Goal: Task Accomplishment & Management: Use online tool/utility

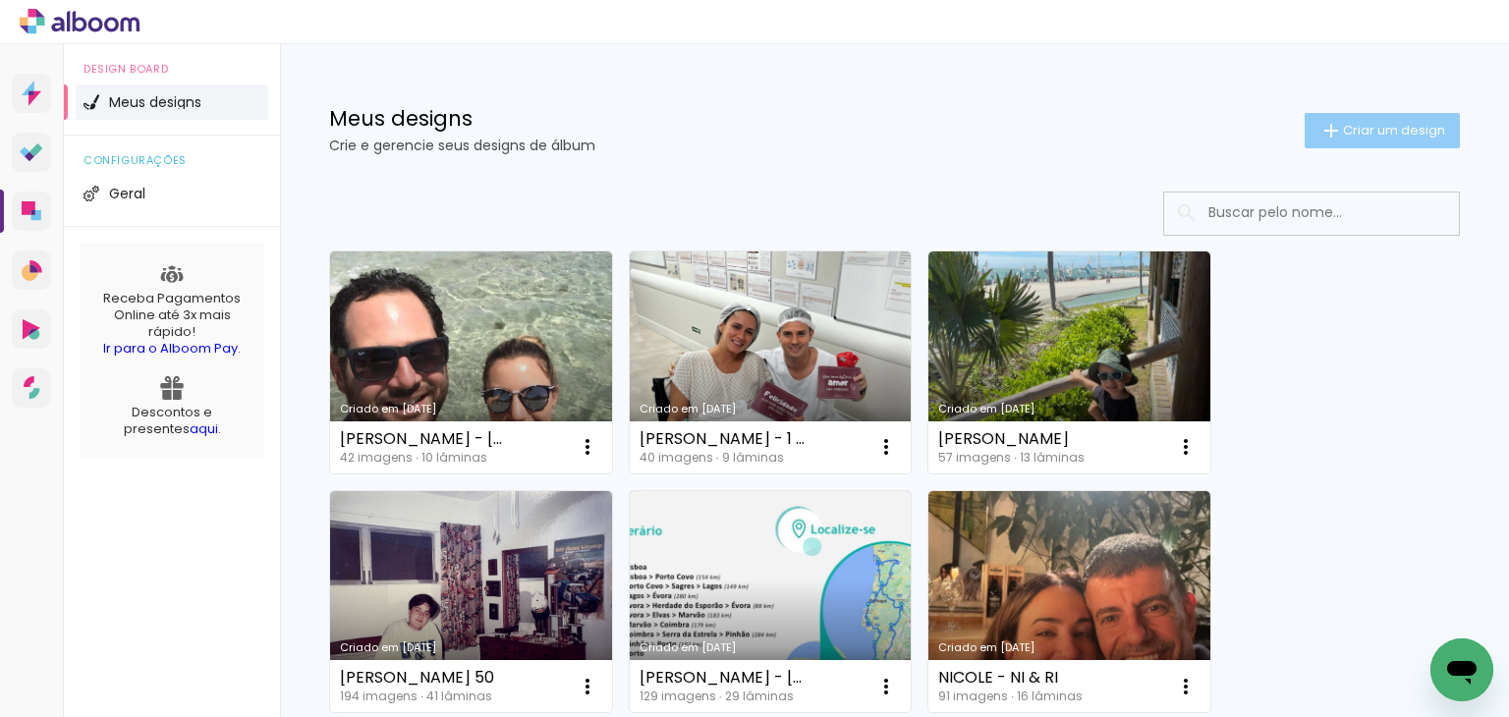
click at [1357, 127] on span "Criar um design" at bounding box center [1394, 130] width 102 height 13
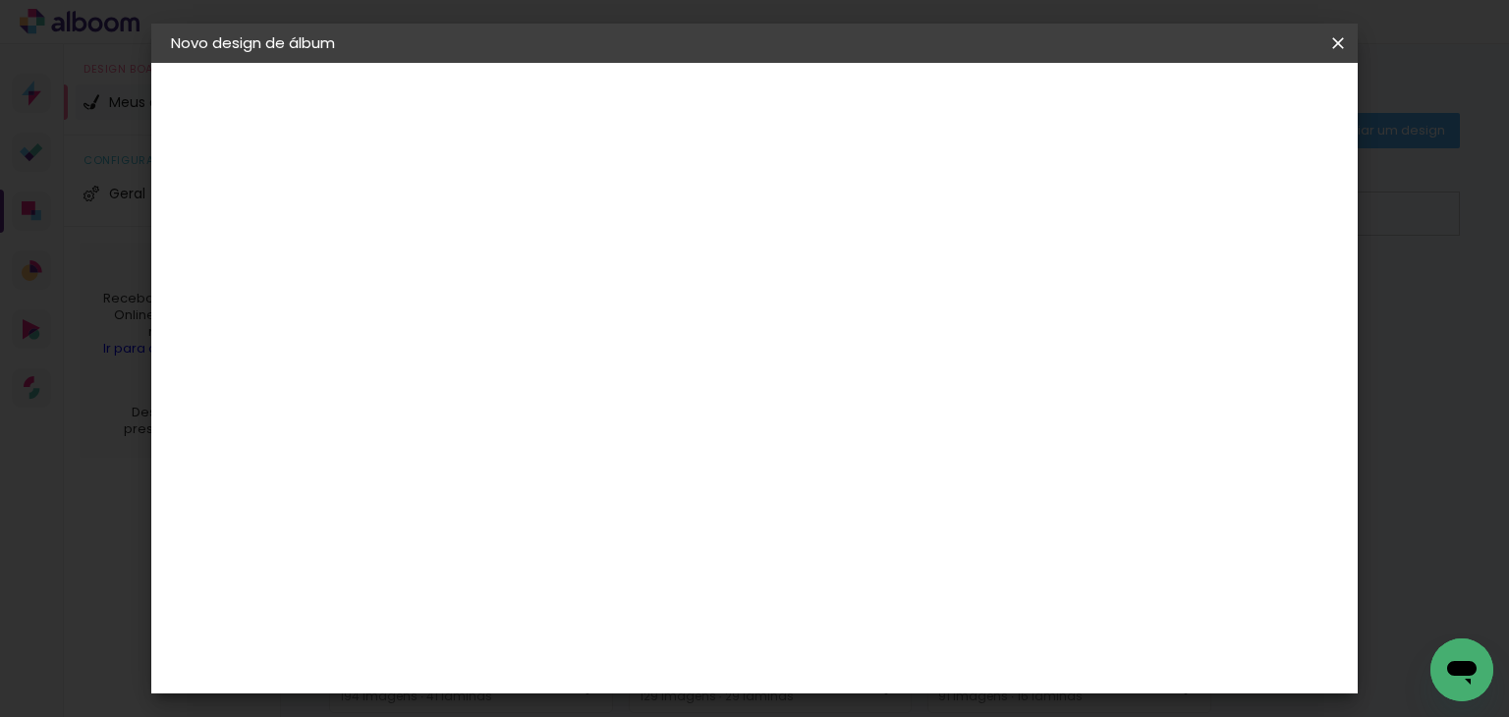
click at [492, 268] on input at bounding box center [492, 264] width 0 height 30
type input "[PERSON_NAME] 2 ANOS"
type paper-input "[PERSON_NAME] 2 ANOS"
click at [0, 0] on slot "Avançar" at bounding box center [0, 0] width 0 height 0
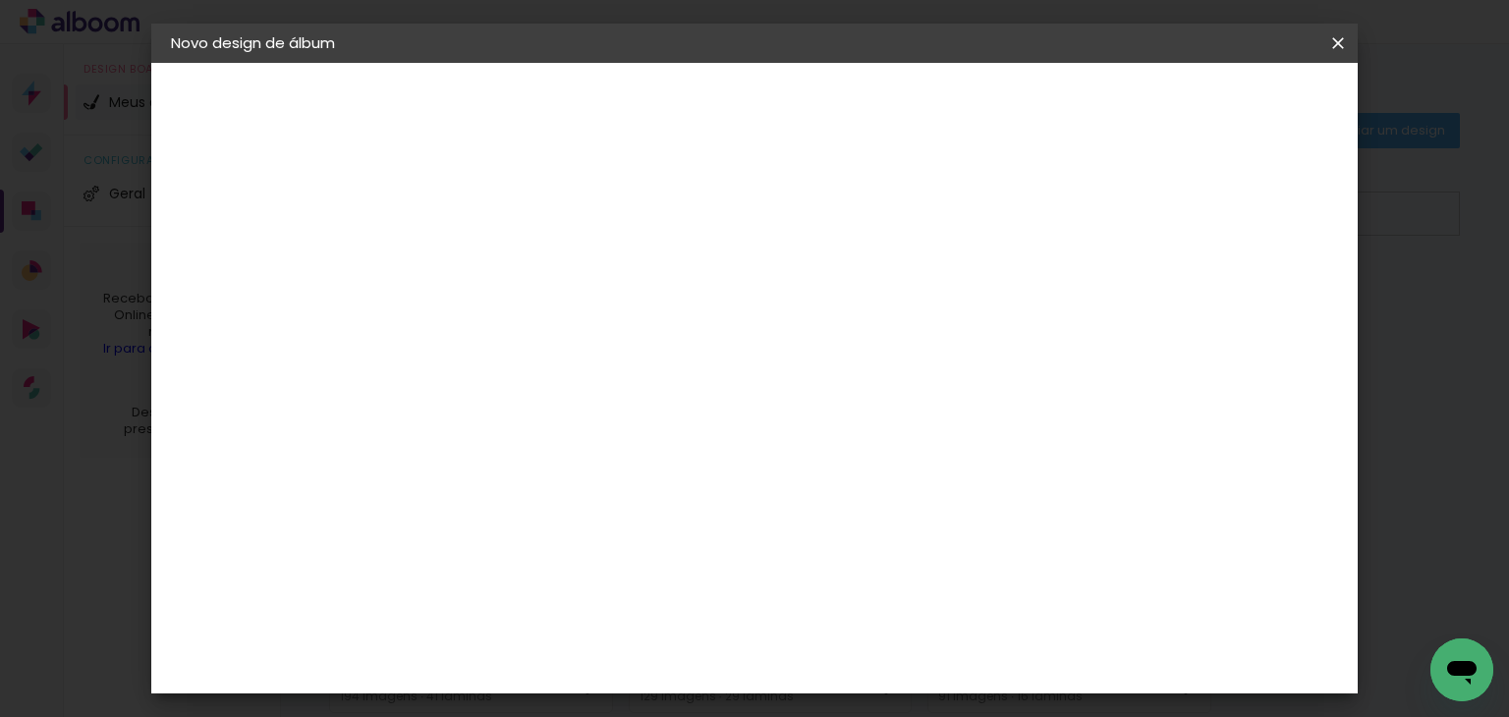
click at [527, 352] on div "Go image" at bounding box center [503, 367] width 48 height 31
click at [0, 0] on slot "Avançar" at bounding box center [0, 0] width 0 height 0
click at [569, 327] on input "text" at bounding box center [530, 342] width 77 height 30
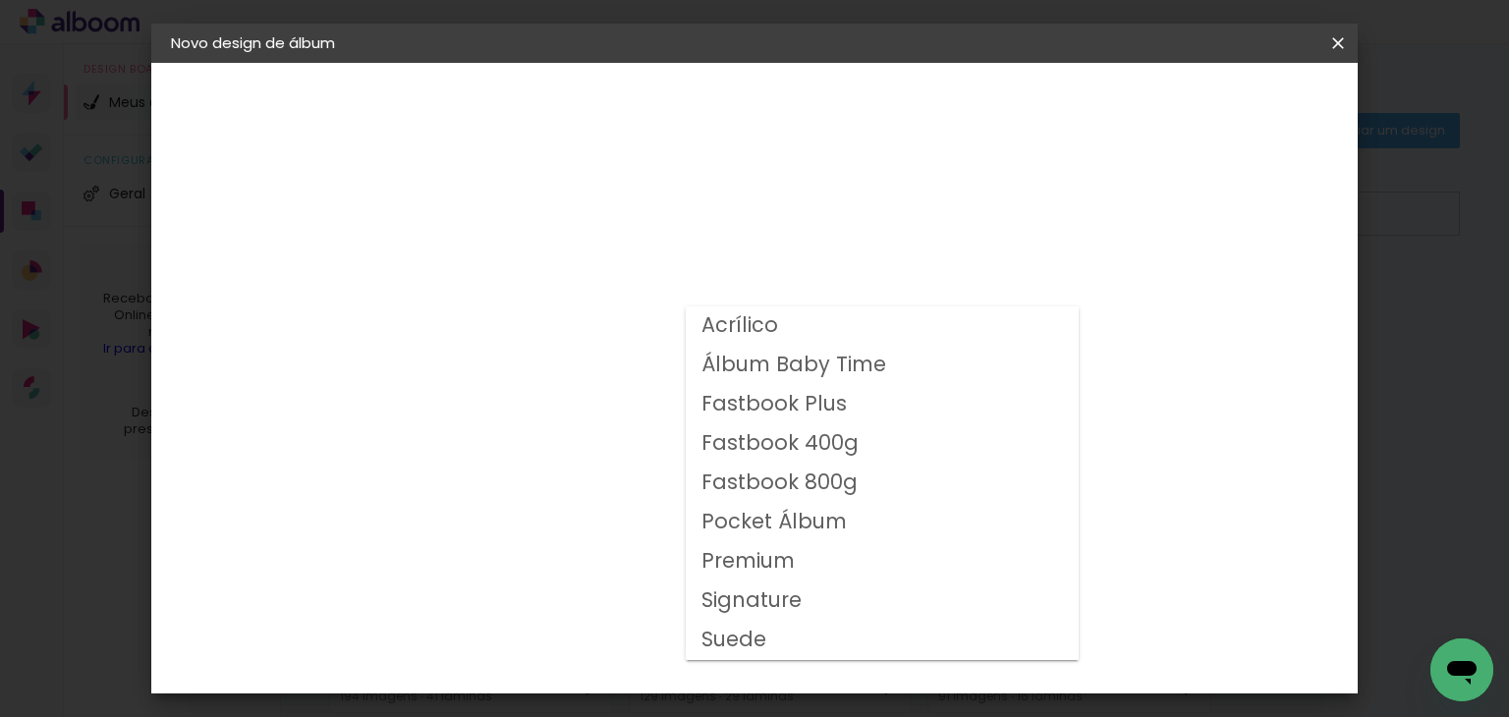
click at [0, 0] on slot "Fastbook 400g" at bounding box center [0, 0] width 0 height 0
type input "Fastbook 400g"
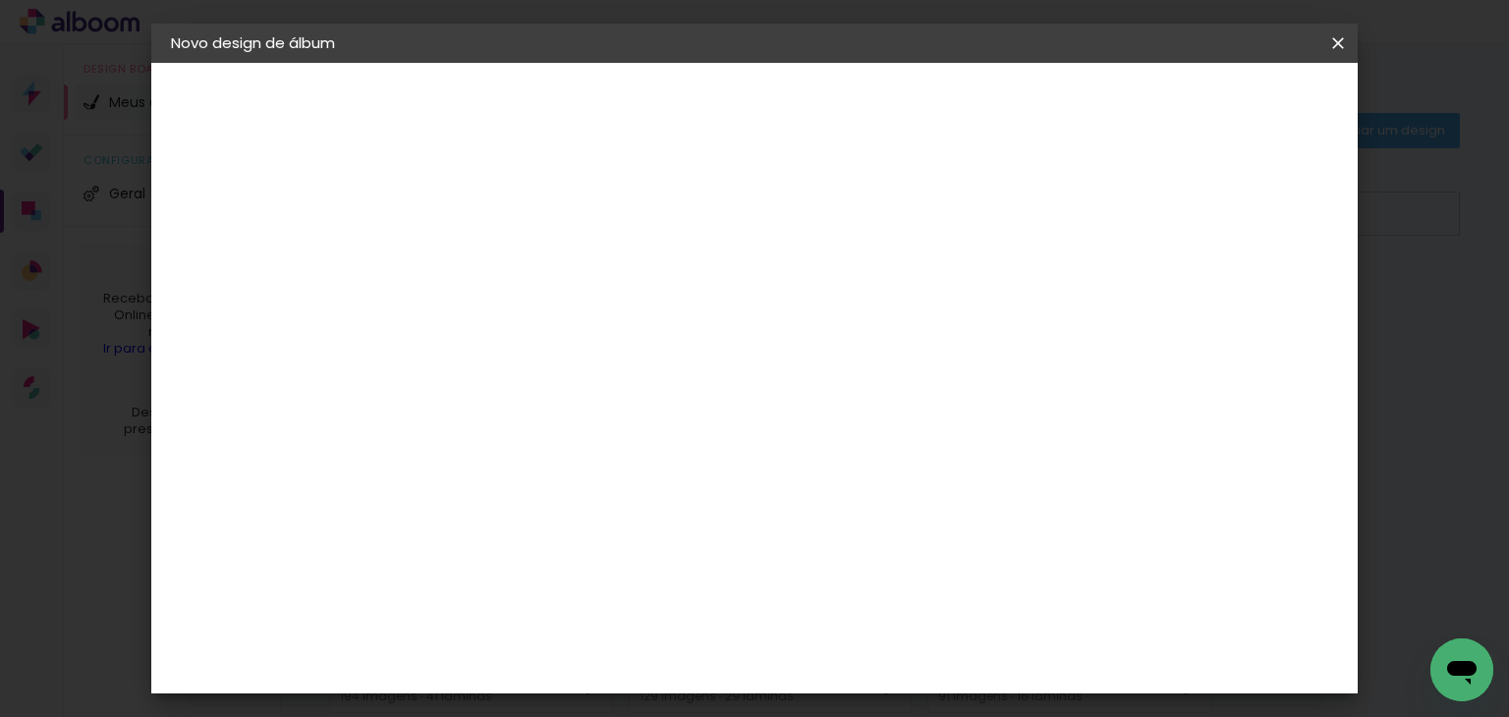
scroll to position [597, 0]
click at [625, 372] on span "25 × 25" at bounding box center [579, 398] width 91 height 52
click at [0, 0] on slot "Avançar" at bounding box center [0, 0] width 0 height 0
click at [0, 0] on slot "Mostrar sangria" at bounding box center [0, 0] width 0 height 0
type paper-checkbox "on"
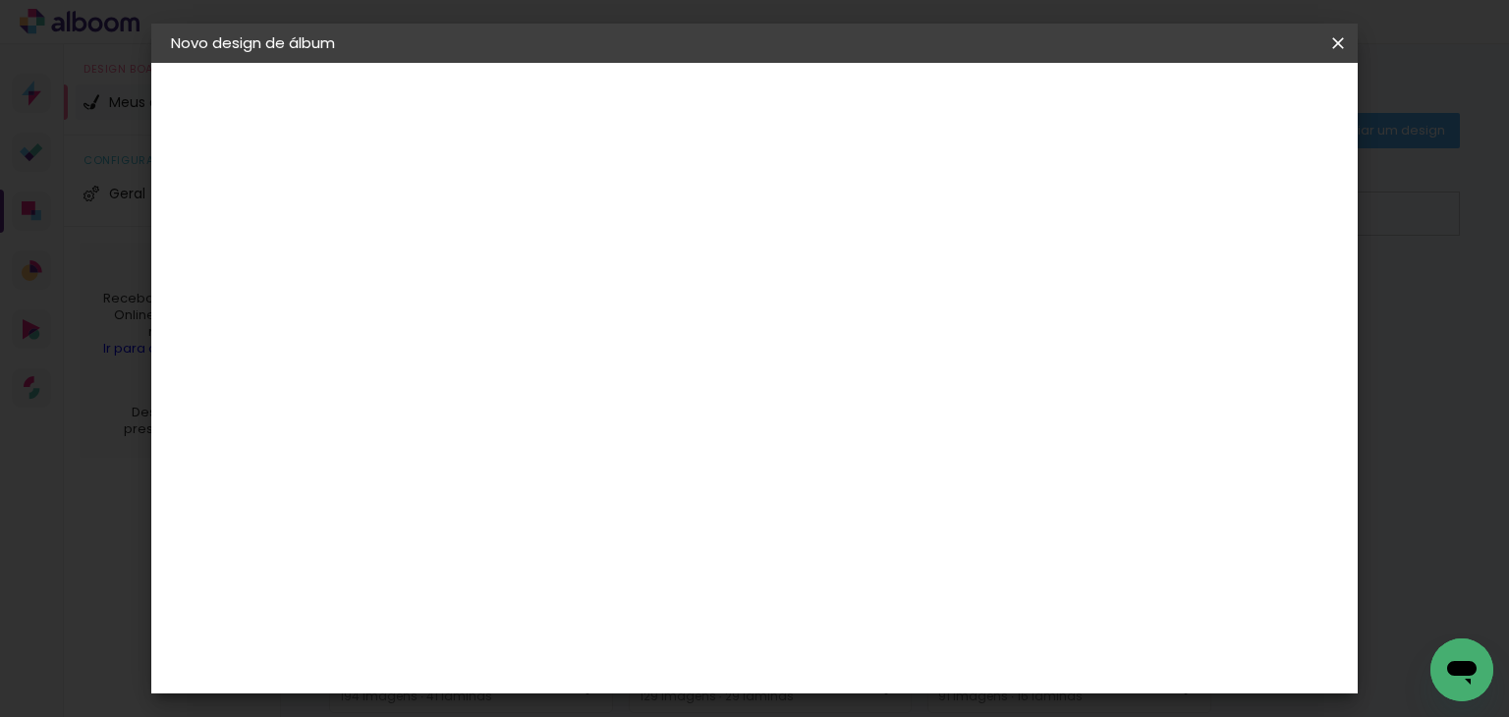
click at [1030, 103] on span "Iniciar design" at bounding box center [984, 104] width 89 height 14
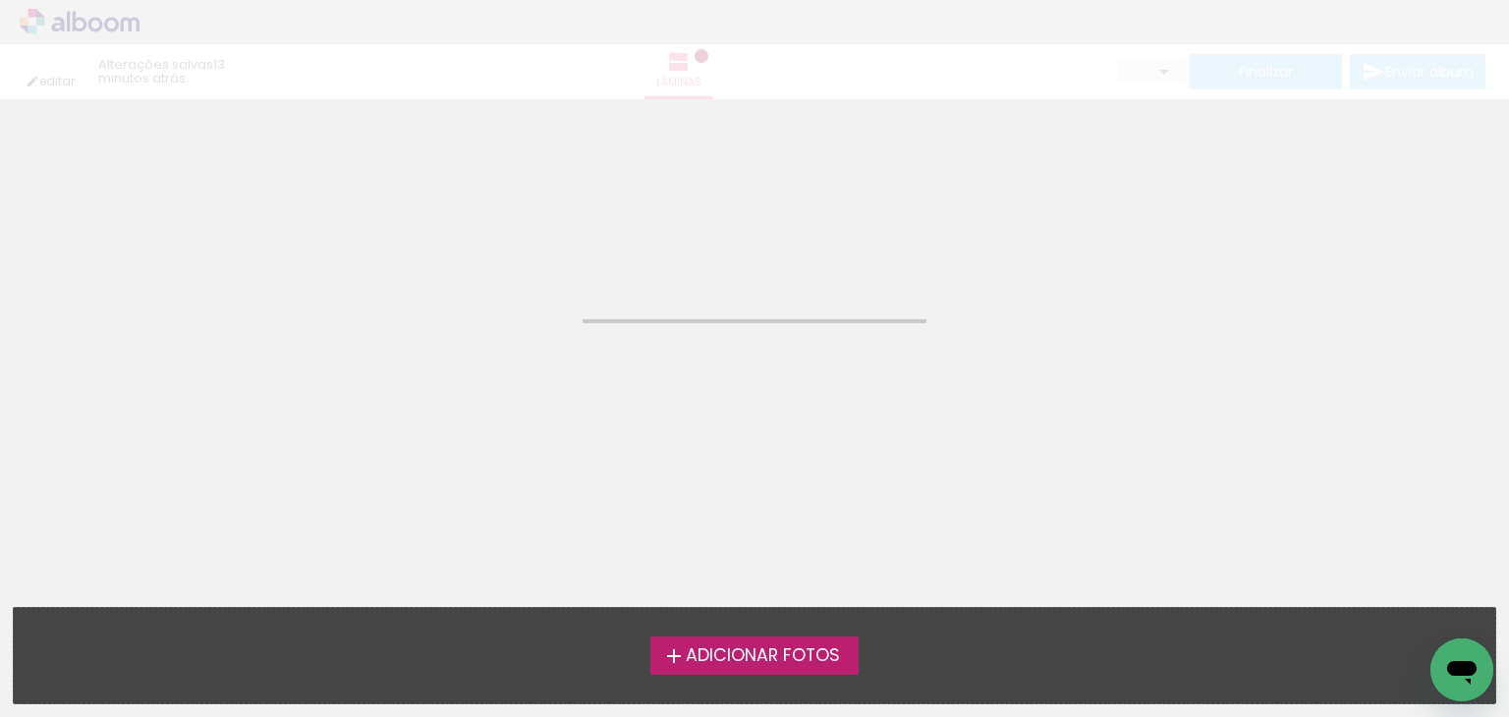
click at [791, 681] on div "Adicionar Fotos Solte suas fotos aqui..." at bounding box center [755, 655] width 1482 height 95
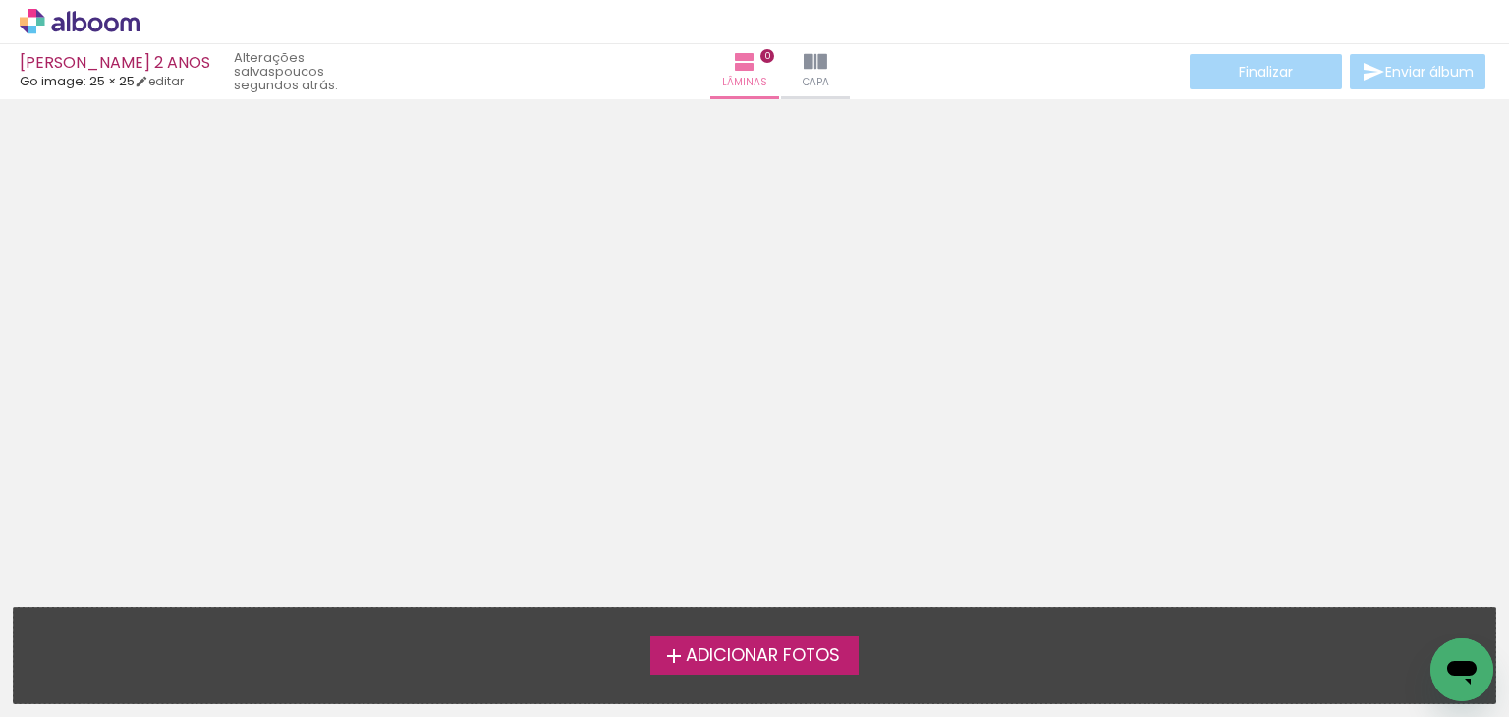
click at [785, 661] on span "Adicionar Fotos" at bounding box center [763, 657] width 154 height 18
click at [0, 0] on input "file" at bounding box center [0, 0] width 0 height 0
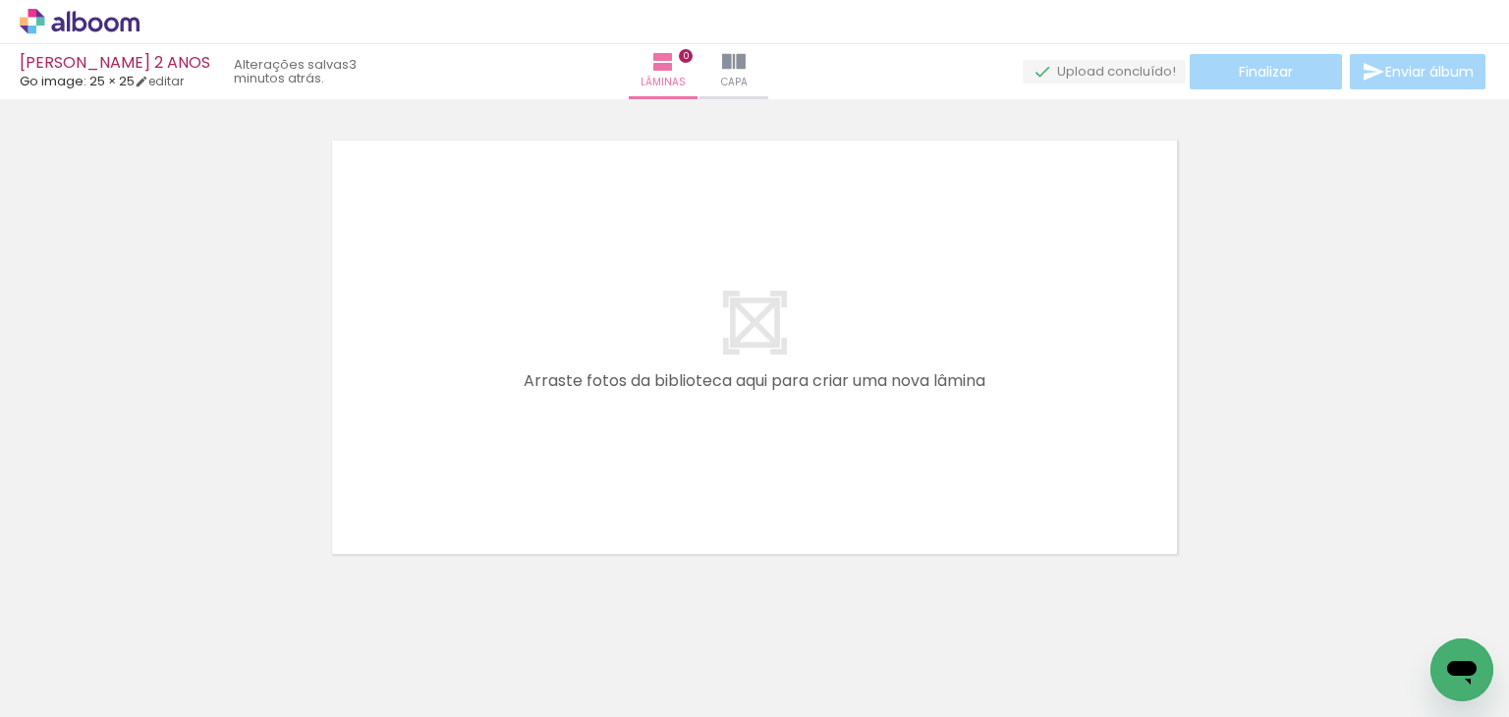
click at [1350, 170] on div at bounding box center [754, 322] width 1509 height 481
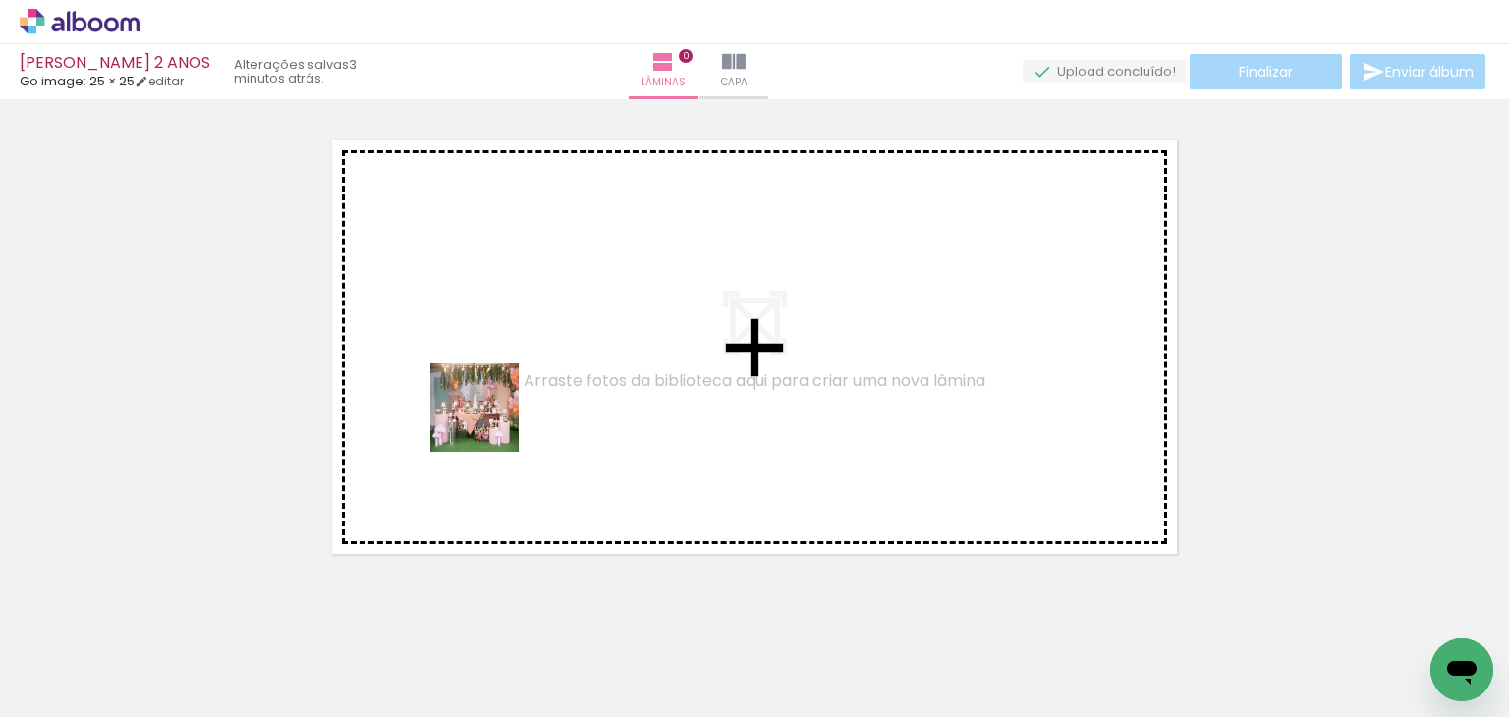
drag, startPoint x: 217, startPoint y: 666, endPoint x: 417, endPoint y: 550, distance: 230.7
click at [492, 422] on quentale-workspace at bounding box center [754, 358] width 1509 height 717
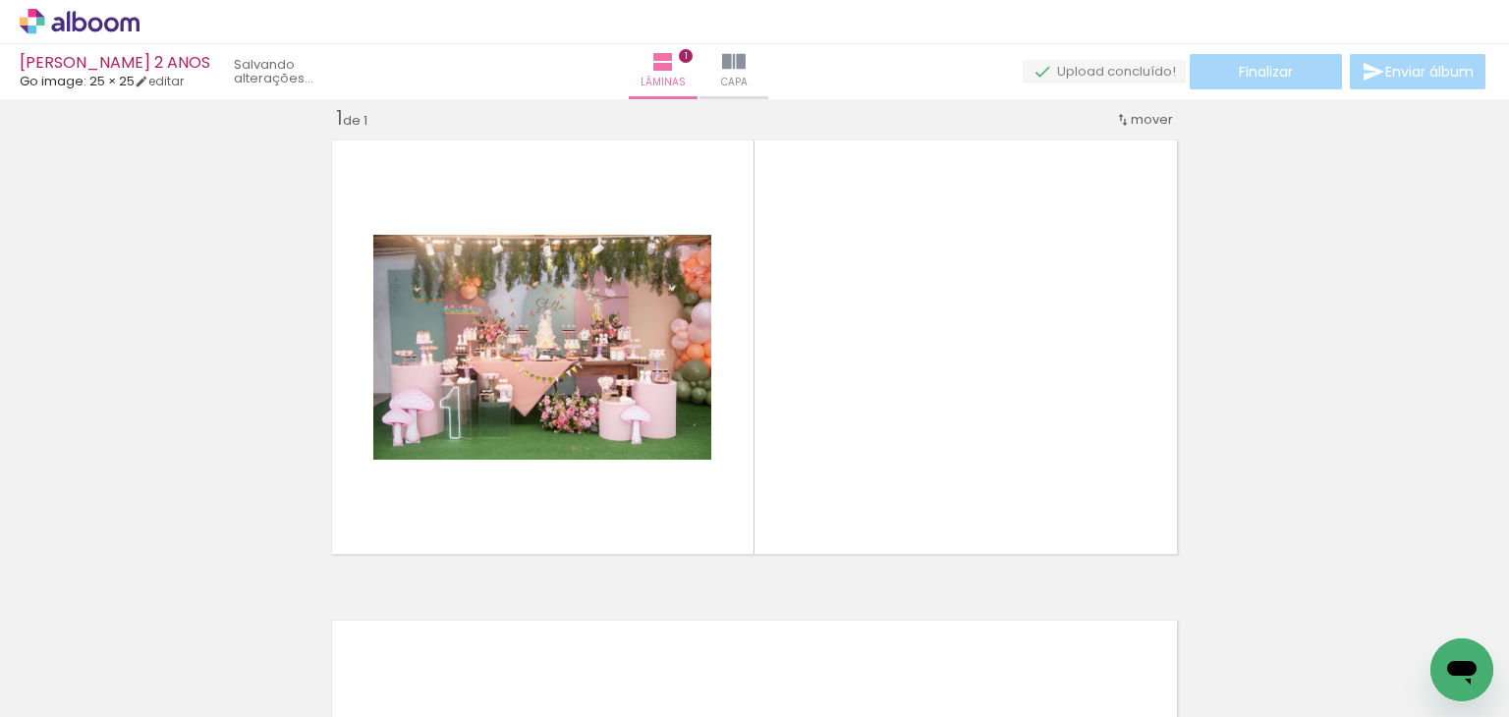
scroll to position [25, 0]
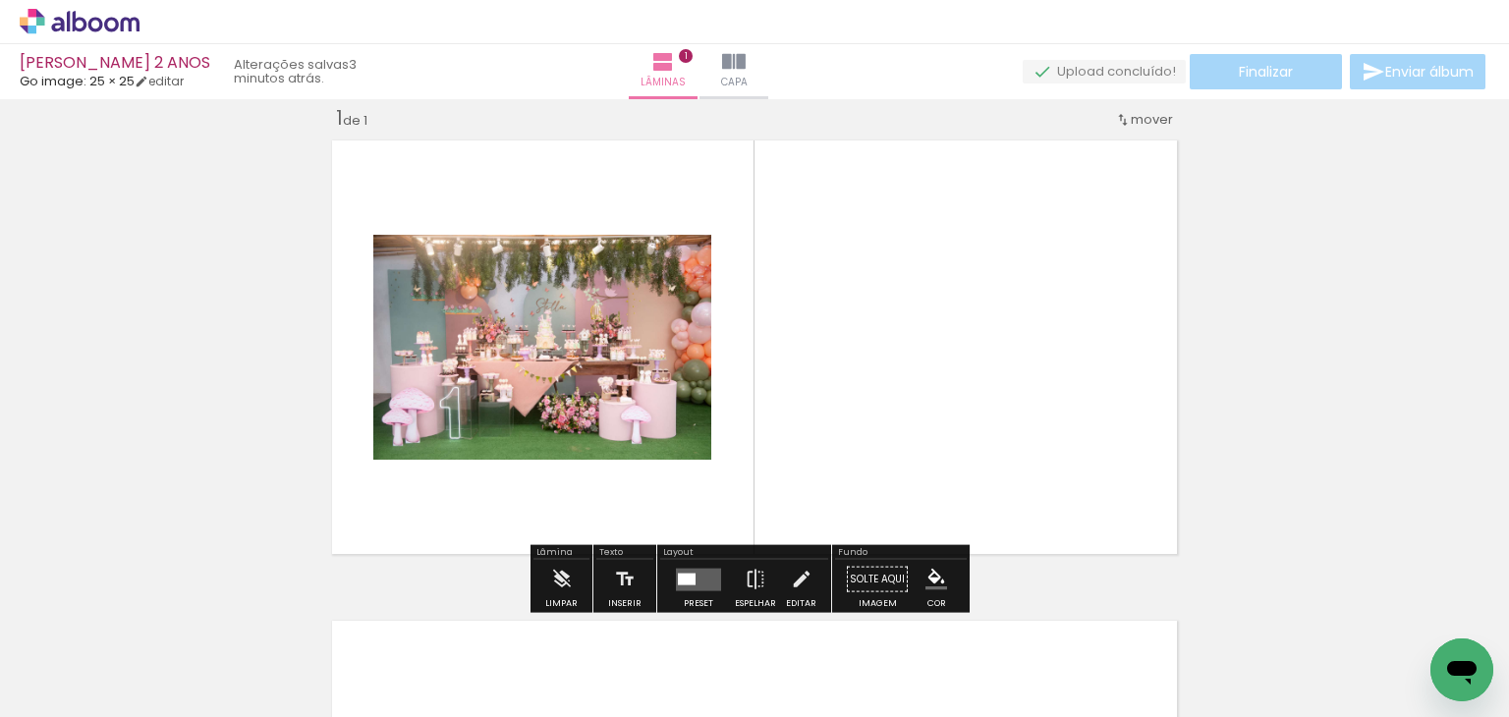
drag, startPoint x: 227, startPoint y: 657, endPoint x: 484, endPoint y: 434, distance: 340.6
click at [468, 459] on quentale-workspace at bounding box center [754, 358] width 1509 height 717
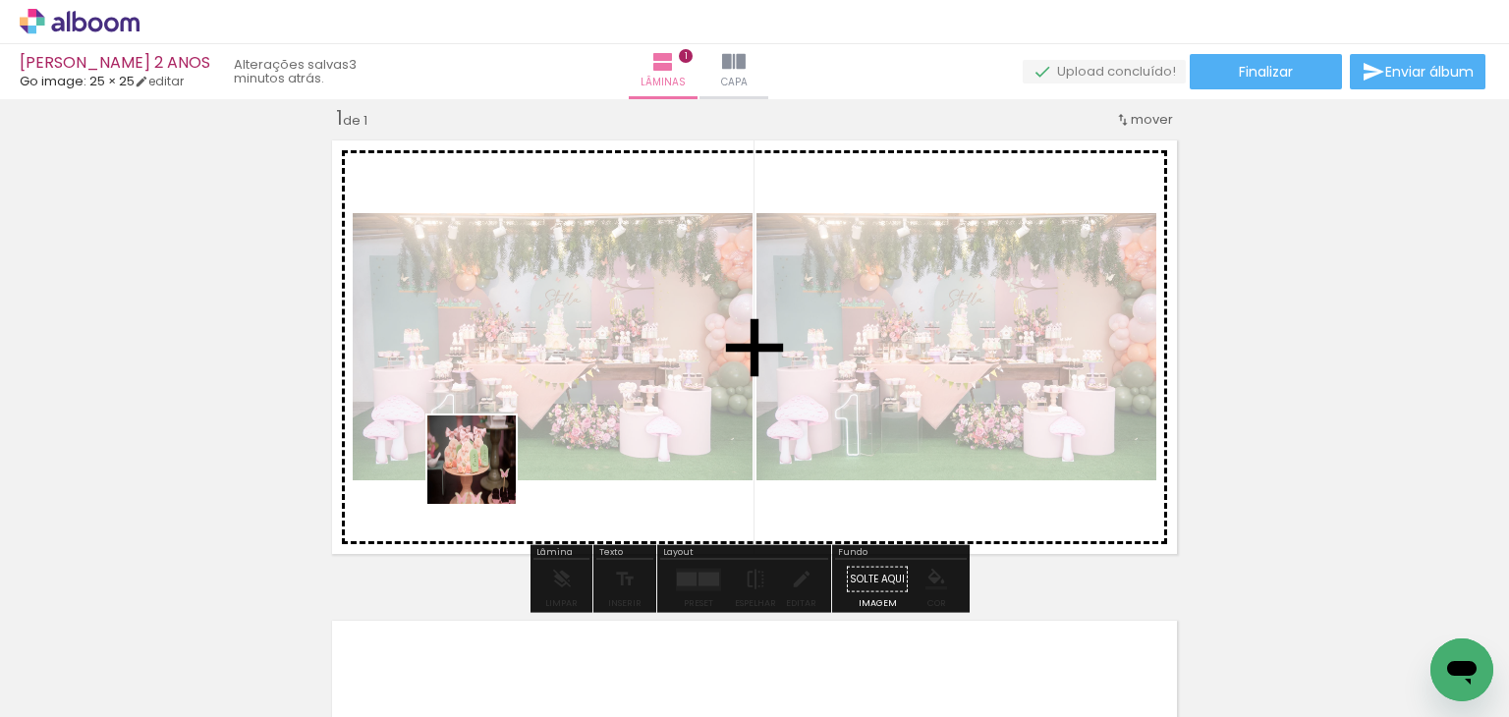
drag, startPoint x: 318, startPoint y: 663, endPoint x: 486, endPoint y: 475, distance: 252.6
click at [486, 475] on quentale-workspace at bounding box center [754, 358] width 1509 height 717
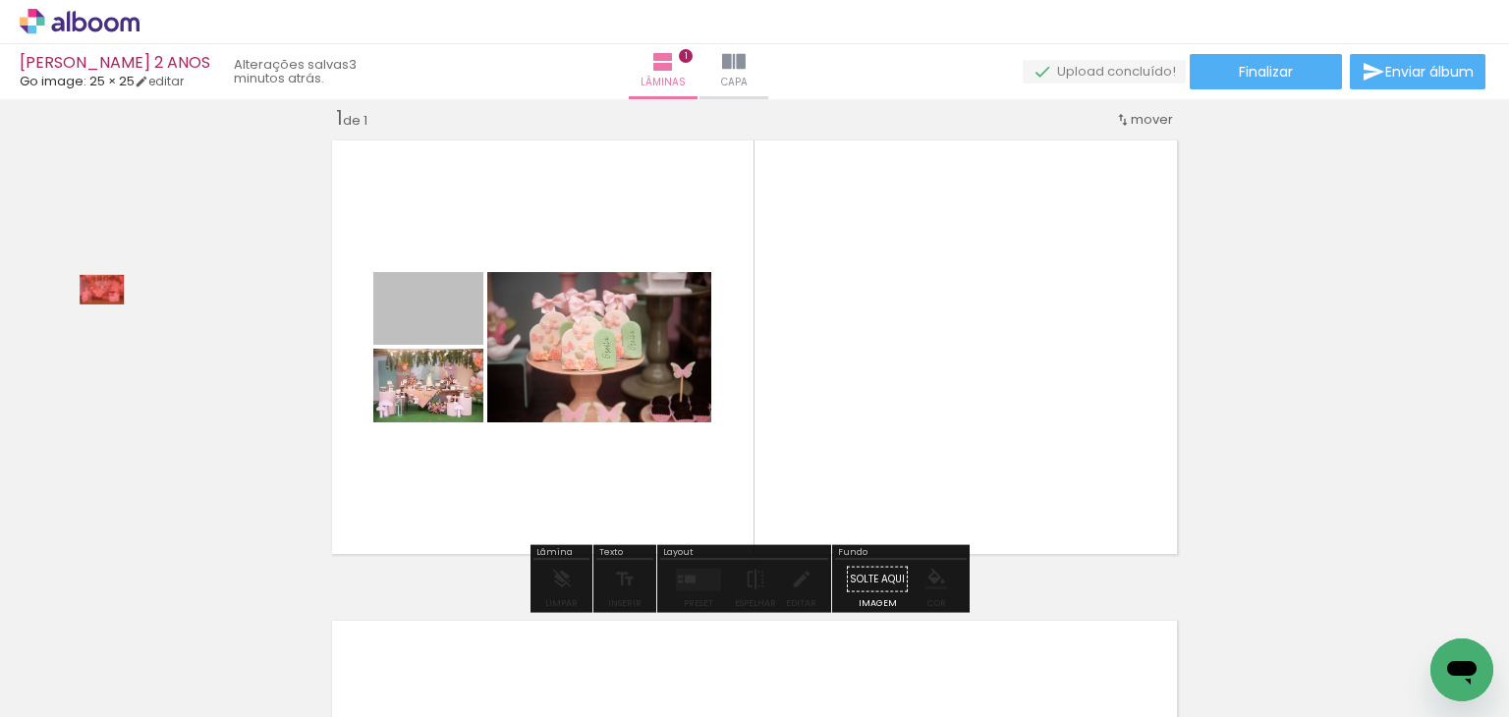
drag, startPoint x: 445, startPoint y: 328, endPoint x: 94, endPoint y: 289, distance: 353.0
click at [94, 289] on div "Inserir lâmina 1 de 1" at bounding box center [754, 563] width 1509 height 962
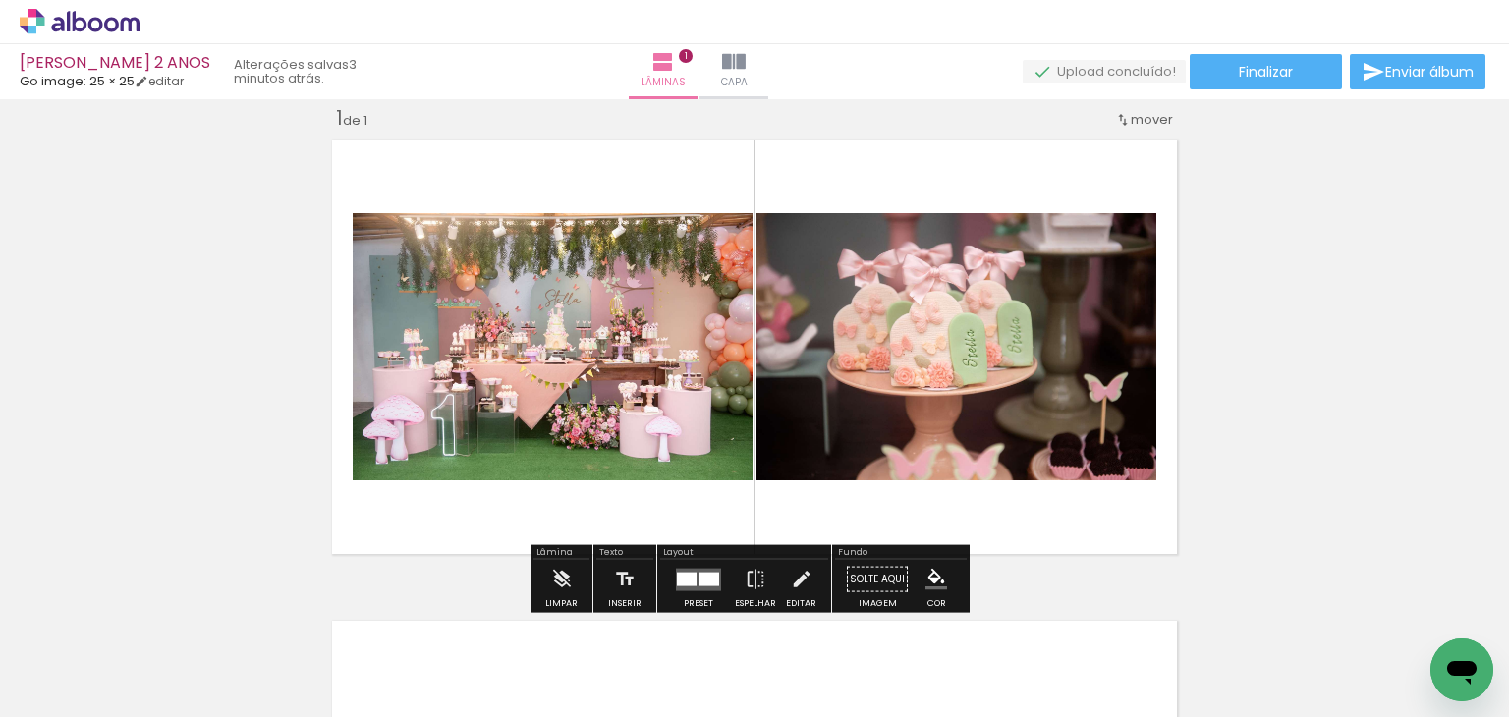
drag, startPoint x: 470, startPoint y: 440, endPoint x: 476, endPoint y: 392, distance: 48.5
click at [476, 391] on quentale-workspace at bounding box center [754, 358] width 1509 height 717
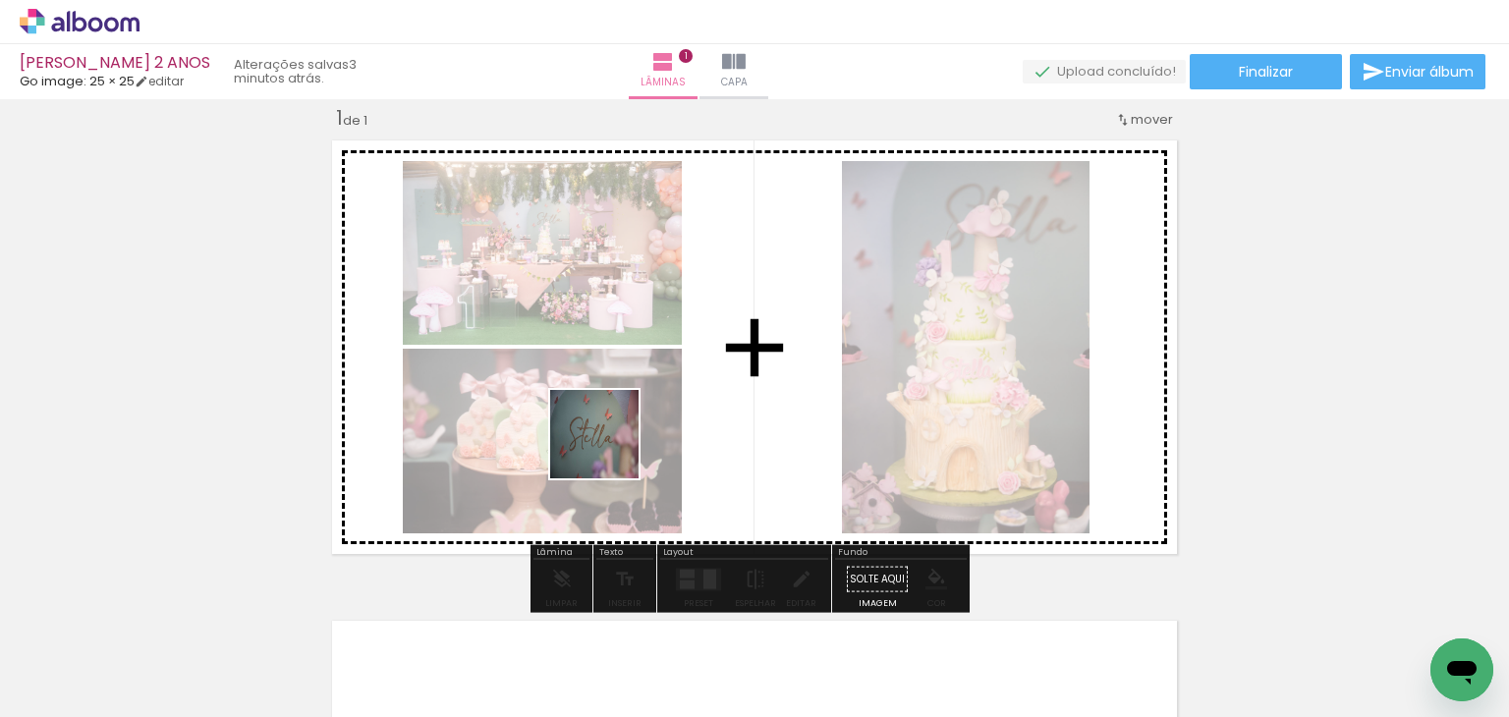
drag, startPoint x: 578, startPoint y: 512, endPoint x: 660, endPoint y: 314, distance: 214.1
click at [660, 314] on quentale-workspace at bounding box center [754, 358] width 1509 height 717
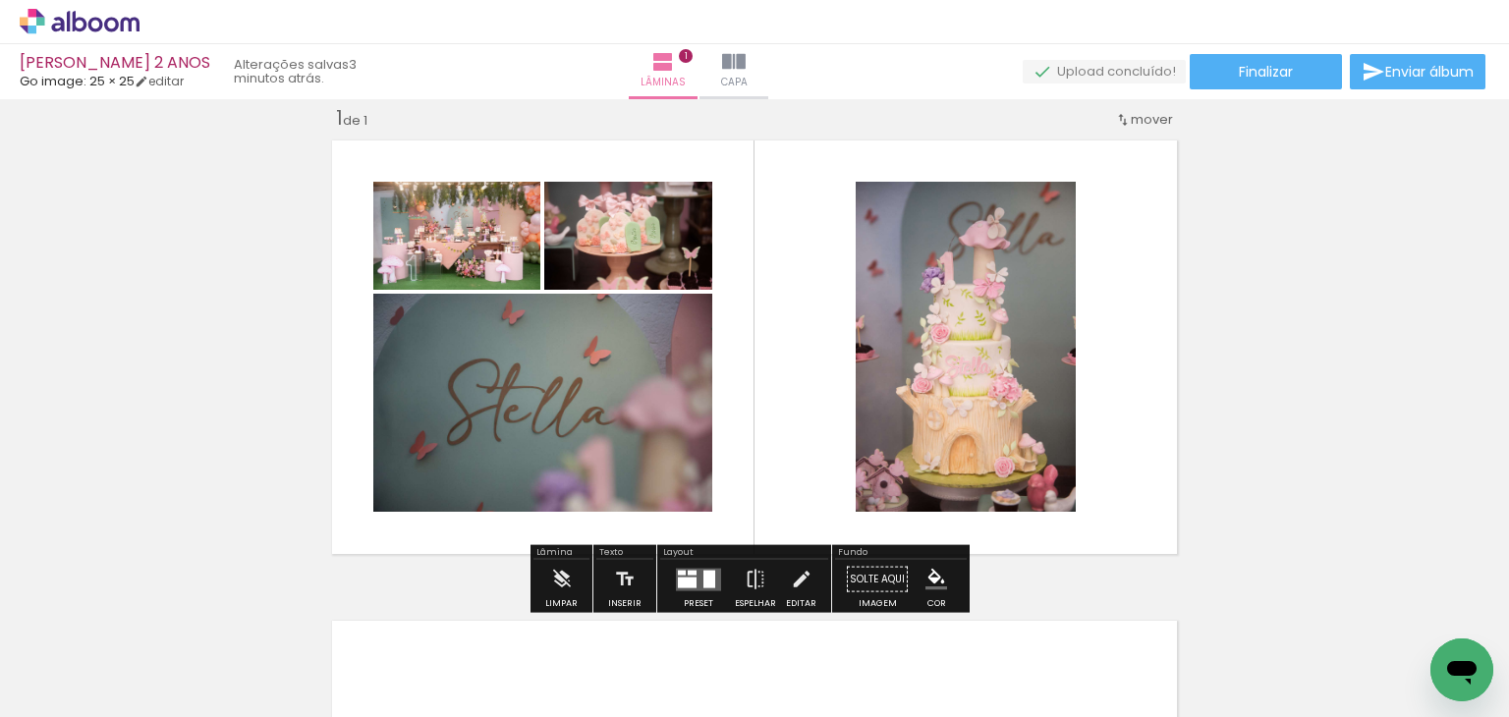
drag, startPoint x: 633, startPoint y: 648, endPoint x: 798, endPoint y: 283, distance: 400.2
click at [798, 283] on quentale-workspace at bounding box center [754, 358] width 1509 height 717
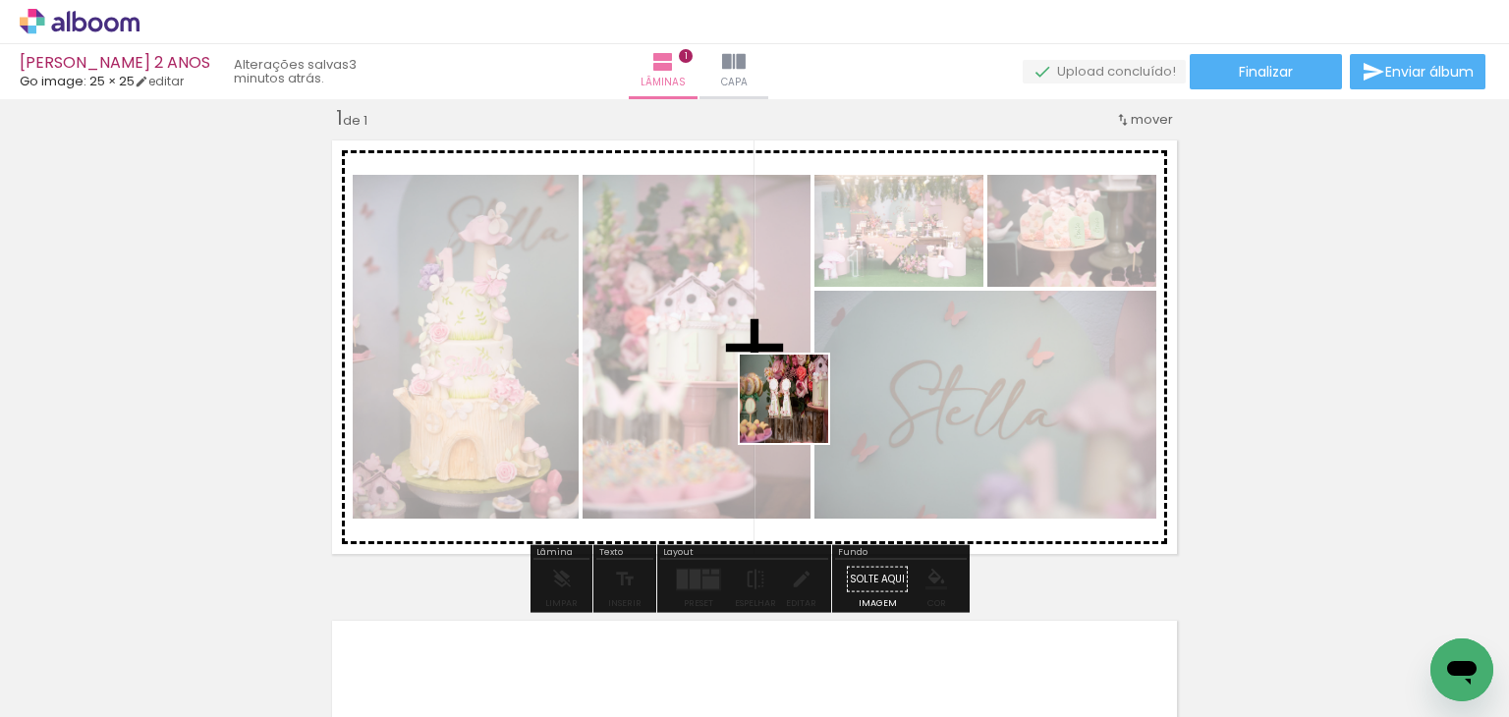
drag, startPoint x: 756, startPoint y: 663, endPoint x: 813, endPoint y: 430, distance: 239.8
click at [806, 363] on quentale-workspace at bounding box center [754, 358] width 1509 height 717
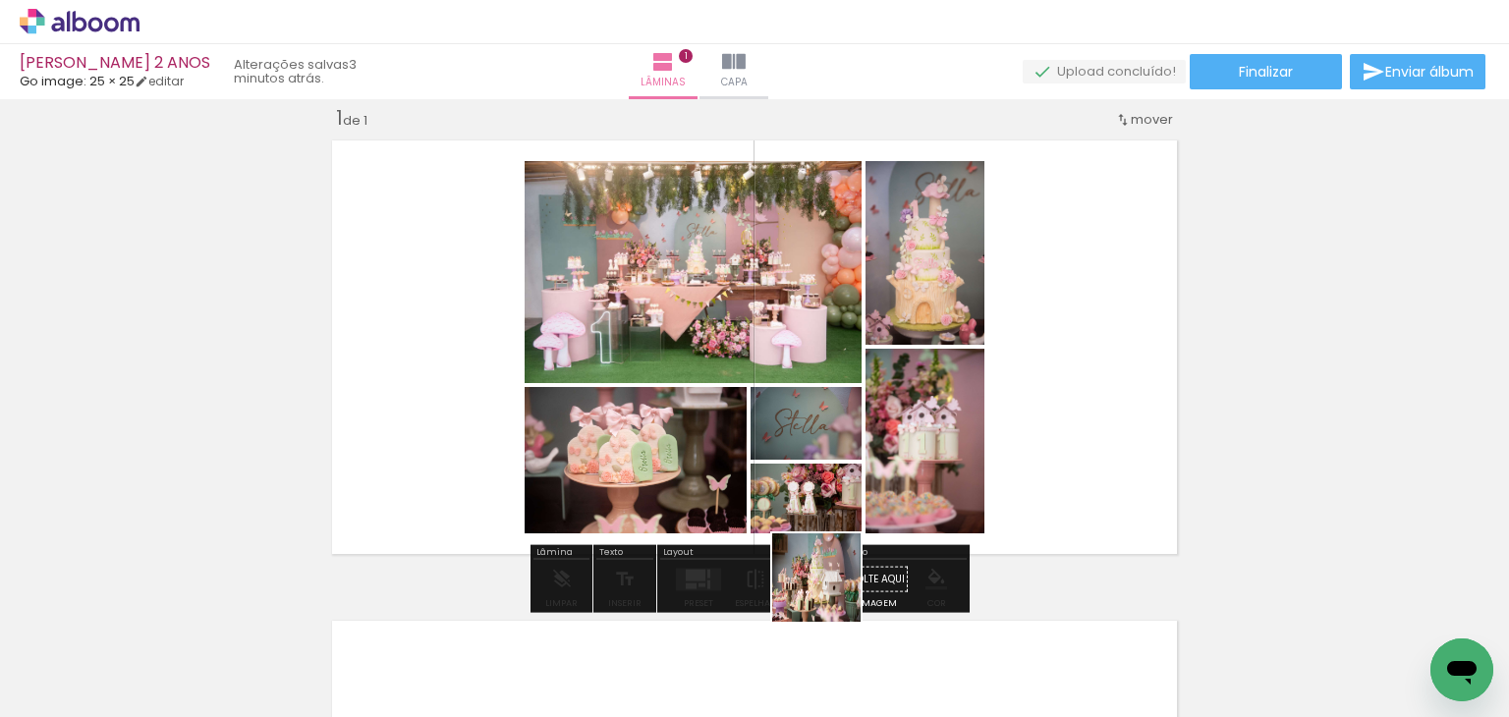
drag, startPoint x: 831, startPoint y: 593, endPoint x: 798, endPoint y: 438, distance: 157.8
click at [798, 435] on quentale-workspace at bounding box center [754, 358] width 1509 height 717
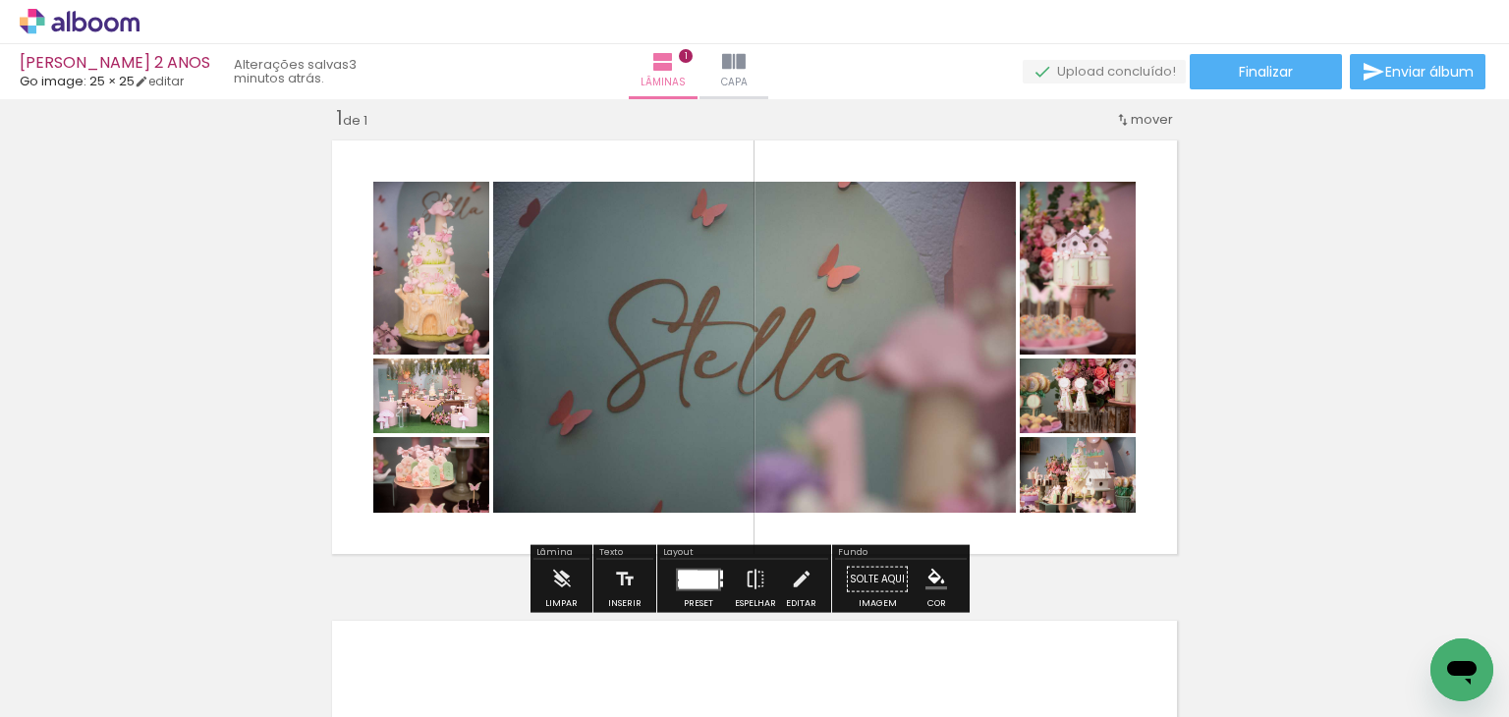
click at [703, 585] on div at bounding box center [698, 579] width 39 height 19
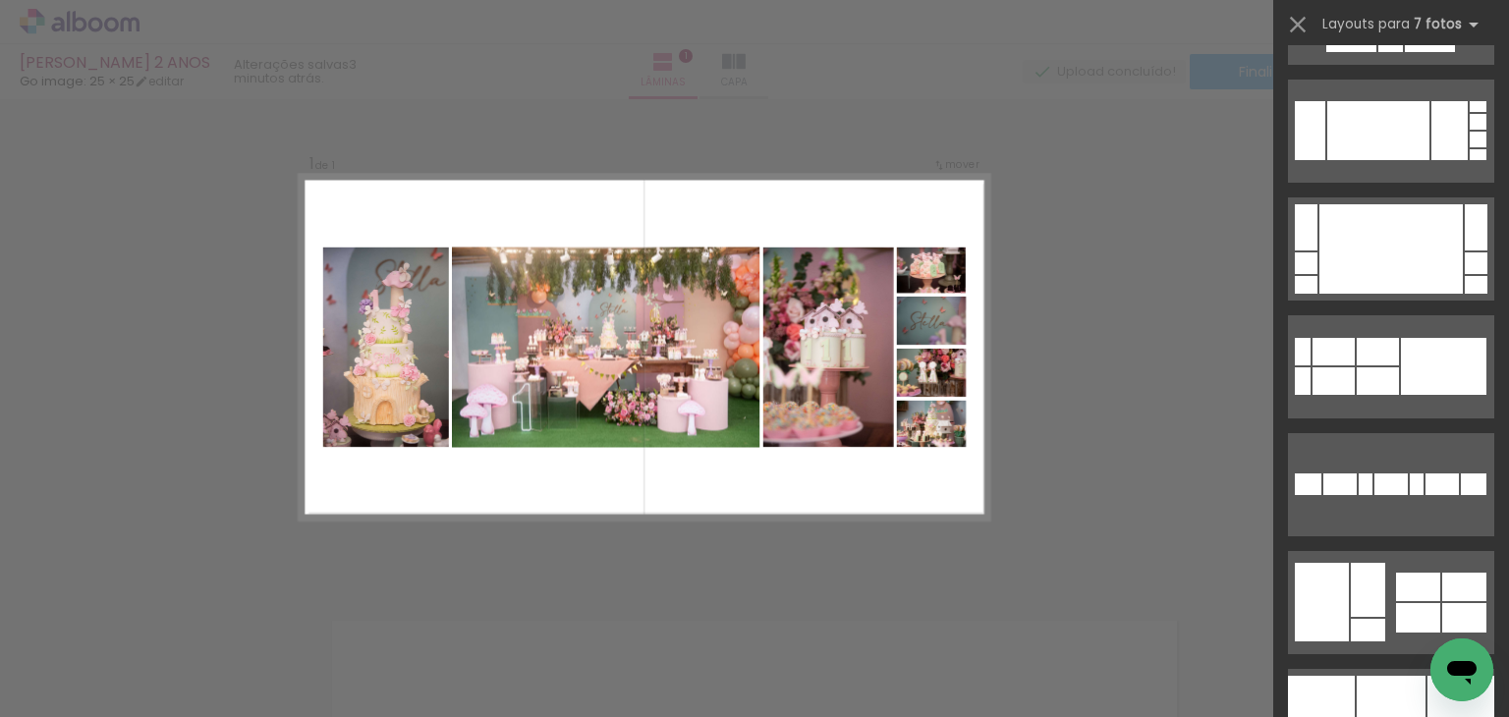
scroll to position [1572, 0]
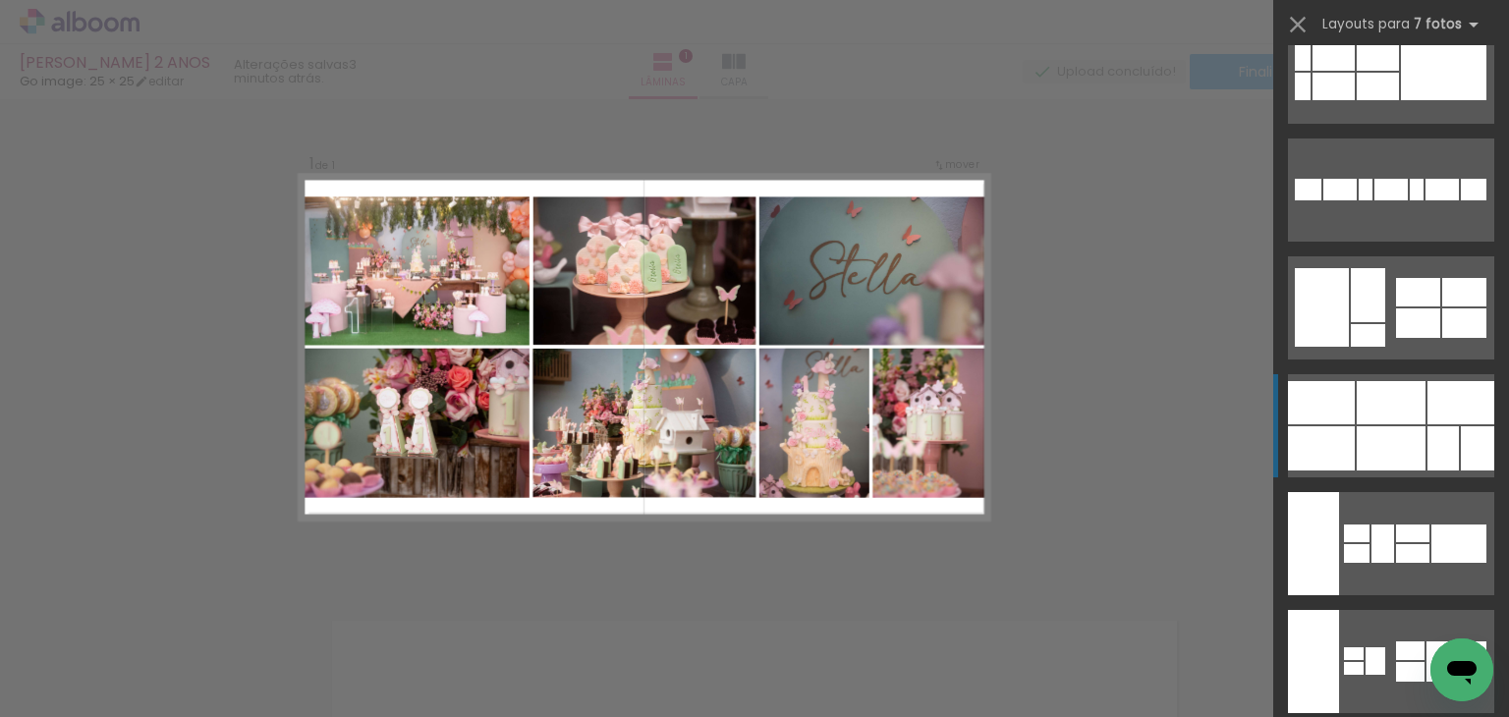
click at [1382, 415] on div at bounding box center [1391, 402] width 69 height 43
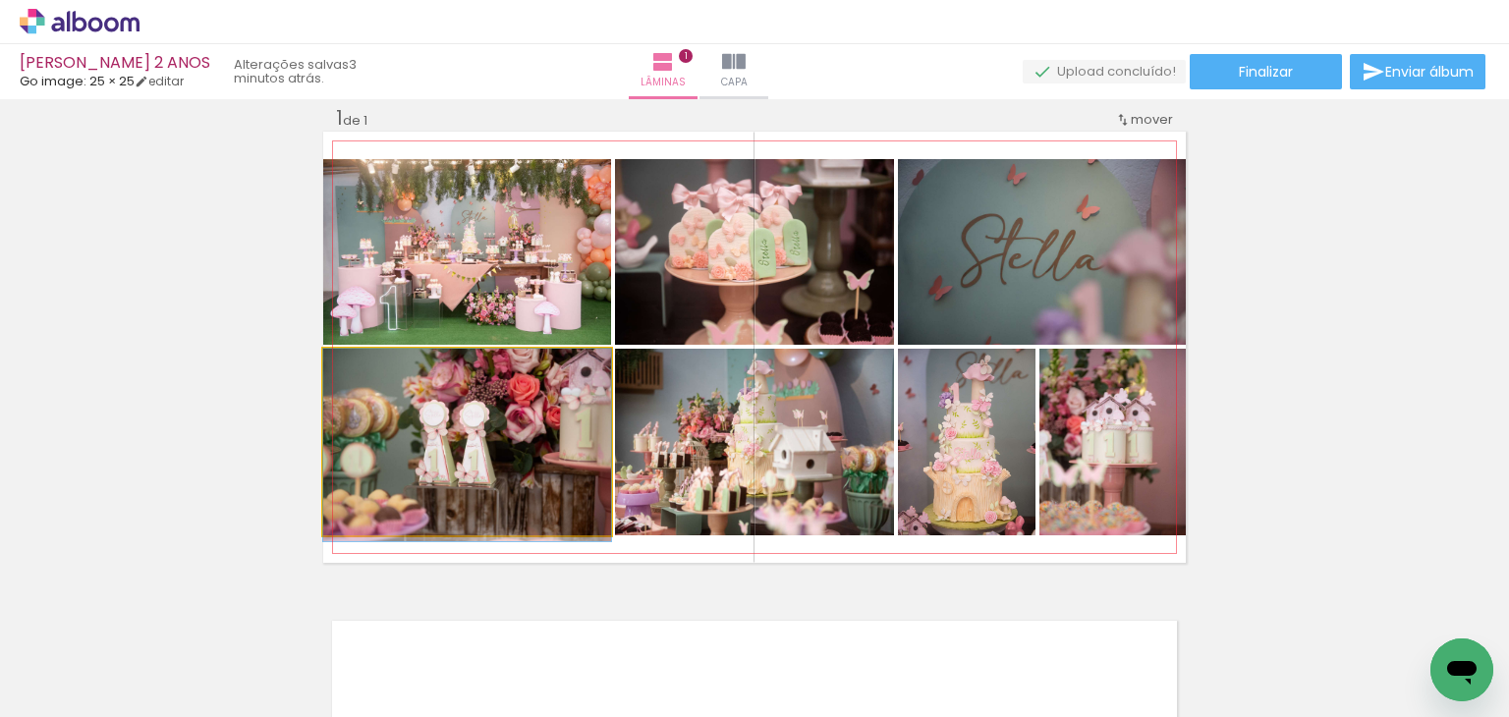
drag, startPoint x: 468, startPoint y: 444, endPoint x: 479, endPoint y: 470, distance: 27.7
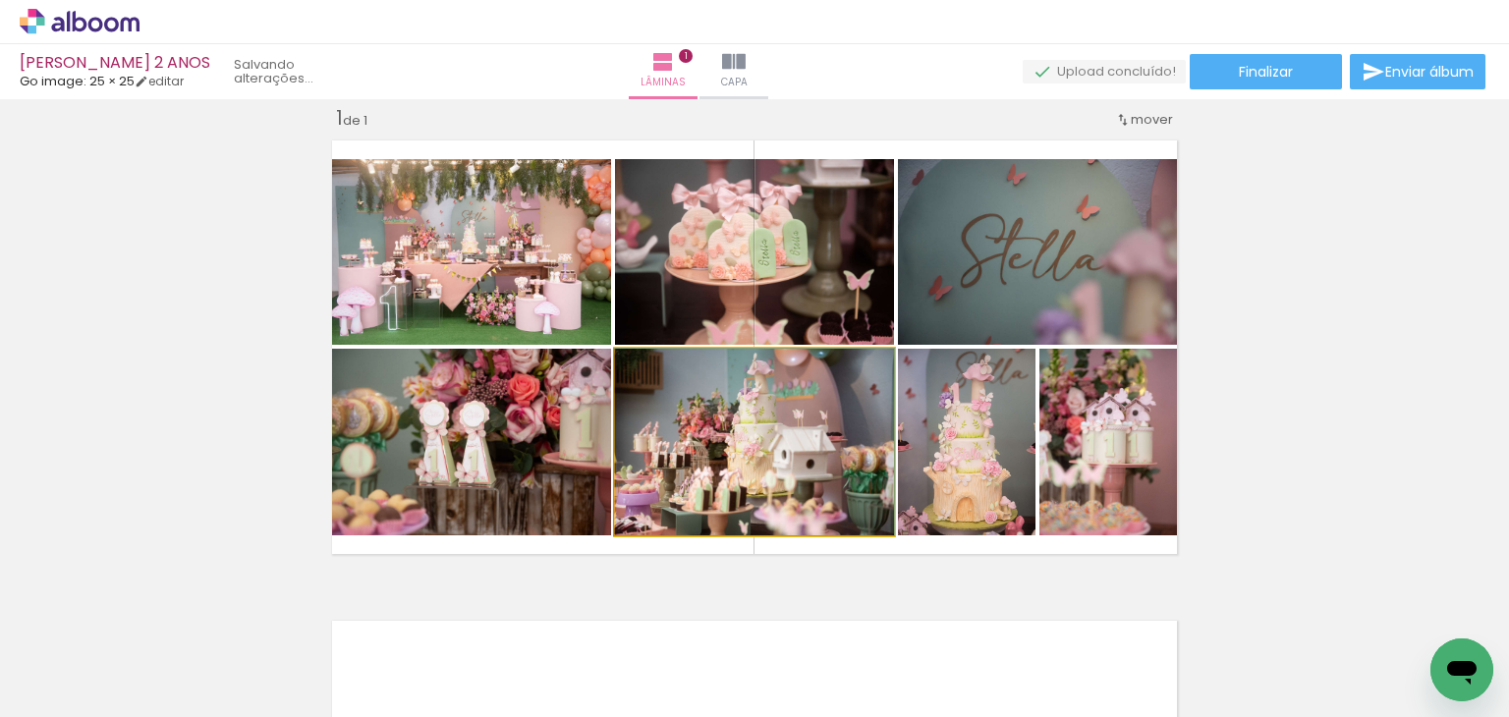
drag, startPoint x: 853, startPoint y: 429, endPoint x: 865, endPoint y: 465, distance: 37.3
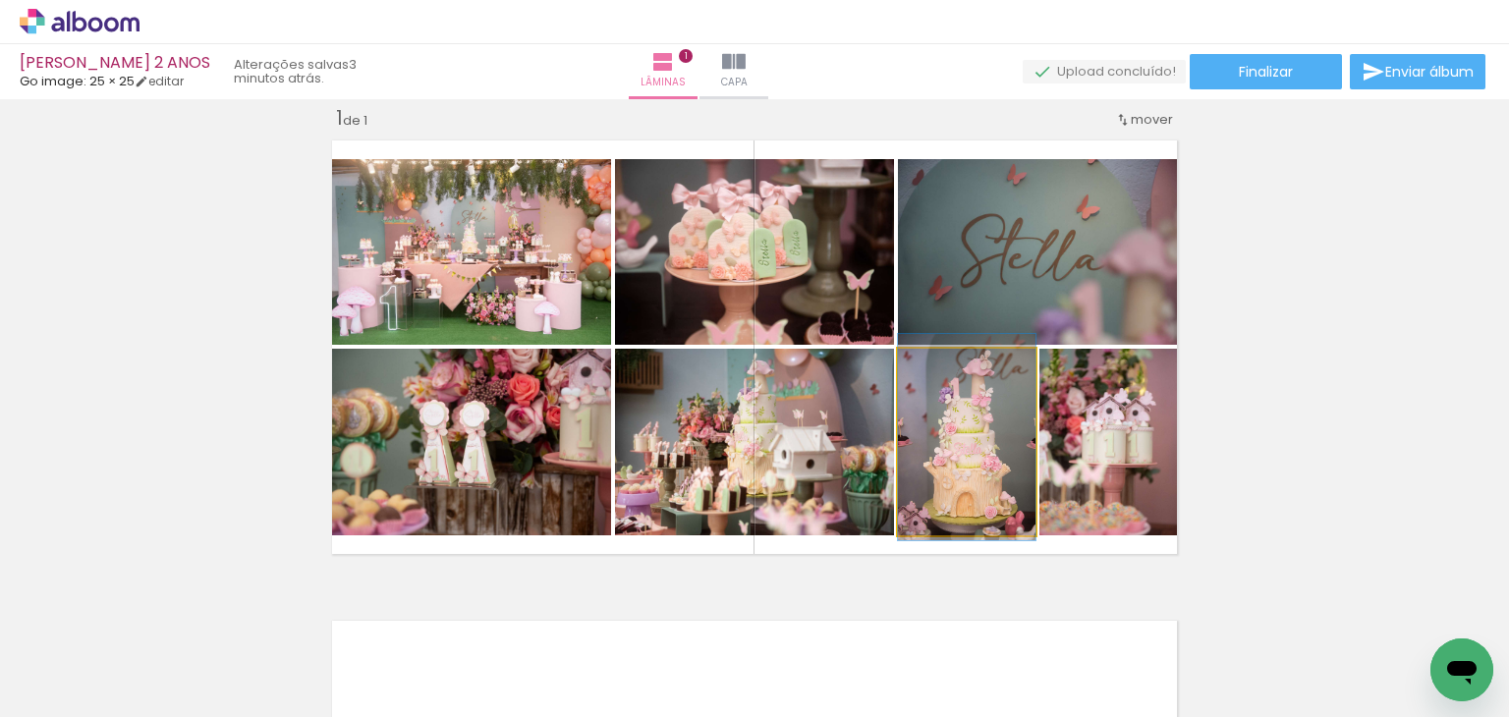
drag, startPoint x: 971, startPoint y: 448, endPoint x: 983, endPoint y: 443, distance: 12.8
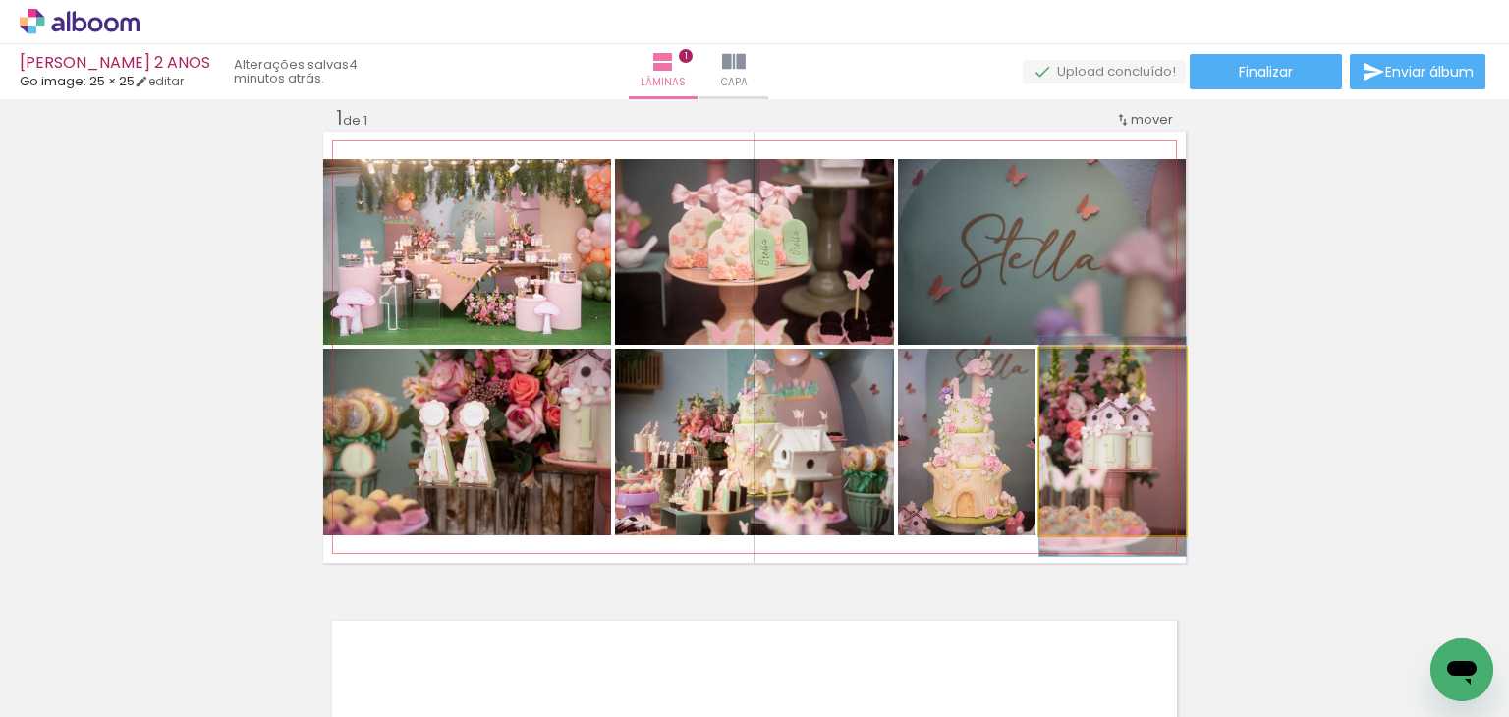
drag, startPoint x: 1103, startPoint y: 417, endPoint x: 1036, endPoint y: 422, distance: 68.0
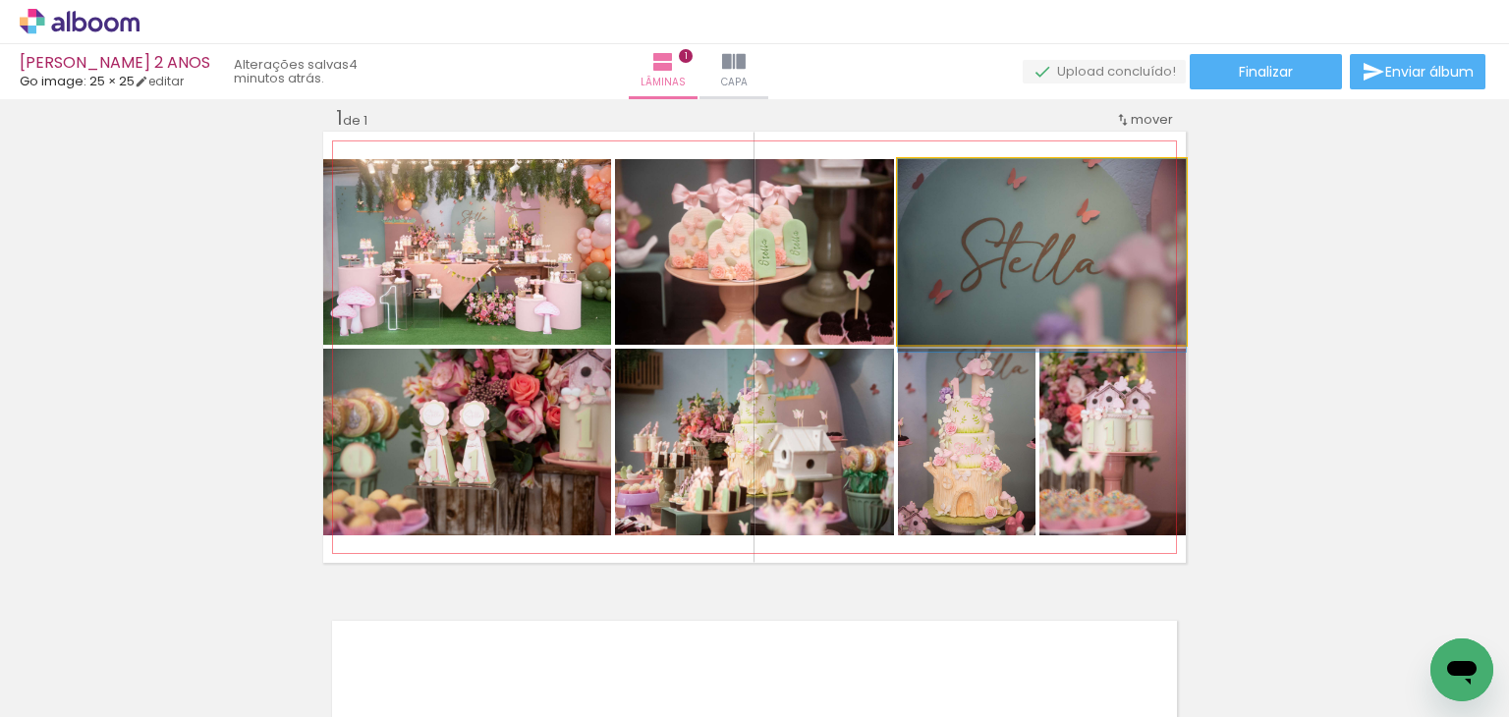
drag, startPoint x: 1086, startPoint y: 267, endPoint x: 1043, endPoint y: 282, distance: 45.7
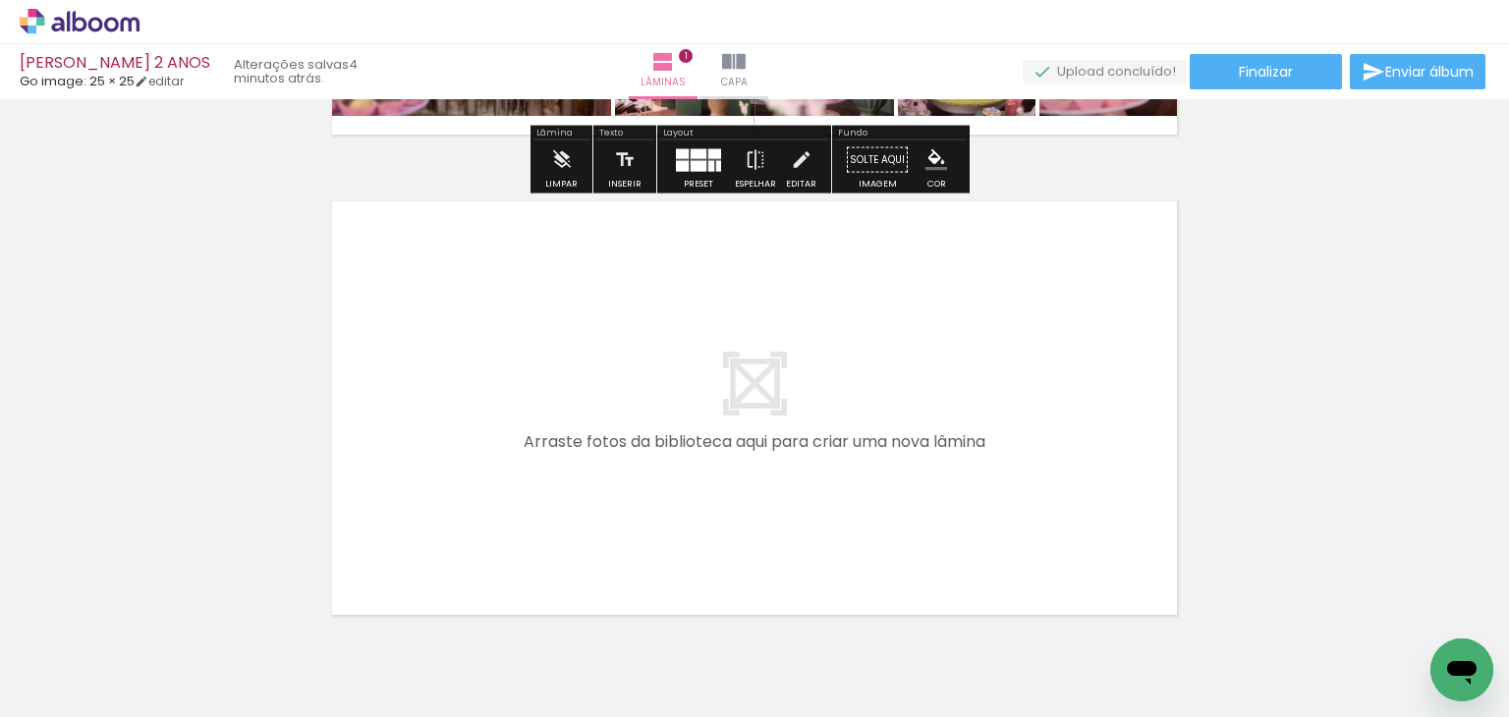
scroll to position [542, 0]
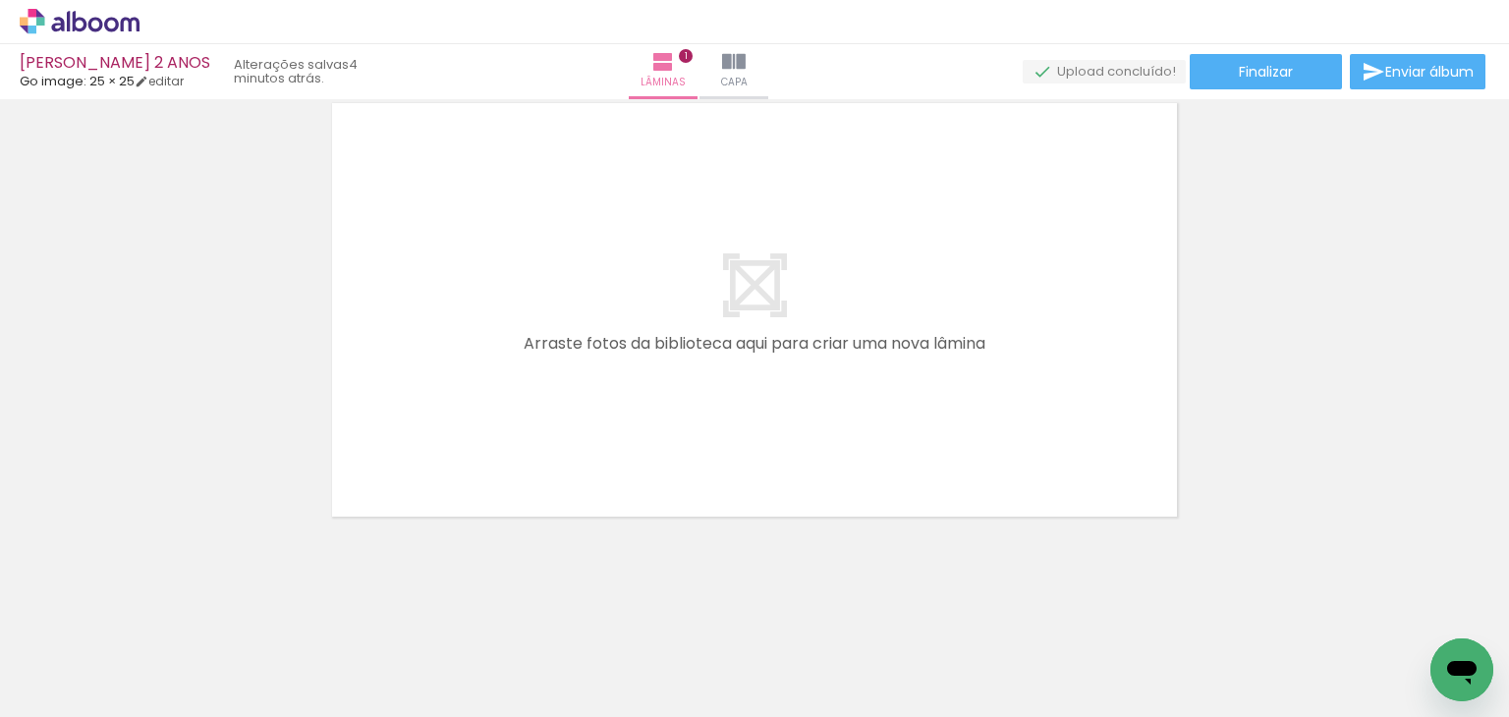
click at [46, 651] on input "Todas as fotos" at bounding box center [55, 658] width 75 height 17
click at [0, 0] on slot "Não utilizadas" at bounding box center [0, 0] width 0 height 0
type input "Não utilizadas"
drag, startPoint x: 233, startPoint y: 625, endPoint x: 455, endPoint y: 363, distance: 343.7
click at [455, 363] on quentale-workspace at bounding box center [754, 358] width 1509 height 717
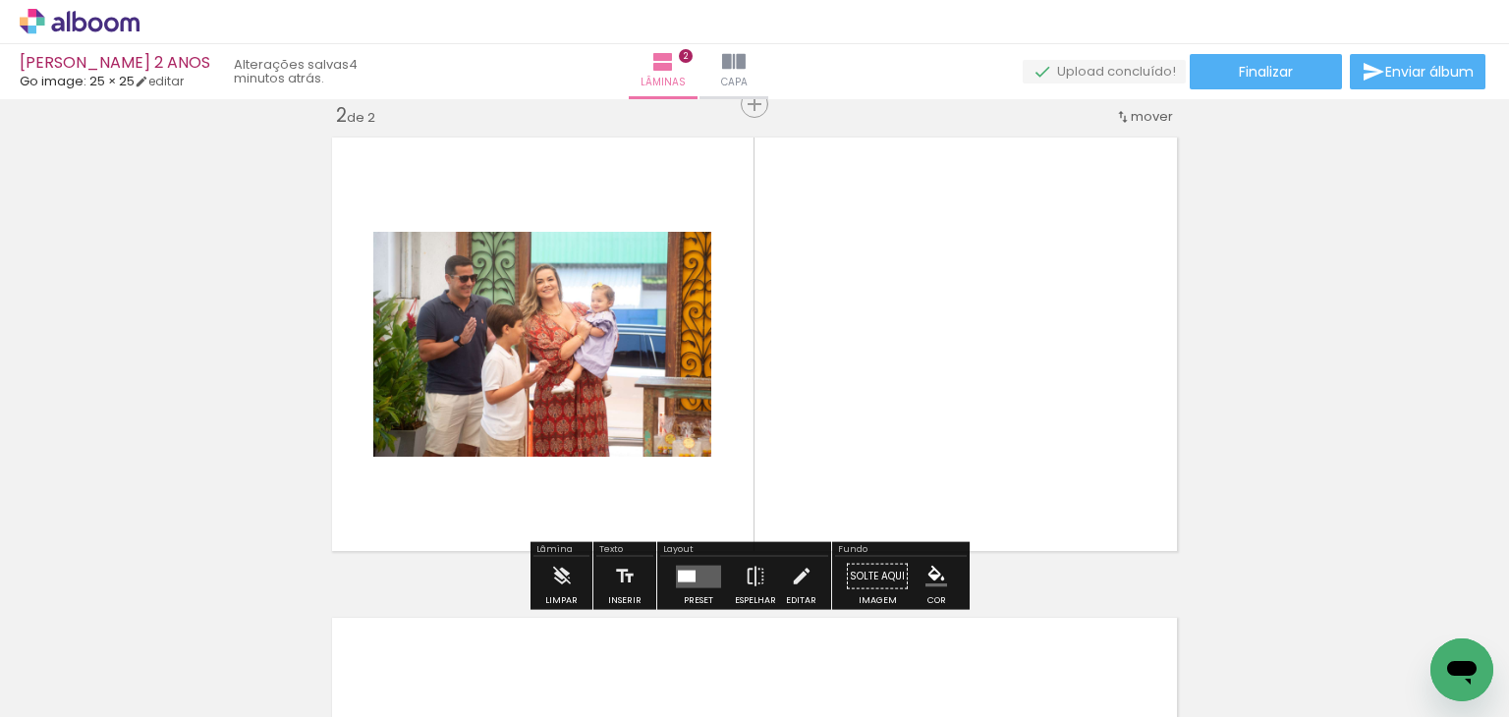
scroll to position [505, 0]
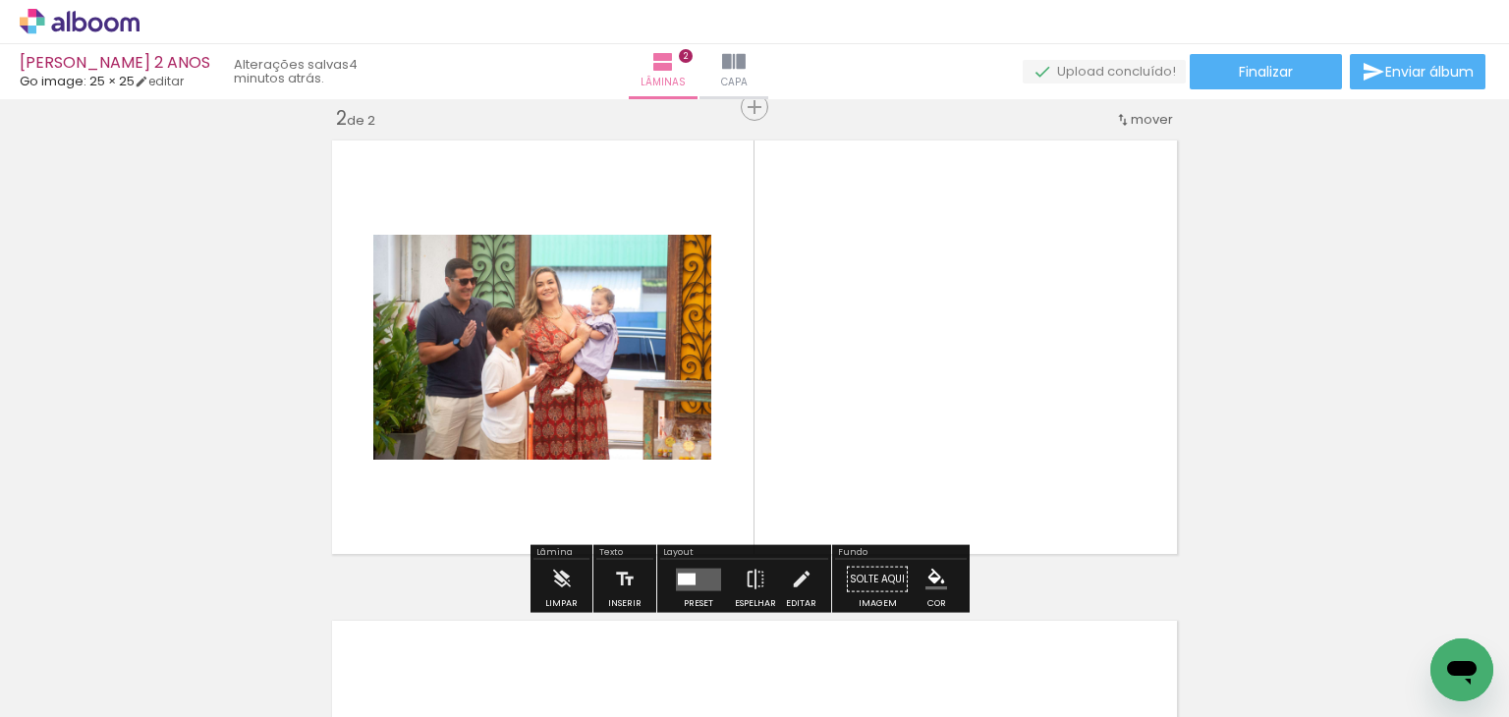
click at [595, 327] on quentale-workspace at bounding box center [754, 358] width 1509 height 717
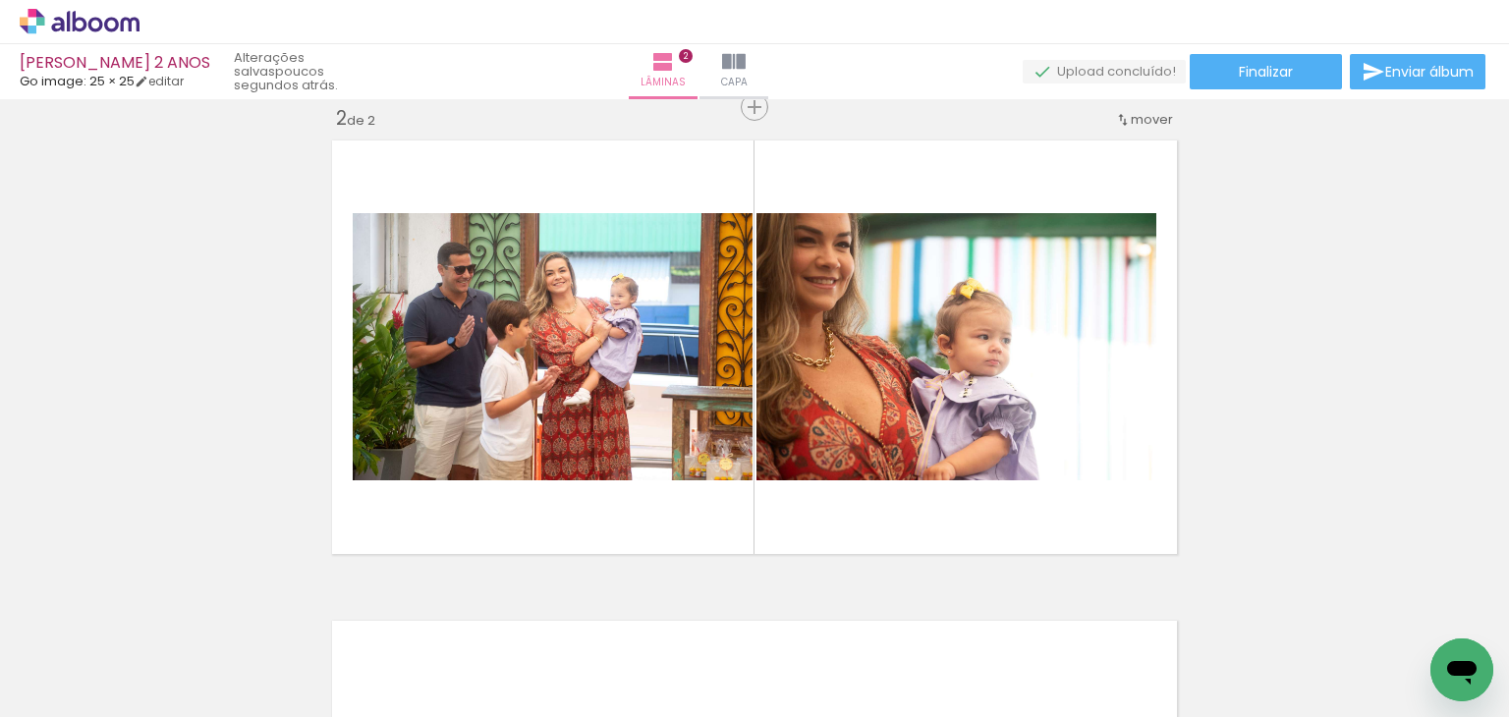
scroll to position [0, 0]
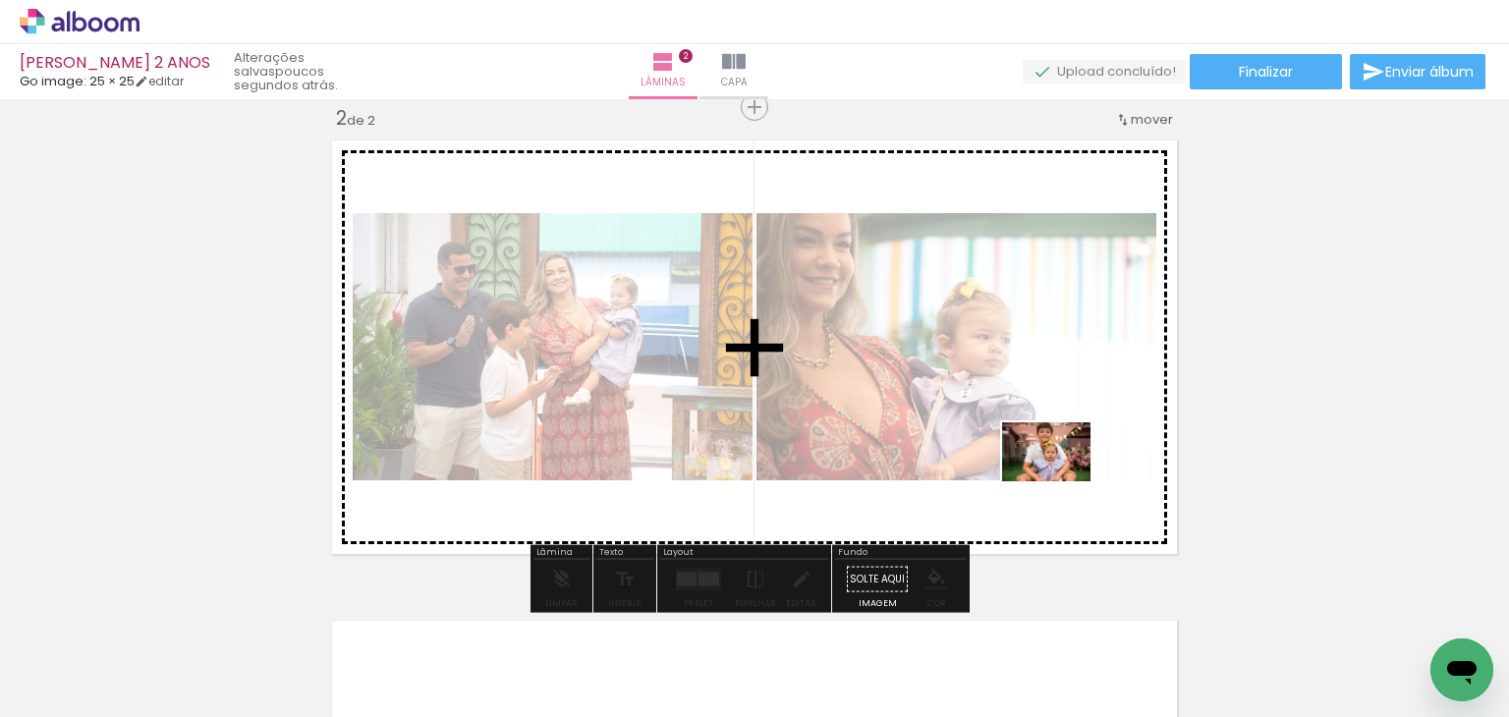
drag, startPoint x: 229, startPoint y: 674, endPoint x: 1061, endPoint y: 481, distance: 854.3
click at [1061, 481] on quentale-workspace at bounding box center [754, 358] width 1509 height 717
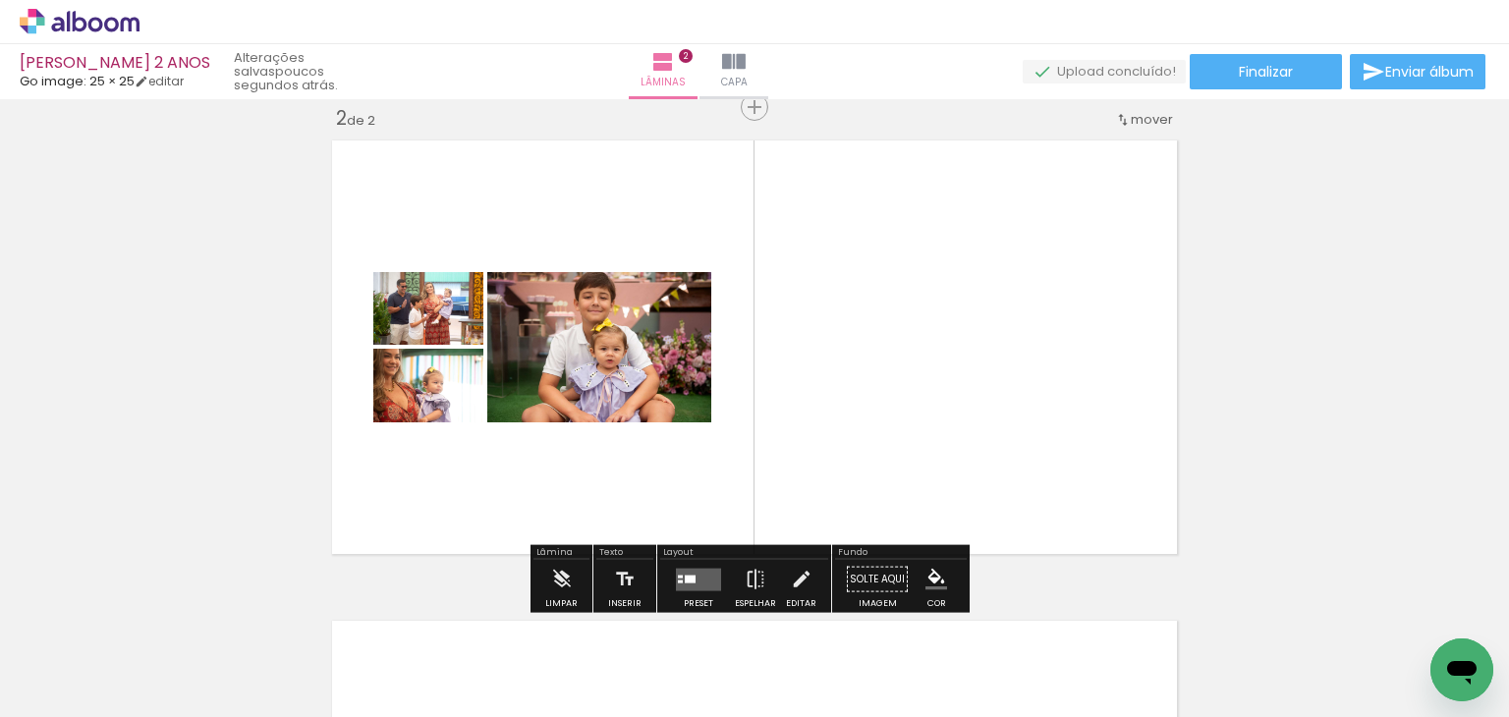
click at [677, 569] on quentale-layouter at bounding box center [698, 579] width 45 height 23
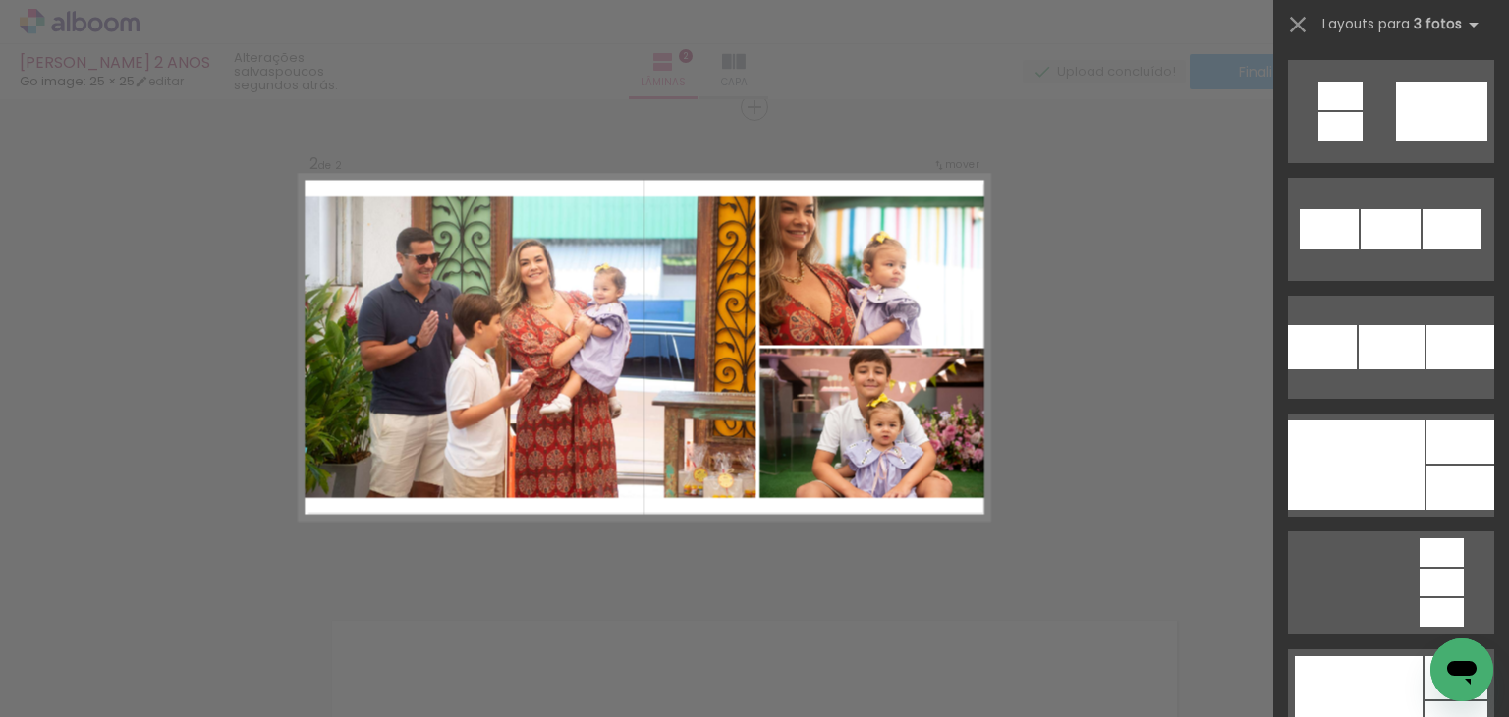
scroll to position [2555, 0]
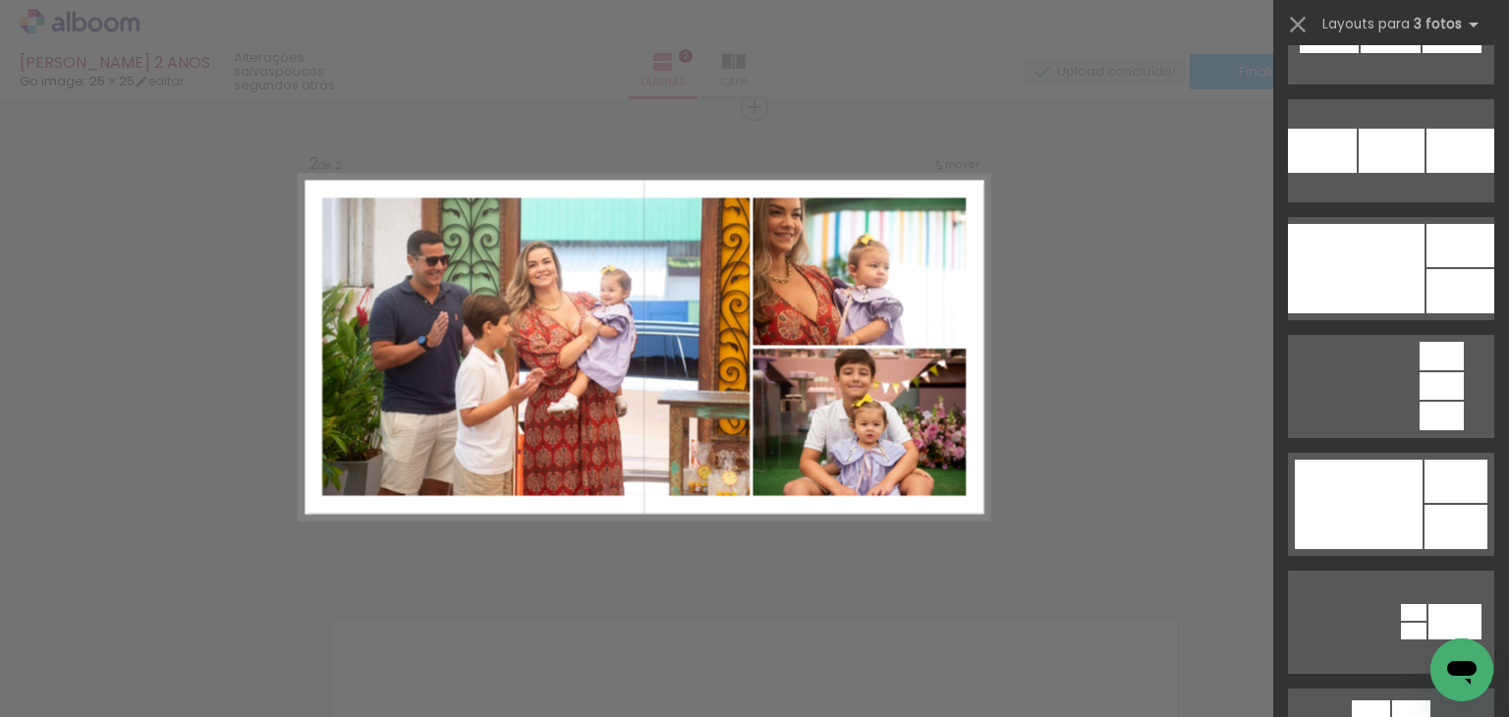
click at [1379, 489] on div at bounding box center [1359, 504] width 128 height 89
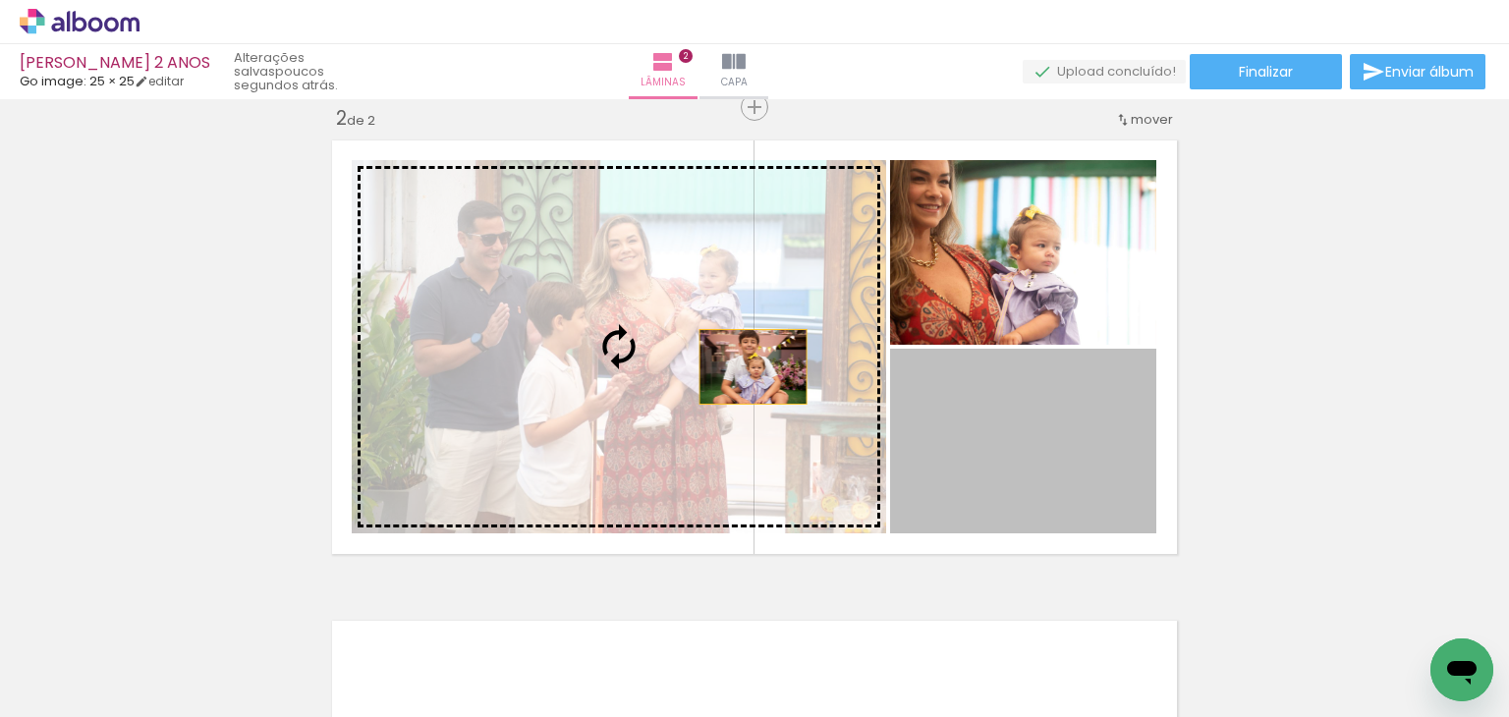
drag, startPoint x: 1040, startPoint y: 445, endPoint x: 718, endPoint y: 360, distance: 332.5
click at [0, 0] on slot at bounding box center [0, 0] width 0 height 0
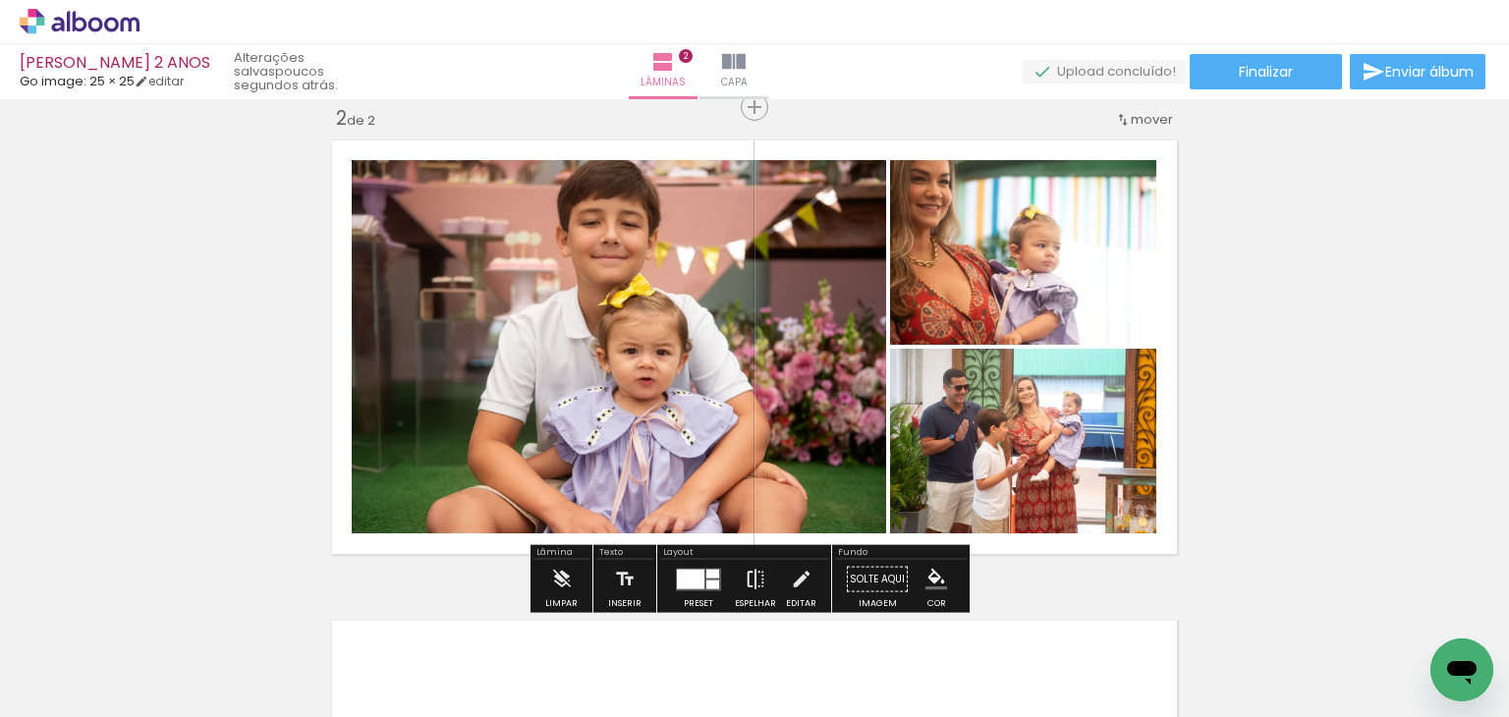
click at [756, 585] on iron-icon at bounding box center [756, 579] width 22 height 39
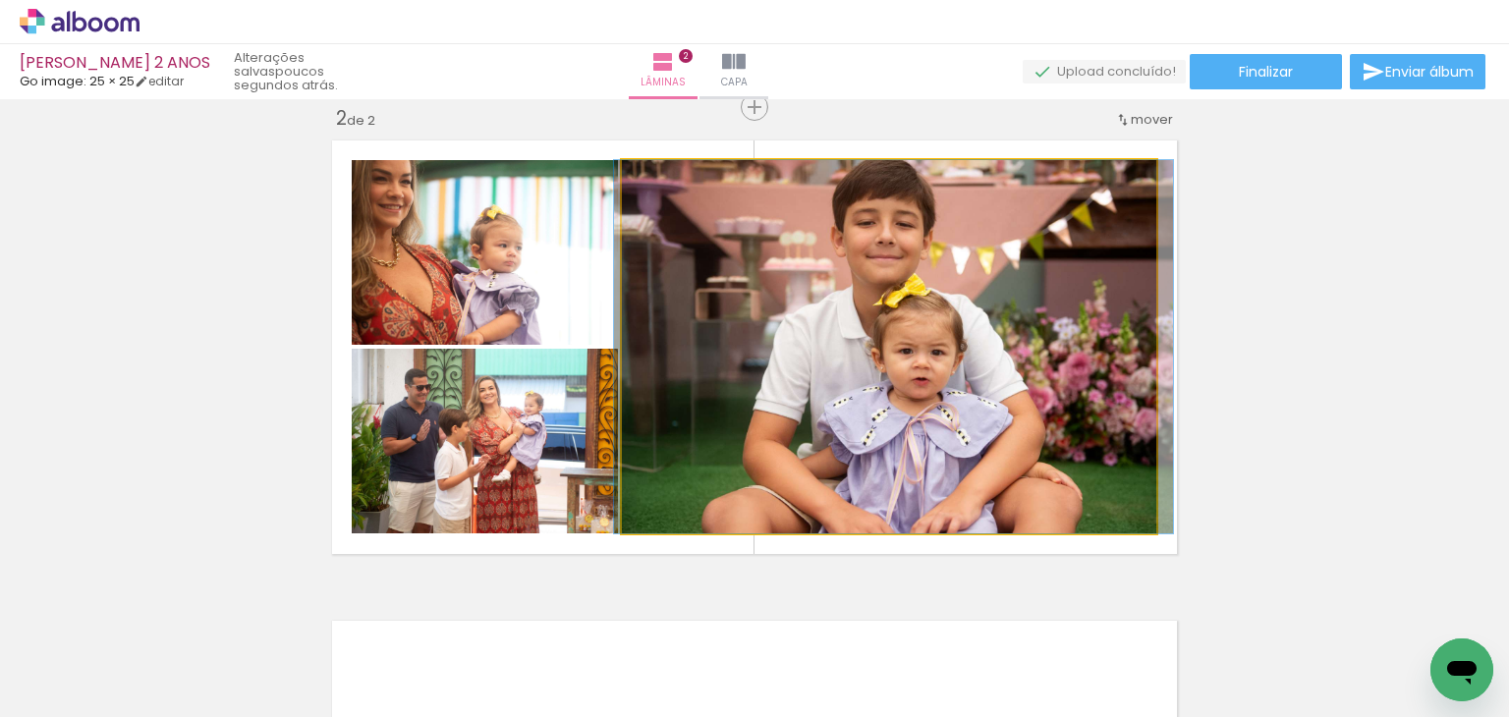
drag, startPoint x: 872, startPoint y: 368, endPoint x: 877, endPoint y: 385, distance: 18.4
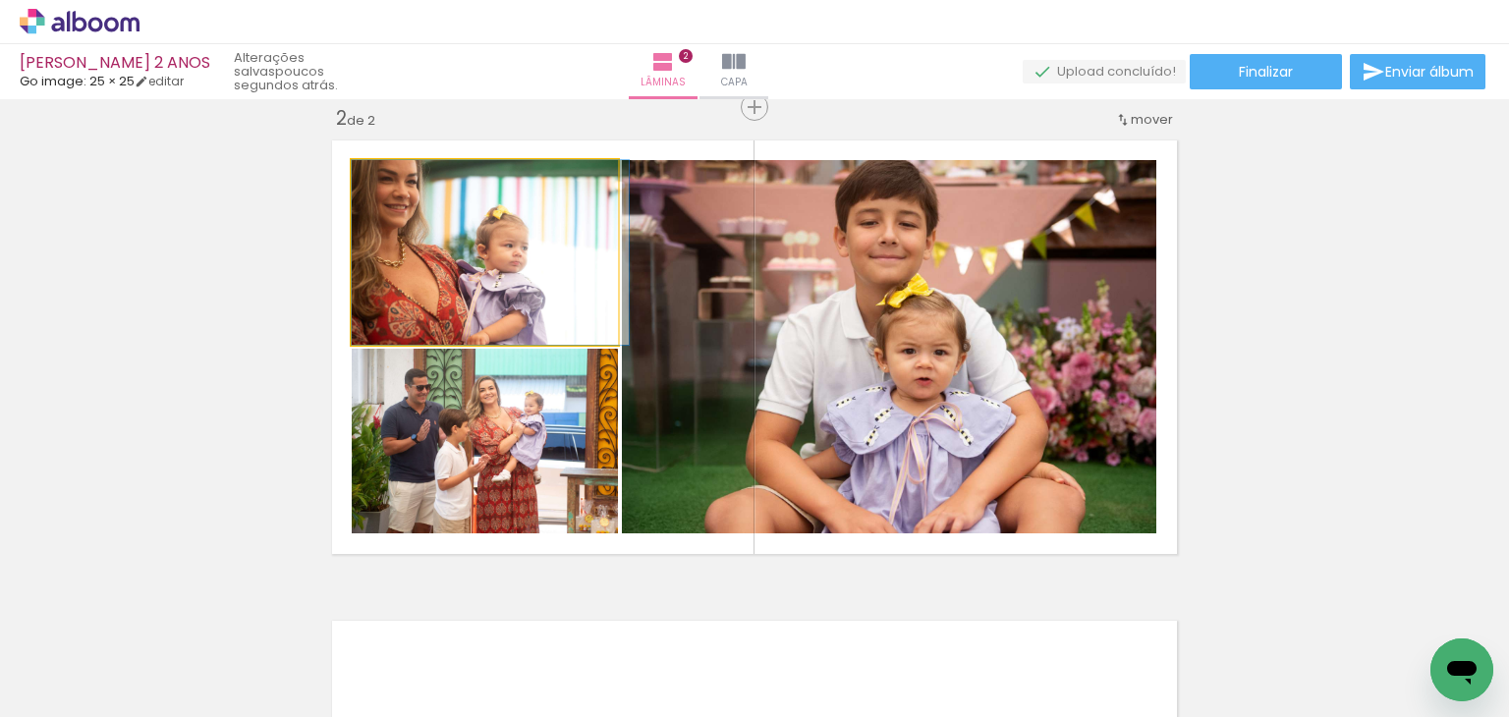
drag, startPoint x: 543, startPoint y: 288, endPoint x: 556, endPoint y: 315, distance: 30.3
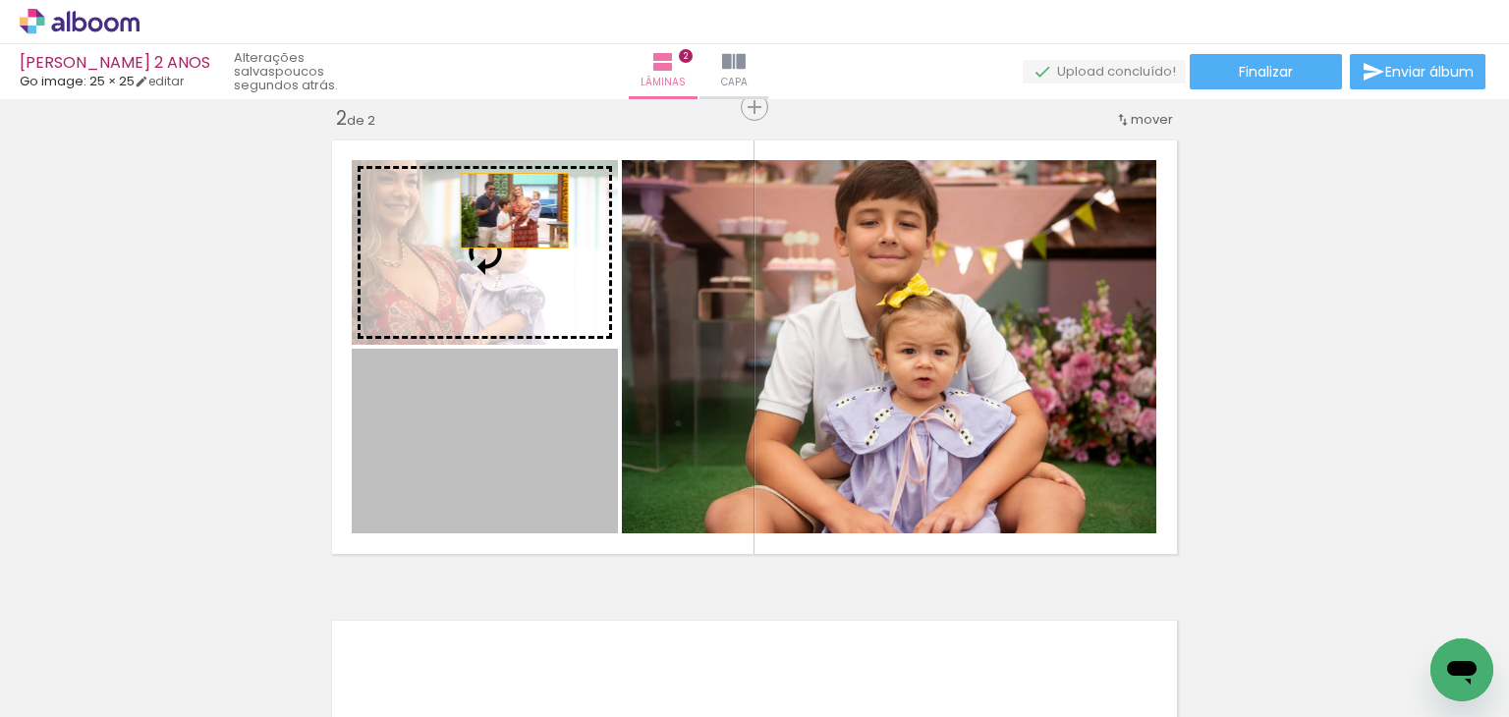
drag, startPoint x: 487, startPoint y: 446, endPoint x: 507, endPoint y: 209, distance: 237.6
click at [0, 0] on slot at bounding box center [0, 0] width 0 height 0
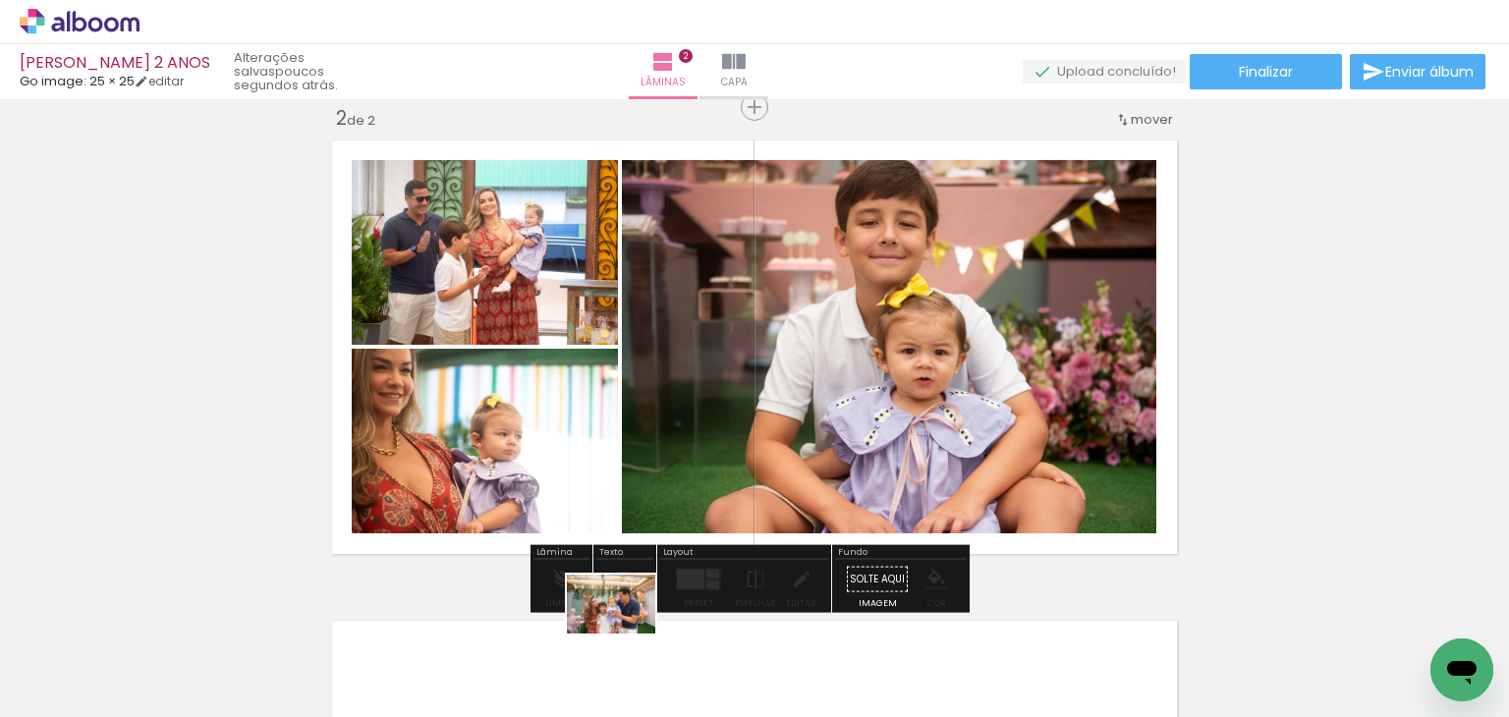
drag, startPoint x: 624, startPoint y: 624, endPoint x: 626, endPoint y: 634, distance: 10.0
click at [626, 634] on div at bounding box center [637, 650] width 97 height 65
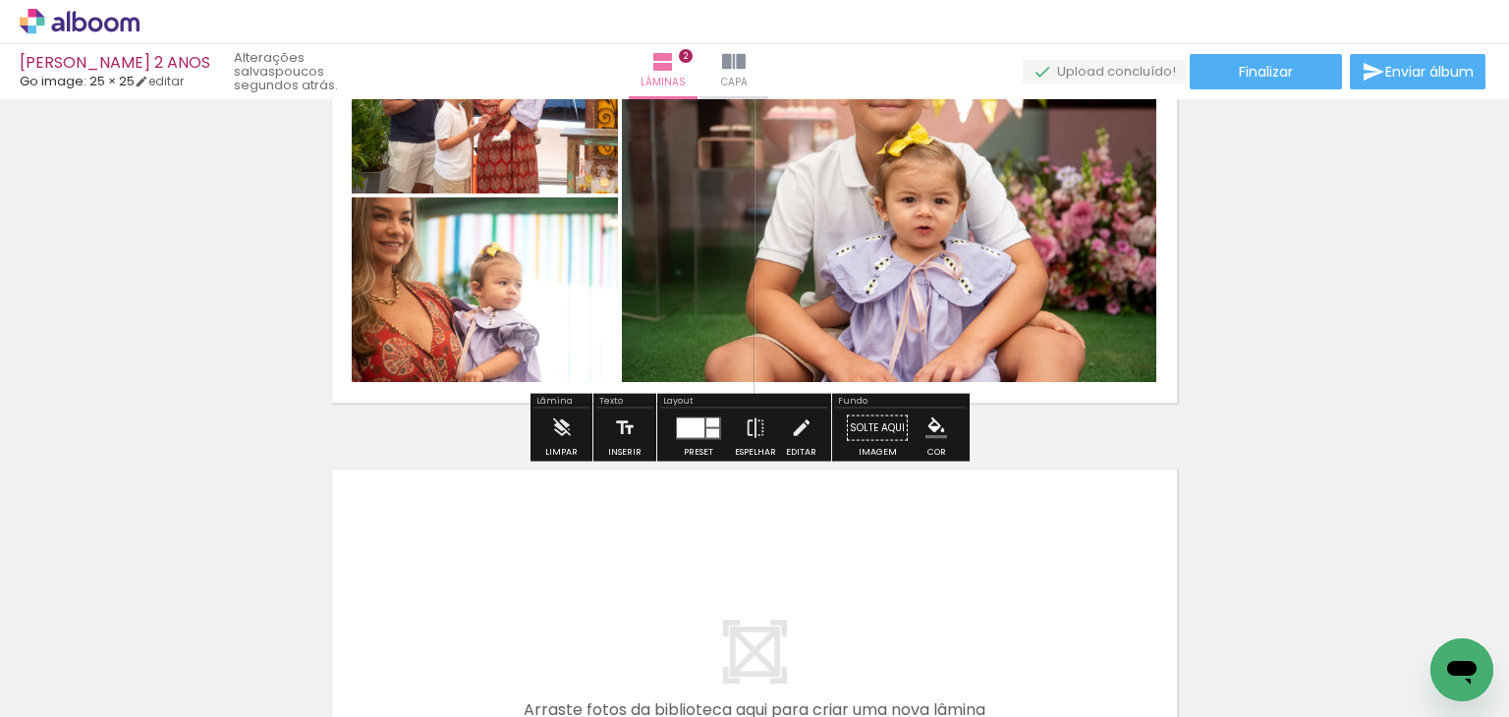
scroll to position [898, 0]
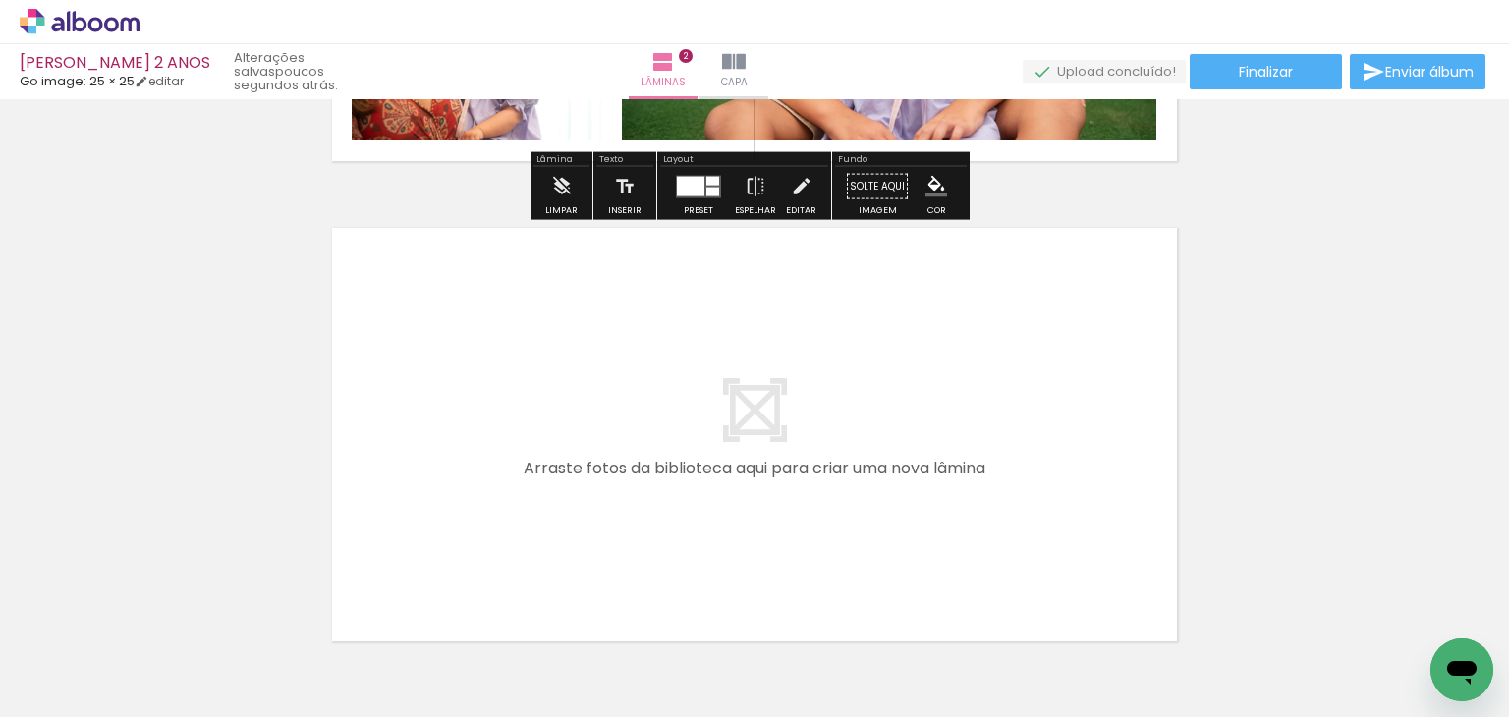
drag, startPoint x: 423, startPoint y: 474, endPoint x: 600, endPoint y: 353, distance: 215.0
click at [600, 353] on quentale-workspace at bounding box center [754, 358] width 1509 height 717
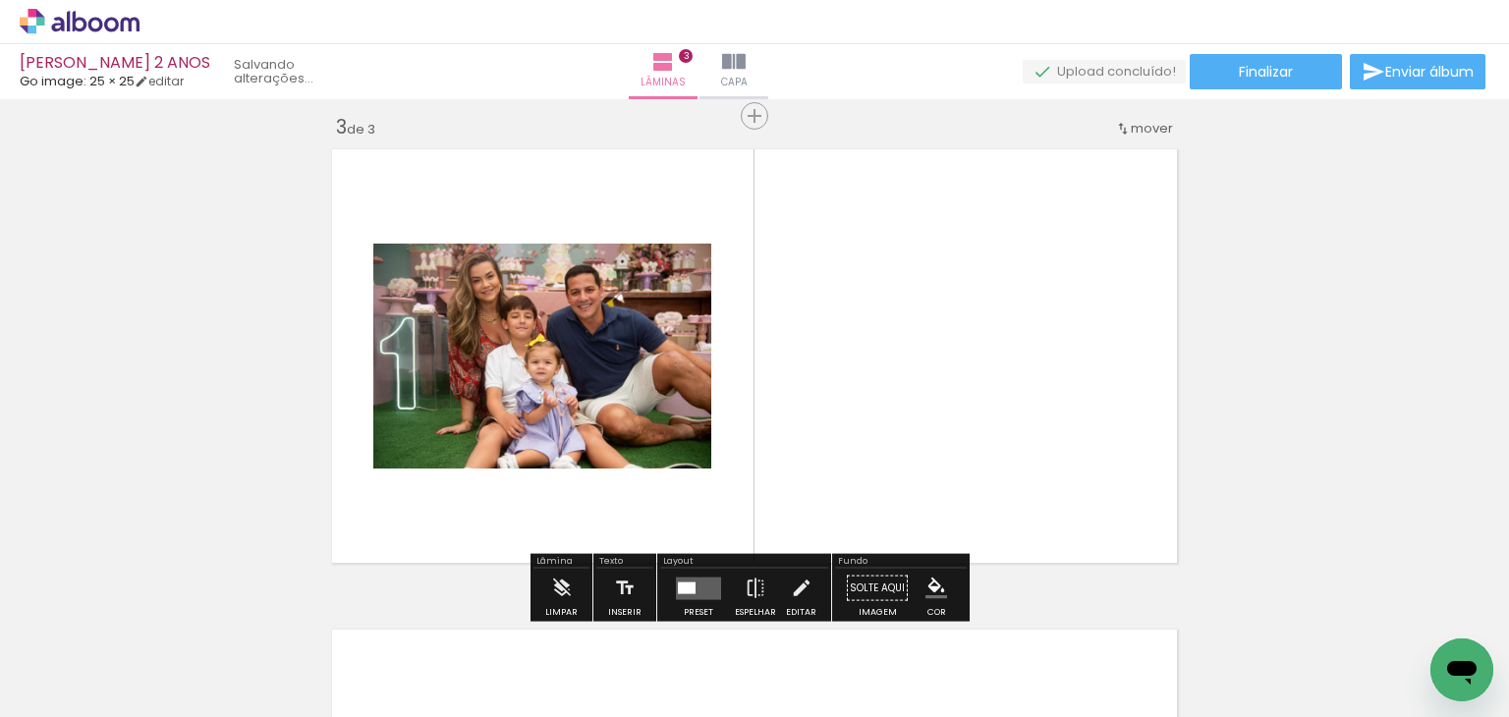
scroll to position [987, 0]
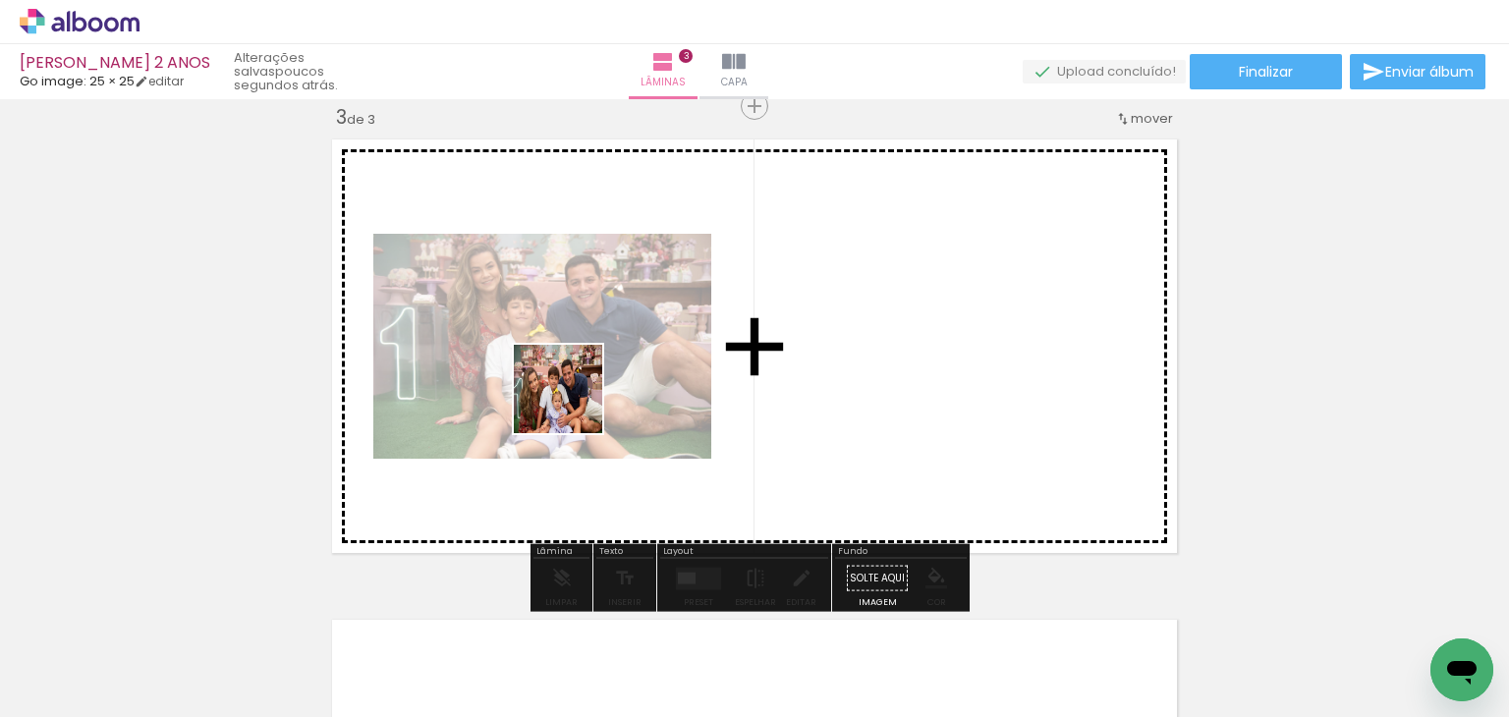
drag, startPoint x: 541, startPoint y: 425, endPoint x: 573, endPoint y: 404, distance: 38.2
click at [573, 404] on quentale-workspace at bounding box center [754, 358] width 1509 height 717
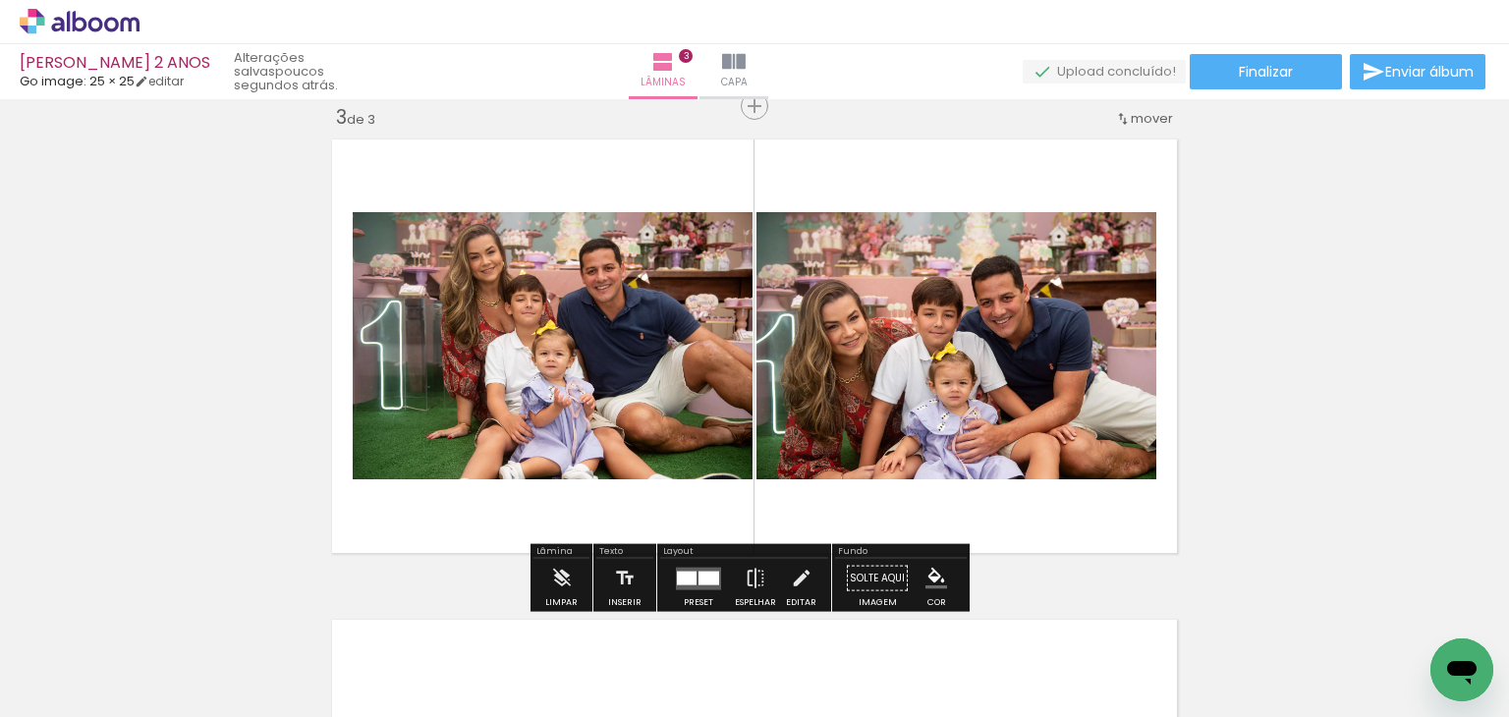
drag, startPoint x: 310, startPoint y: 594, endPoint x: 578, endPoint y: 438, distance: 309.9
click at [536, 461] on quentale-workspace at bounding box center [754, 358] width 1509 height 717
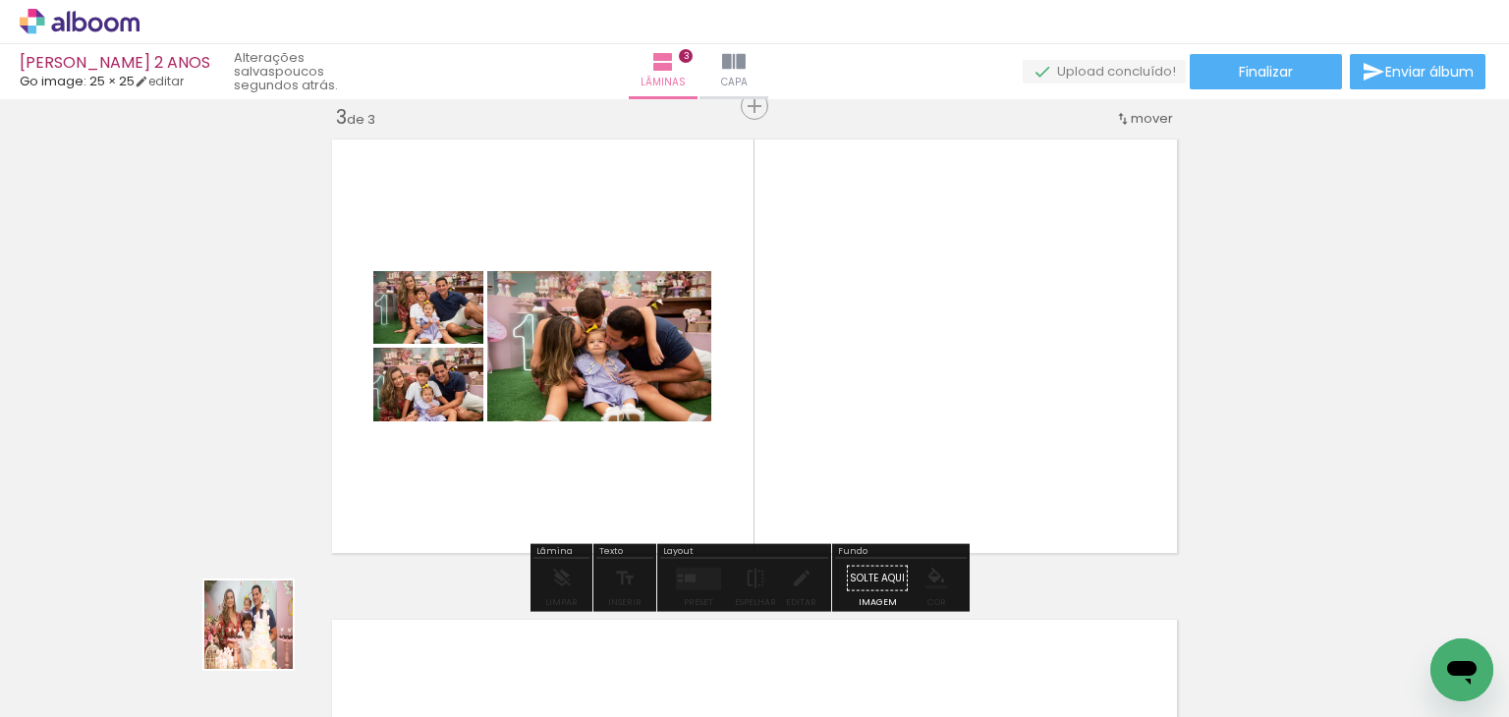
drag, startPoint x: 220, startPoint y: 669, endPoint x: 474, endPoint y: 519, distance: 294.7
click at [617, 352] on quentale-workspace at bounding box center [754, 358] width 1509 height 717
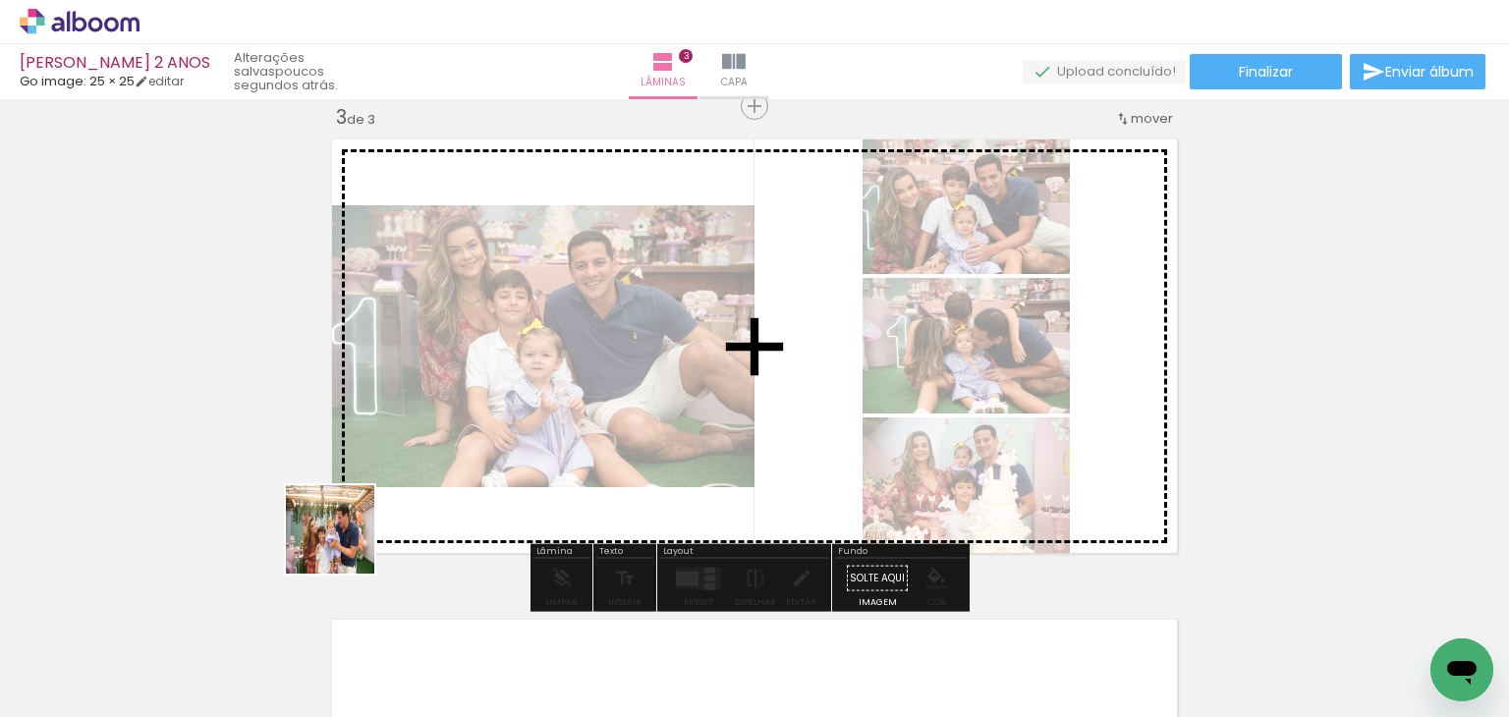
drag, startPoint x: 229, startPoint y: 641, endPoint x: 450, endPoint y: 598, distance: 225.1
click at [573, 406] on quentale-workspace at bounding box center [754, 358] width 1509 height 717
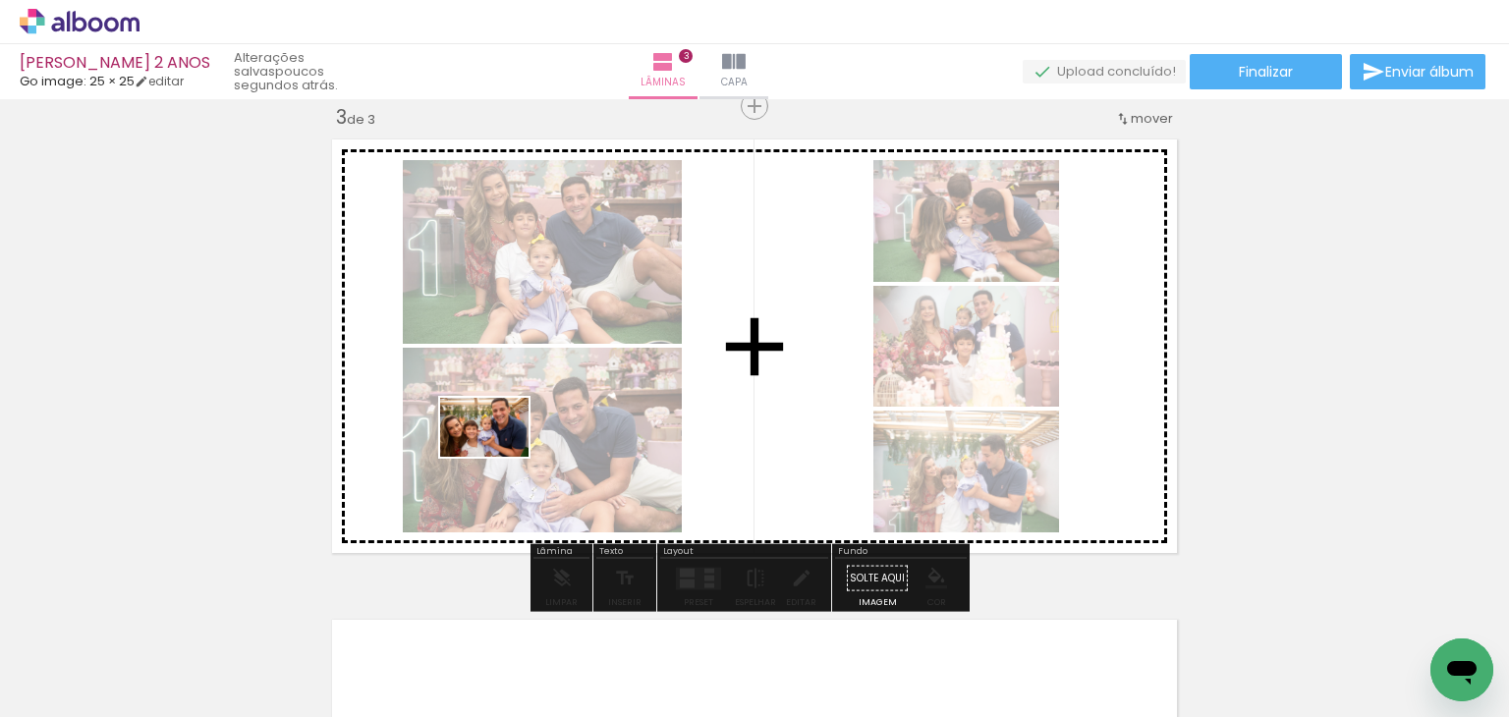
drag, startPoint x: 186, startPoint y: 659, endPoint x: 499, endPoint y: 457, distance: 373.1
click at [499, 457] on quentale-workspace at bounding box center [754, 358] width 1509 height 717
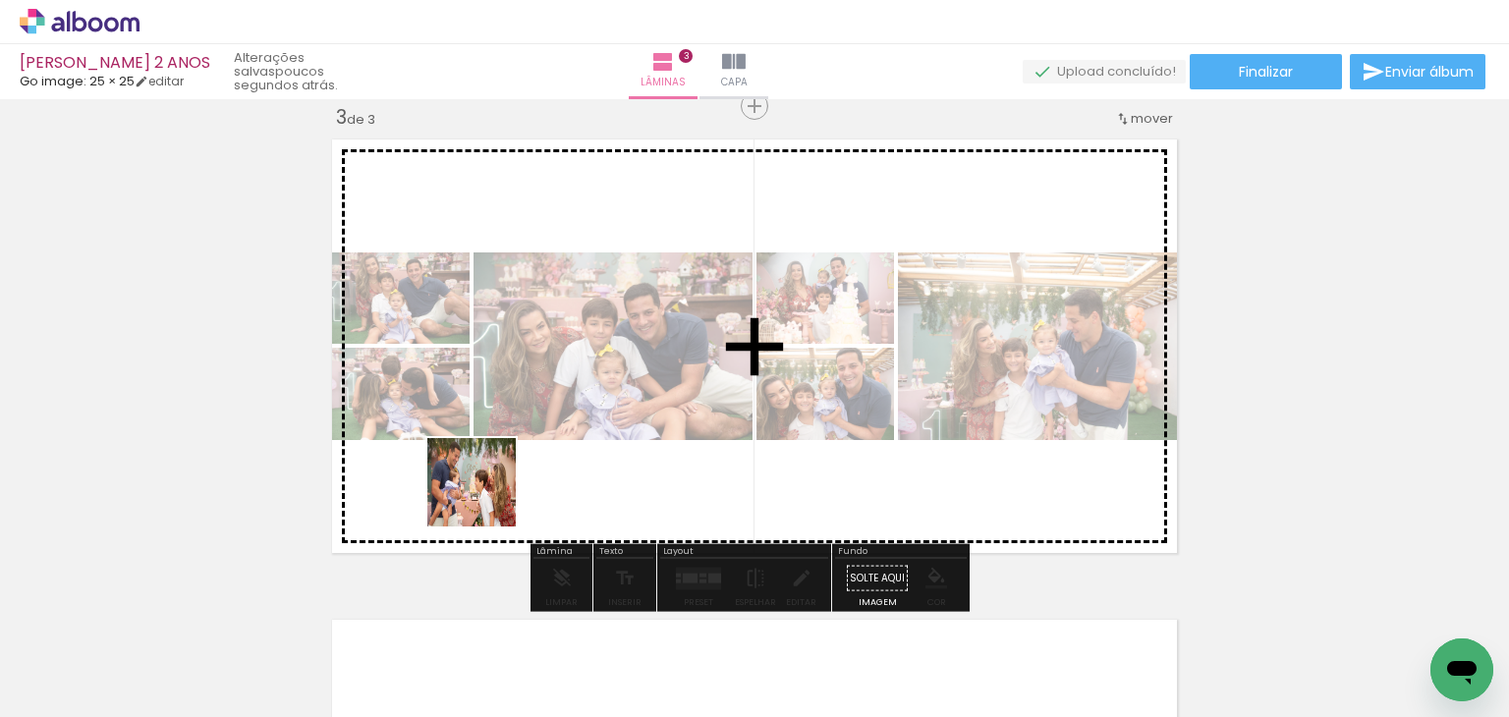
drag, startPoint x: 211, startPoint y: 657, endPoint x: 490, endPoint y: 496, distance: 322.3
click at [490, 496] on quentale-workspace at bounding box center [754, 358] width 1509 height 717
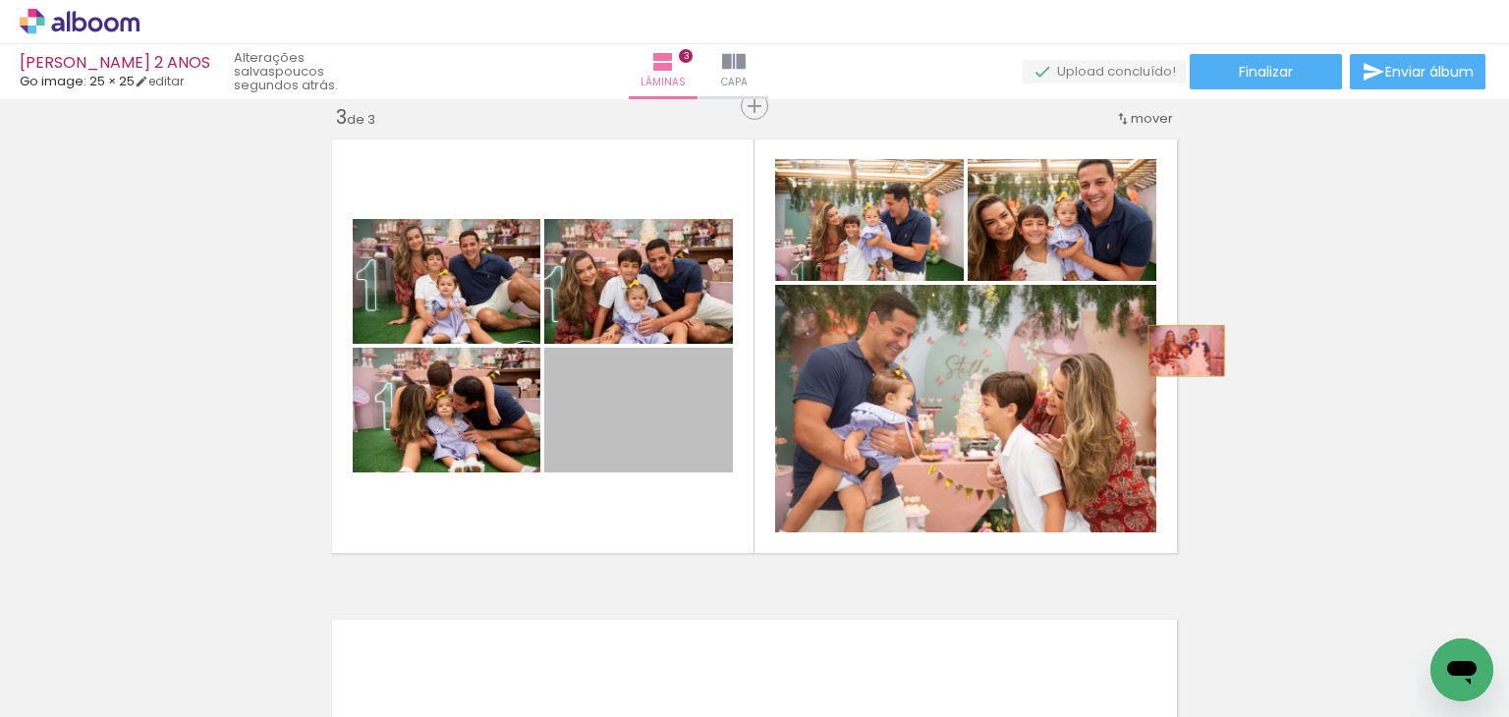
drag, startPoint x: 706, startPoint y: 444, endPoint x: 1179, endPoint y: 351, distance: 482.7
click at [1179, 351] on div "Inserir lâmina 1 de 3 Inserir lâmina 2 de 3 Inserir lâmina 3 de 3" at bounding box center [754, 81] width 1509 height 1923
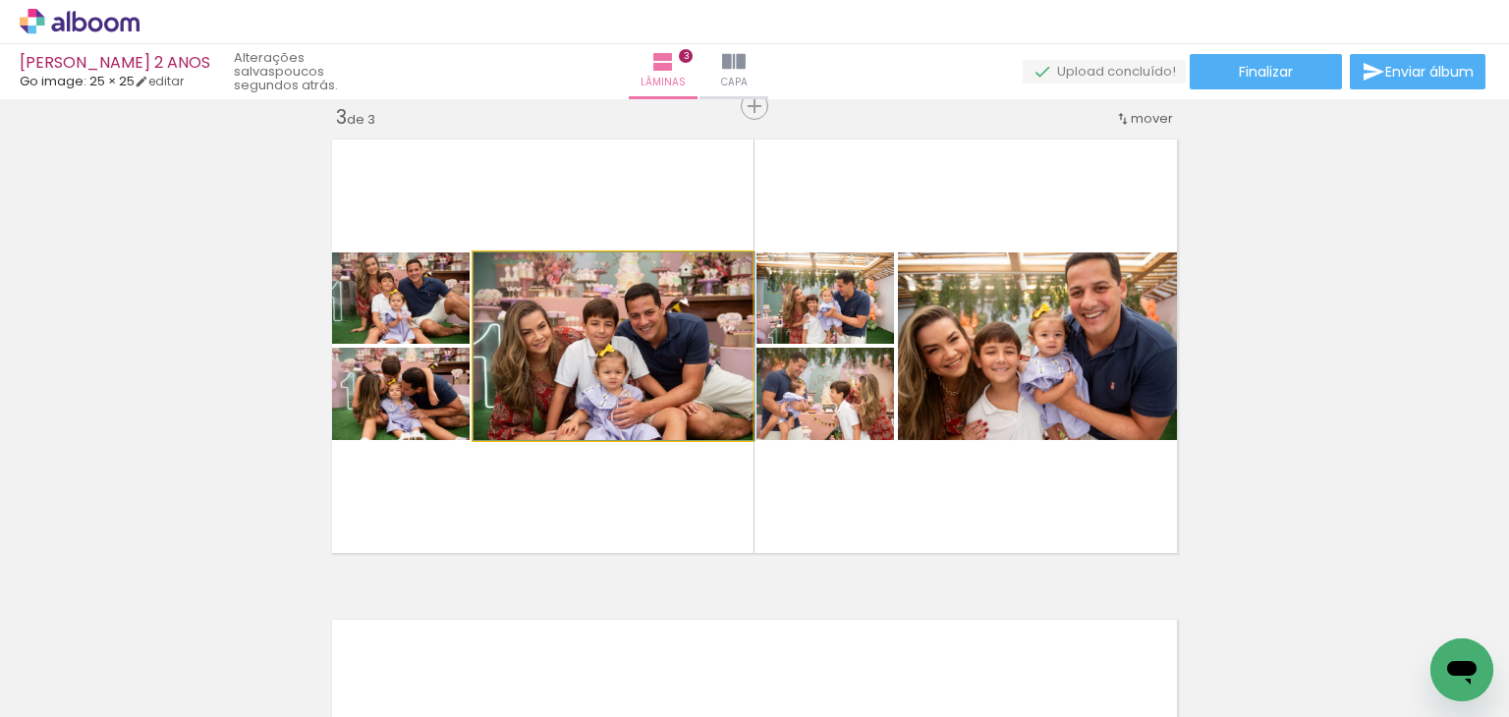
drag, startPoint x: 608, startPoint y: 352, endPoint x: 1183, endPoint y: 203, distance: 593.7
click at [1183, 203] on div "Inserir lâmina 1 de 3 Inserir lâmina 2 de 3 Inserir lâmina 3 de 3" at bounding box center [754, 81] width 1509 height 1923
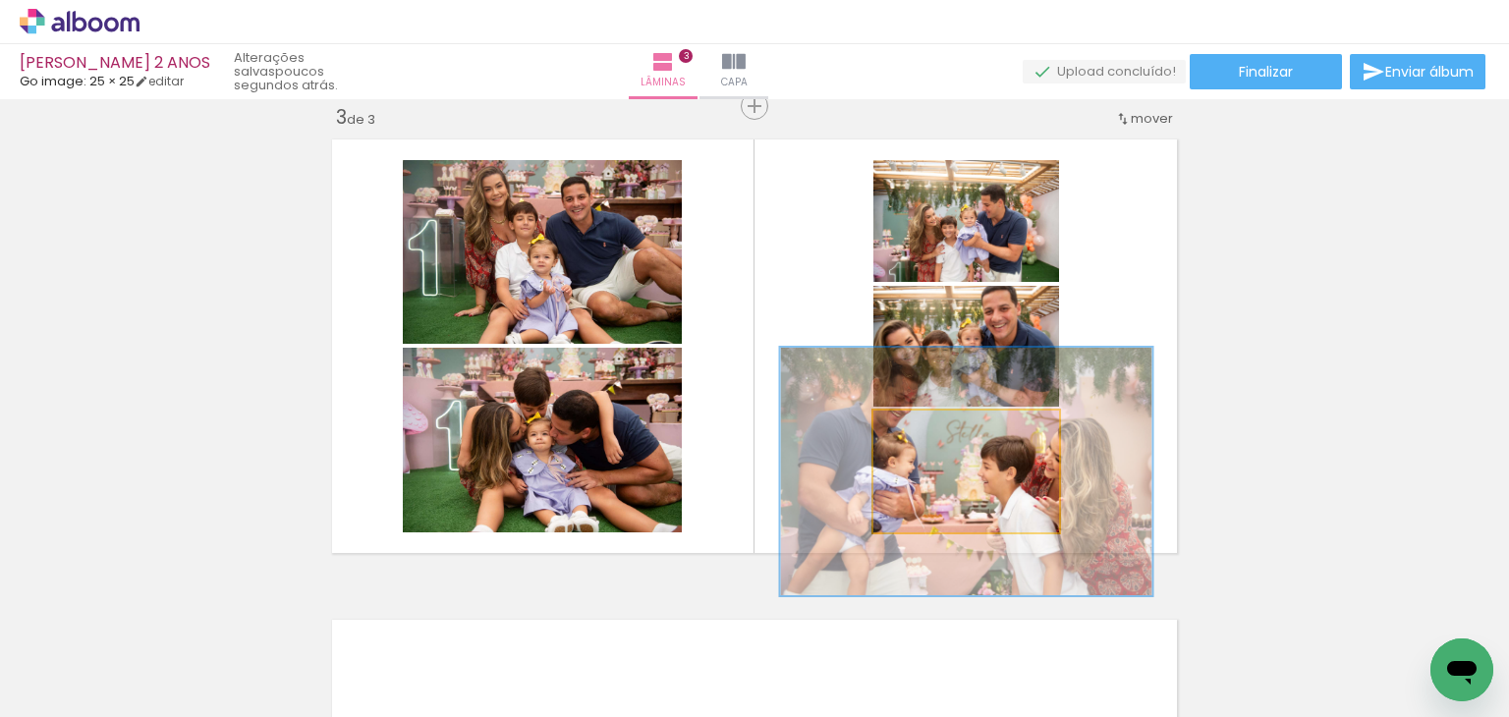
drag, startPoint x: 932, startPoint y: 428, endPoint x: 1289, endPoint y: 285, distance: 385.4
type paper-slider "200"
click at [1378, 306] on div "Inserir lâmina 1 de 3 Inserir lâmina 2 de 3 Inserir lâmina 3 de 3" at bounding box center [754, 81] width 1509 height 1923
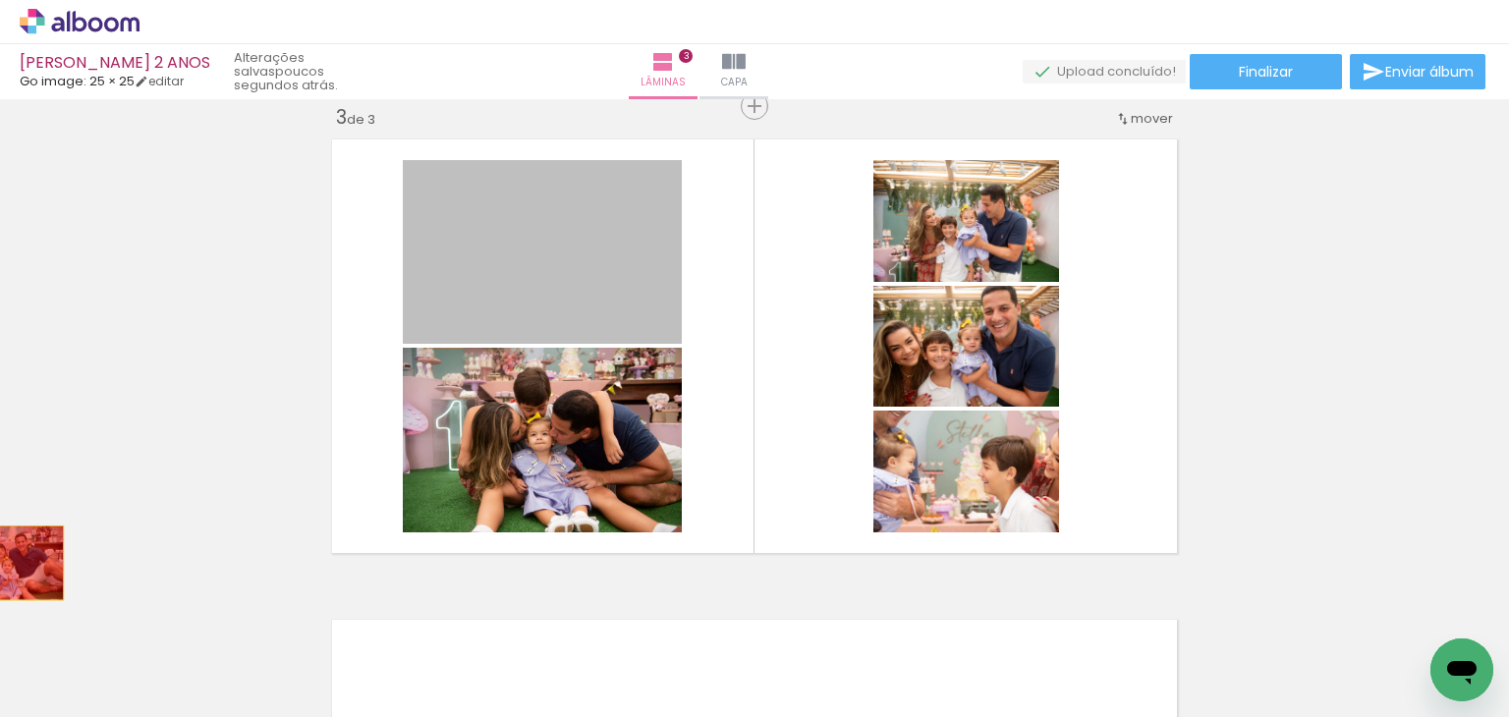
drag, startPoint x: 645, startPoint y: 255, endPoint x: 425, endPoint y: 495, distance: 325.5
click at [5, 560] on div "Inserir lâmina 1 de 3 Inserir lâmina 2 de 3 Inserir lâmina 3 de 3" at bounding box center [754, 81] width 1509 height 1923
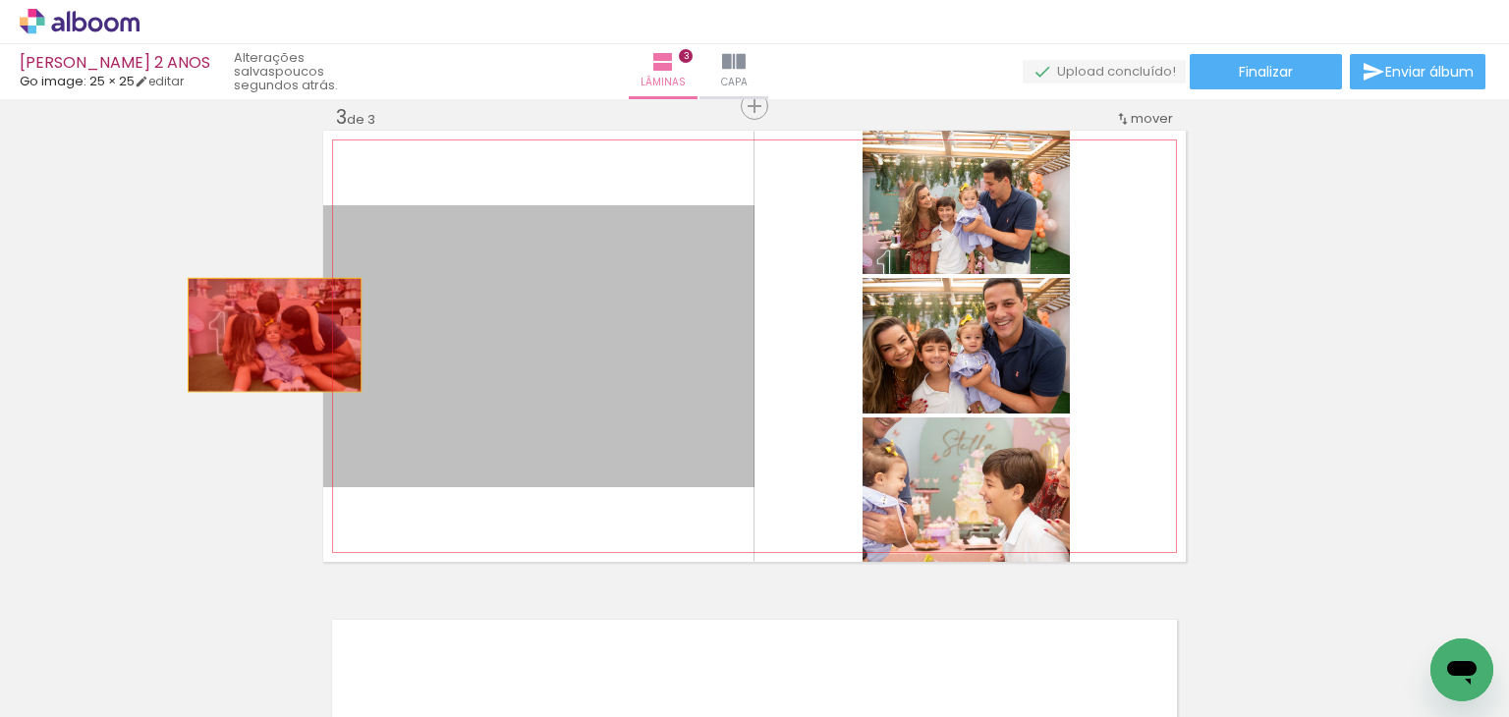
drag, startPoint x: 652, startPoint y: 310, endPoint x: 260, endPoint y: 332, distance: 392.7
click at [260, 332] on div "Inserir lâmina 1 de 3 Inserir lâmina 2 de 3 Inserir lâmina 3 de 3" at bounding box center [754, 81] width 1509 height 1923
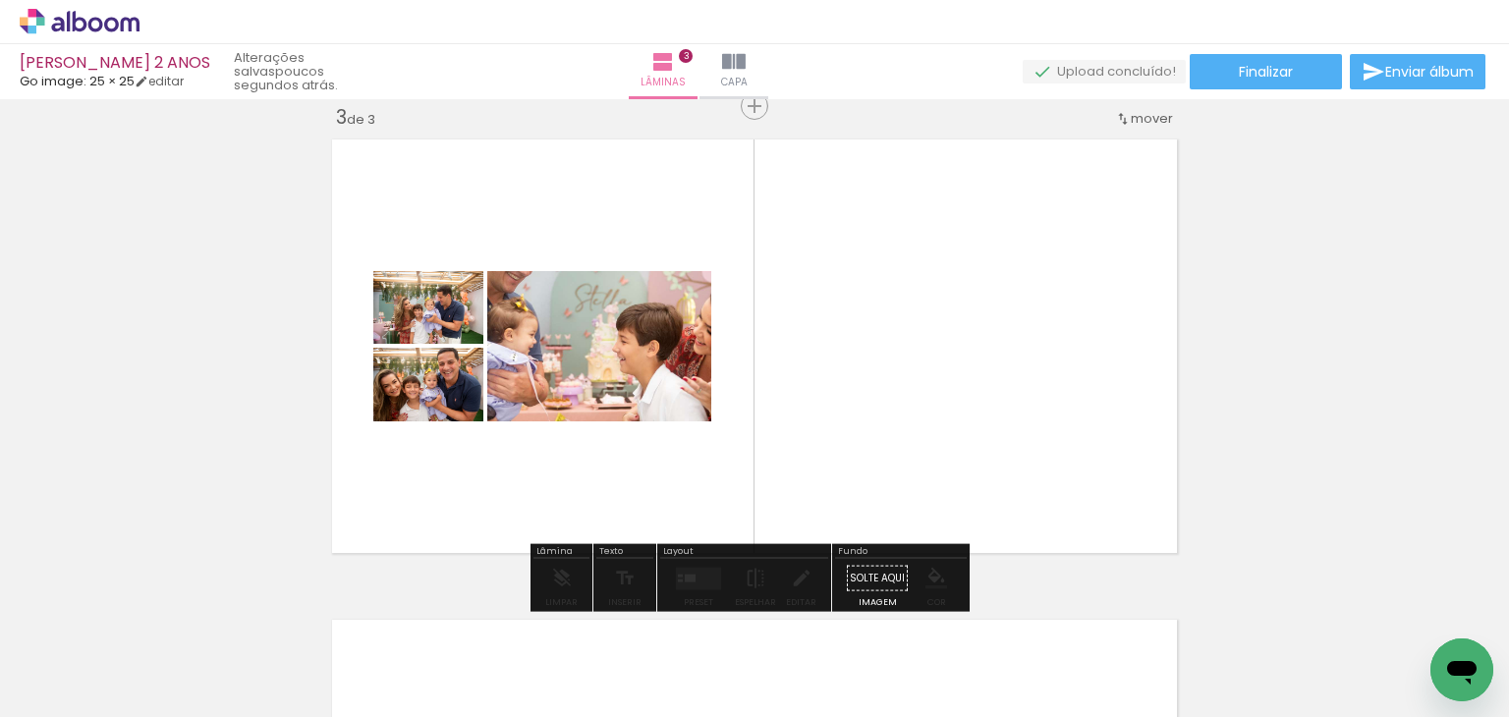
drag, startPoint x: 338, startPoint y: 308, endPoint x: 204, endPoint y: 363, distance: 144.5
click at [120, 346] on div "Inserir lâmina 1 de 3 Inserir lâmina 2 de 3 Inserir lâmina 3 de 3" at bounding box center [754, 81] width 1509 height 1923
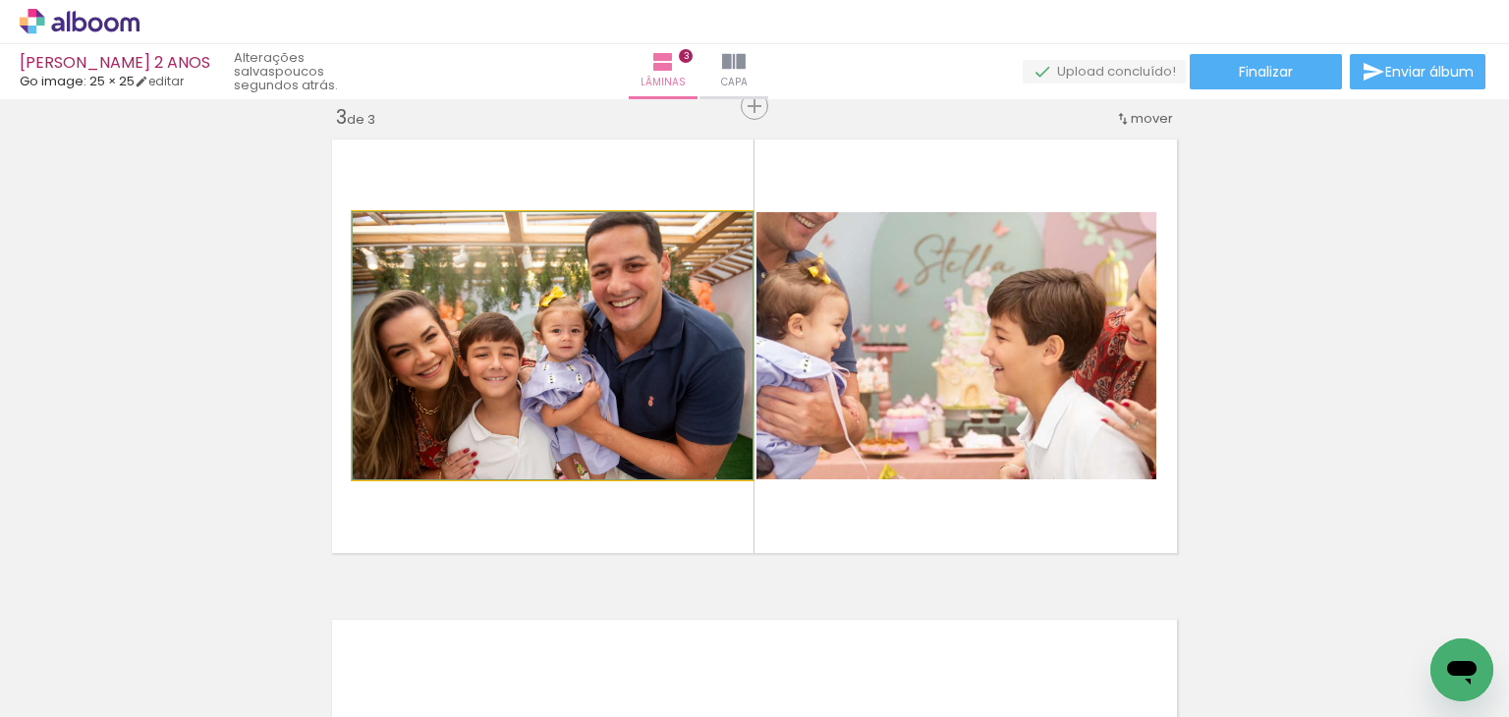
drag, startPoint x: 385, startPoint y: 367, endPoint x: 82, endPoint y: 397, distance: 305.2
click at [0, 393] on div "Inserir lâmina 1 de 3 Inserir lâmina 2 de 3 Inserir lâmina 3 de 3" at bounding box center [754, 81] width 1509 height 1923
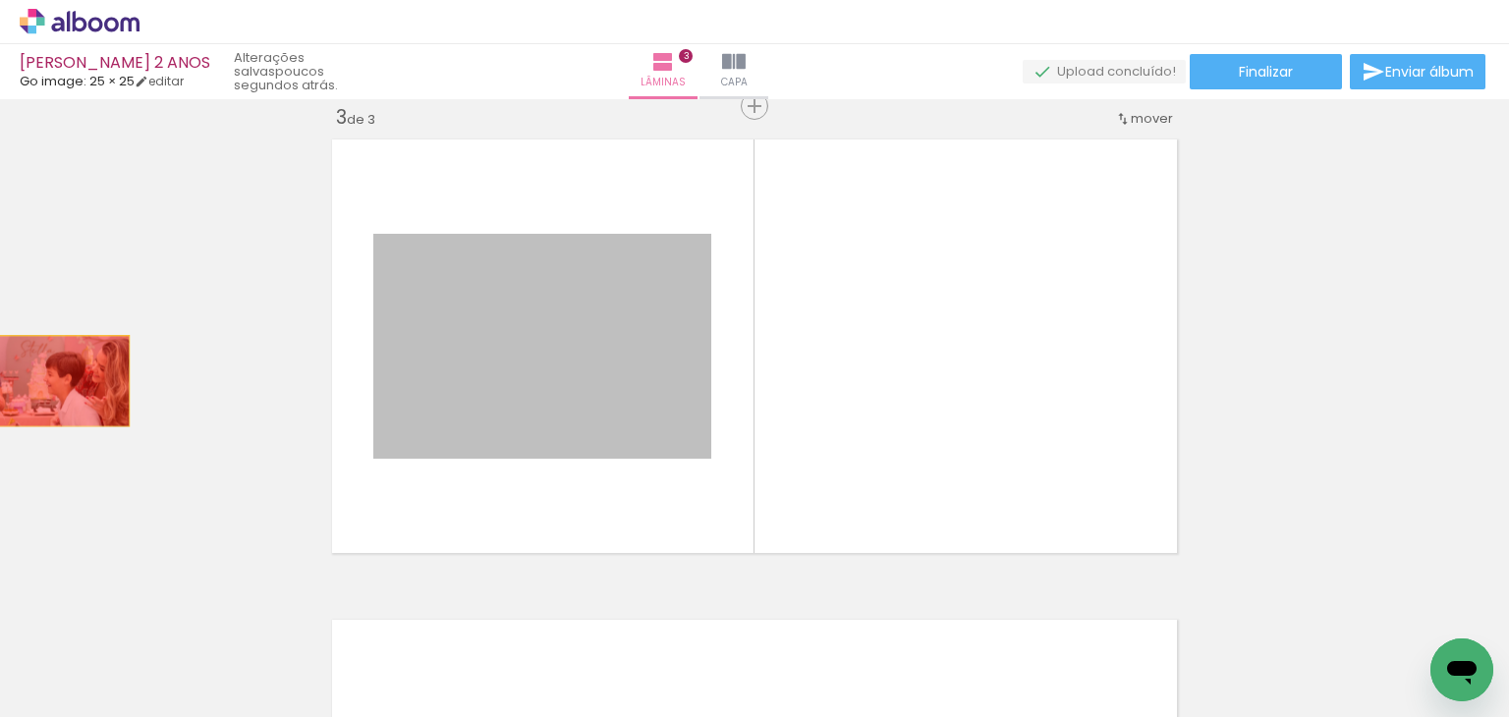
drag, startPoint x: 54, startPoint y: 381, endPoint x: 36, endPoint y: 383, distance: 17.8
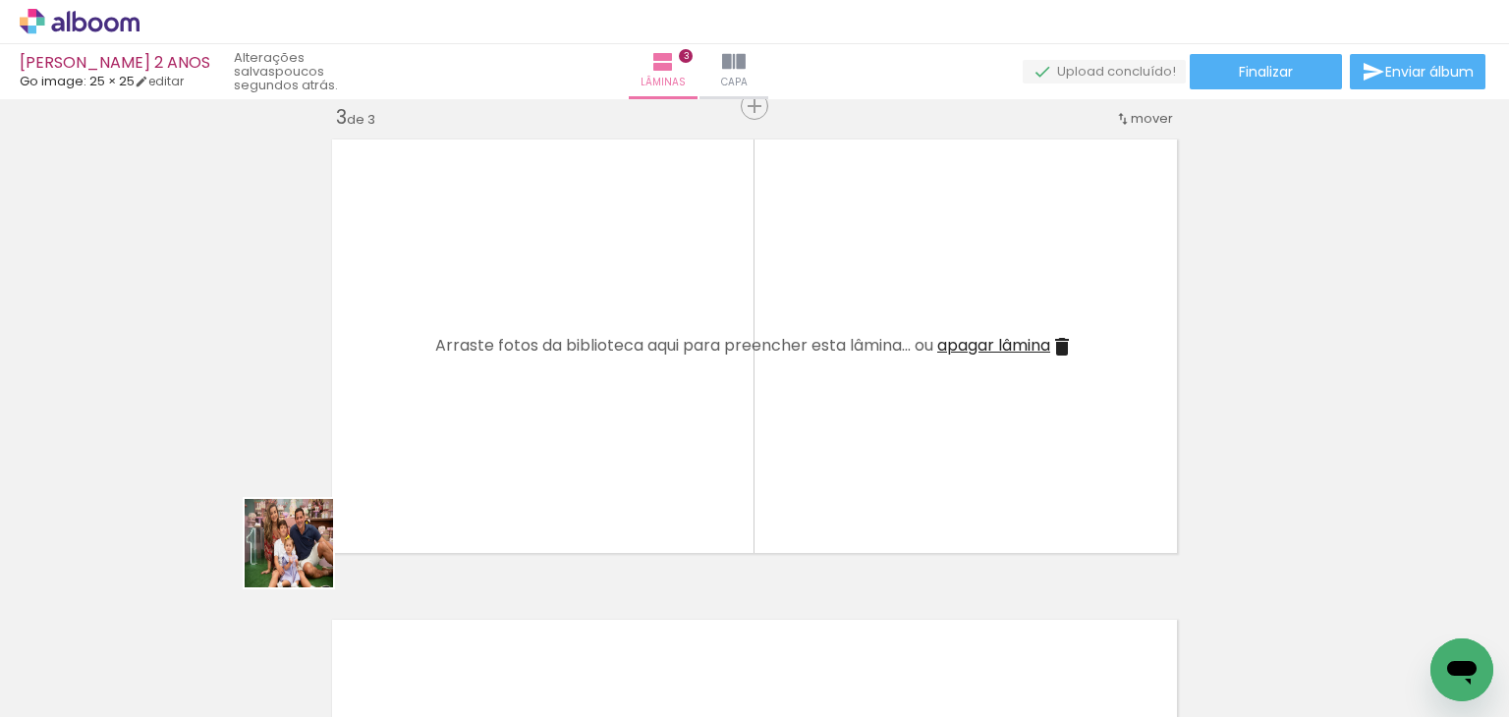
drag, startPoint x: 304, startPoint y: 558, endPoint x: 460, endPoint y: 460, distance: 184.6
click at [518, 372] on quentale-workspace at bounding box center [754, 358] width 1509 height 717
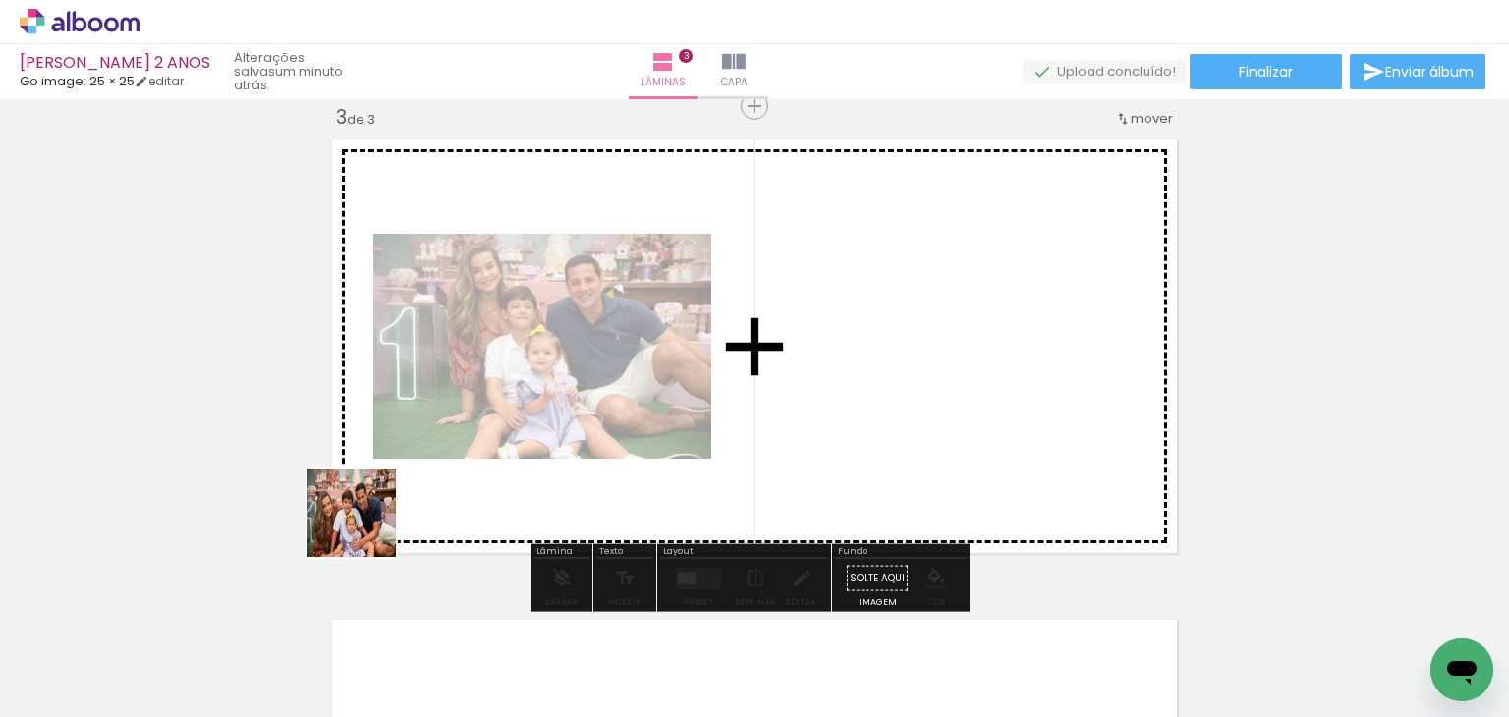
drag, startPoint x: 196, startPoint y: 679, endPoint x: 468, endPoint y: 481, distance: 336.9
click at [553, 335] on quentale-workspace at bounding box center [754, 358] width 1509 height 717
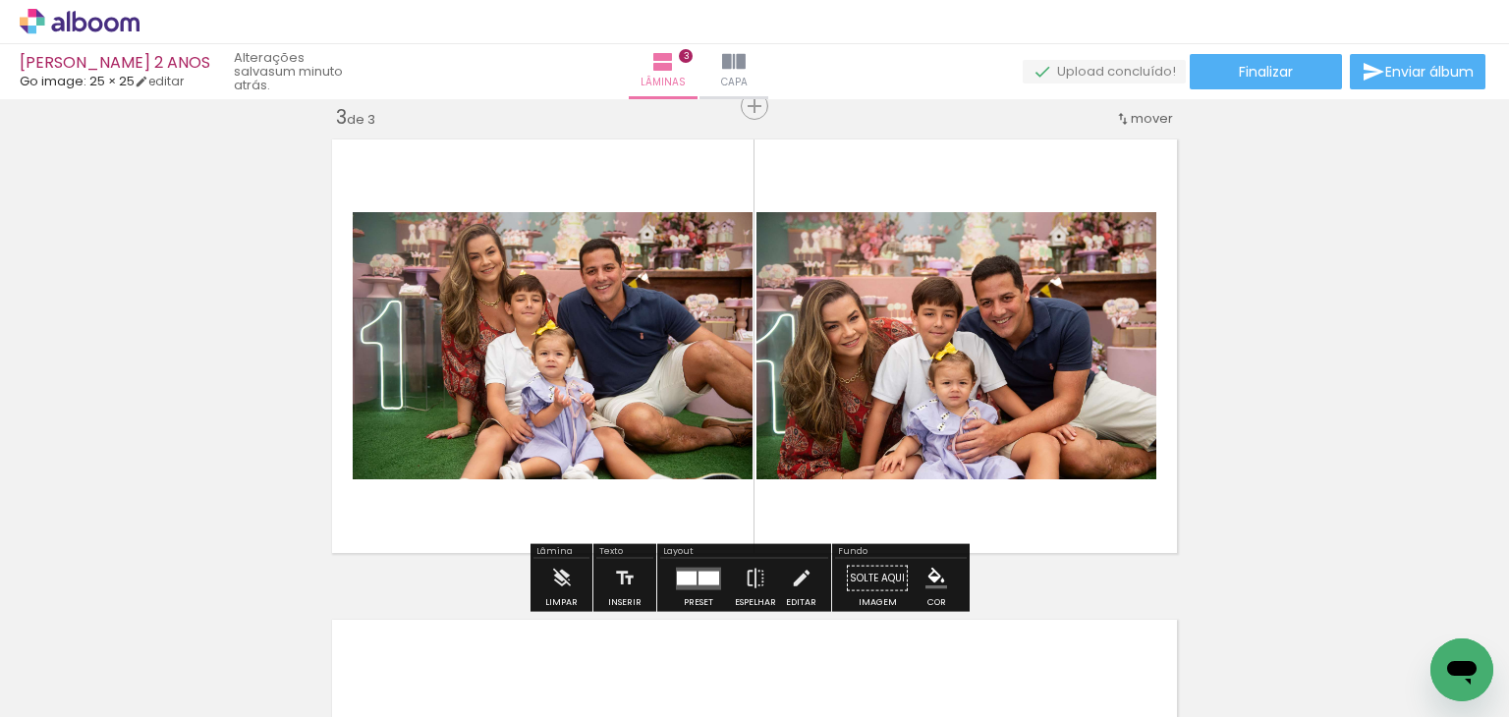
drag, startPoint x: 180, startPoint y: 662, endPoint x: 680, endPoint y: 319, distance: 606.4
click at [680, 319] on quentale-workspace at bounding box center [754, 358] width 1509 height 717
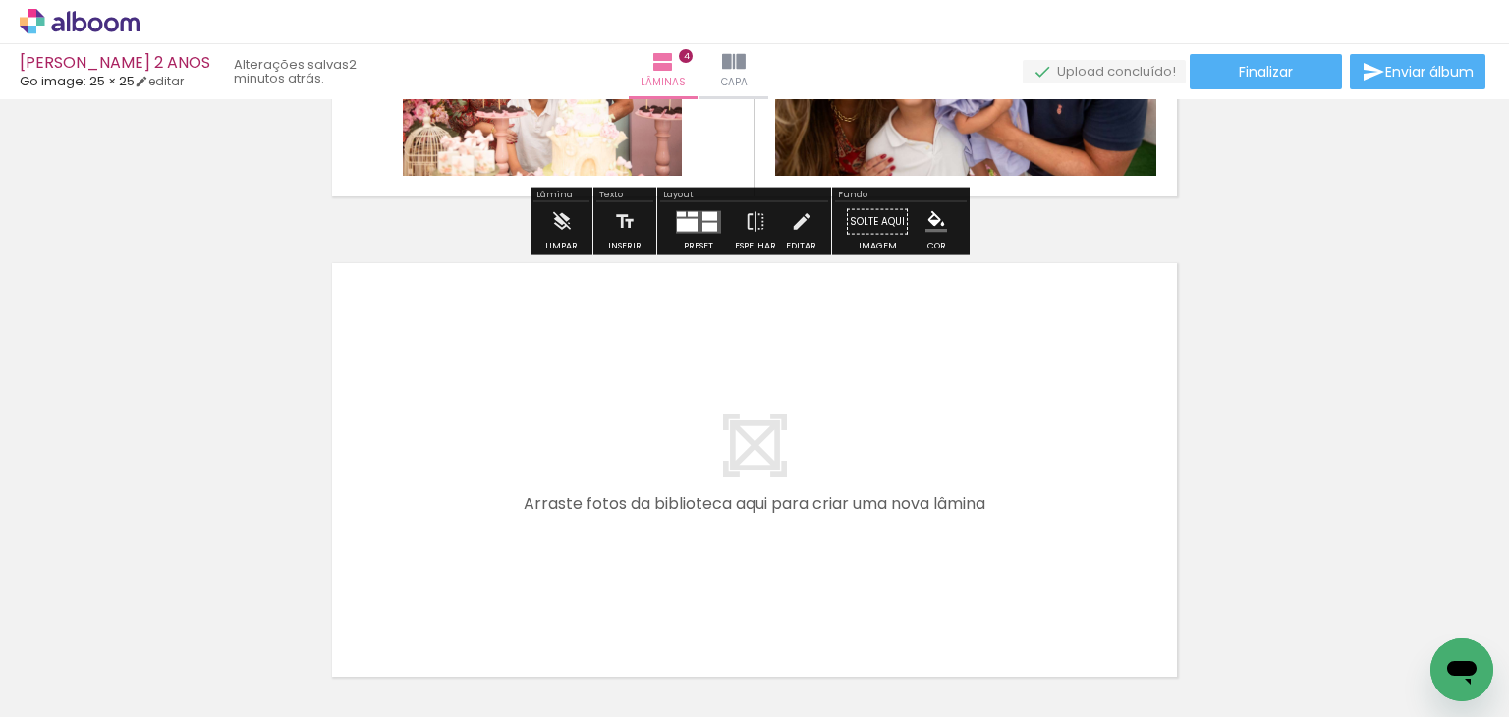
scroll to position [1859, 0]
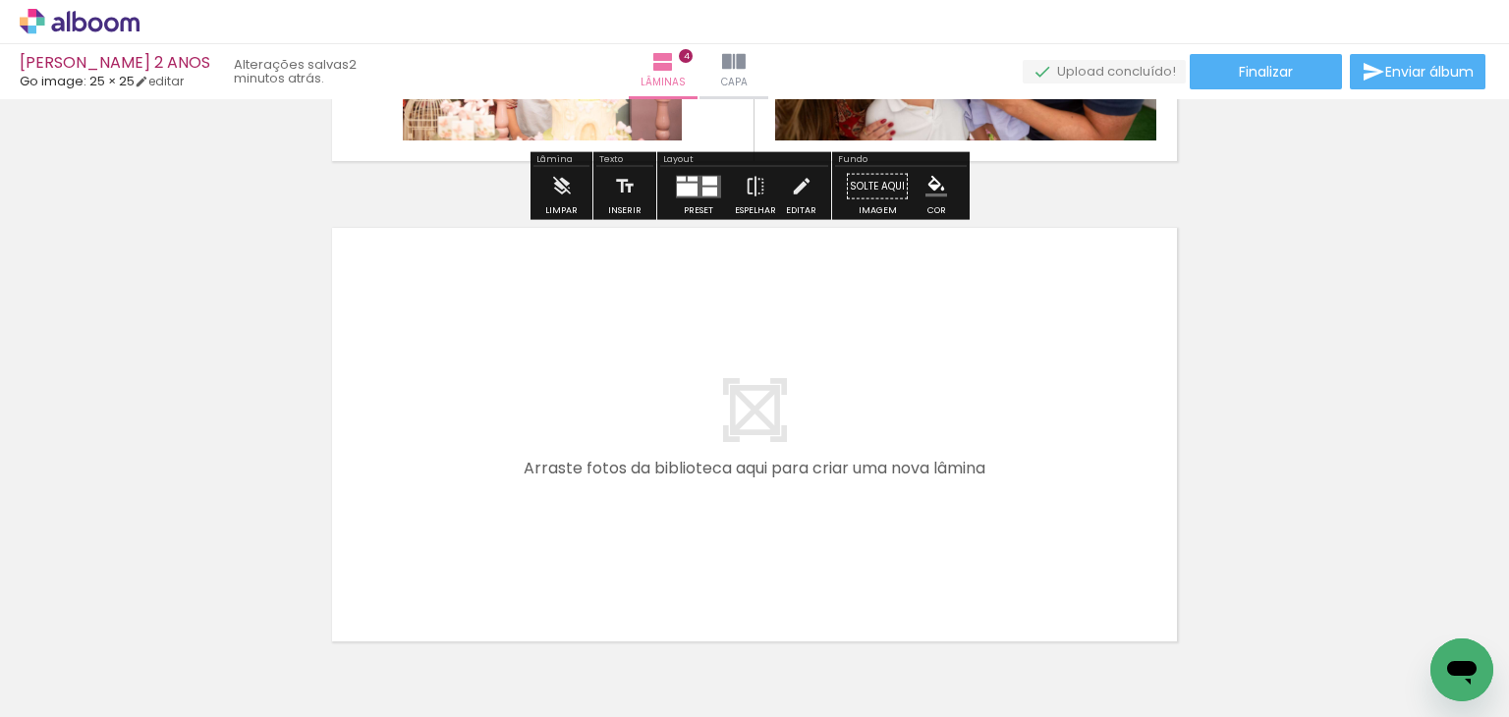
drag, startPoint x: 669, startPoint y: 339, endPoint x: 687, endPoint y: 325, distance: 22.4
click at [687, 325] on quentale-workspace at bounding box center [754, 358] width 1509 height 717
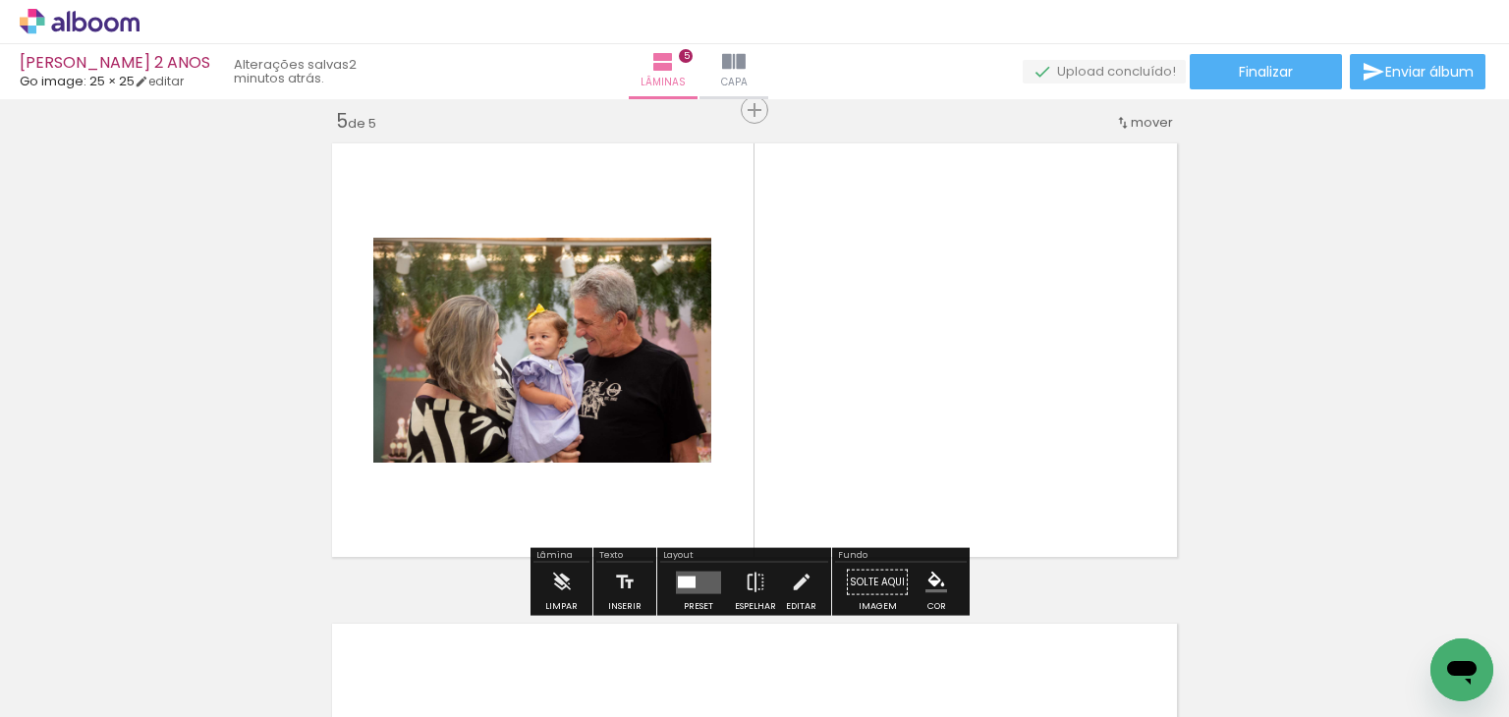
scroll to position [1947, 0]
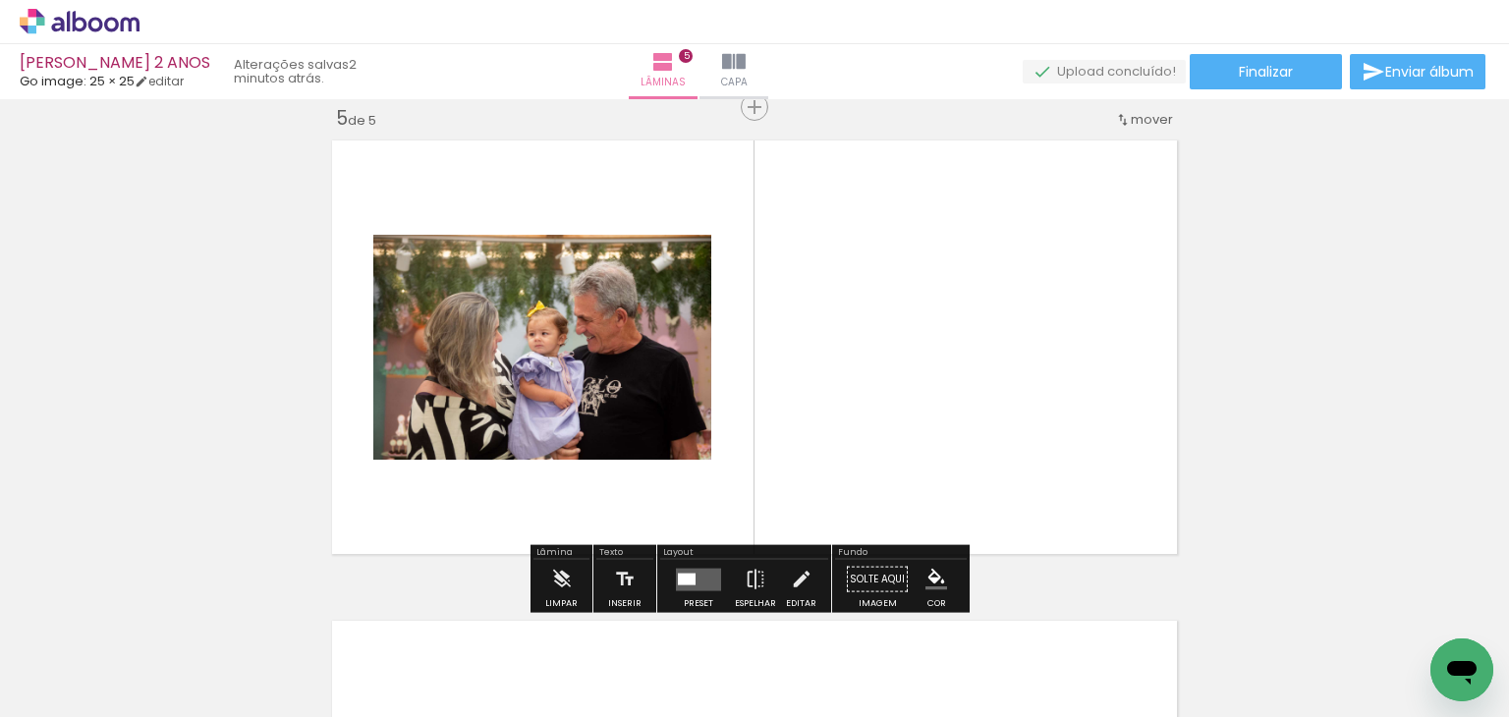
drag, startPoint x: 247, startPoint y: 658, endPoint x: 550, endPoint y: 409, distance: 393.0
click at [600, 319] on quentale-workspace at bounding box center [754, 358] width 1509 height 717
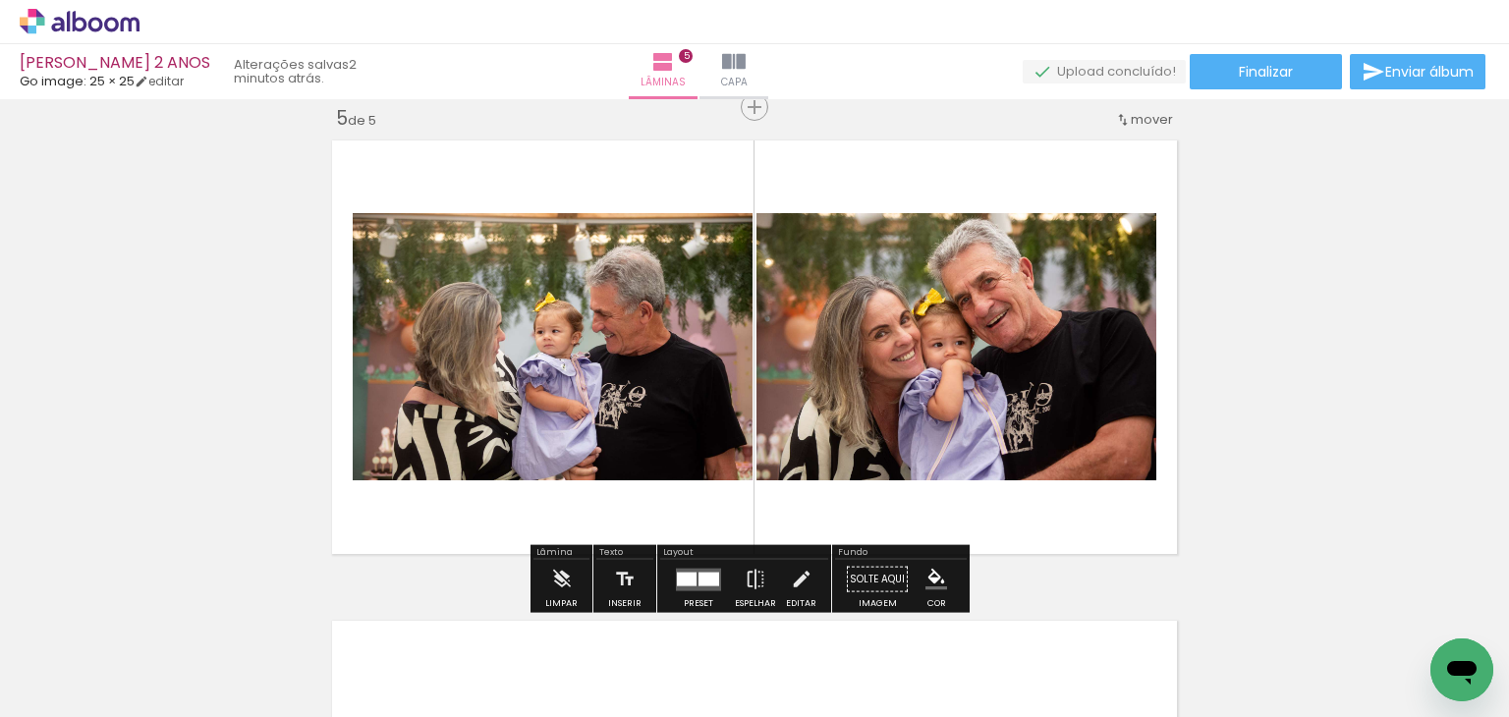
drag, startPoint x: 503, startPoint y: 408, endPoint x: 530, endPoint y: 473, distance: 70.1
click at [601, 314] on quentale-workspace at bounding box center [754, 358] width 1509 height 717
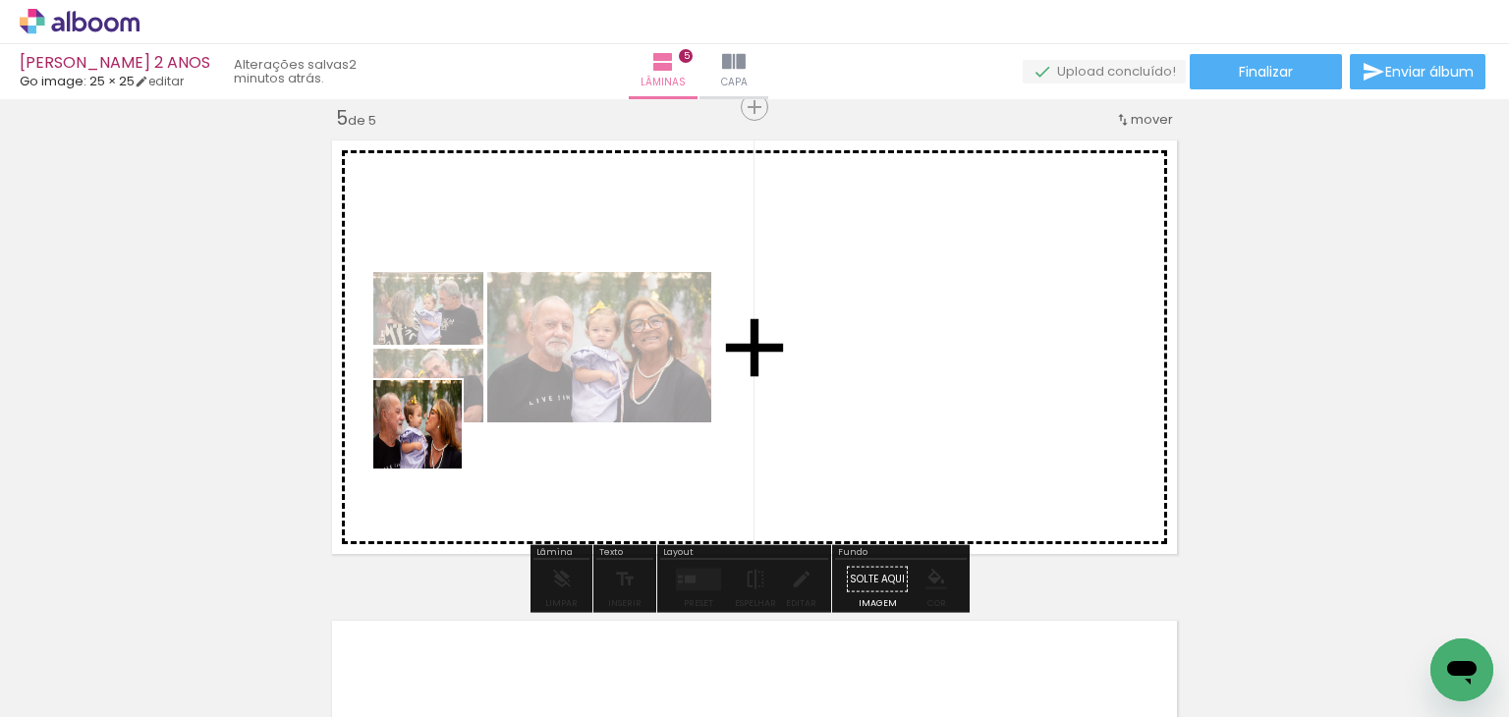
drag, startPoint x: 251, startPoint y: 623, endPoint x: 572, endPoint y: 318, distance: 442.8
click at [572, 318] on quentale-workspace at bounding box center [754, 358] width 1509 height 717
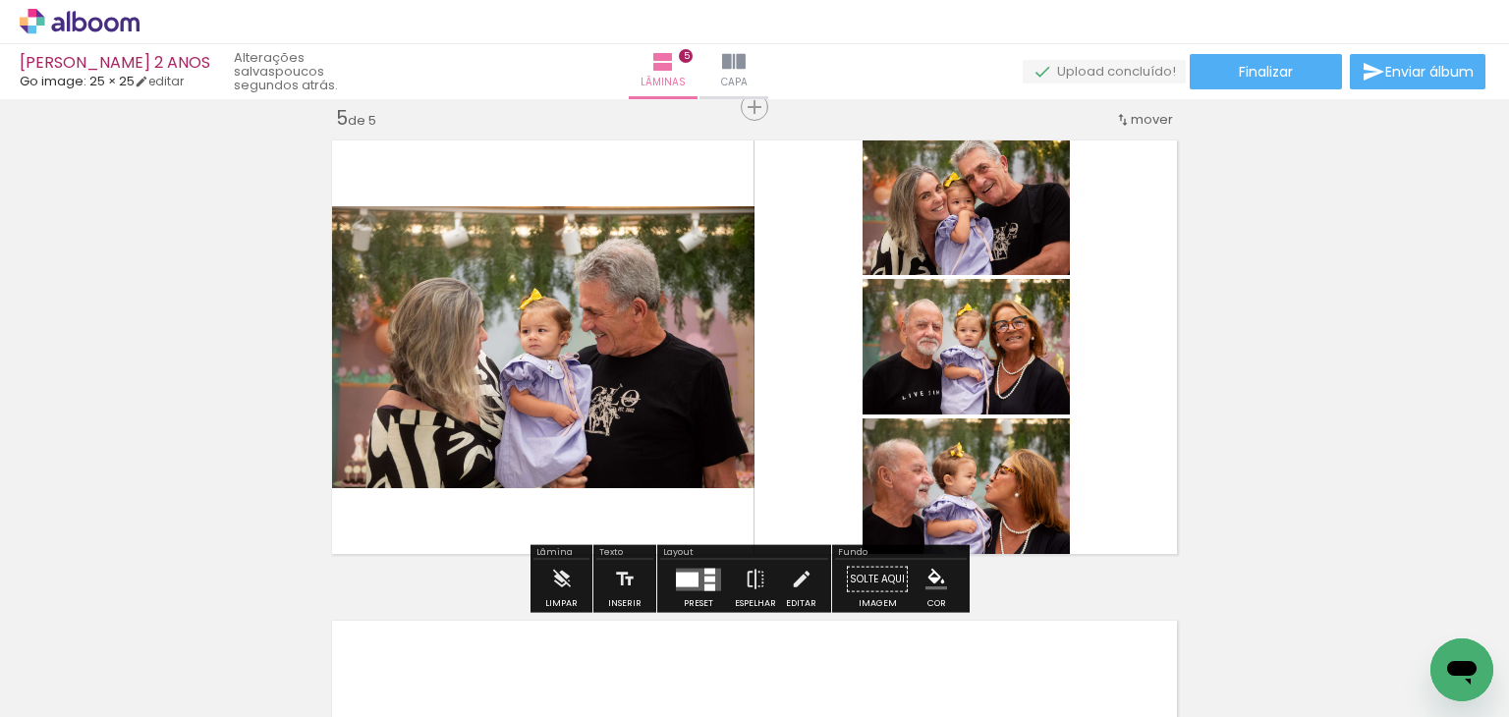
click at [705, 571] on div at bounding box center [710, 571] width 11 height 6
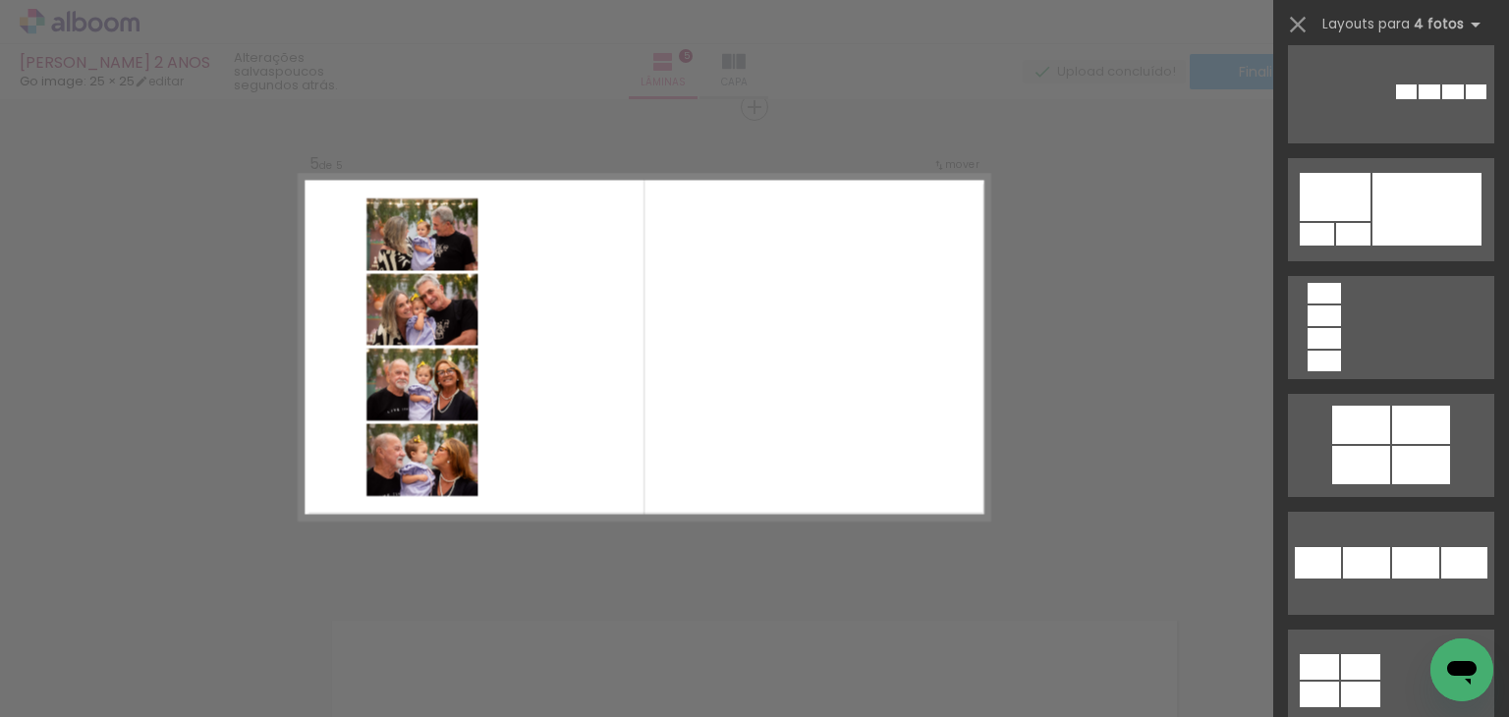
scroll to position [4324, 0]
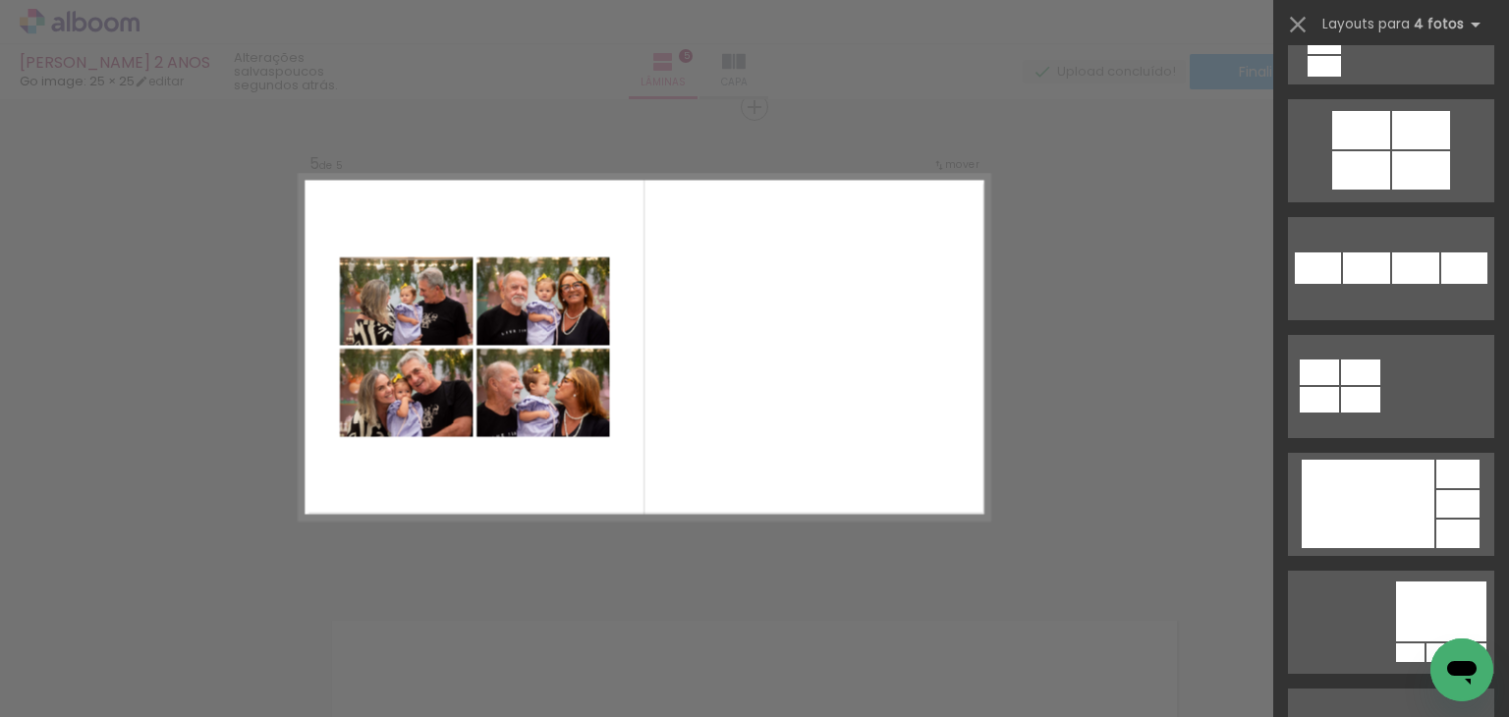
click at [1426, 320] on quentale-layouter at bounding box center [1391, 268] width 206 height 103
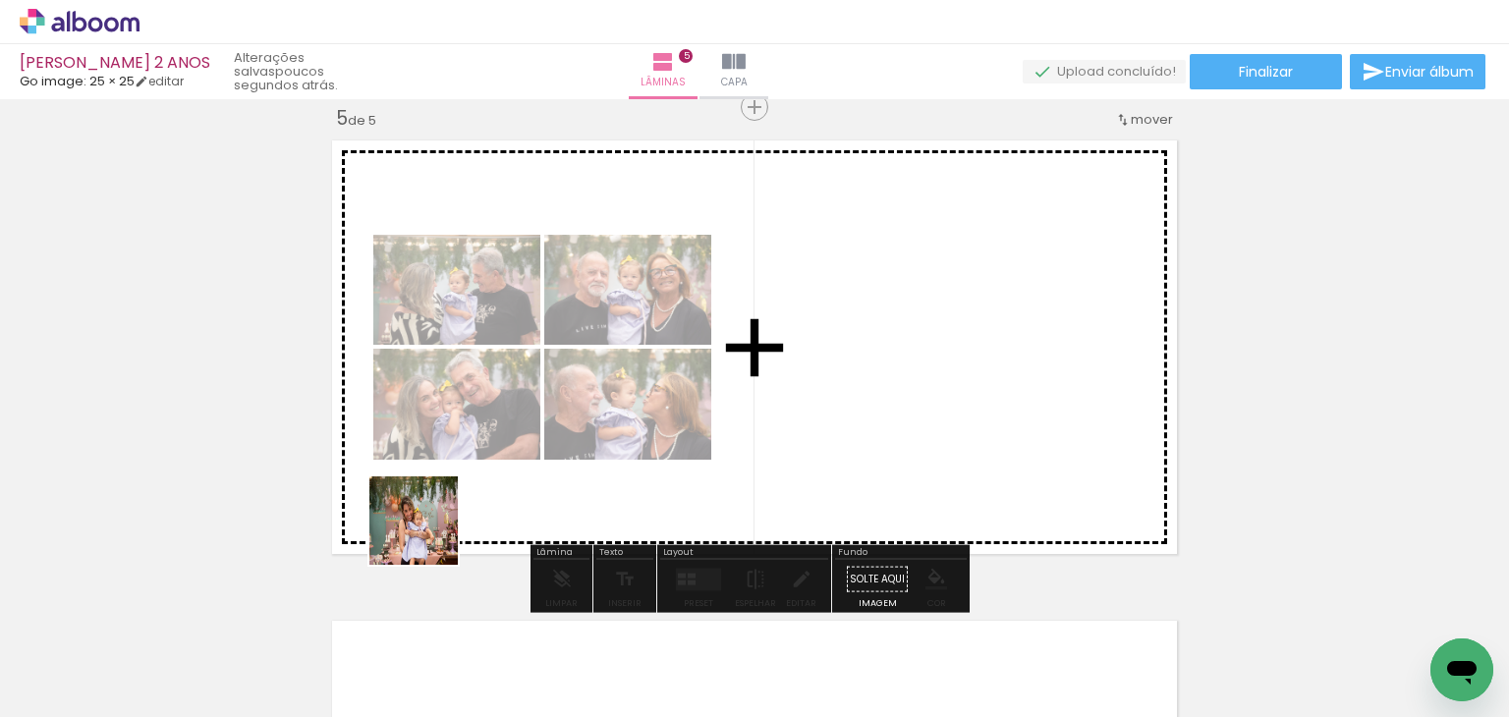
drag, startPoint x: 381, startPoint y: 559, endPoint x: 588, endPoint y: 449, distance: 233.9
click at [588, 449] on quentale-workspace at bounding box center [754, 358] width 1509 height 717
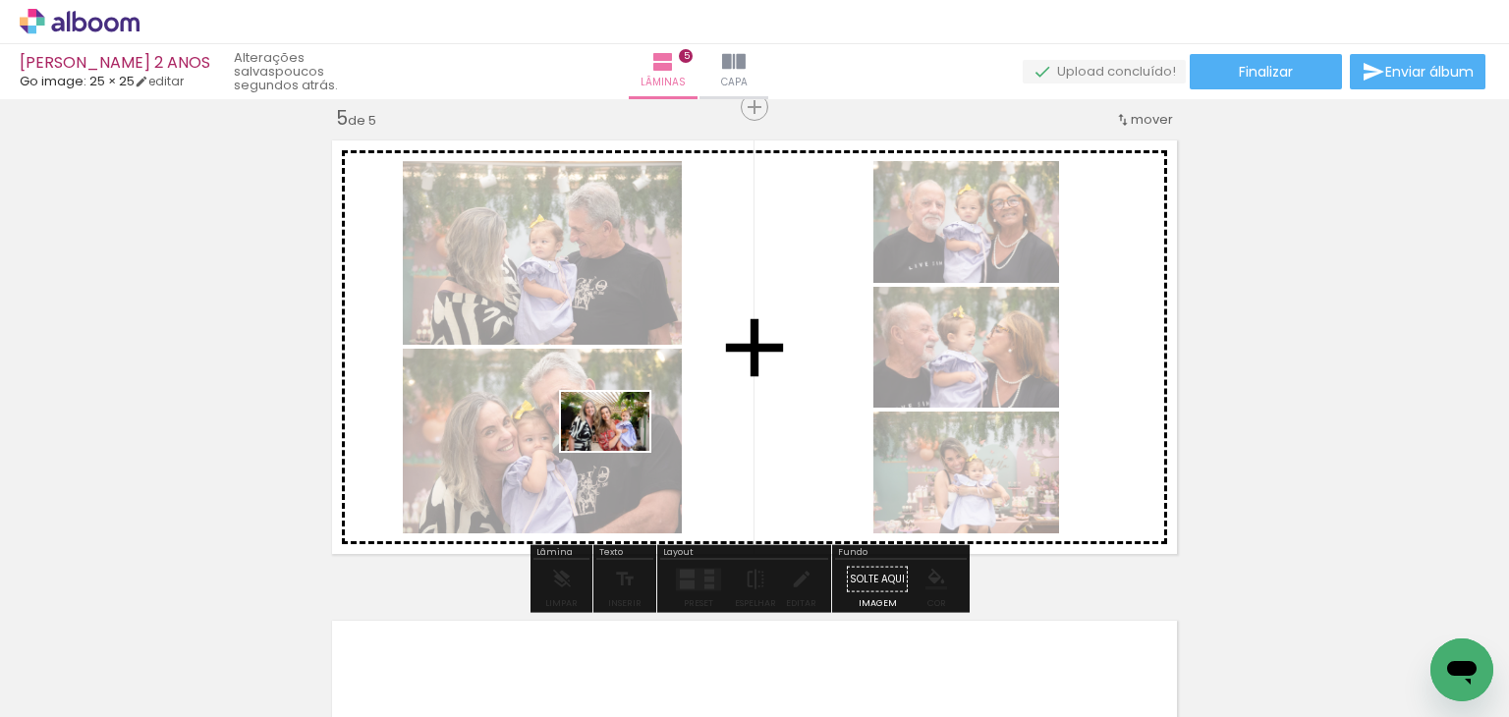
drag, startPoint x: 300, startPoint y: 661, endPoint x: 620, endPoint y: 451, distance: 383.2
click at [620, 451] on quentale-workspace at bounding box center [754, 358] width 1509 height 717
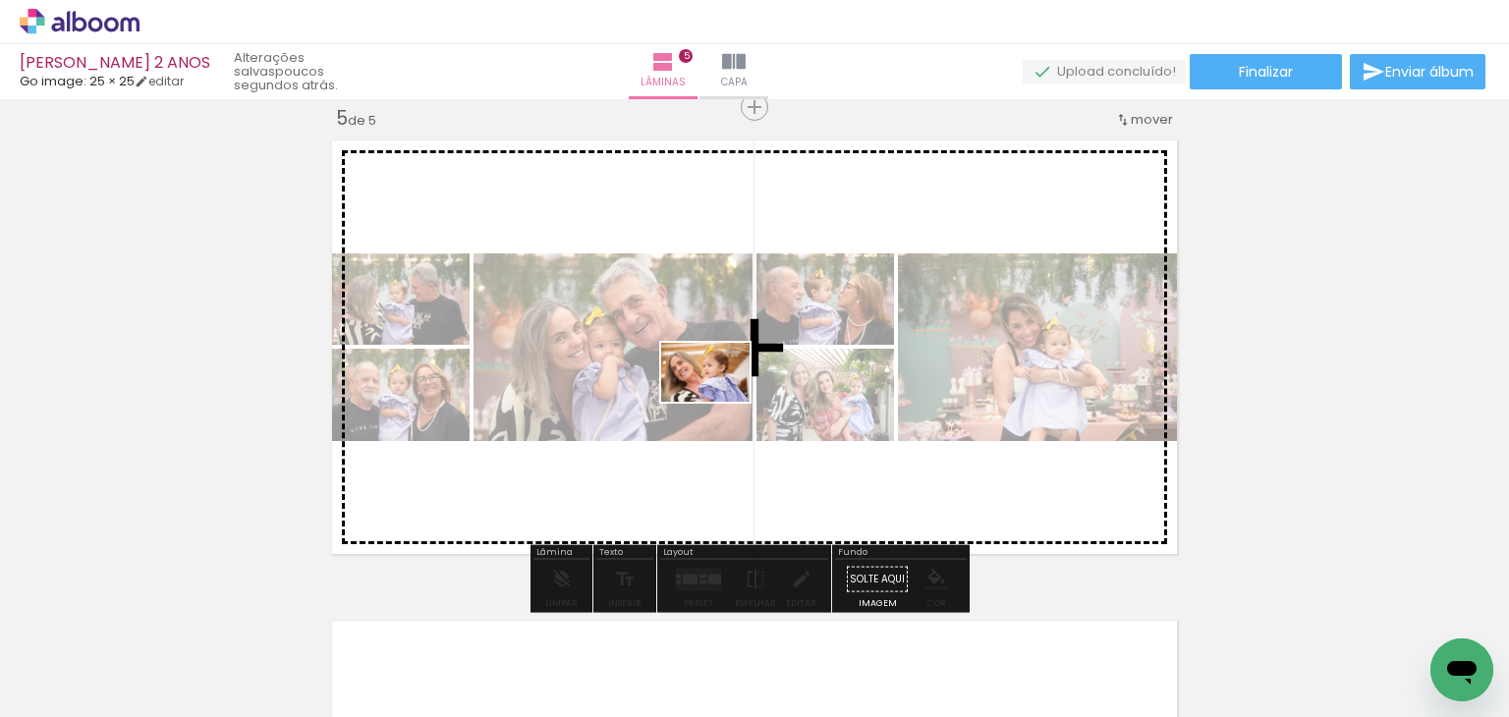
drag, startPoint x: 314, startPoint y: 652, endPoint x: 721, endPoint y: 401, distance: 478.3
click at [721, 401] on quentale-workspace at bounding box center [754, 358] width 1509 height 717
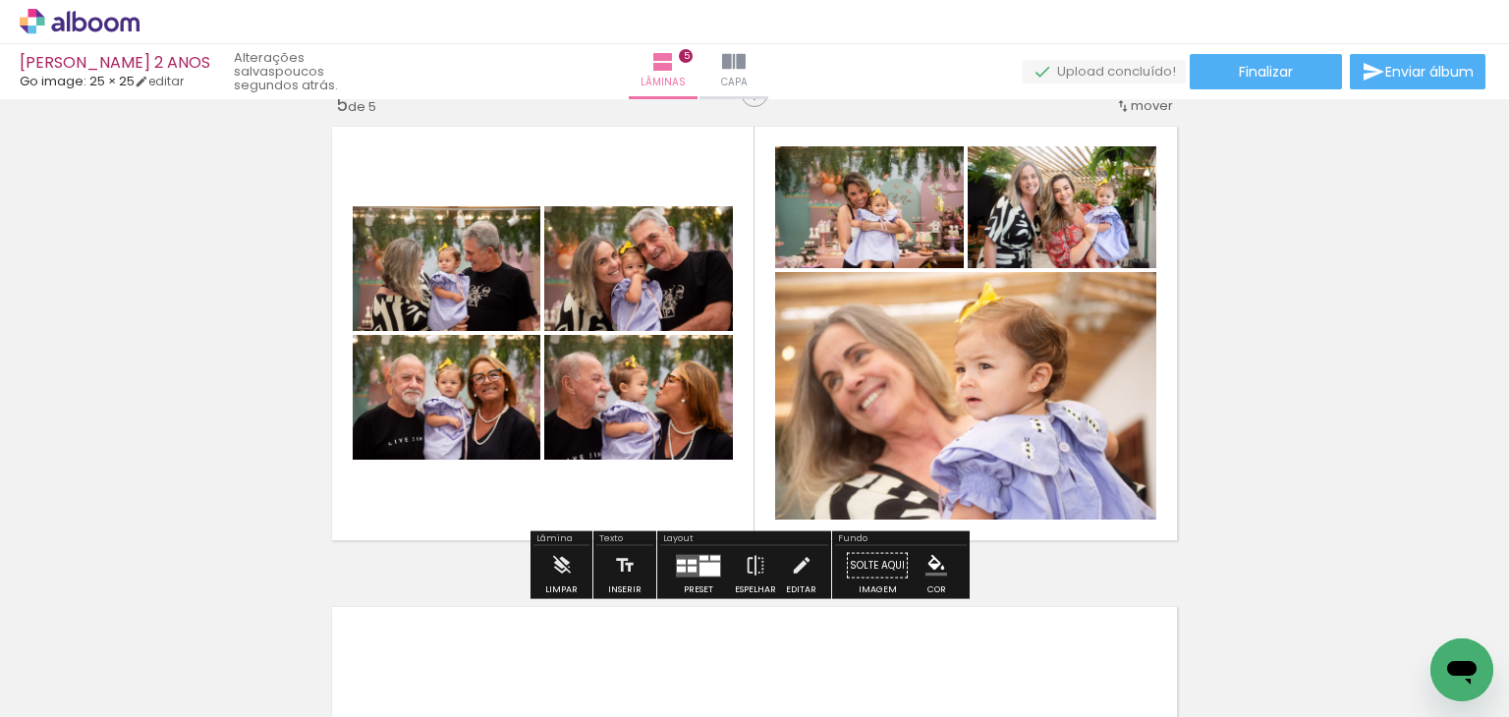
scroll to position [1848, 0]
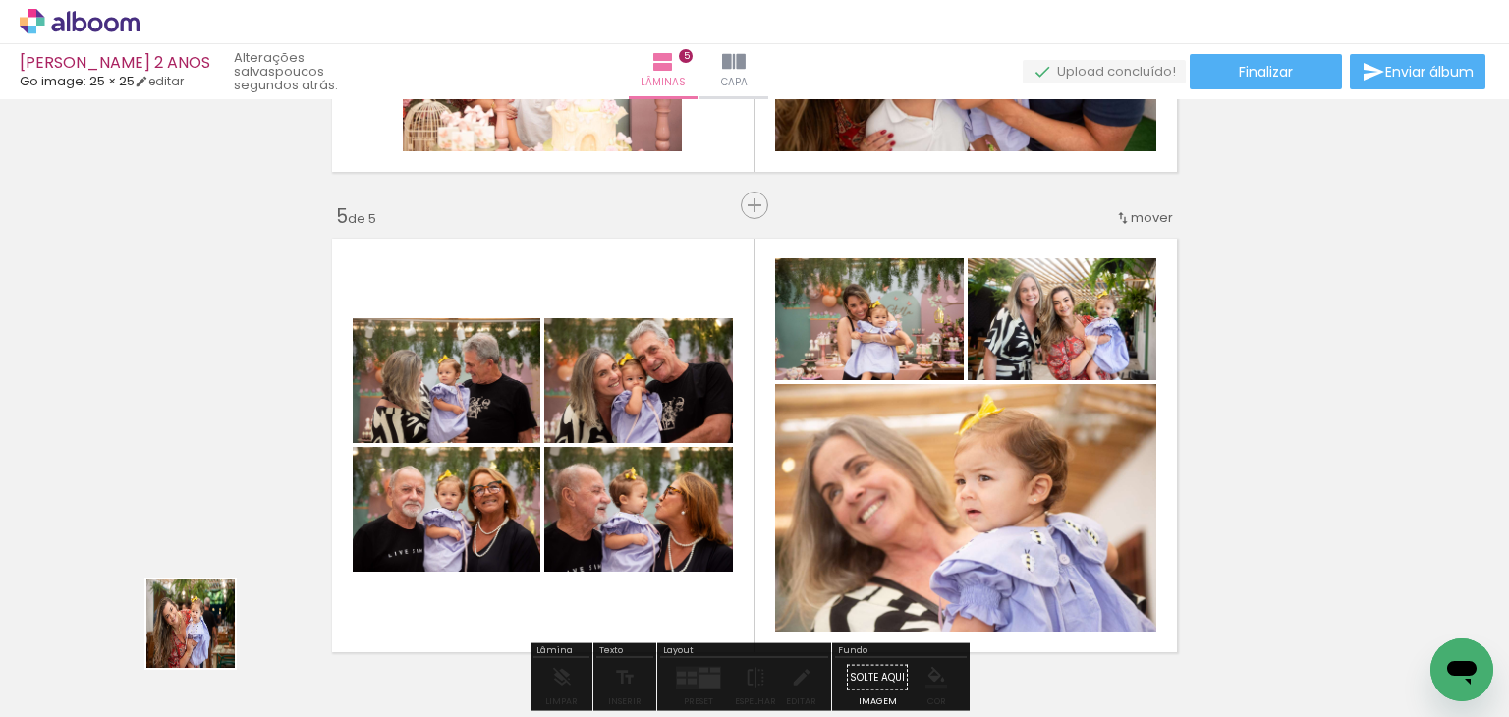
drag, startPoint x: 205, startPoint y: 639, endPoint x: 558, endPoint y: 457, distance: 396.8
click at [594, 363] on quentale-workspace at bounding box center [754, 358] width 1509 height 717
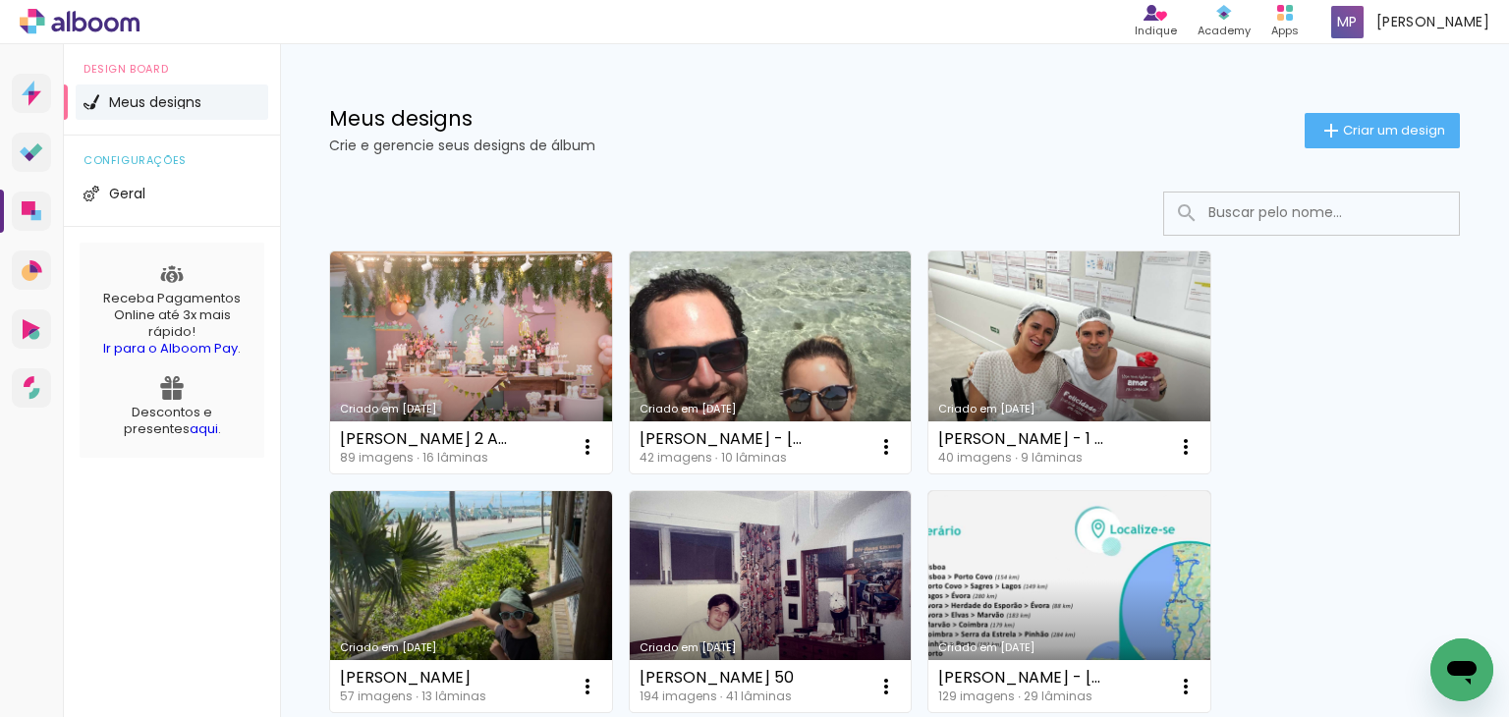
drag, startPoint x: 1372, startPoint y: 129, endPoint x: 1241, endPoint y: 142, distance: 131.4
click at [1372, 129] on span "Criar um design" at bounding box center [1394, 130] width 102 height 13
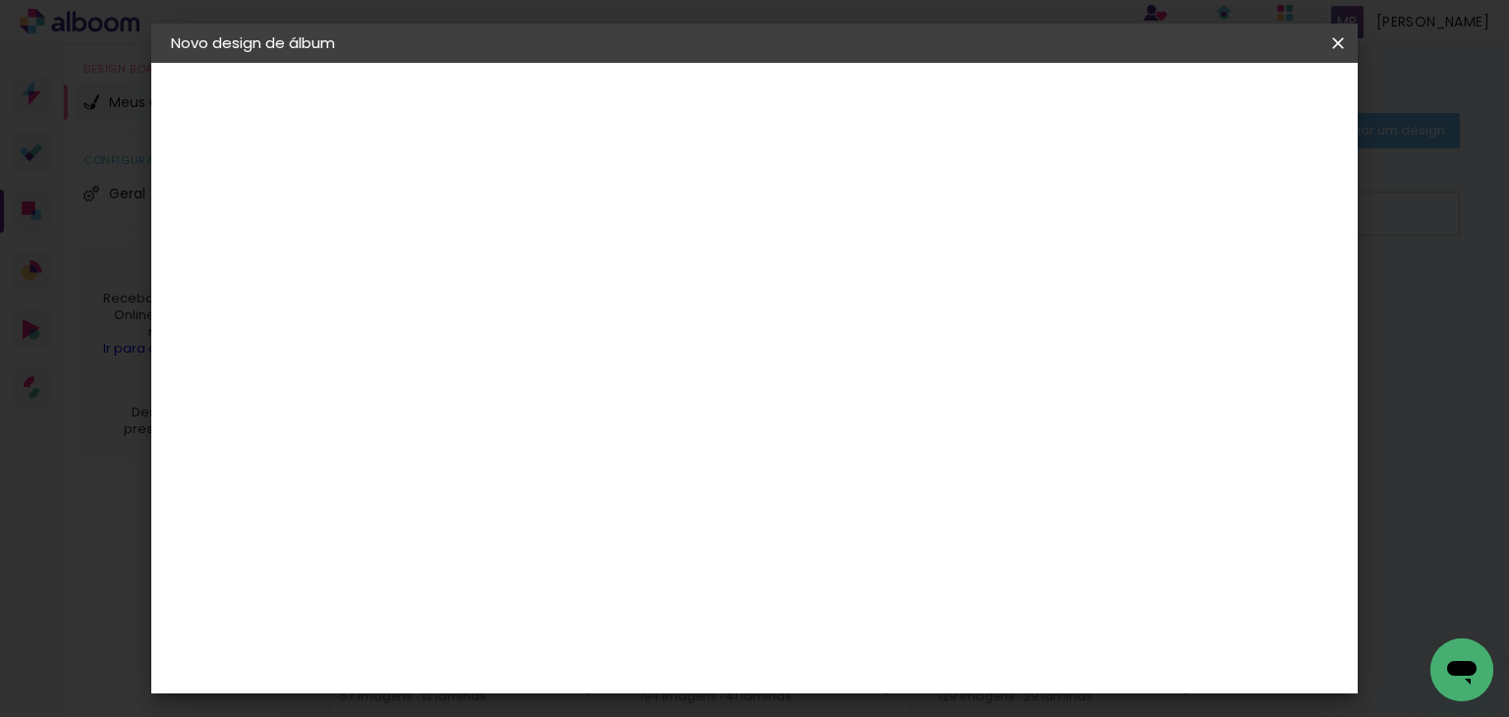
click at [492, 263] on input at bounding box center [492, 264] width 0 height 30
type input "V"
type input "[PERSON_NAME] 4 ANOS"
click at [0, 0] on slot "Avançar" at bounding box center [0, 0] width 0 height 0
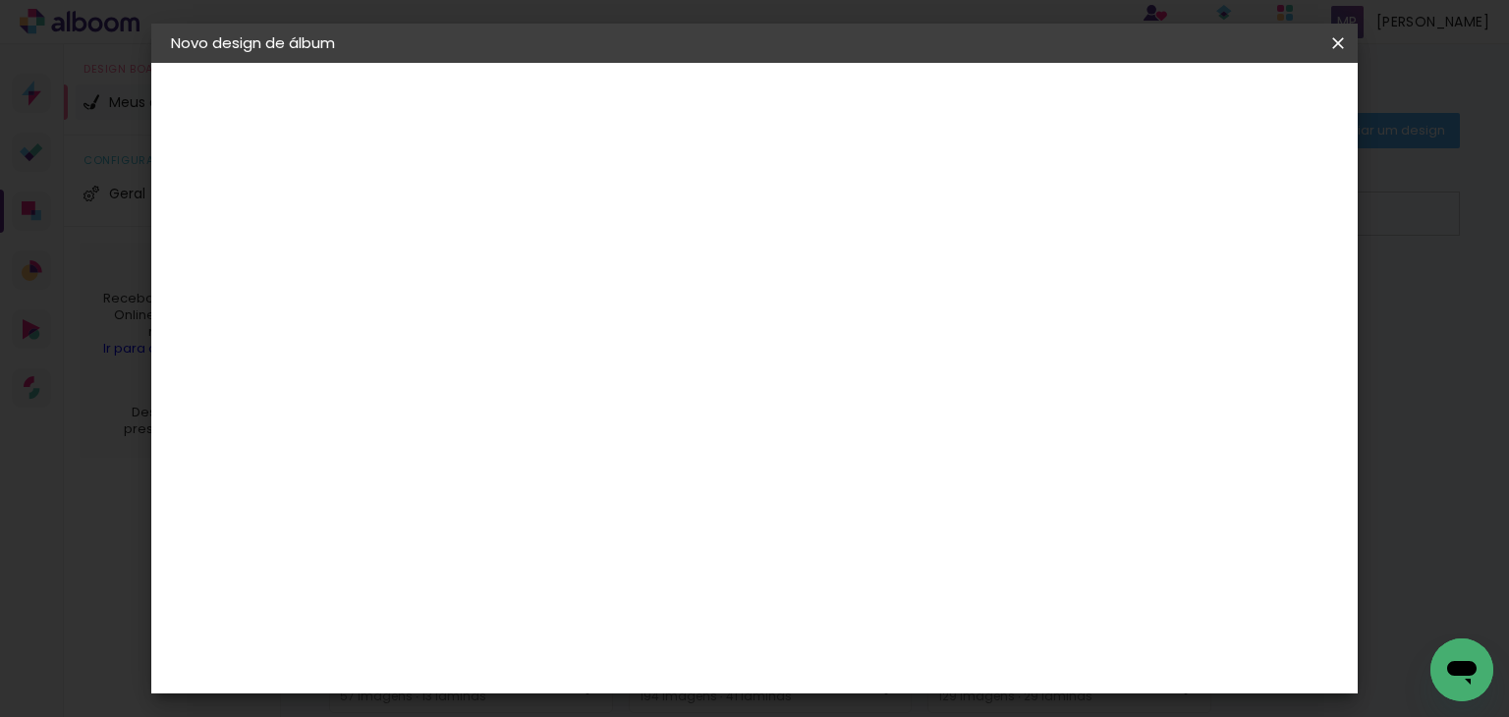
drag, startPoint x: 559, startPoint y: 207, endPoint x: 695, endPoint y: 198, distance: 136.0
click at [527, 352] on div "Go image" at bounding box center [503, 367] width 48 height 31
click at [0, 0] on slot "Avançar" at bounding box center [0, 0] width 0 height 0
click at [569, 327] on input "text" at bounding box center [530, 342] width 77 height 30
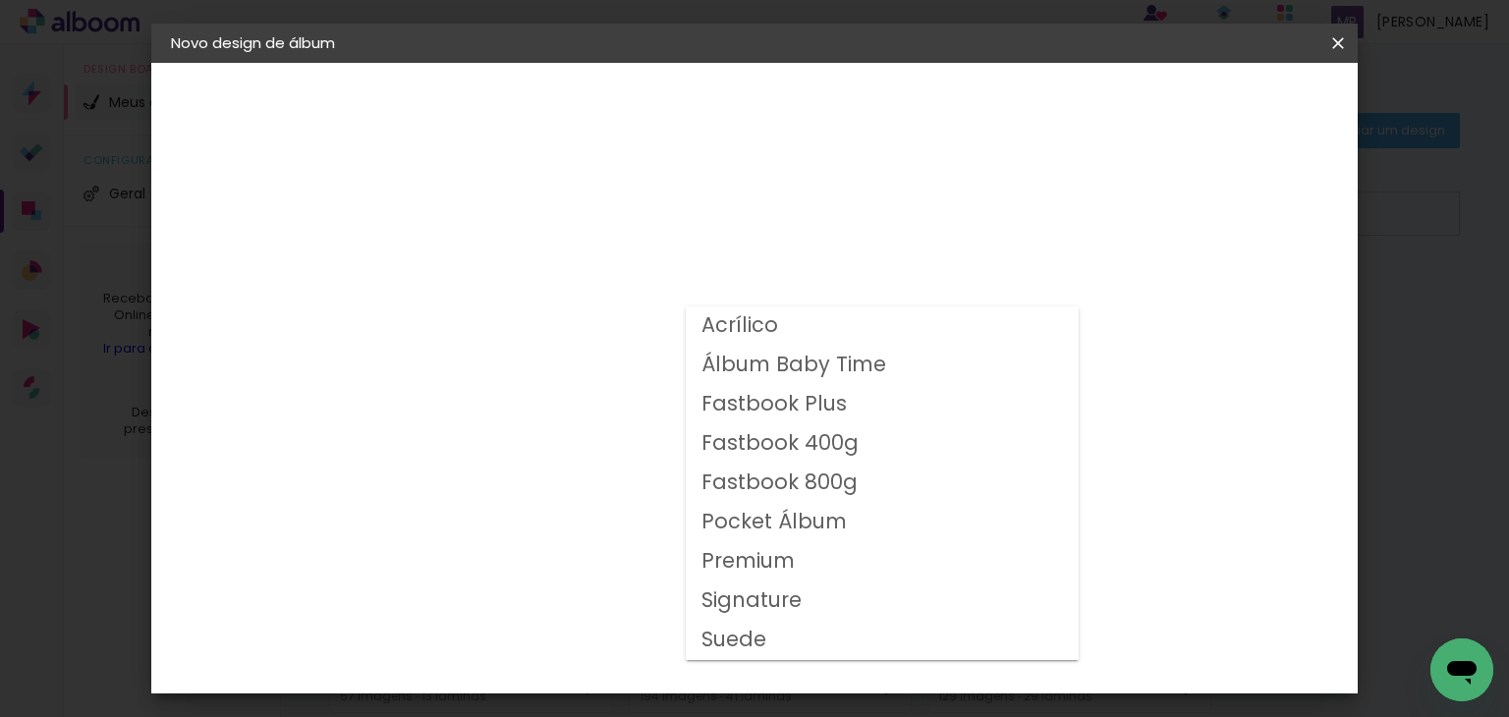
click at [0, 0] on slot "Fastbook 400g" at bounding box center [0, 0] width 0 height 0
type input "Fastbook 400g"
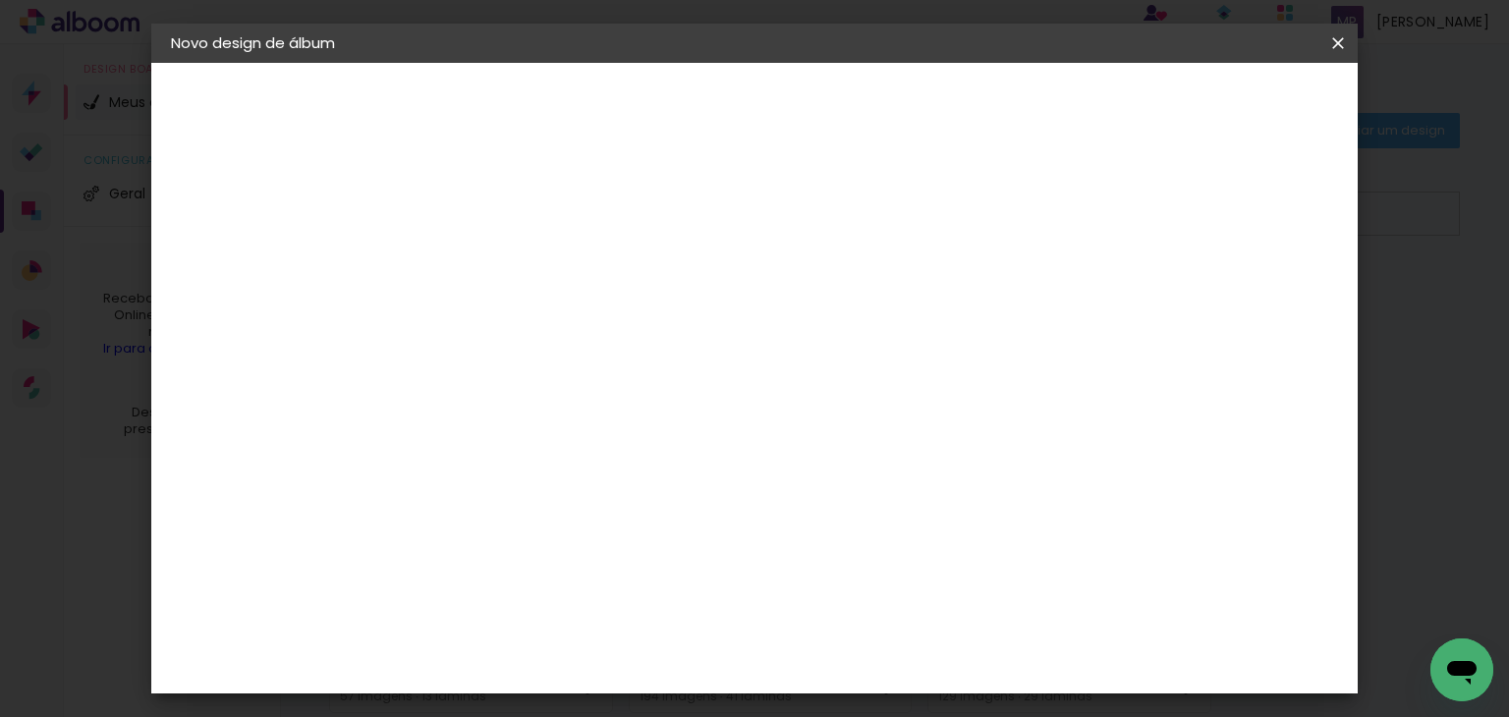
scroll to position [590, 0]
click at [625, 316] on span "20 × 20" at bounding box center [579, 348] width 91 height 64
click at [813, 91] on paper-button "Avançar" at bounding box center [764, 103] width 96 height 33
click at [1049, 217] on div "Mostrar sangria" at bounding box center [984, 212] width 131 height 25
type paper-checkbox "on"
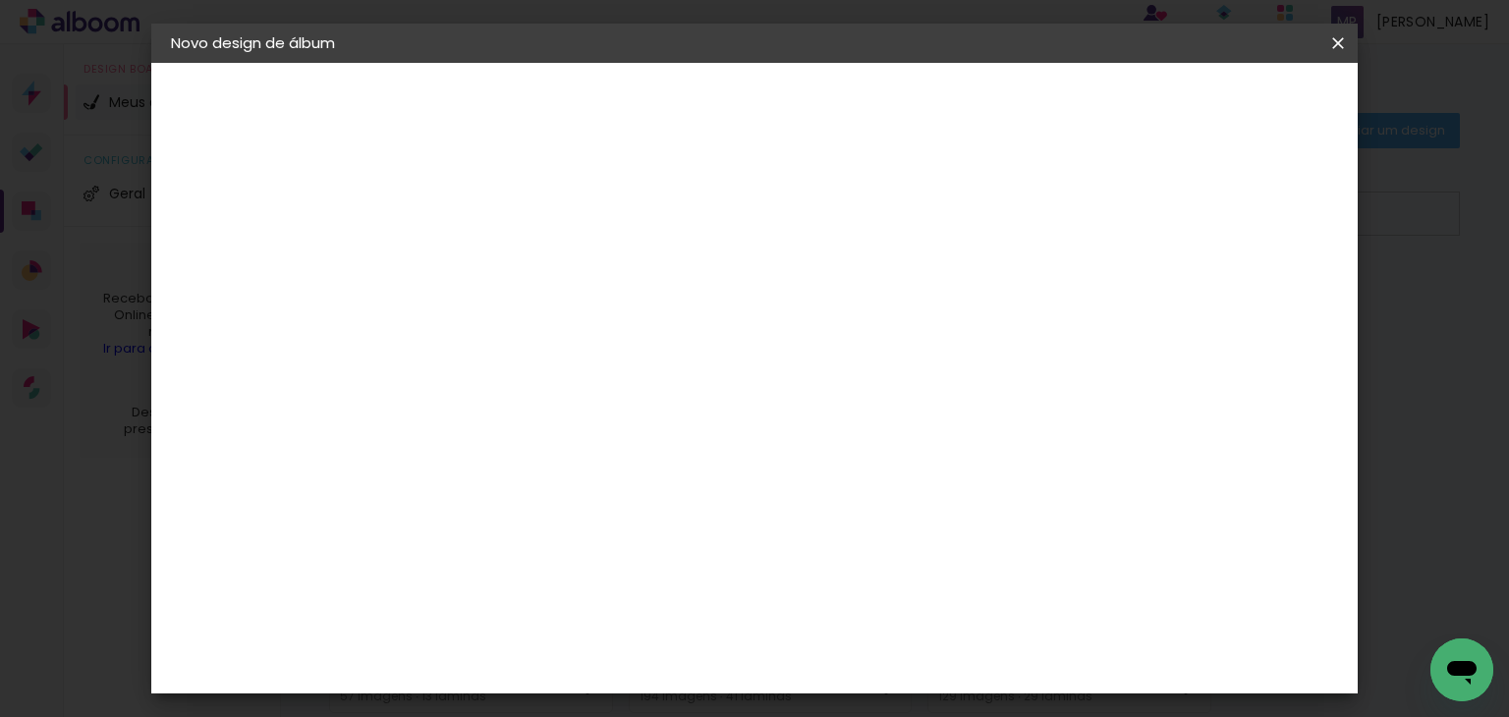
click at [1030, 97] on span "Iniciar design" at bounding box center [984, 104] width 89 height 14
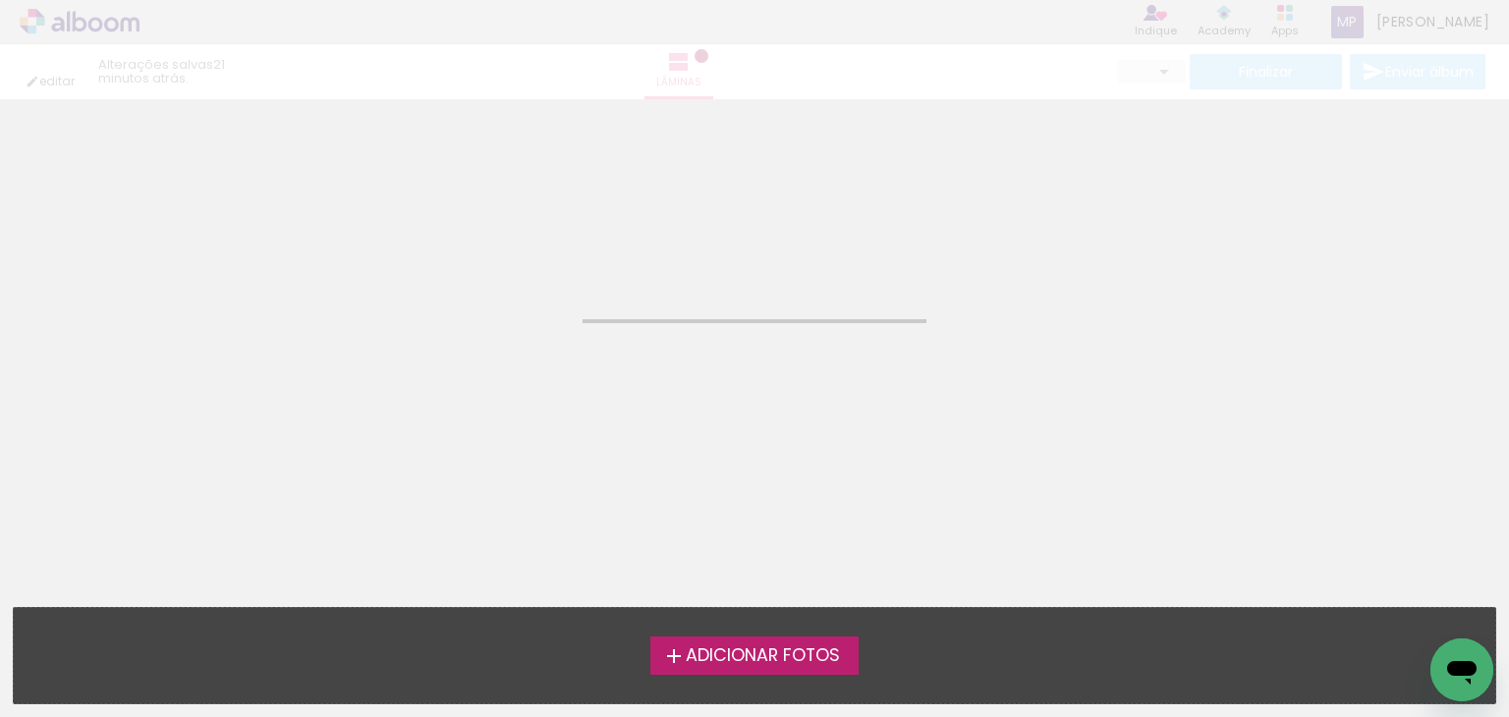
click at [761, 652] on span "Adicionar Fotos" at bounding box center [763, 657] width 154 height 18
click at [0, 0] on input "file" at bounding box center [0, 0] width 0 height 0
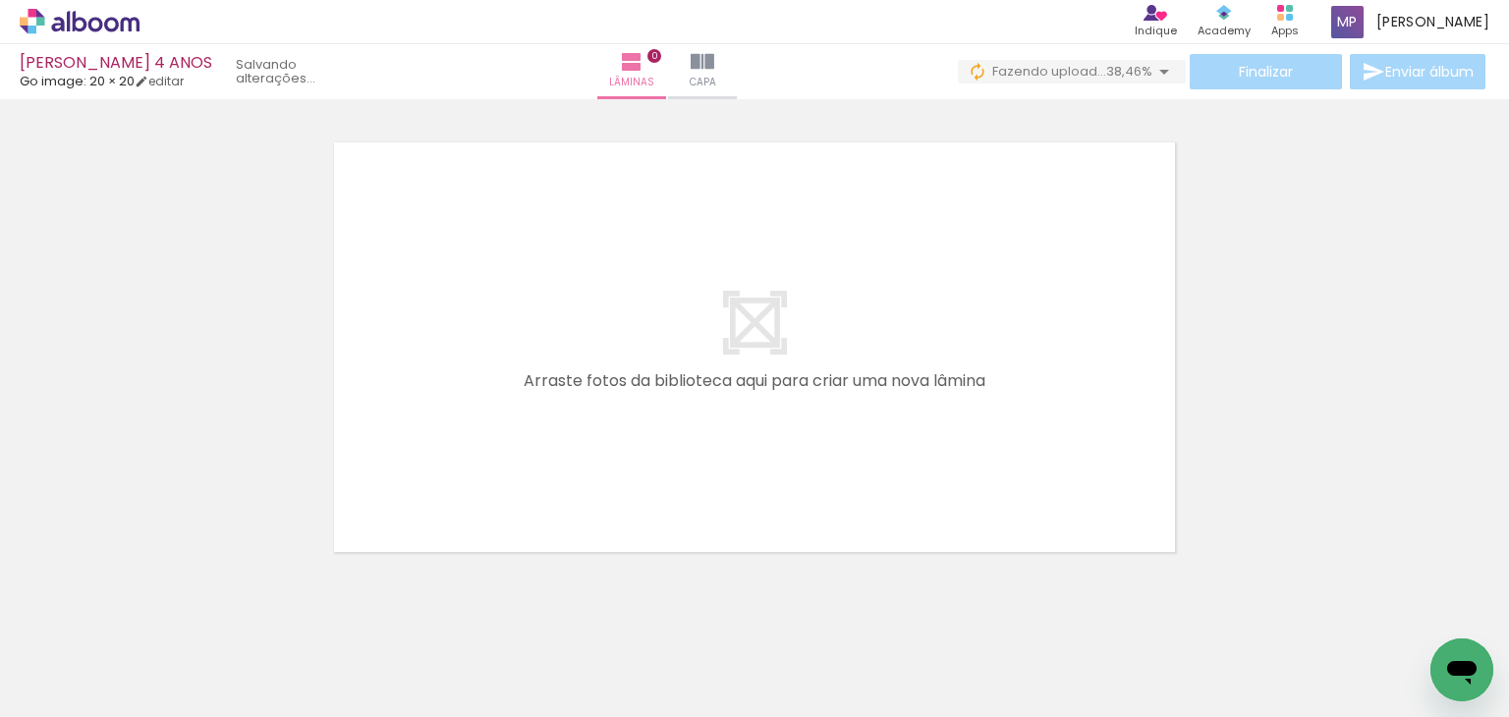
click at [59, 692] on span "Adicionar Fotos" at bounding box center [69, 691] width 59 height 22
click at [0, 0] on input "file" at bounding box center [0, 0] width 0 height 0
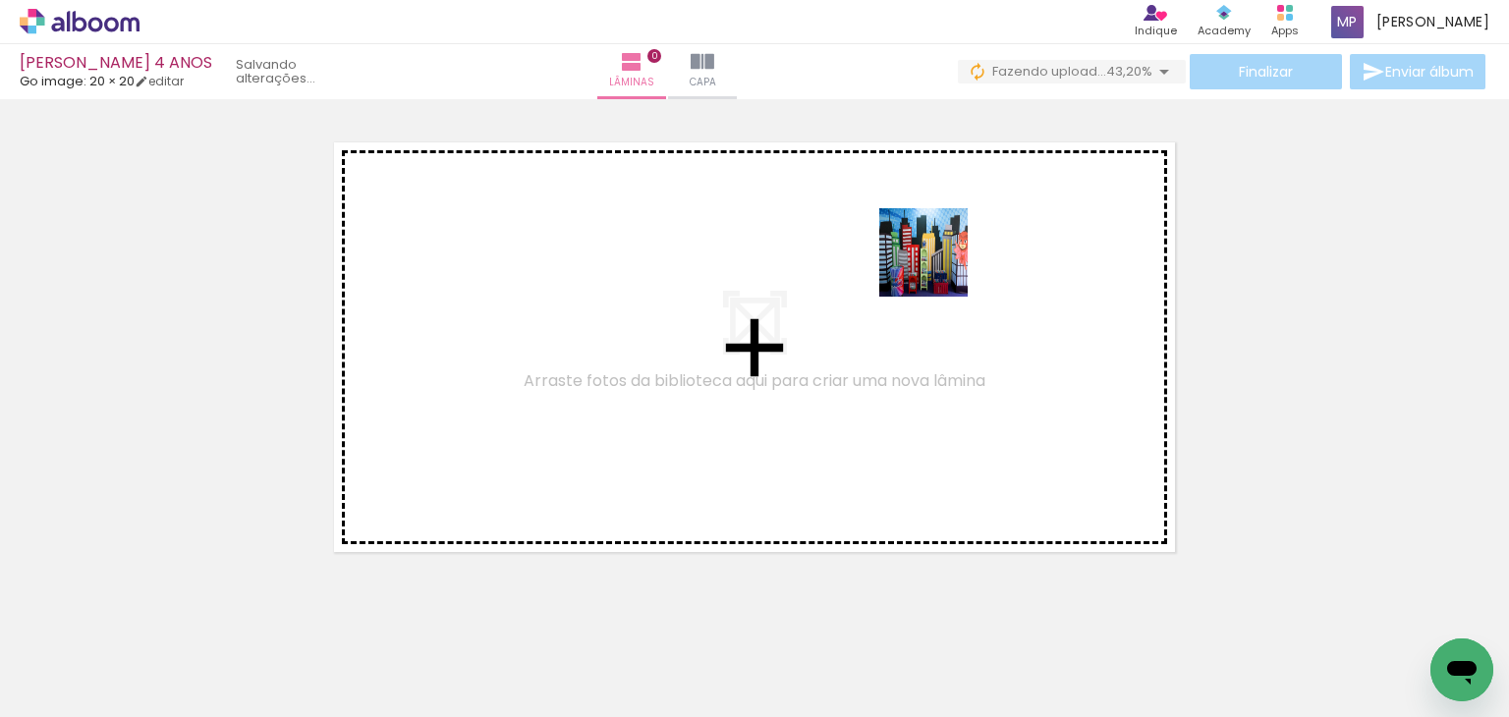
drag, startPoint x: 938, startPoint y: 267, endPoint x: 979, endPoint y: 350, distance: 91.8
click at [938, 269] on quentale-workspace at bounding box center [754, 358] width 1509 height 717
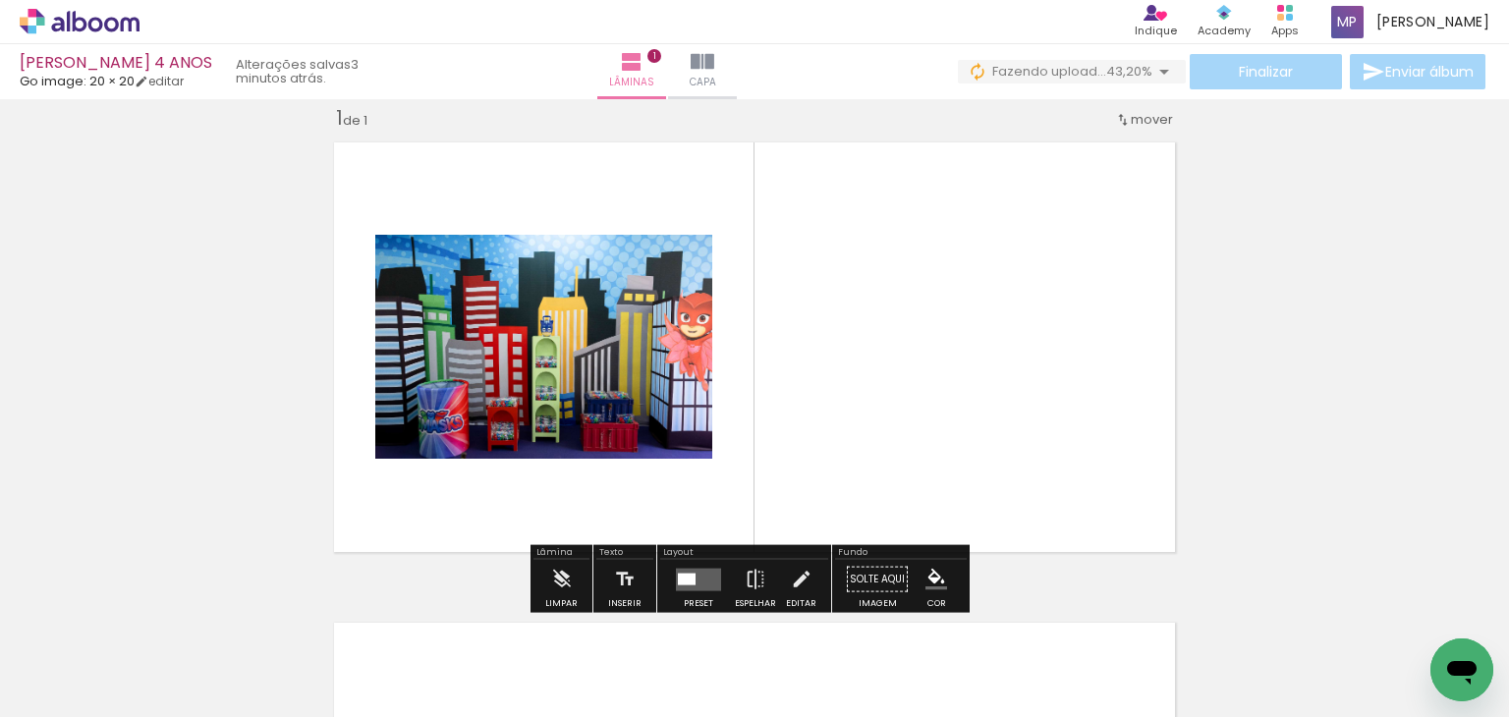
scroll to position [25, 0]
drag, startPoint x: 1167, startPoint y: 643, endPoint x: 943, endPoint y: 403, distance: 328.1
click at [943, 403] on quentale-workspace at bounding box center [754, 358] width 1509 height 717
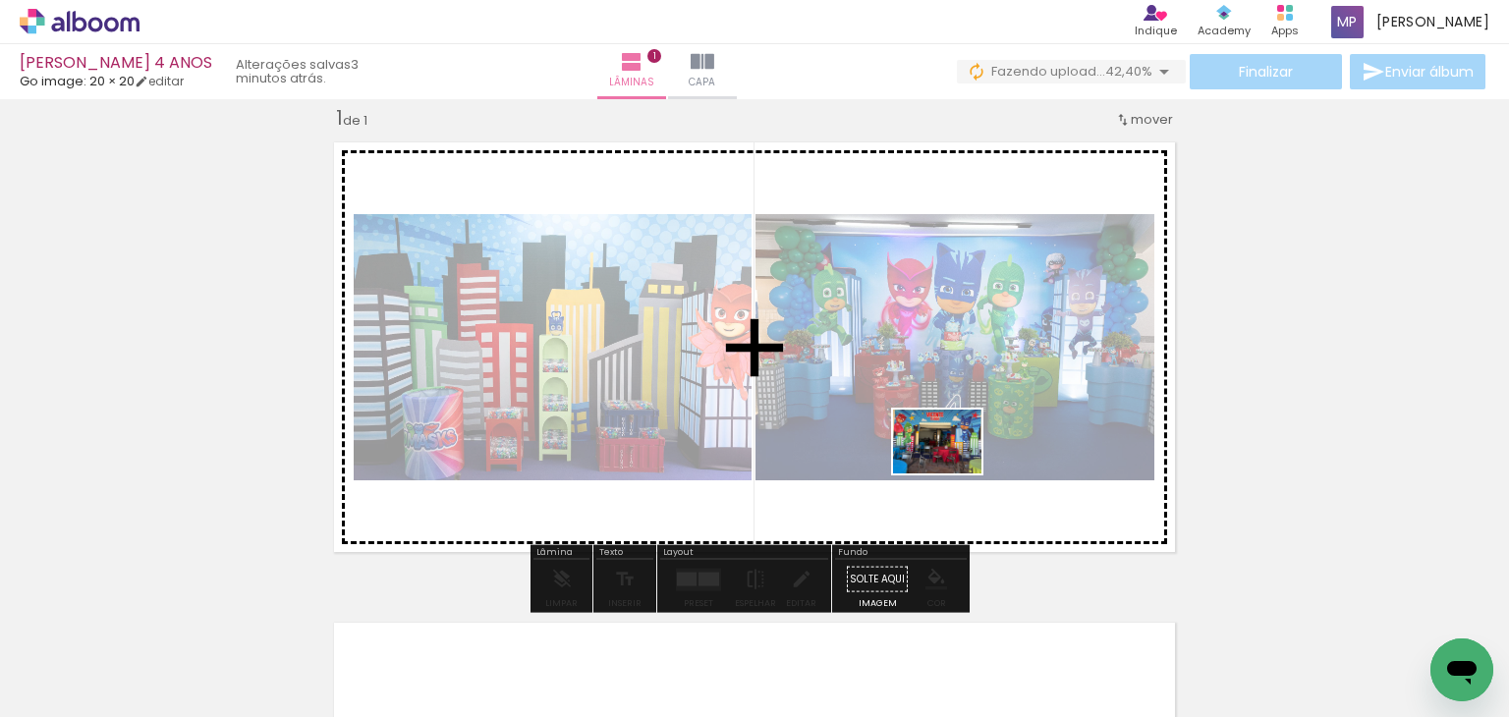
drag, startPoint x: 1161, startPoint y: 576, endPoint x: 952, endPoint y: 469, distance: 235.1
click at [952, 469] on quentale-workspace at bounding box center [754, 358] width 1509 height 717
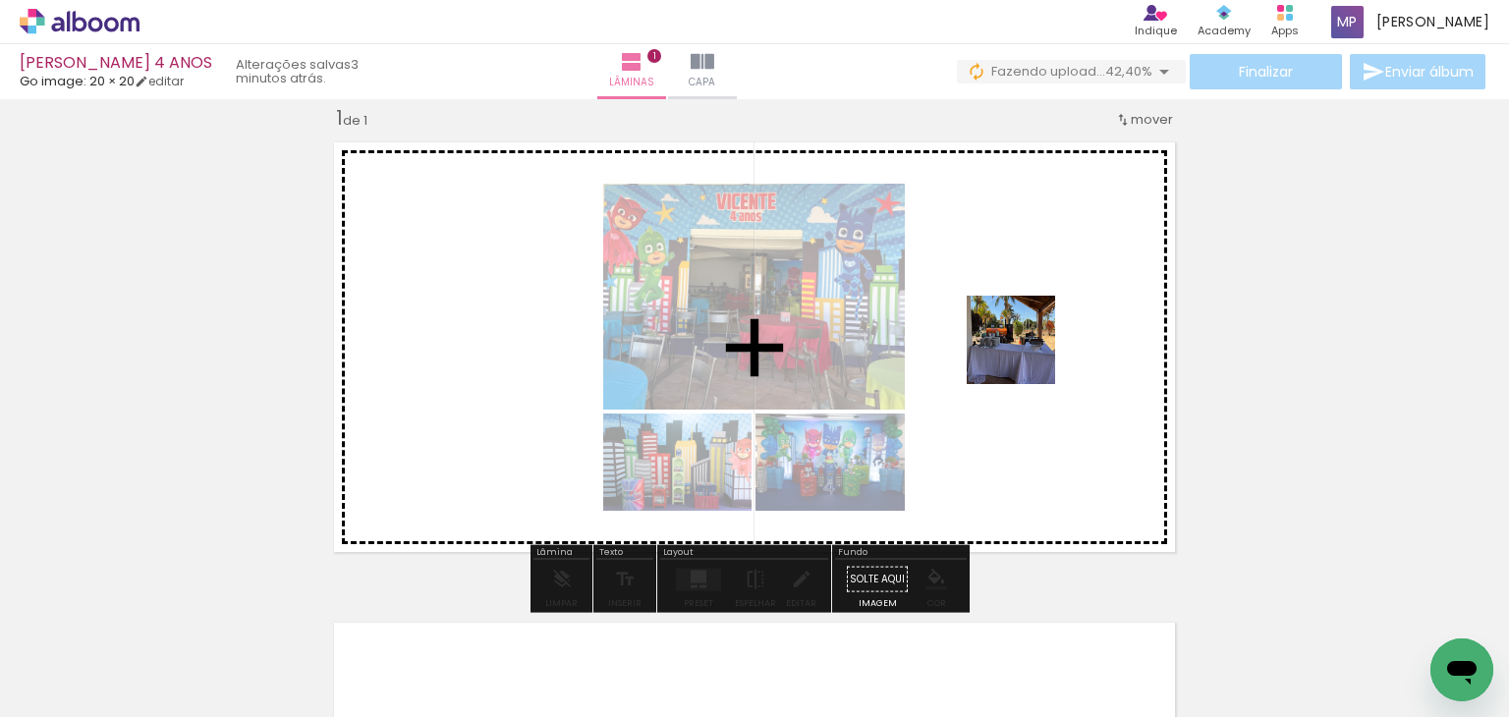
drag, startPoint x: 1281, startPoint y: 552, endPoint x: 1030, endPoint y: 382, distance: 303.6
click at [1015, 348] on quentale-workspace at bounding box center [754, 358] width 1509 height 717
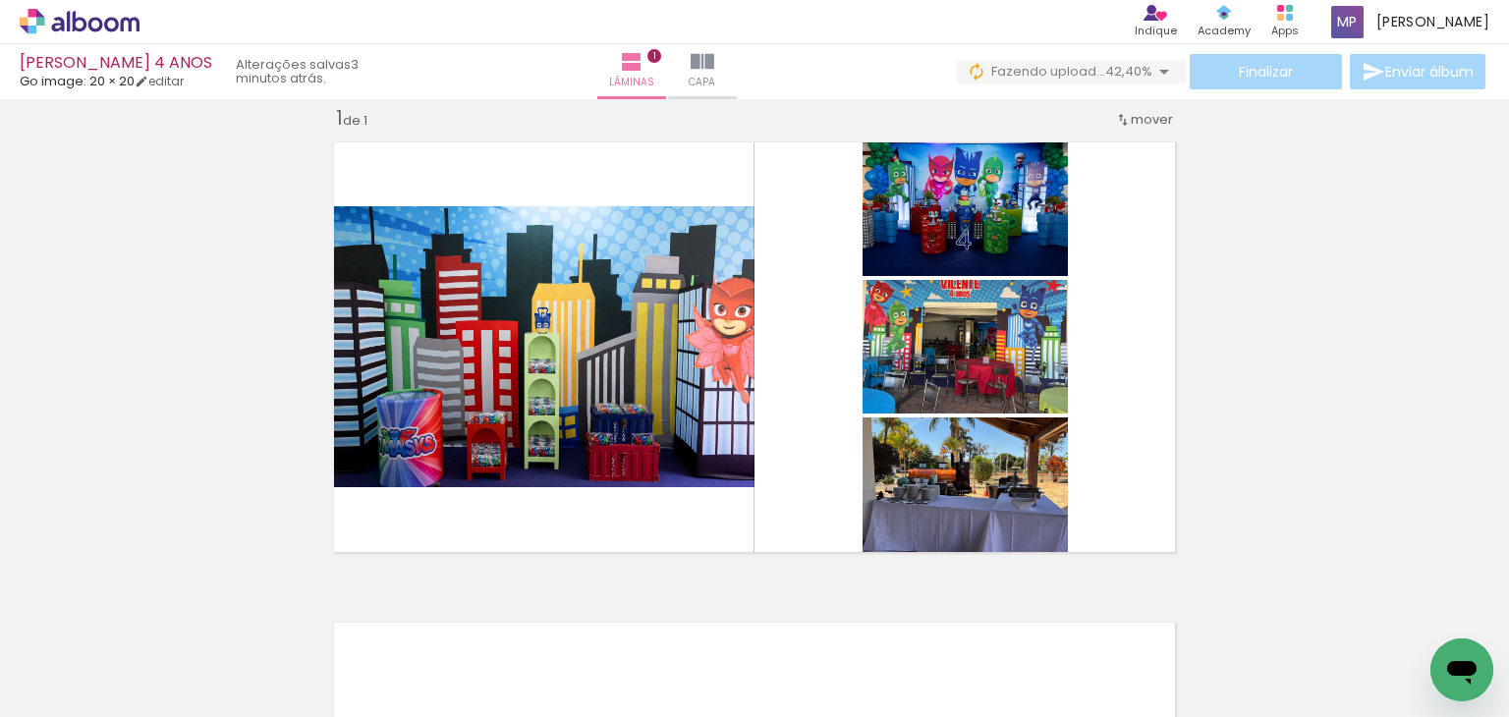
scroll to position [0, 0]
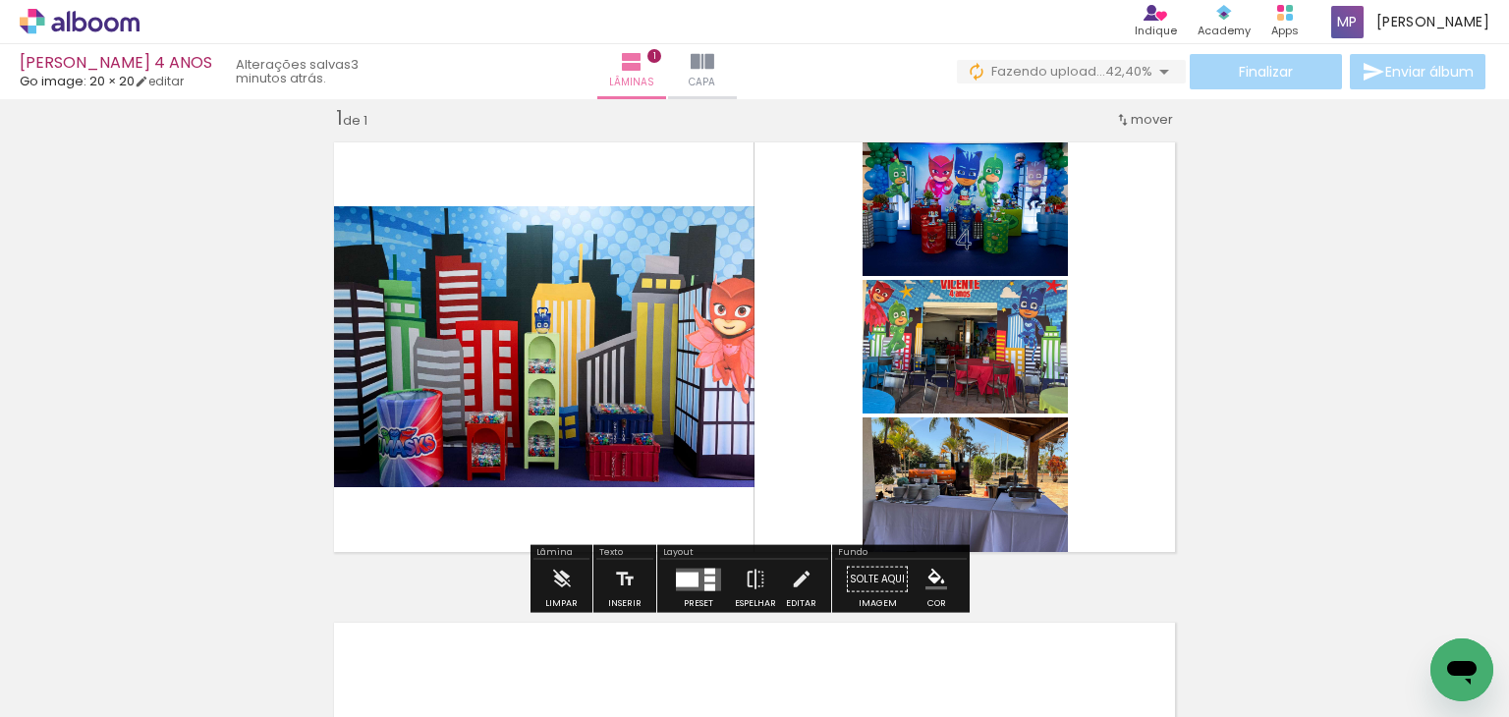
click at [695, 570] on quentale-layouter at bounding box center [698, 579] width 45 height 23
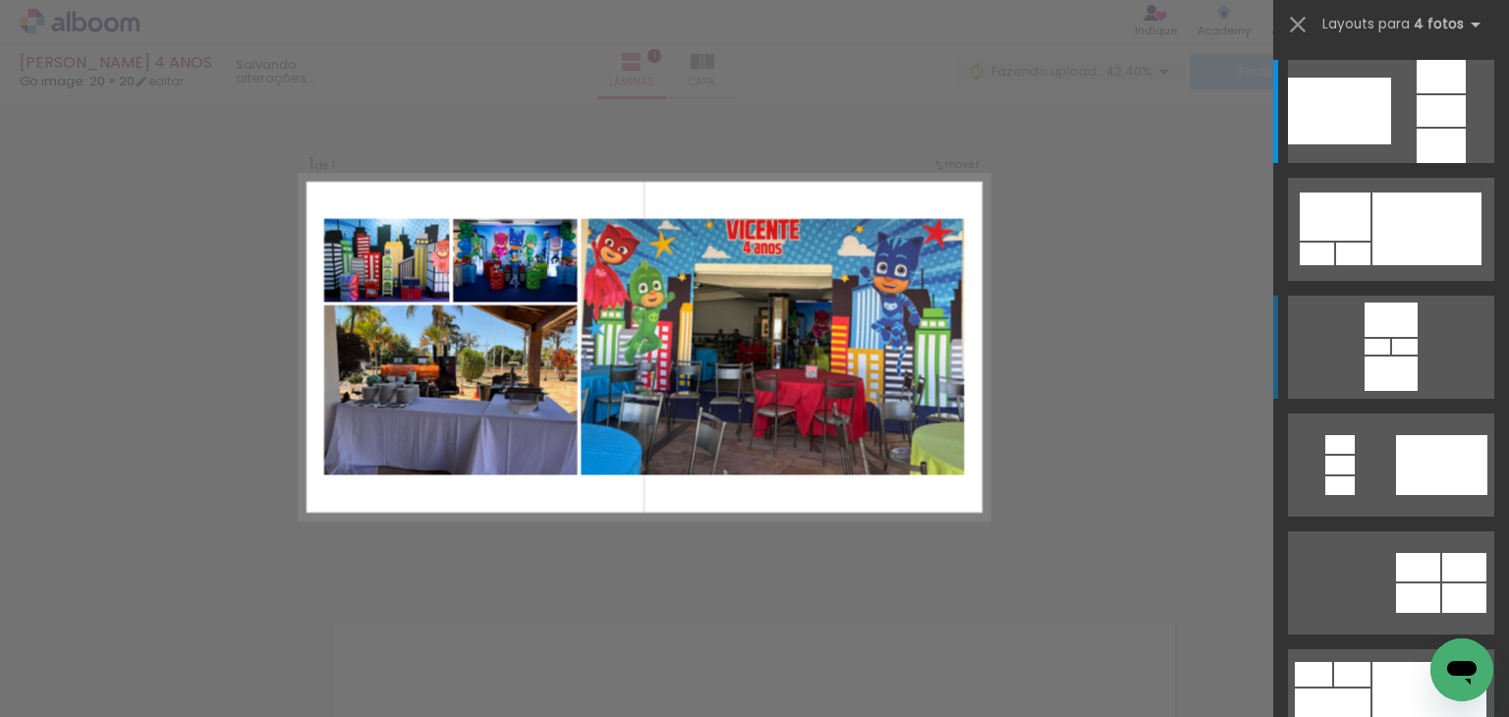
scroll to position [295, 0]
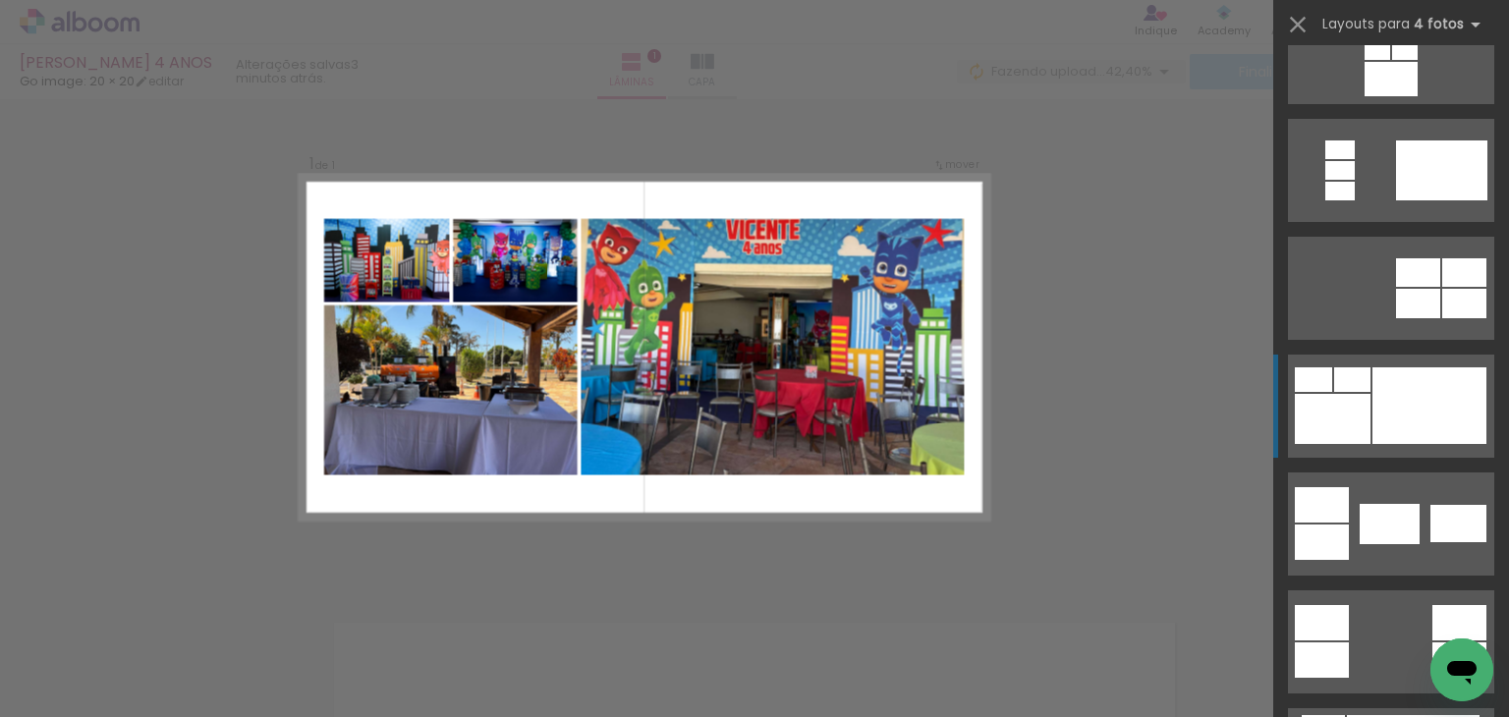
click at [1424, 426] on div at bounding box center [1430, 406] width 114 height 77
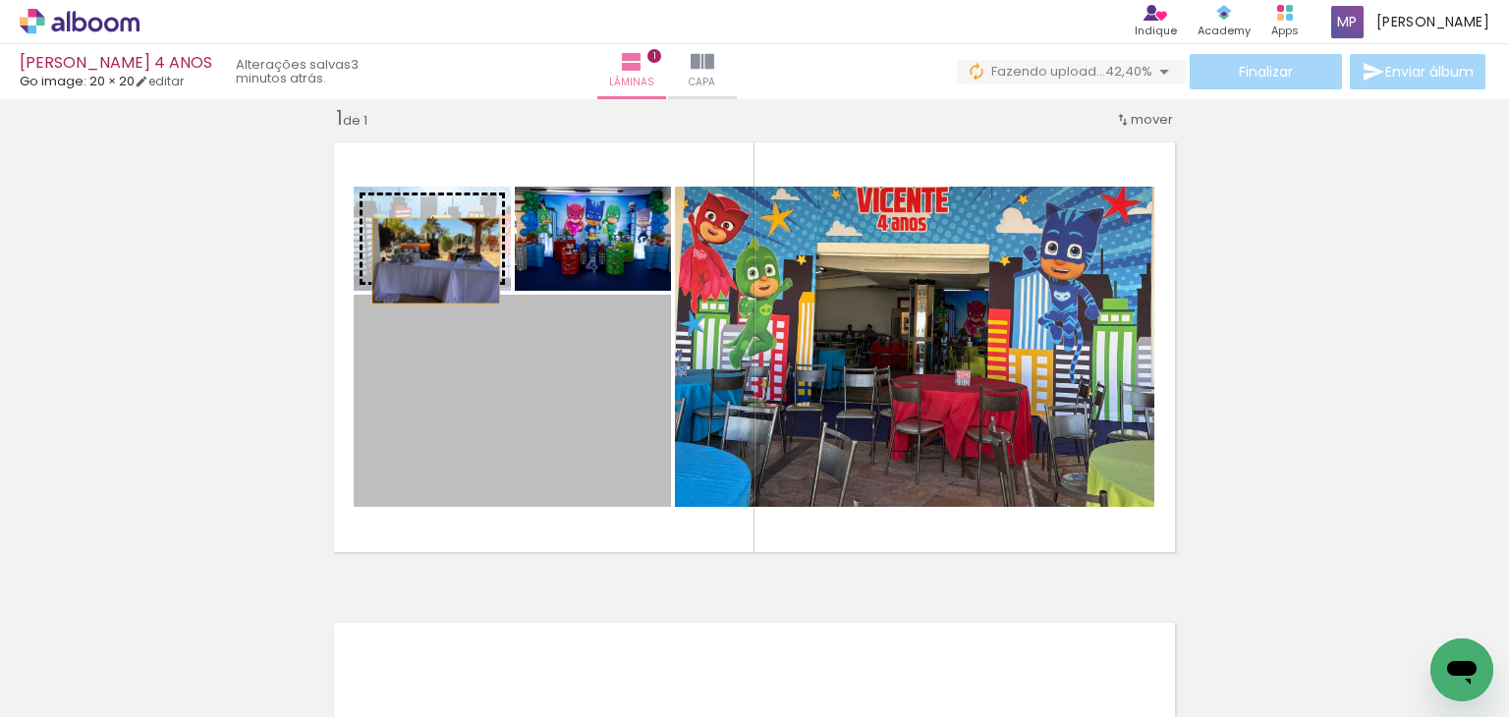
drag, startPoint x: 548, startPoint y: 392, endPoint x: 416, endPoint y: 235, distance: 205.7
click at [0, 0] on slot at bounding box center [0, 0] width 0 height 0
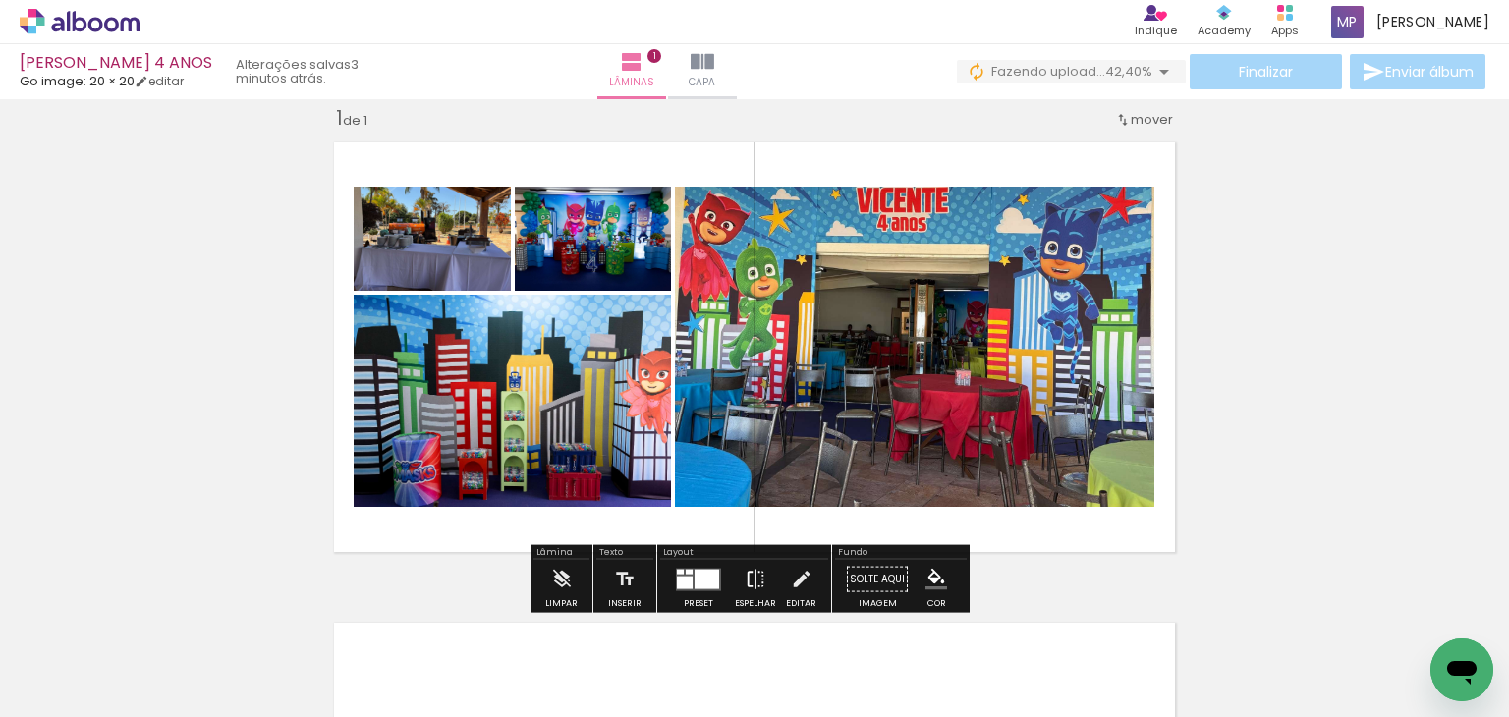
click at [734, 567] on paper-button "Espelhar" at bounding box center [755, 585] width 51 height 50
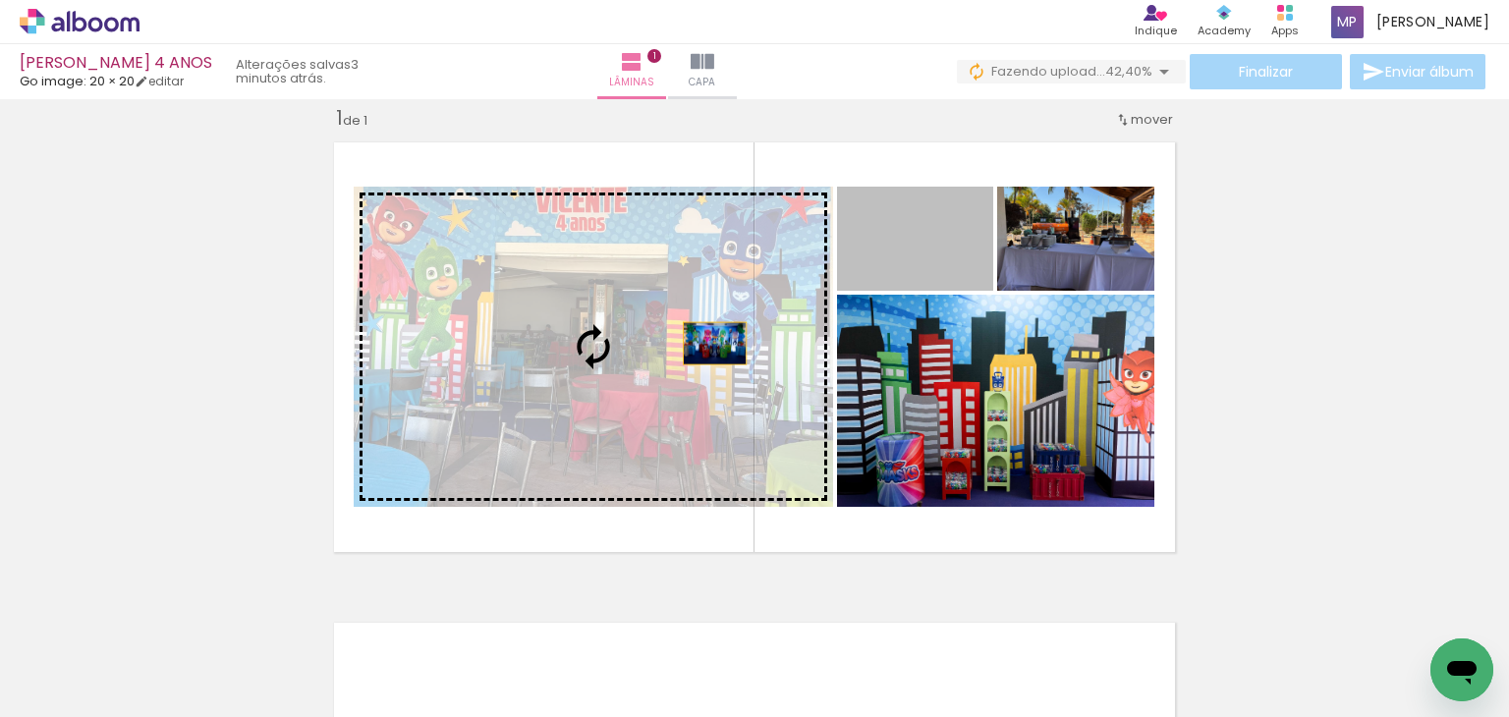
drag, startPoint x: 908, startPoint y: 237, endPoint x: 698, endPoint y: 348, distance: 237.8
click at [0, 0] on slot at bounding box center [0, 0] width 0 height 0
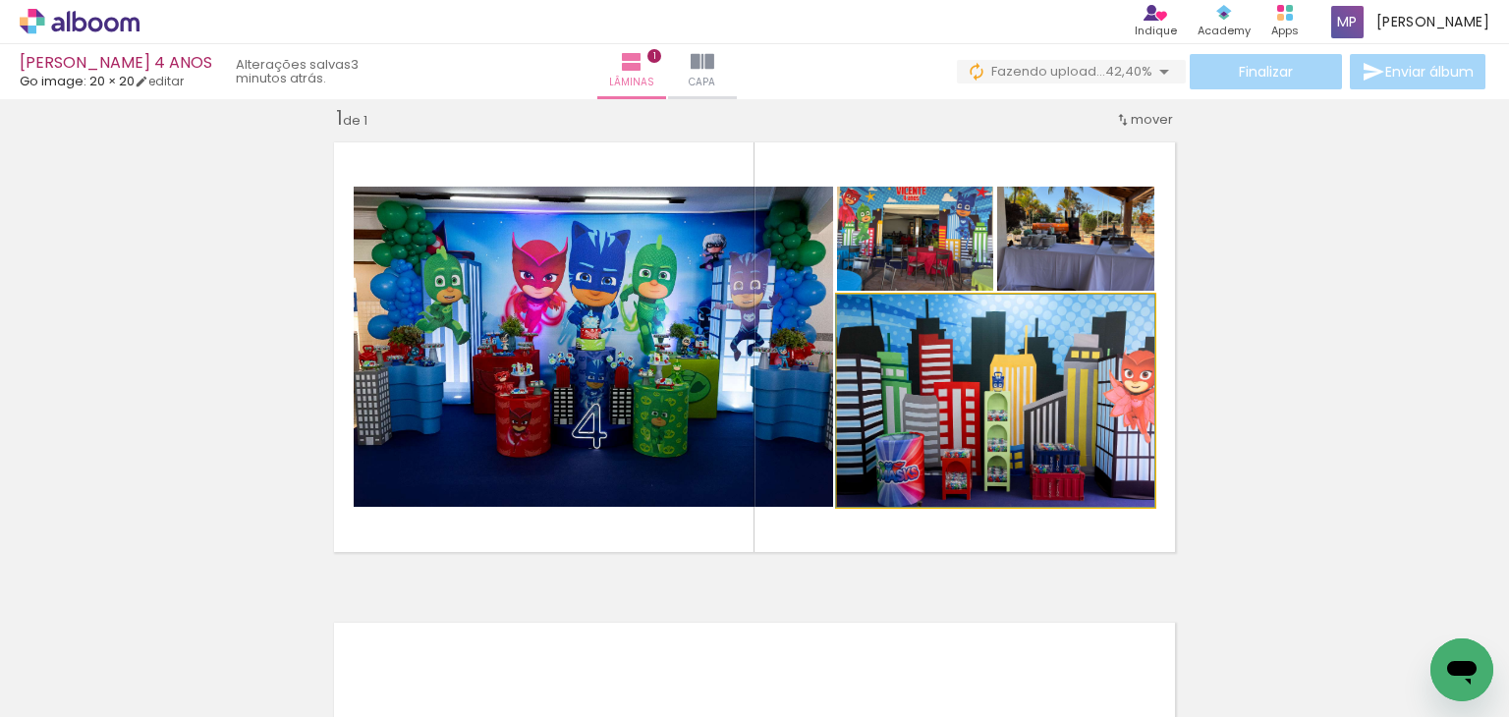
drag, startPoint x: 1081, startPoint y: 424, endPoint x: 1075, endPoint y: 411, distance: 15.0
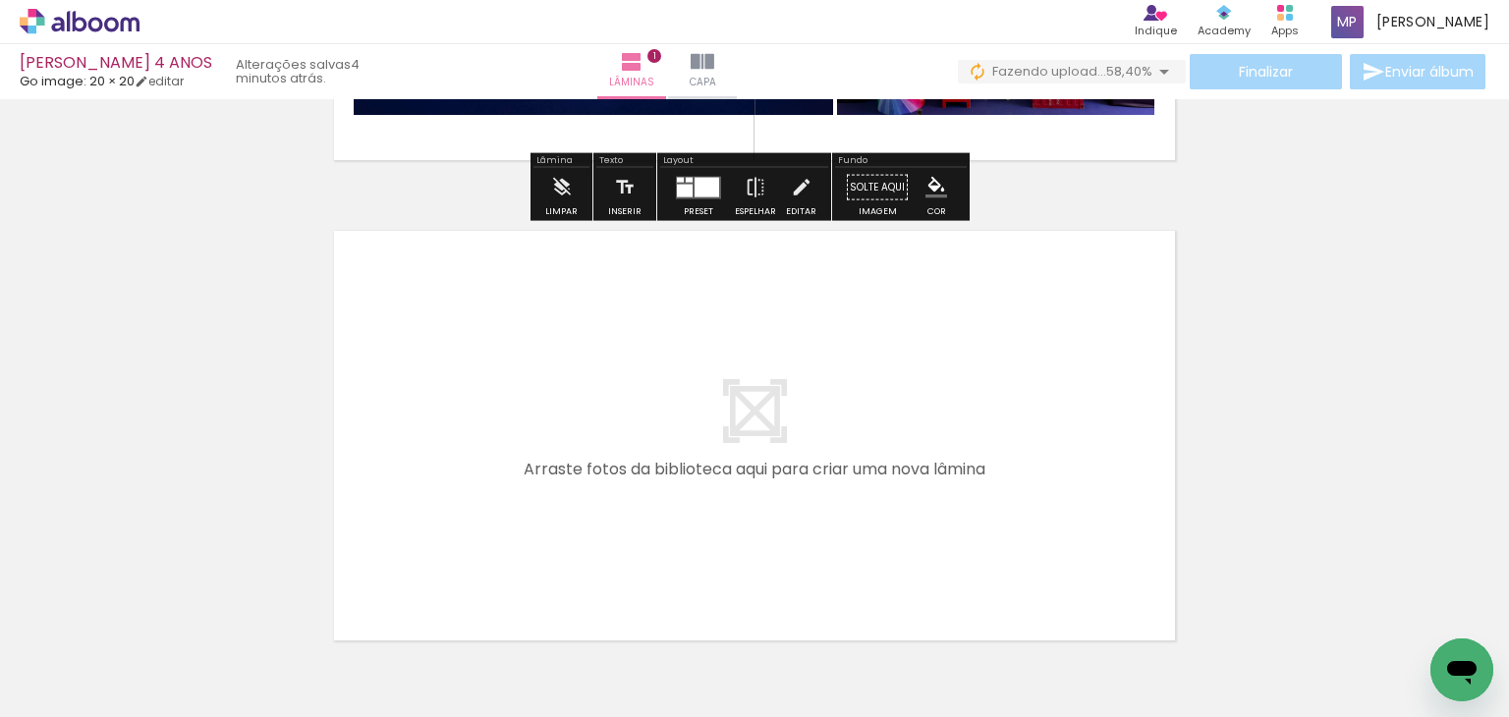
scroll to position [418, 0]
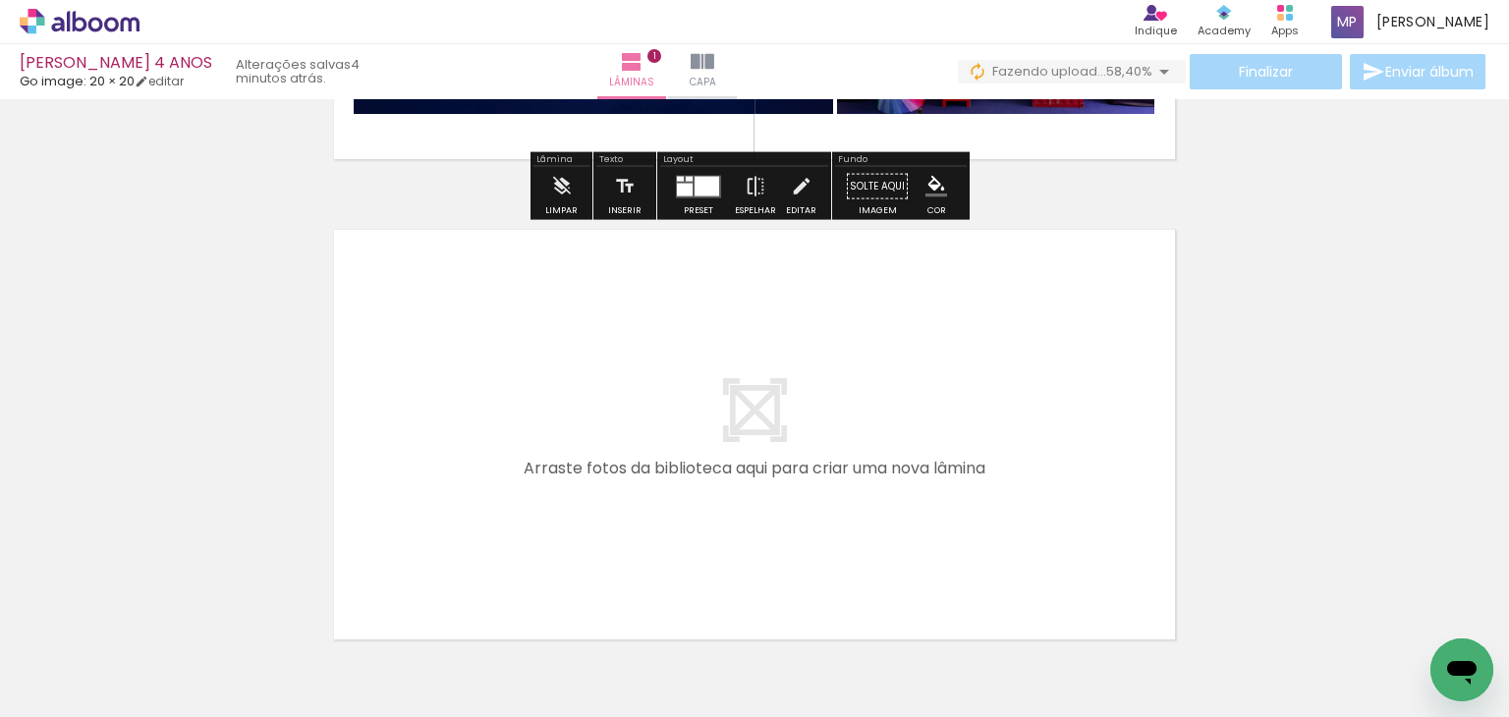
drag, startPoint x: 243, startPoint y: 603, endPoint x: 513, endPoint y: 378, distance: 351.6
click at [513, 378] on quentale-workspace at bounding box center [754, 358] width 1509 height 717
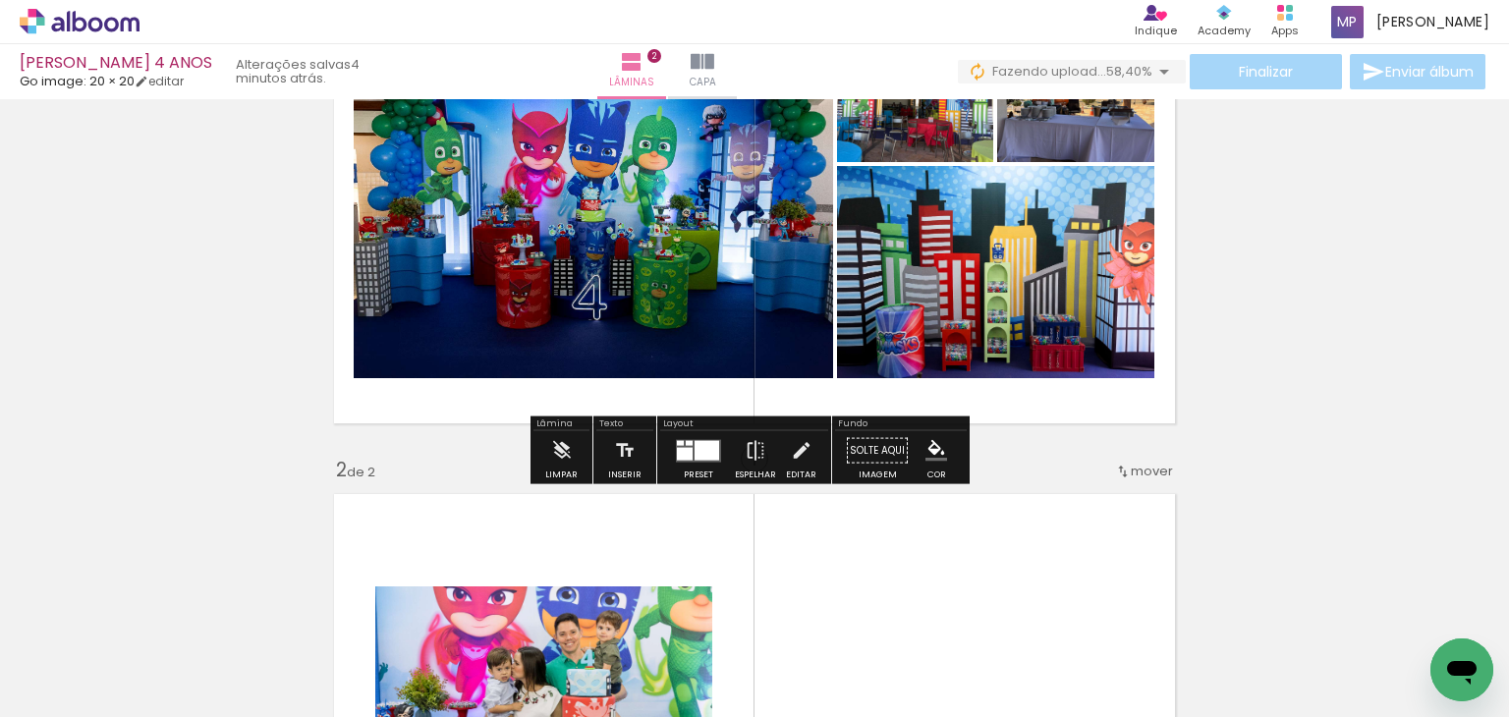
scroll to position [112, 0]
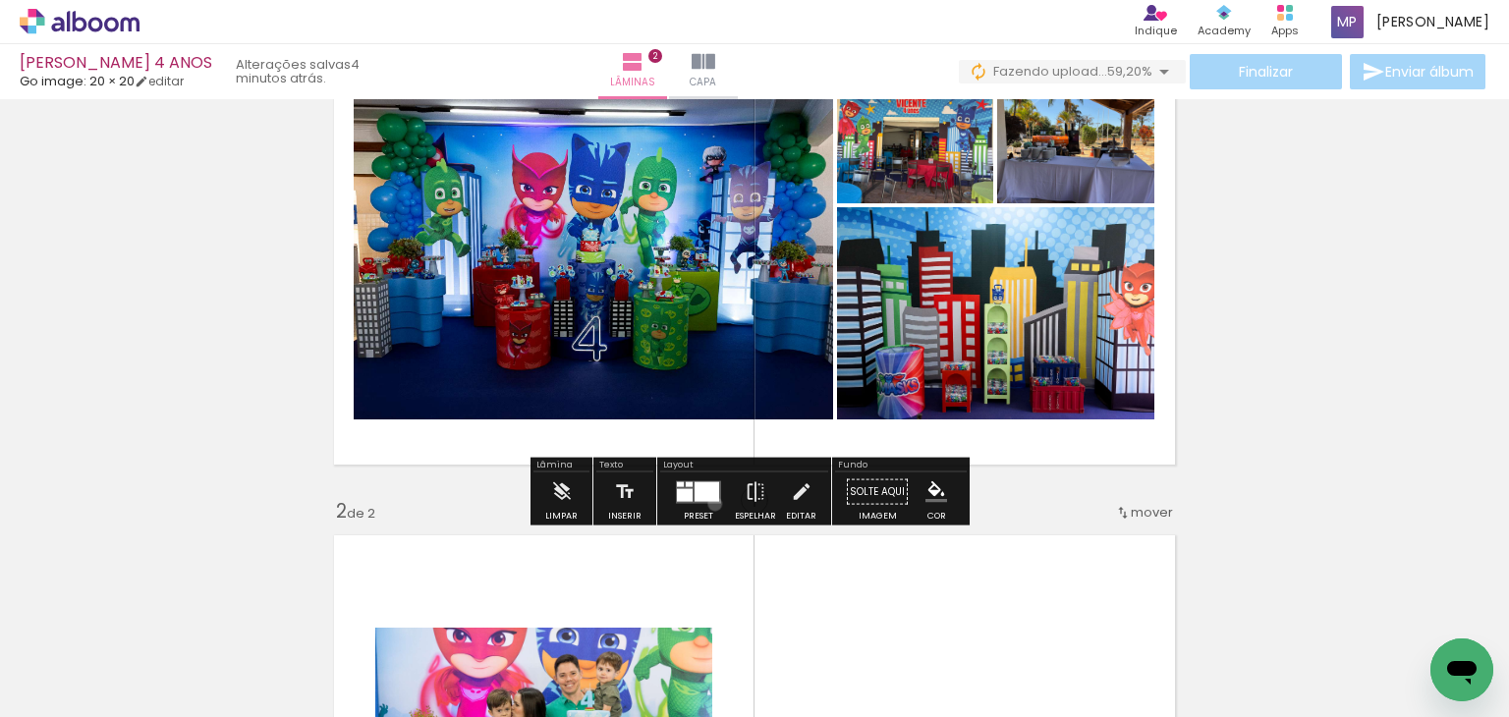
click at [710, 503] on div at bounding box center [698, 492] width 53 height 39
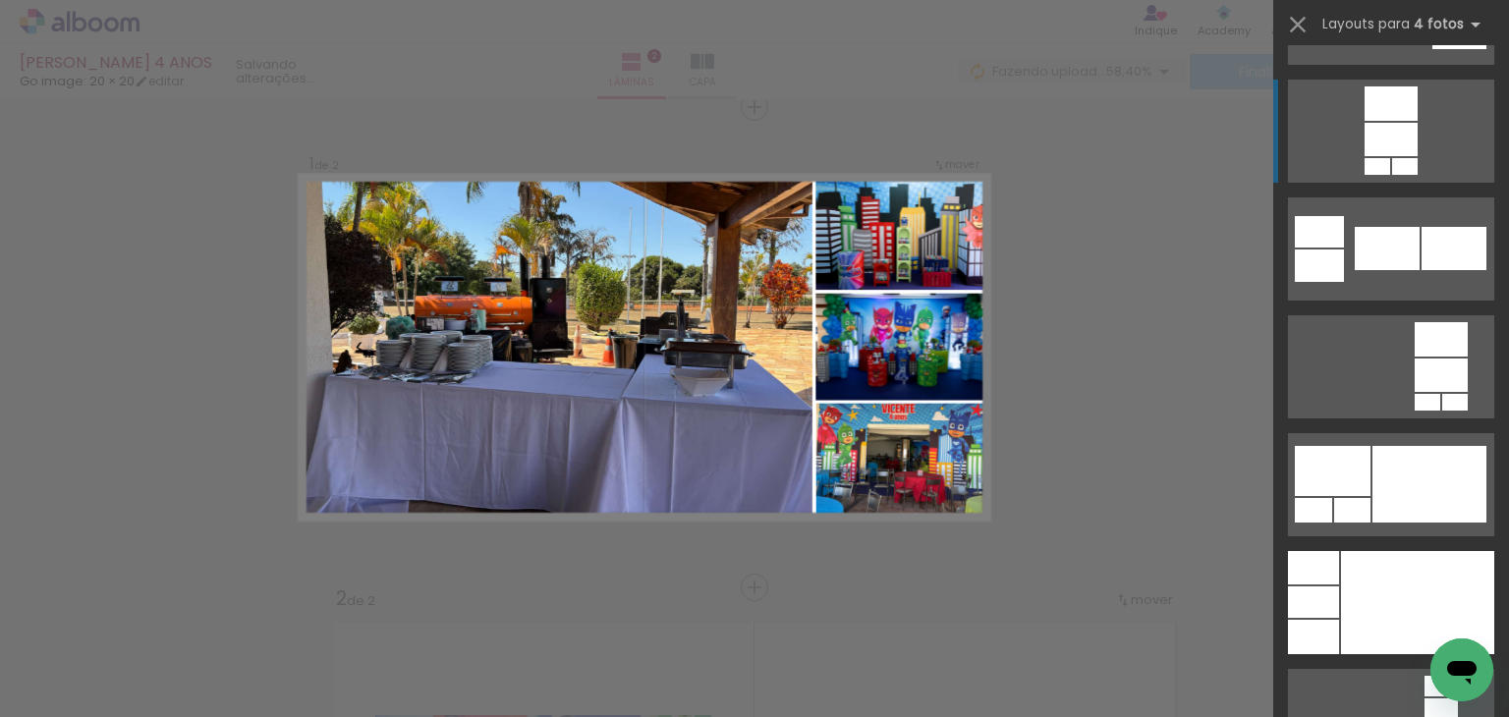
scroll to position [6780, 0]
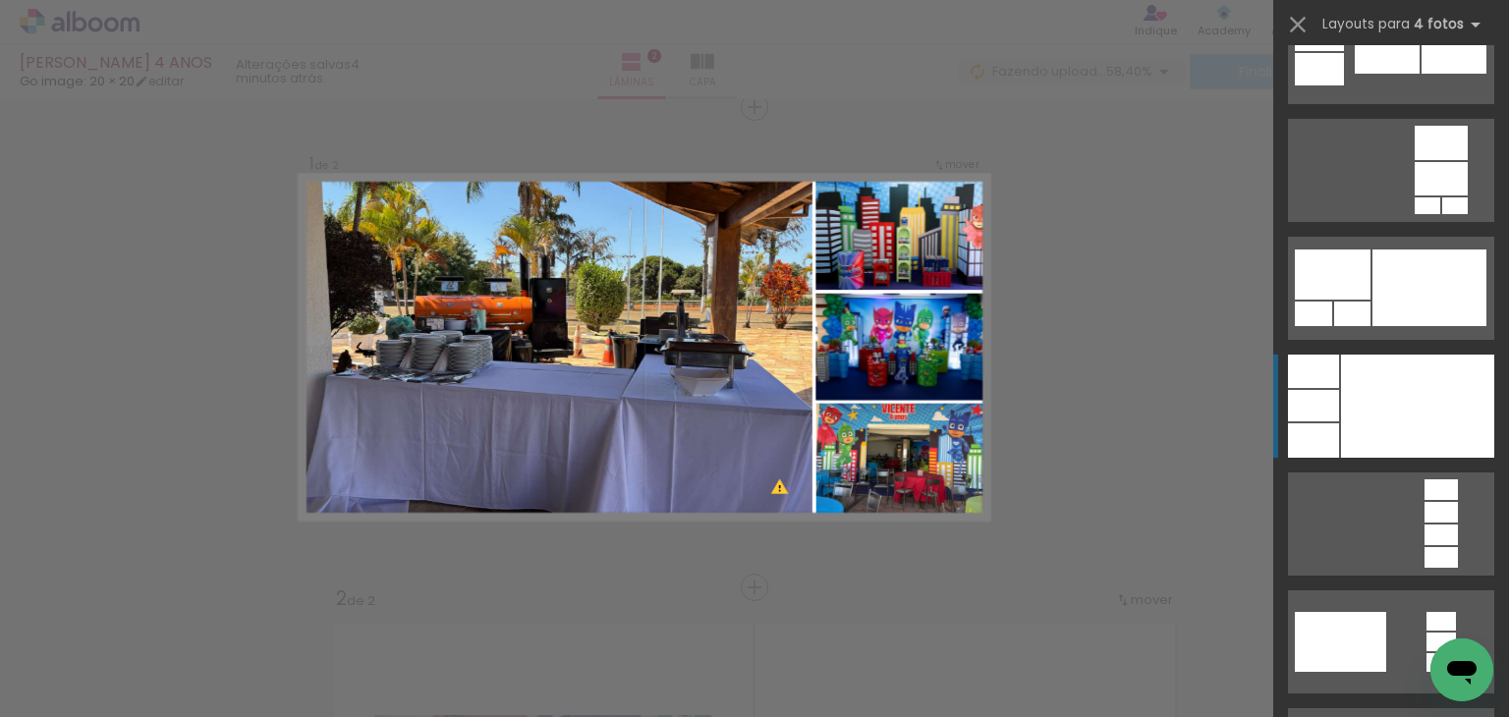
click at [1393, 417] on div at bounding box center [1417, 406] width 153 height 103
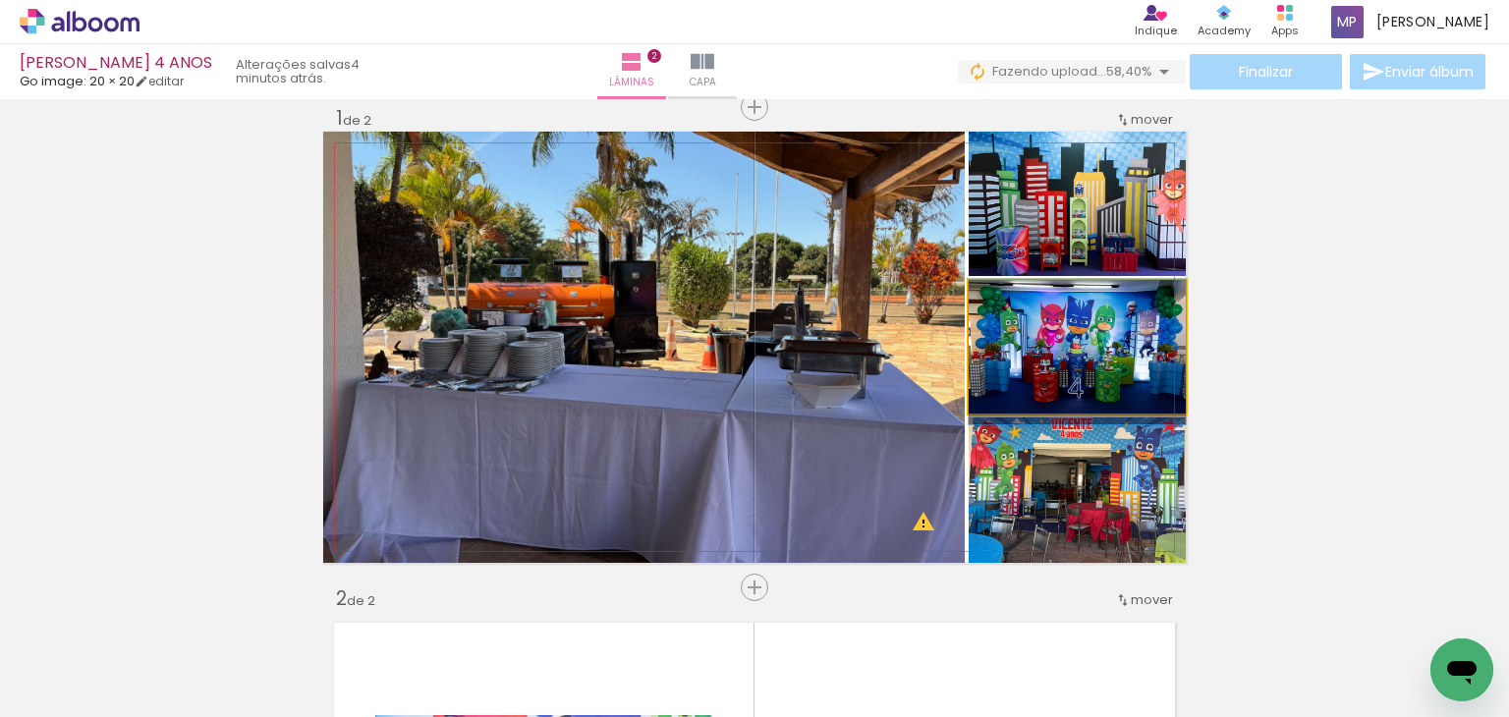
drag, startPoint x: 1065, startPoint y: 356, endPoint x: 787, endPoint y: 422, distance: 285.8
click at [0, 0] on slot at bounding box center [0, 0] width 0 height 0
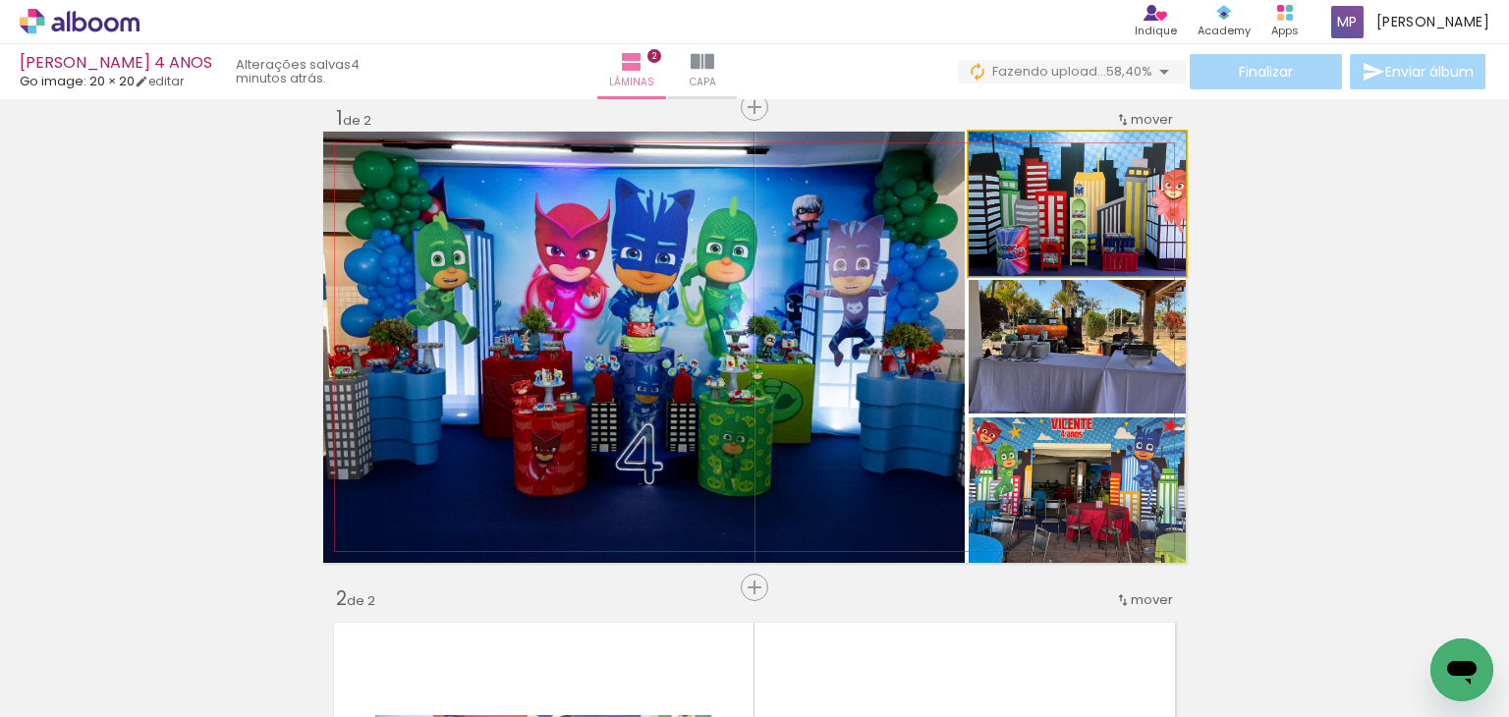
drag, startPoint x: 1111, startPoint y: 198, endPoint x: 1112, endPoint y: 171, distance: 26.5
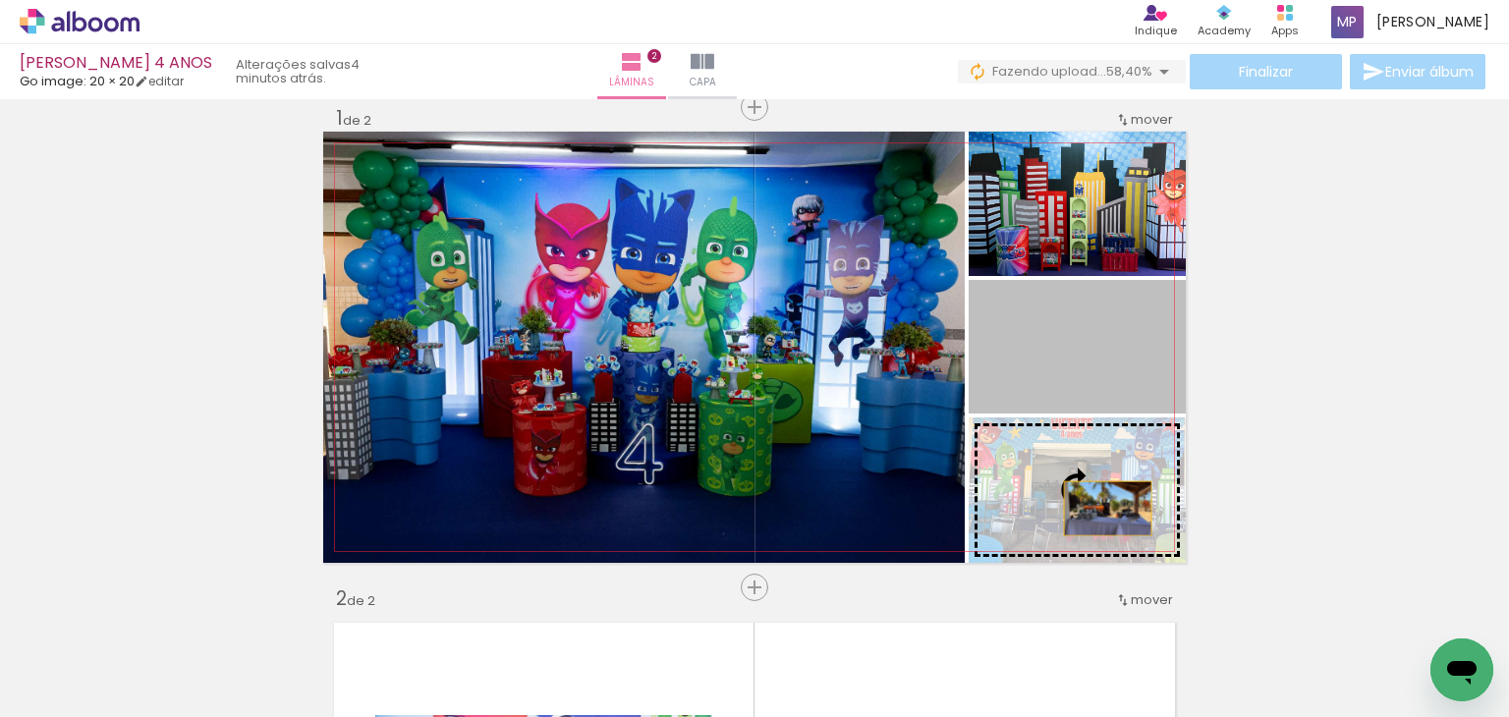
drag, startPoint x: 1106, startPoint y: 361, endPoint x: 1101, endPoint y: 508, distance: 147.5
click at [0, 0] on slot at bounding box center [0, 0] width 0 height 0
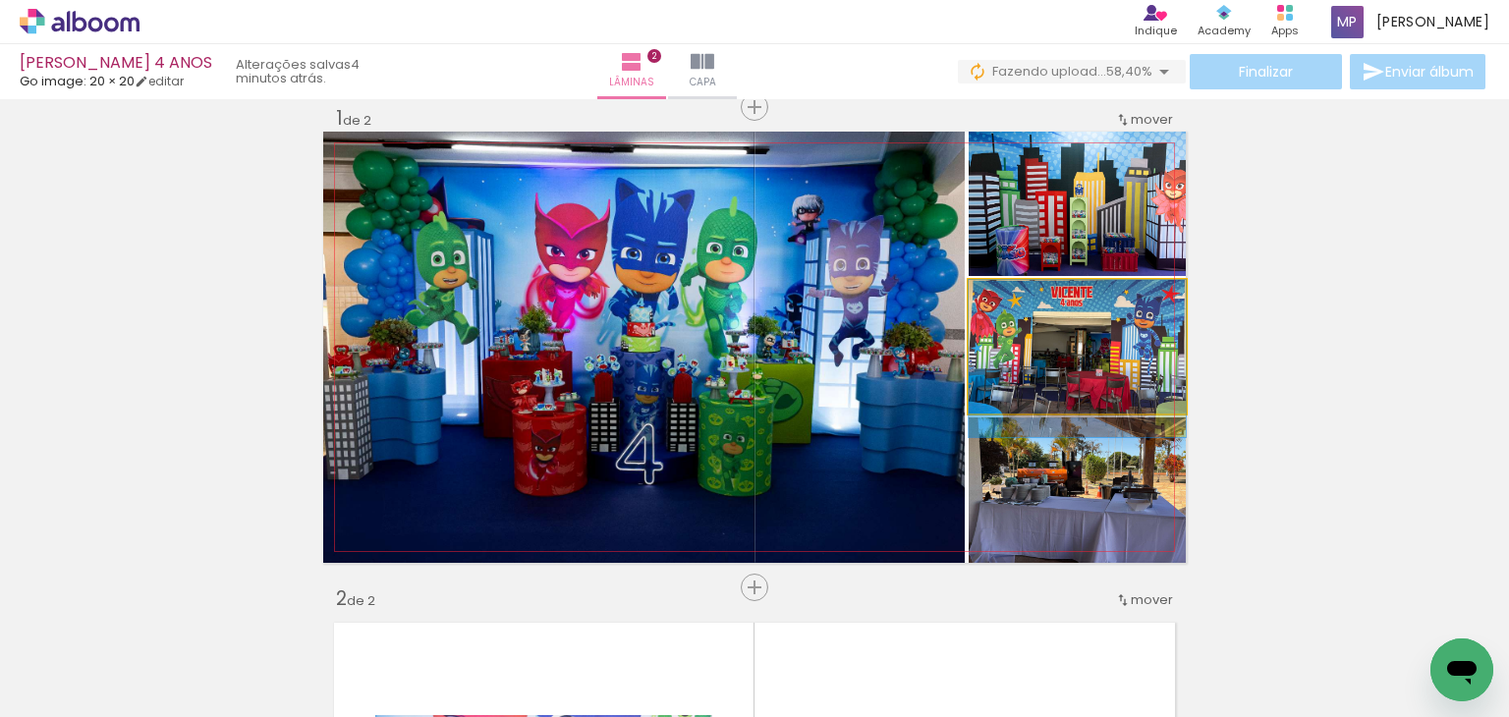
drag, startPoint x: 1089, startPoint y: 369, endPoint x: 1085, endPoint y: 383, distance: 14.3
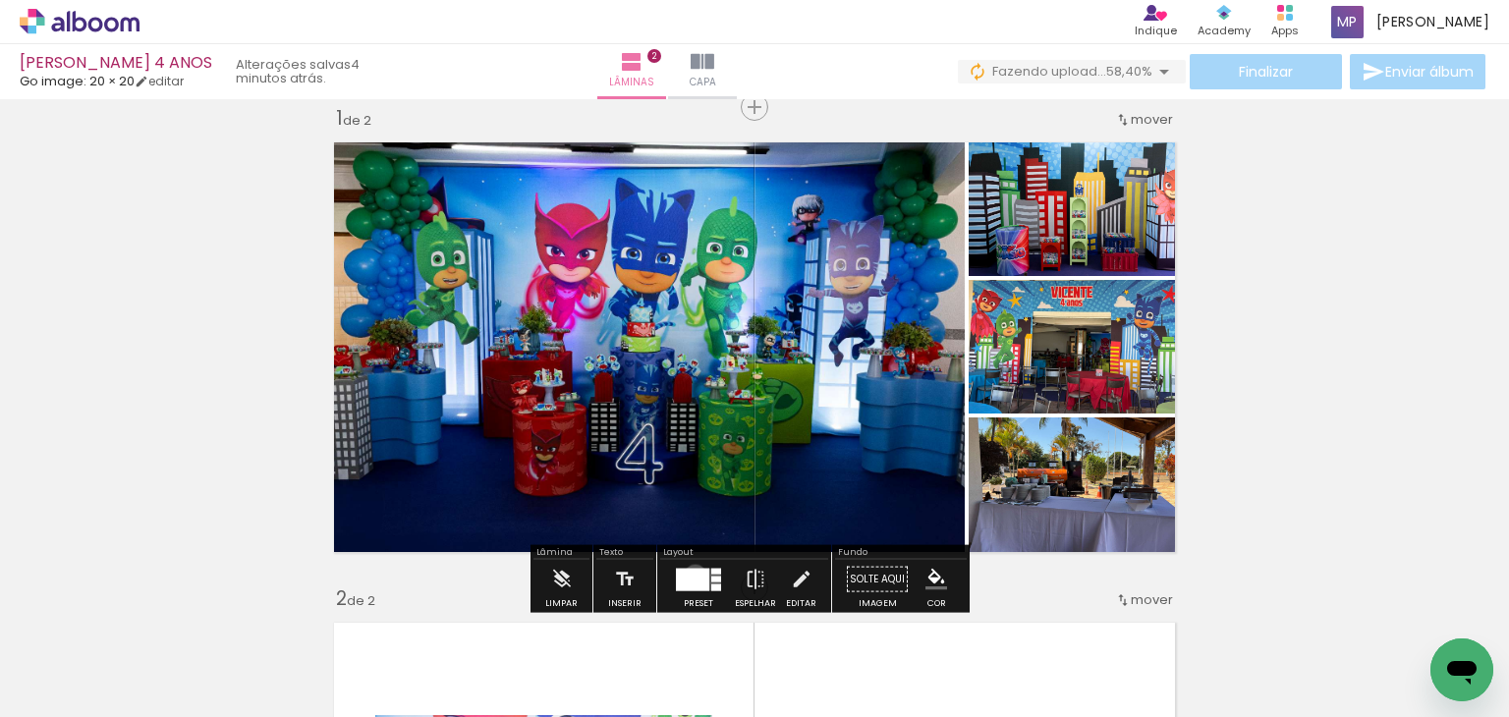
drag, startPoint x: 689, startPoint y: 573, endPoint x: 1348, endPoint y: 388, distance: 684.7
click at [688, 571] on div at bounding box center [692, 579] width 33 height 23
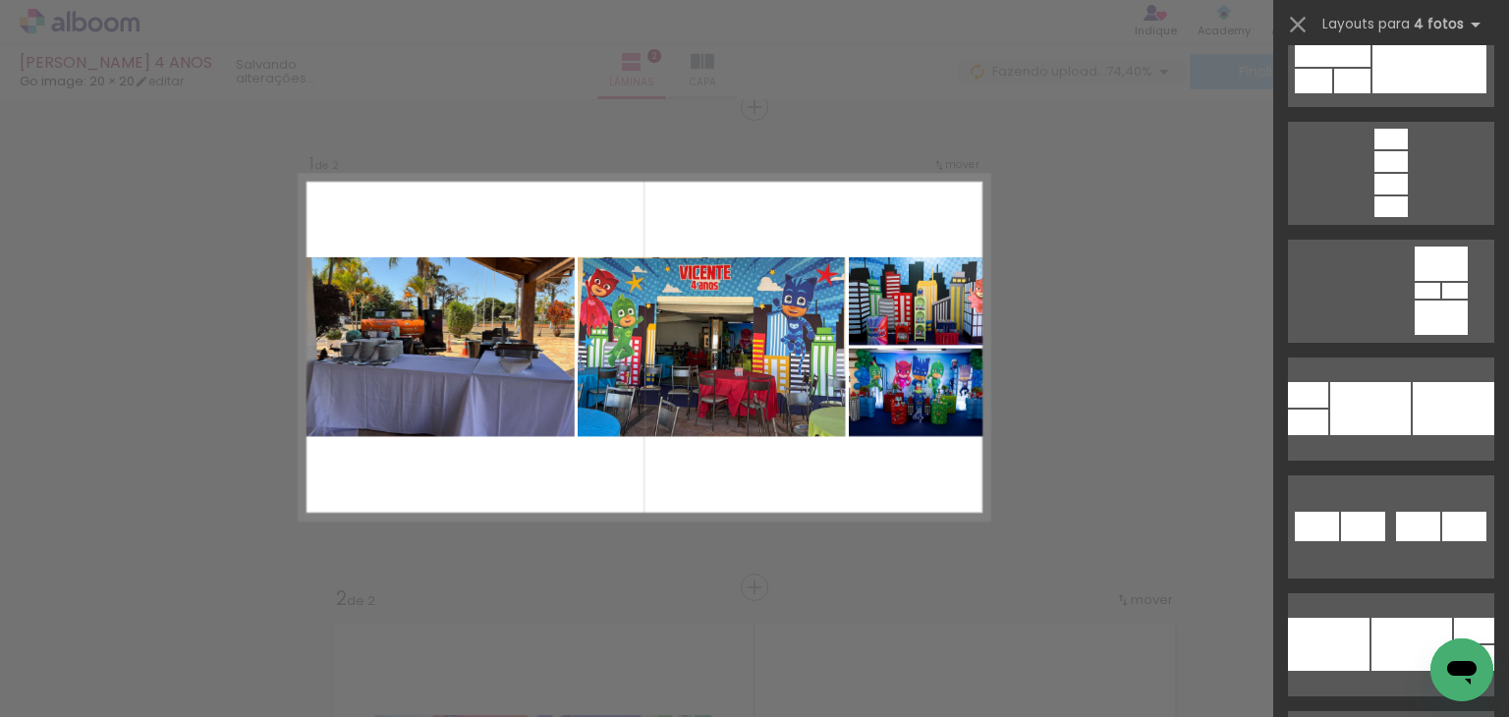
scroll to position [8549, 0]
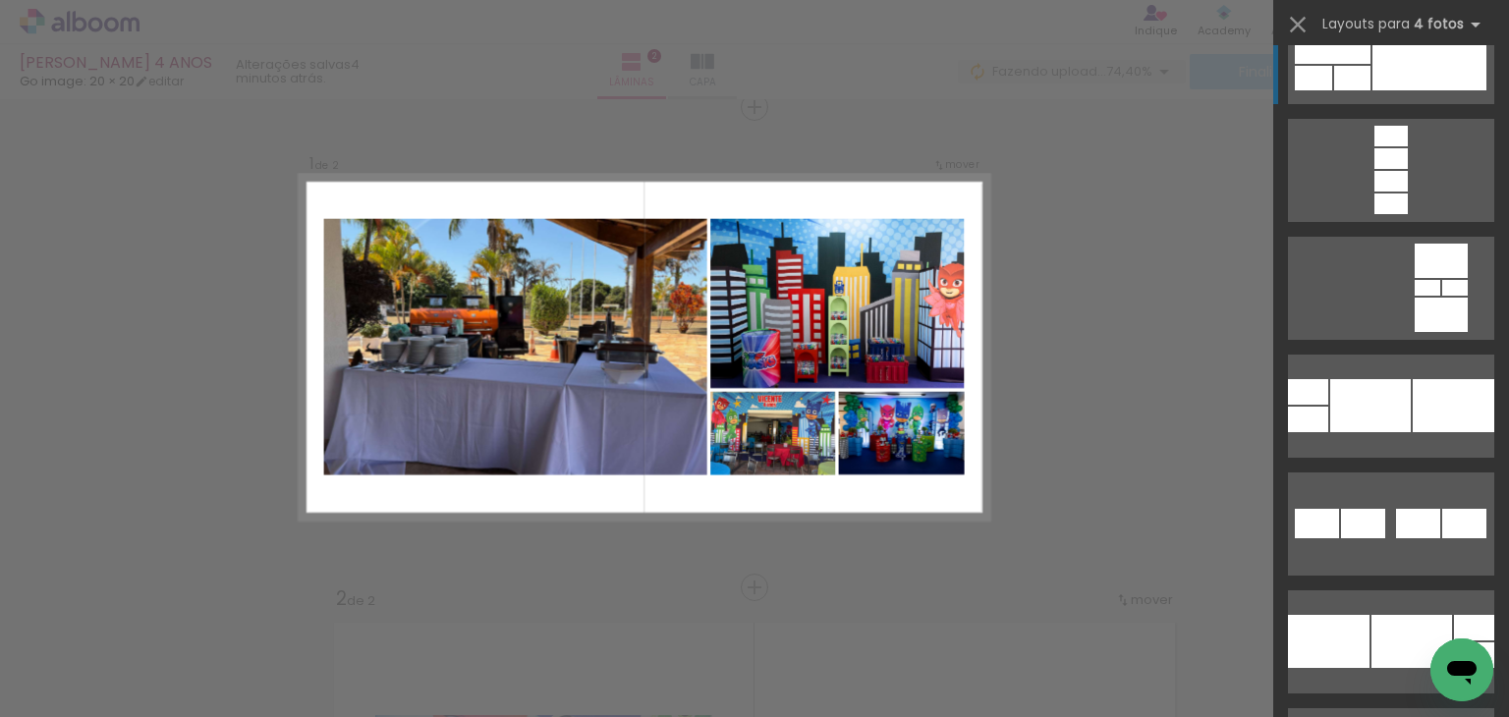
click at [1375, 171] on div at bounding box center [1391, 181] width 33 height 21
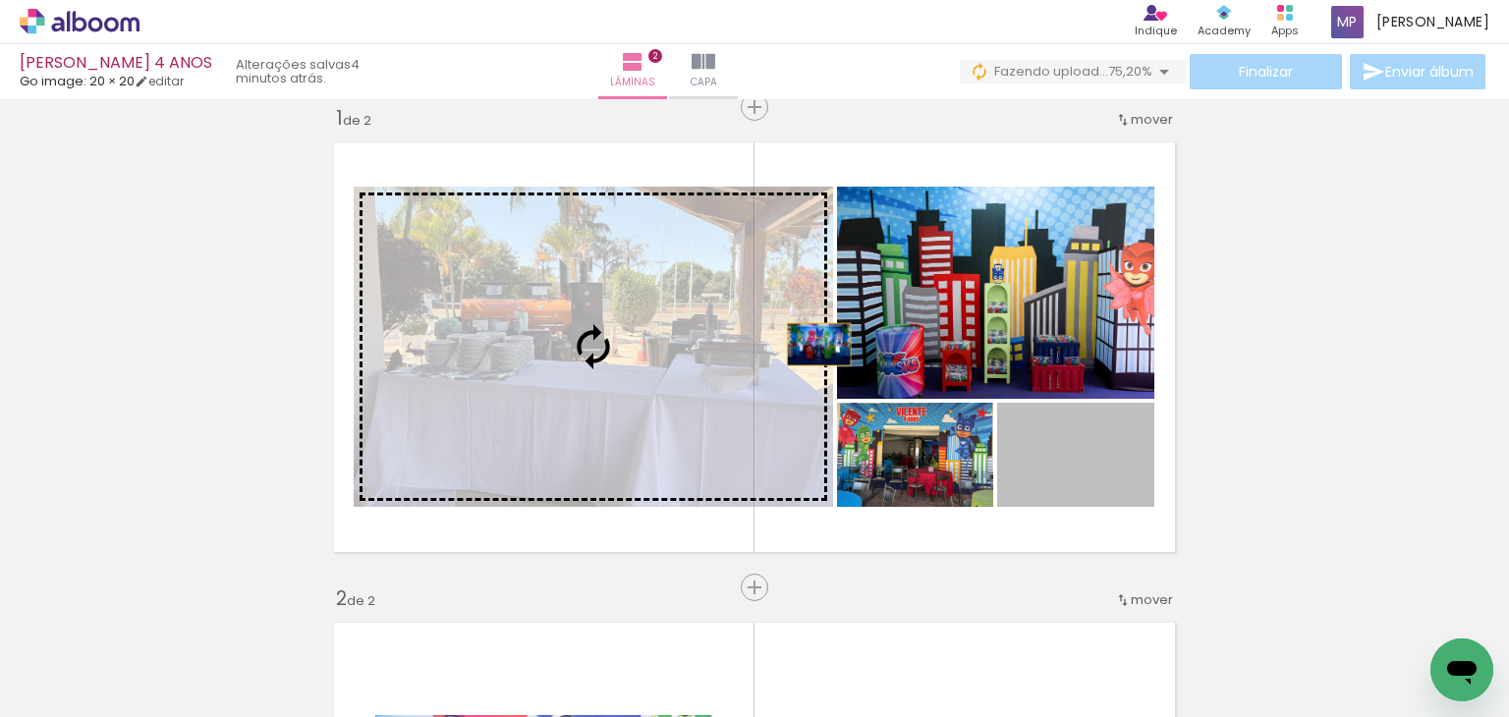
drag, startPoint x: 812, startPoint y: 344, endPoint x: 626, endPoint y: 319, distance: 187.3
click at [0, 0] on slot at bounding box center [0, 0] width 0 height 0
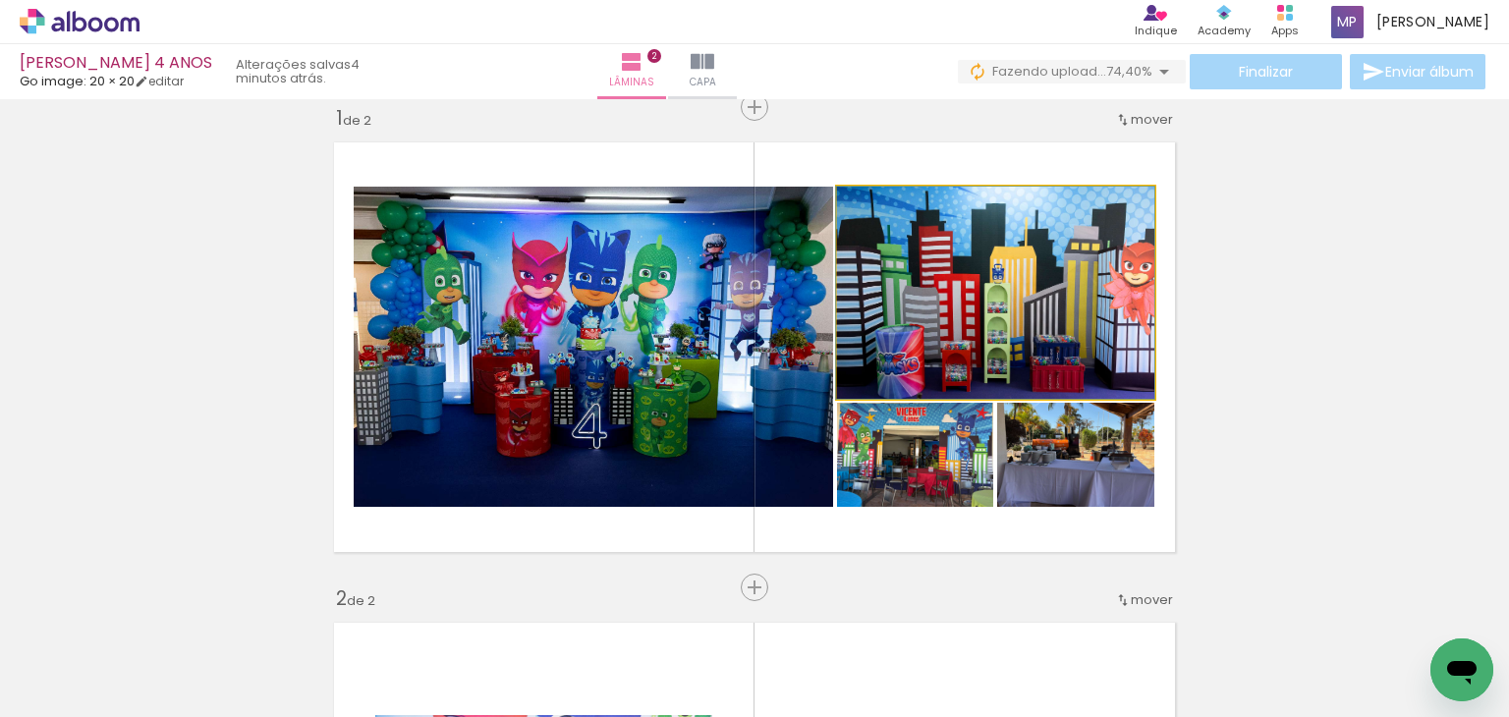
drag, startPoint x: 1099, startPoint y: 351, endPoint x: 1074, endPoint y: 332, distance: 30.9
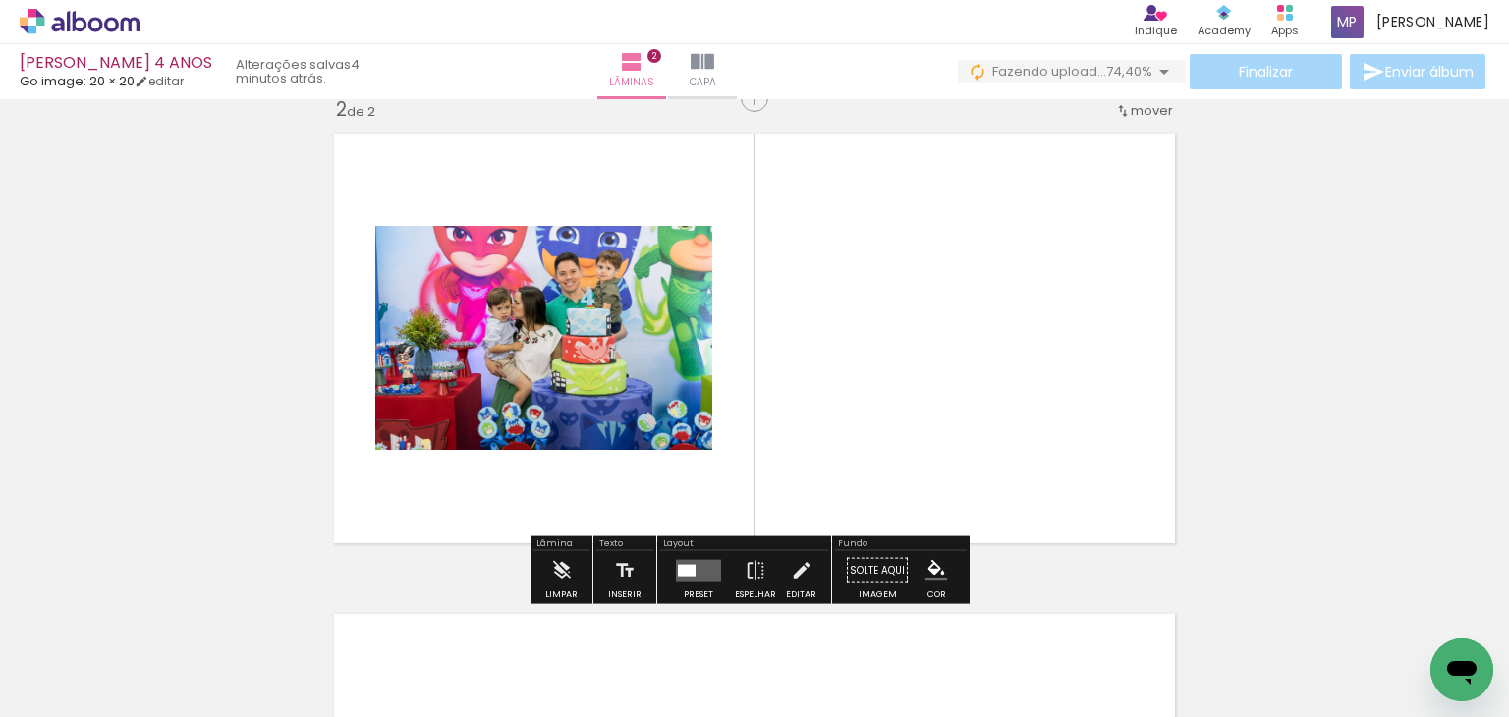
scroll to position [516, 0]
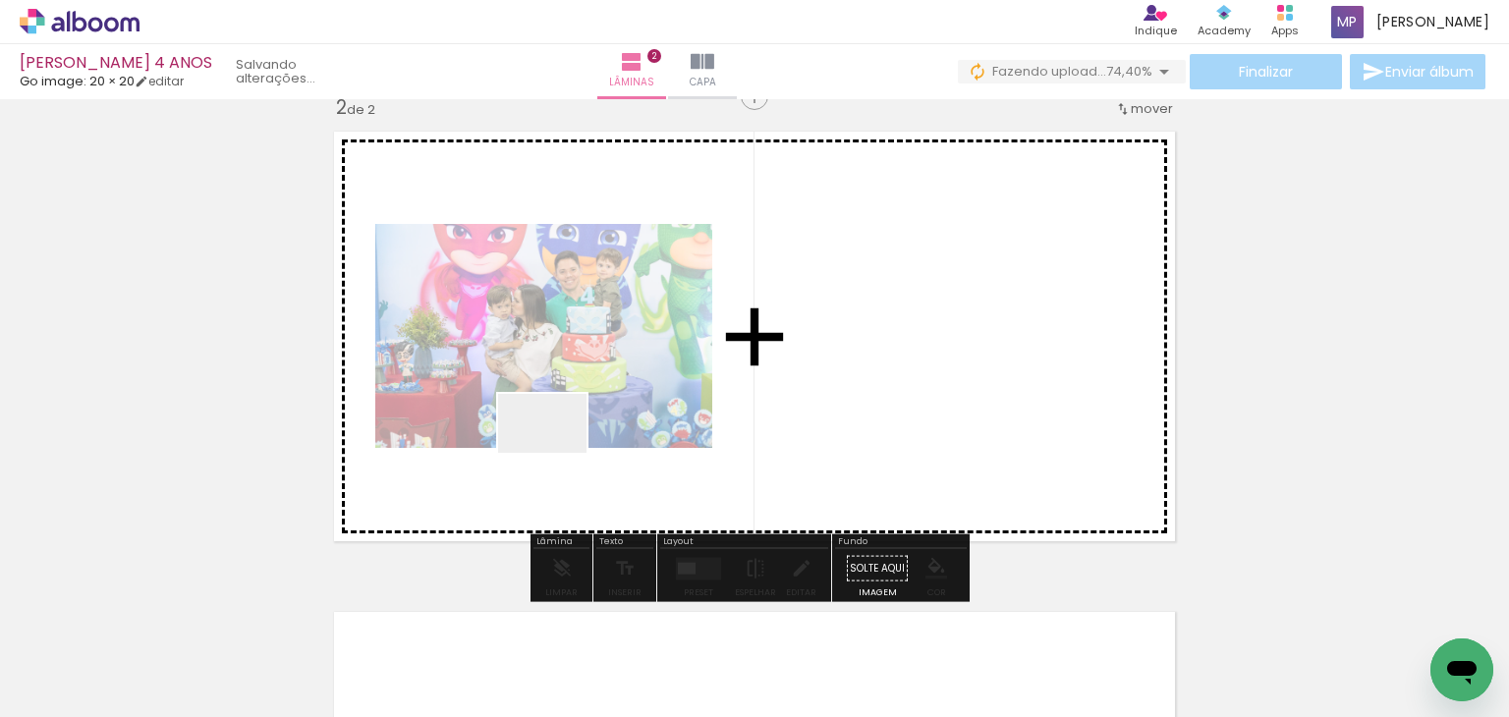
drag, startPoint x: 557, startPoint y: 453, endPoint x: 550, endPoint y: 517, distance: 64.2
click at [629, 383] on quentale-workspace at bounding box center [754, 358] width 1509 height 717
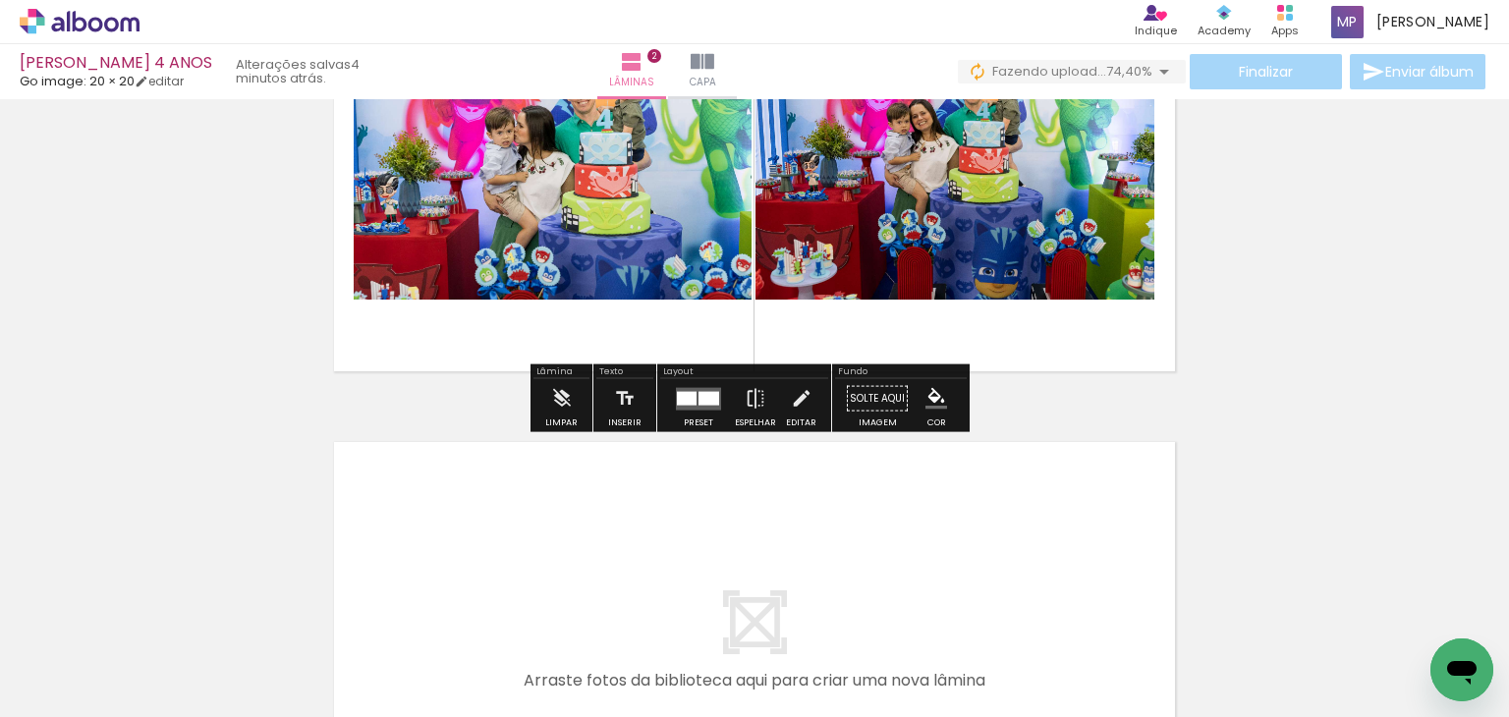
scroll to position [712, 0]
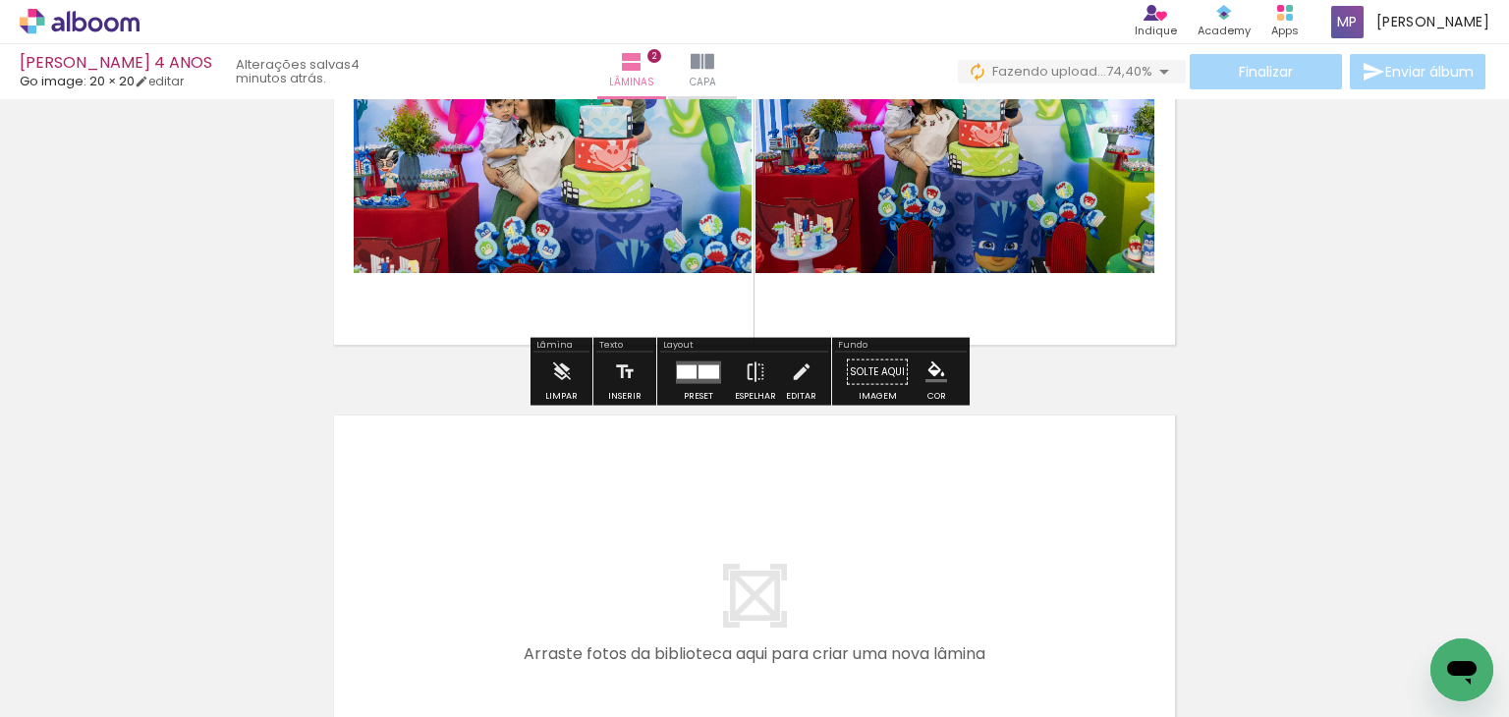
drag, startPoint x: 538, startPoint y: 578, endPoint x: 614, endPoint y: 638, distance: 96.5
click at [539, 538] on quentale-workspace at bounding box center [754, 358] width 1509 height 717
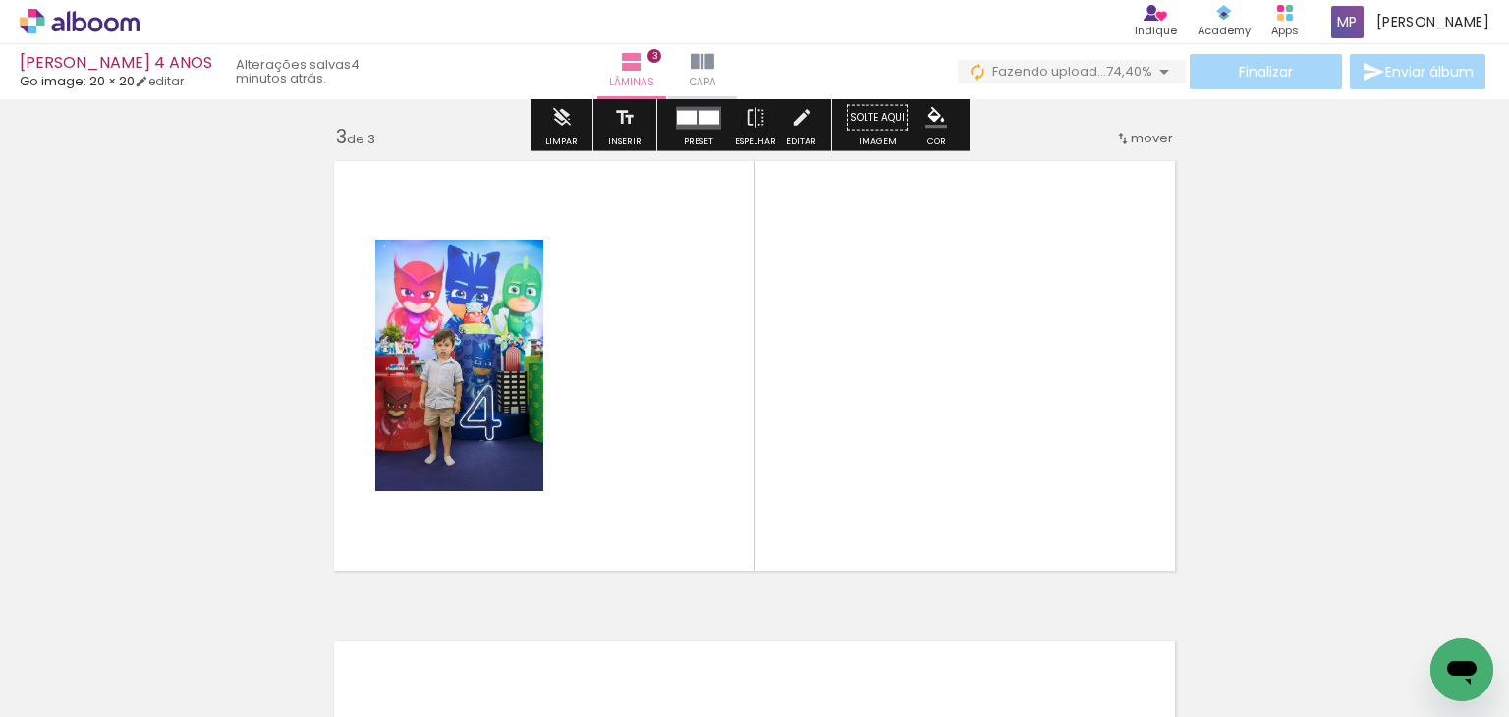
scroll to position [987, 0]
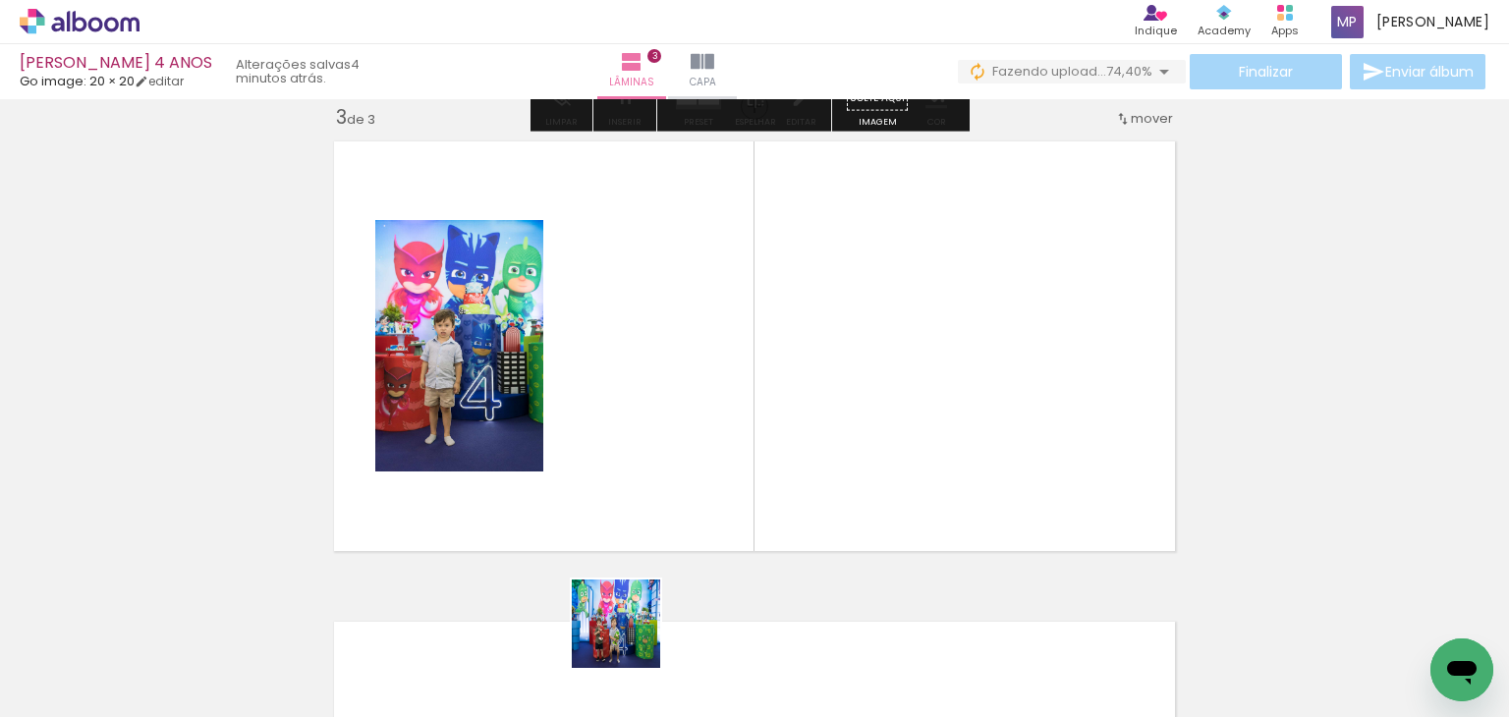
drag, startPoint x: 631, startPoint y: 639, endPoint x: 646, endPoint y: 495, distance: 144.2
click at [646, 495] on quentale-workspace at bounding box center [754, 358] width 1509 height 717
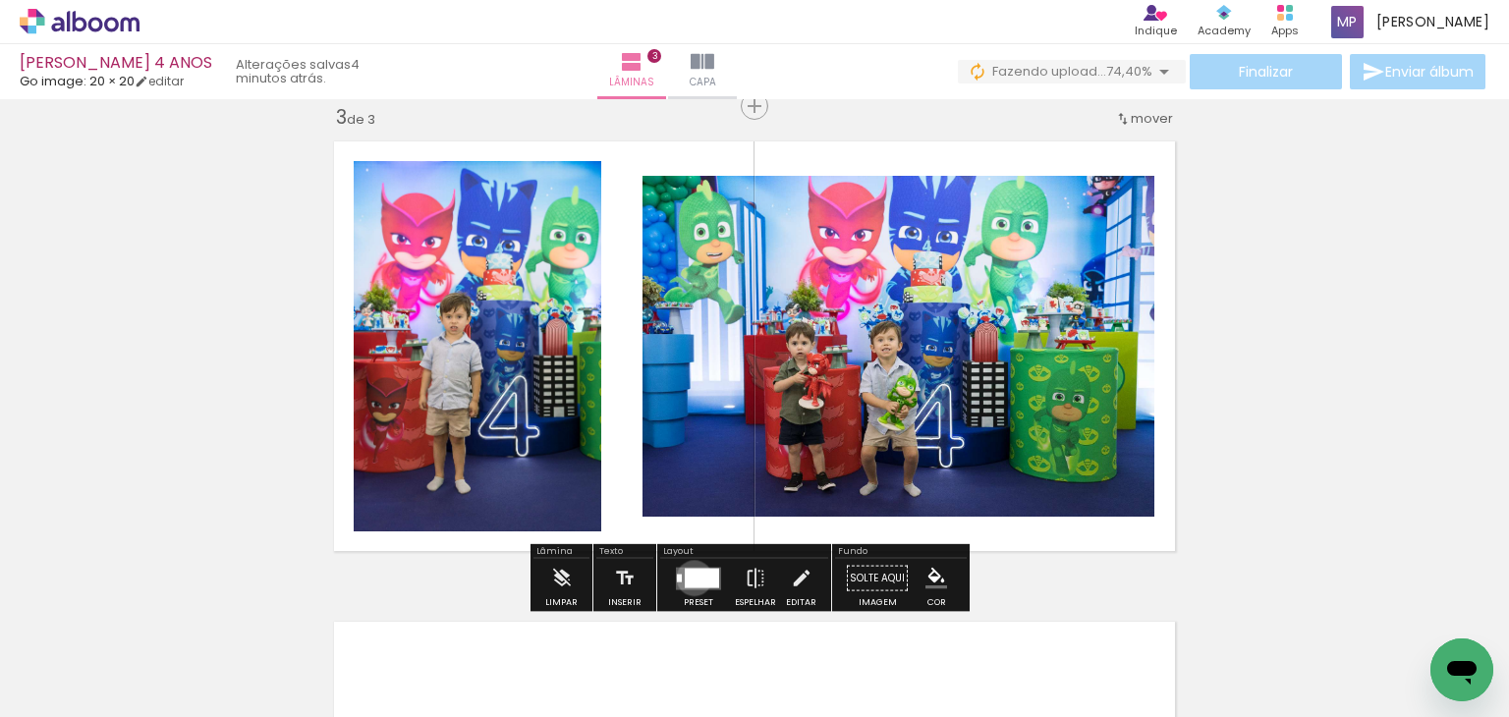
click at [690, 578] on div at bounding box center [702, 578] width 34 height 20
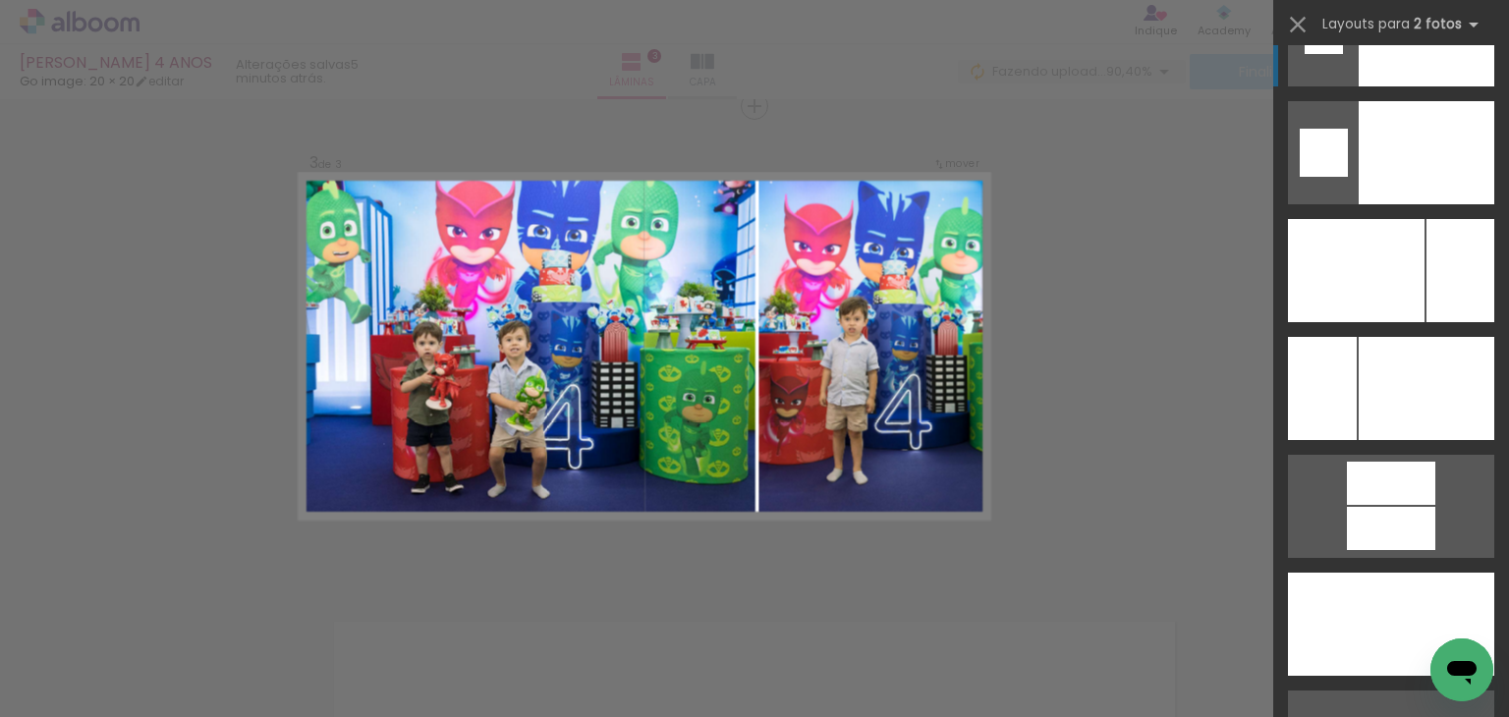
scroll to position [8451, 0]
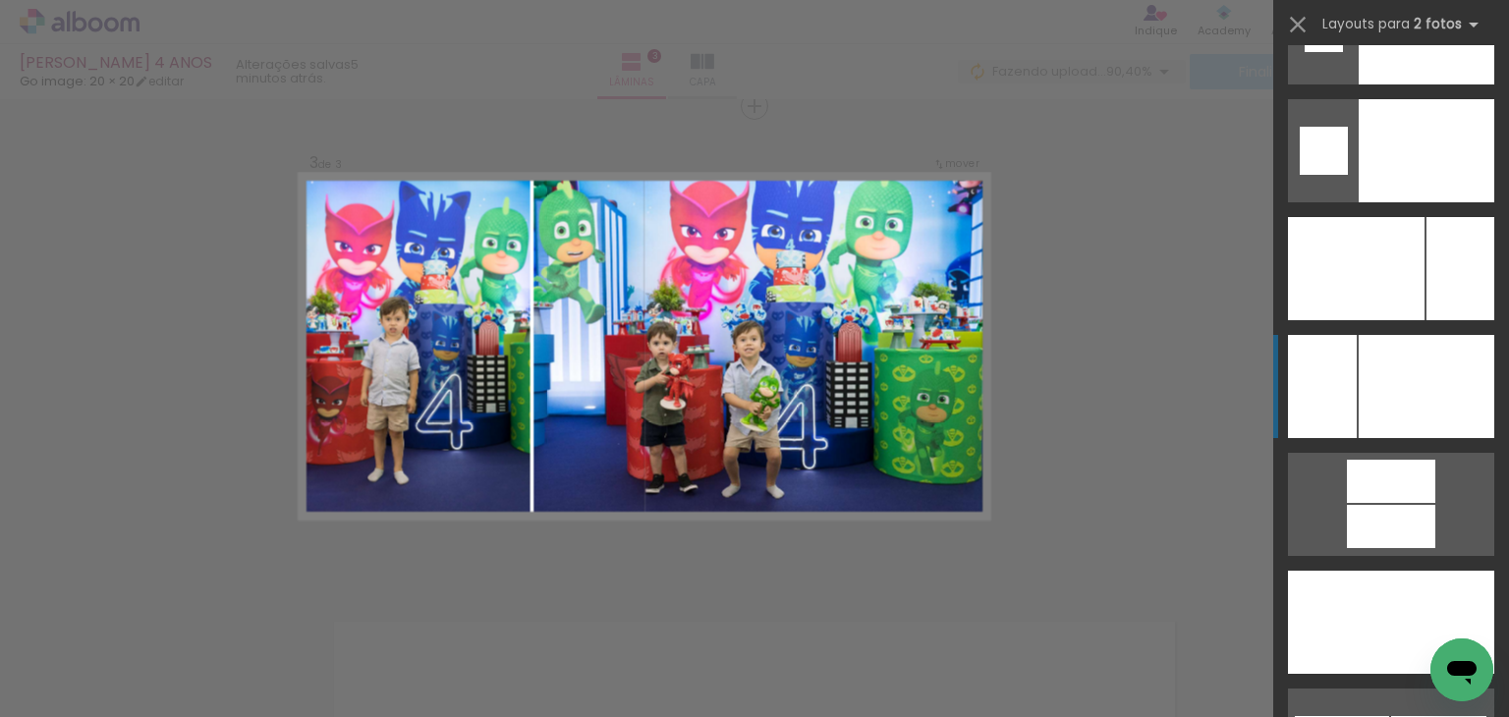
click at [1373, 390] on div at bounding box center [1427, 386] width 136 height 103
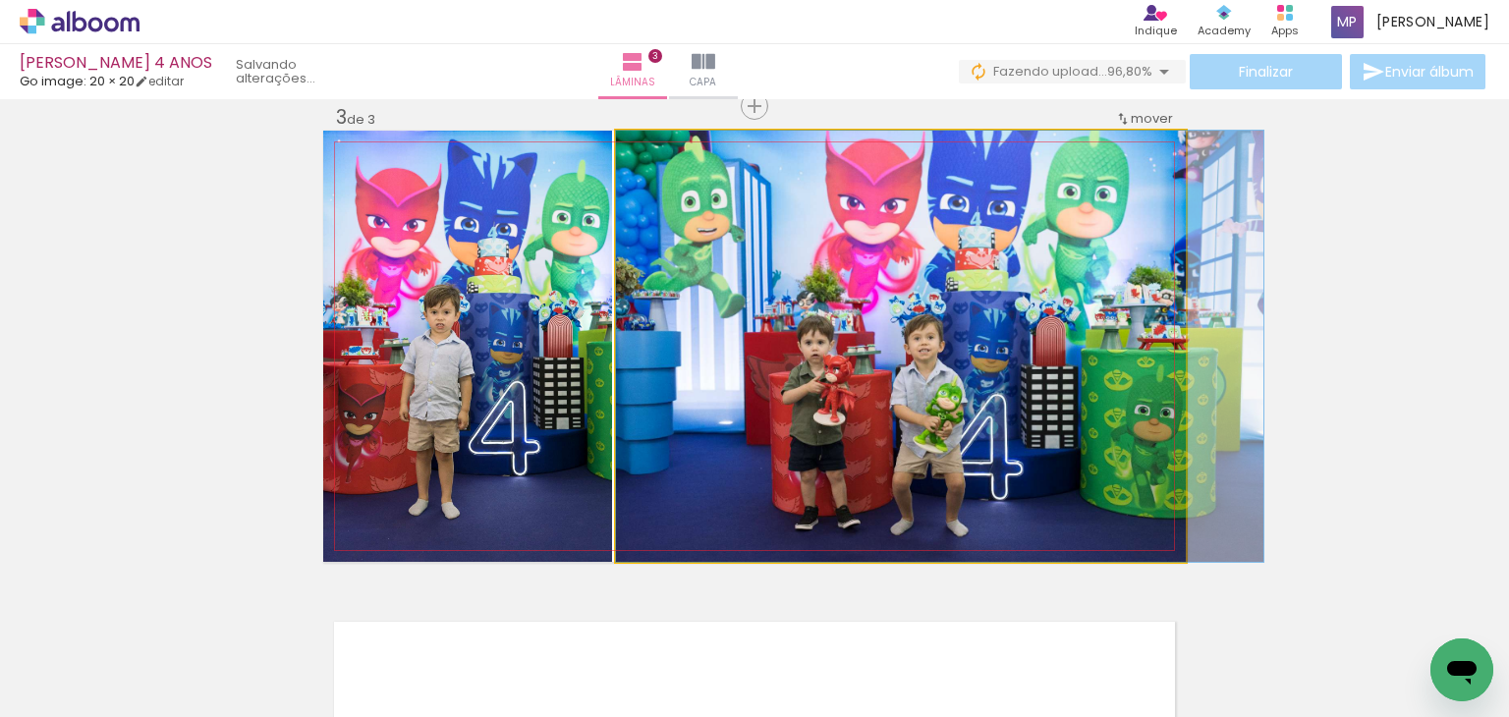
drag, startPoint x: 812, startPoint y: 427, endPoint x: 912, endPoint y: 463, distance: 106.3
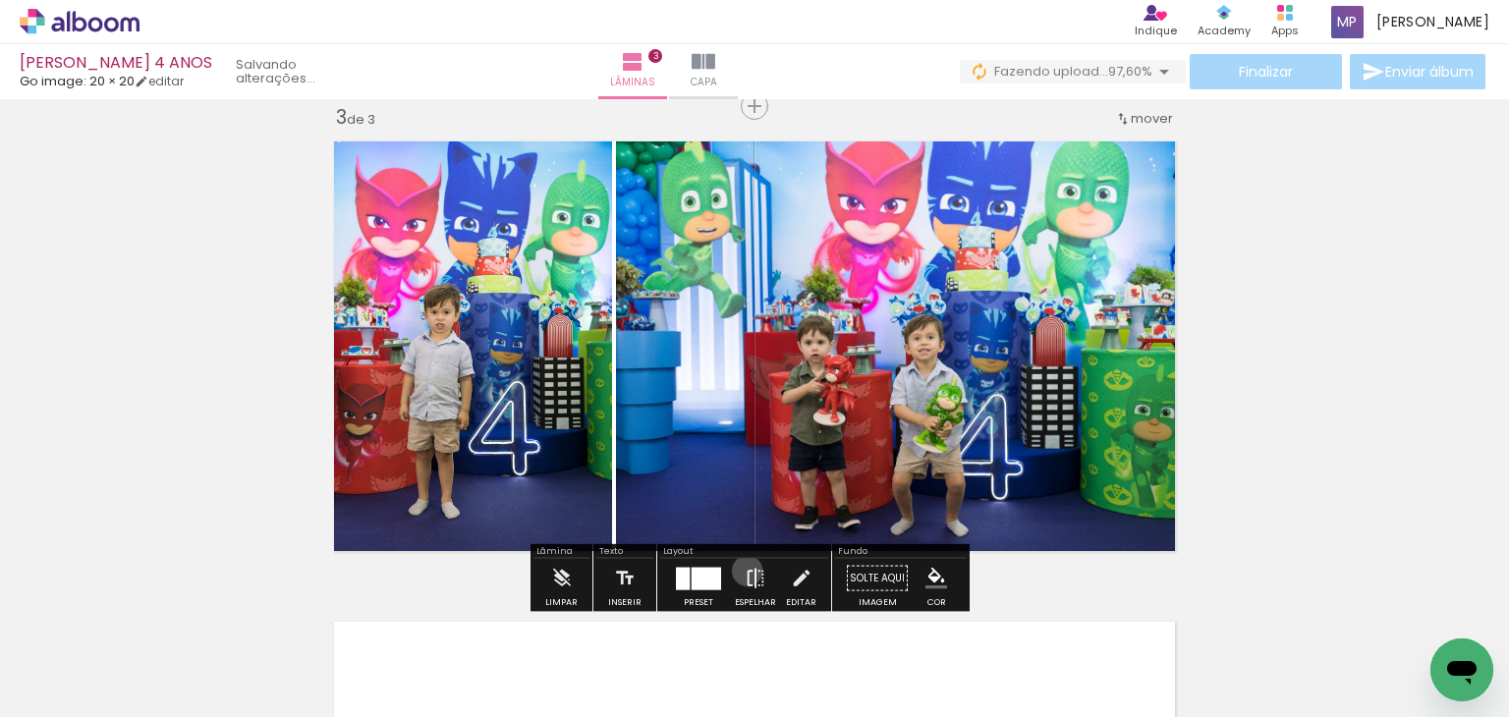
click at [745, 571] on iron-icon at bounding box center [756, 578] width 22 height 39
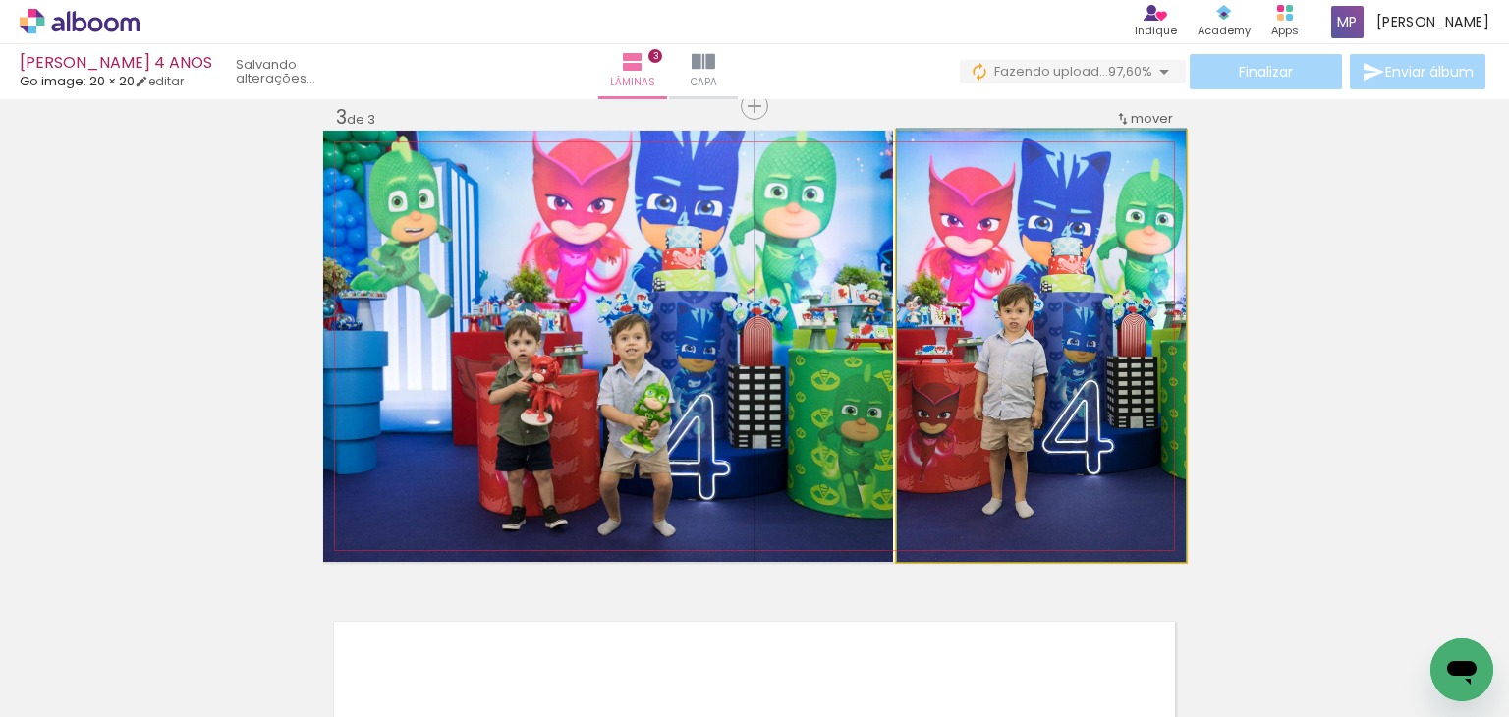
drag, startPoint x: 1084, startPoint y: 439, endPoint x: 1140, endPoint y: 428, distance: 57.0
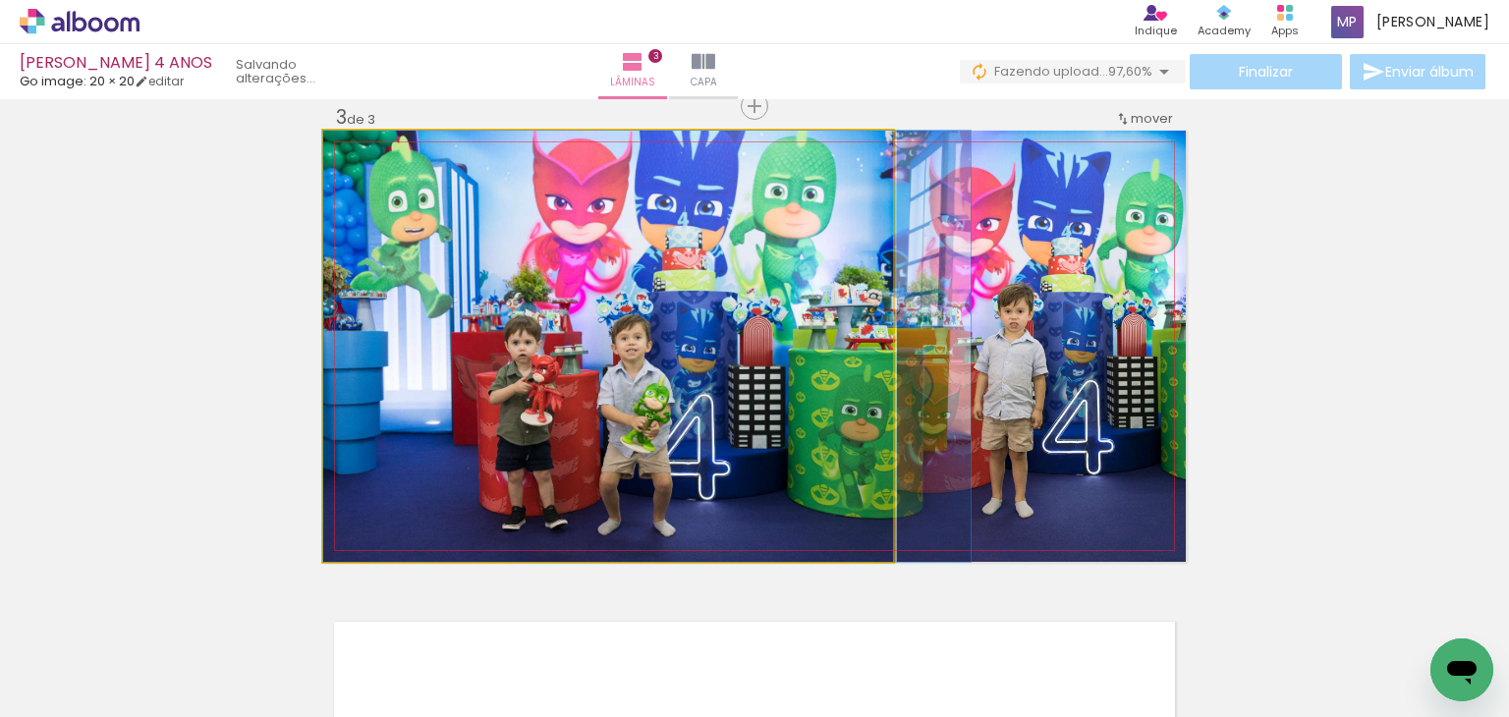
drag, startPoint x: 752, startPoint y: 471, endPoint x: 749, endPoint y: 419, distance: 52.2
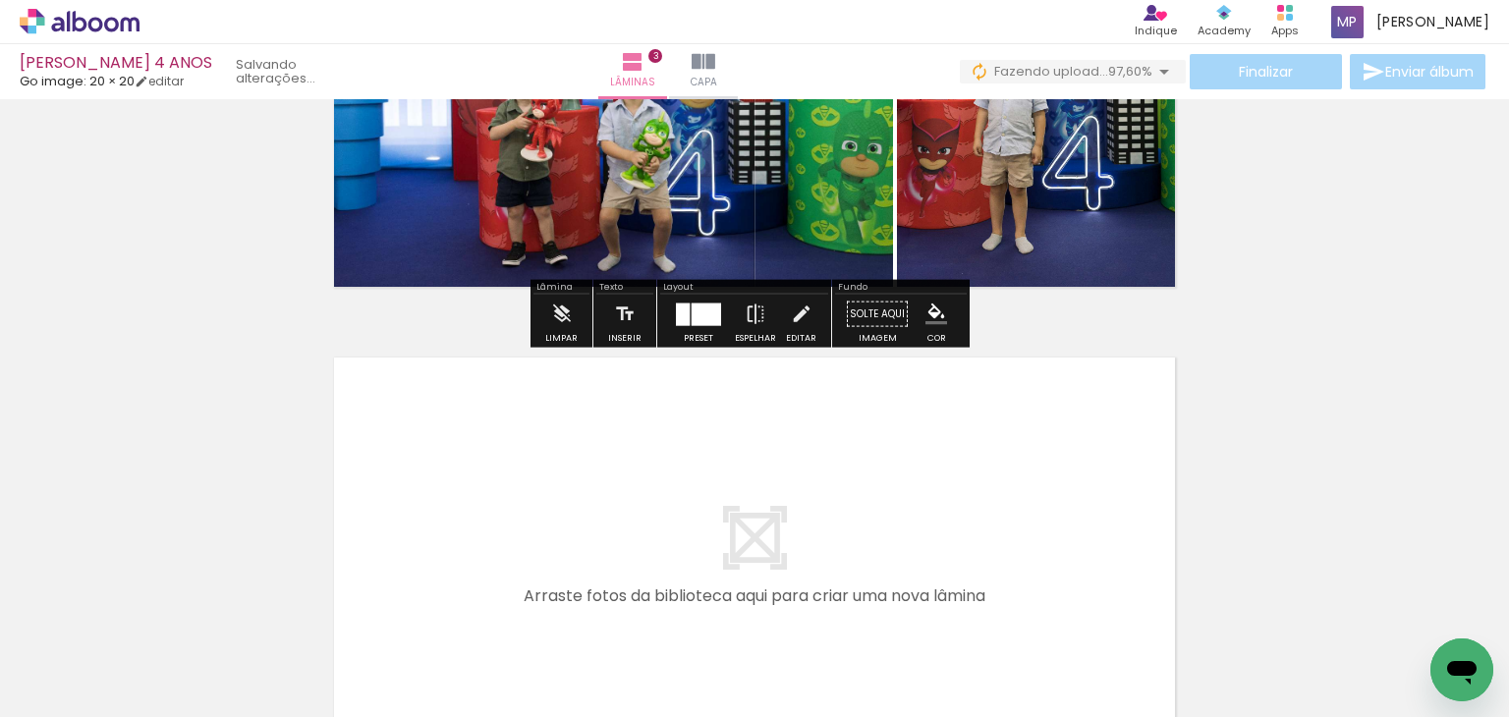
scroll to position [1380, 0]
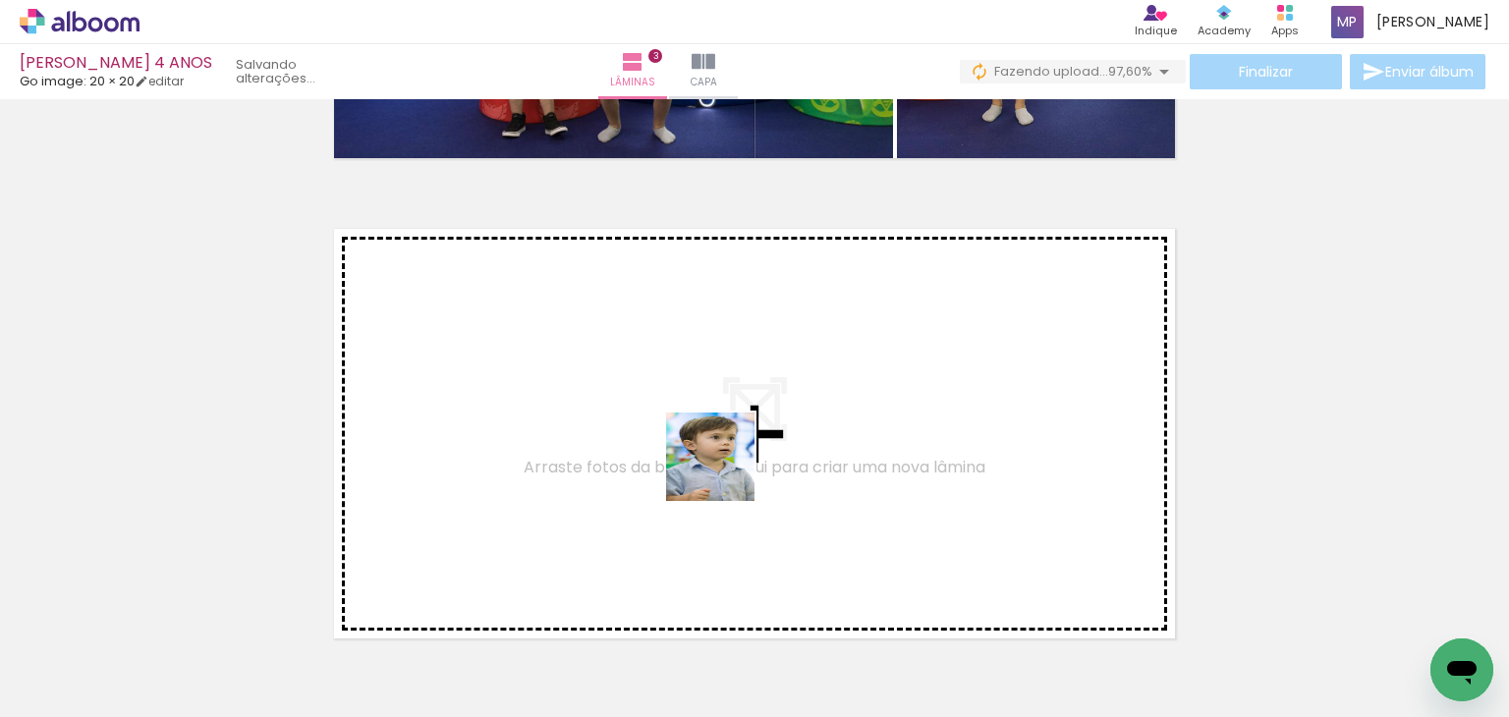
drag, startPoint x: 755, startPoint y: 606, endPoint x: 724, endPoint y: 468, distance: 141.9
click at [724, 468] on quentale-workspace at bounding box center [754, 358] width 1509 height 717
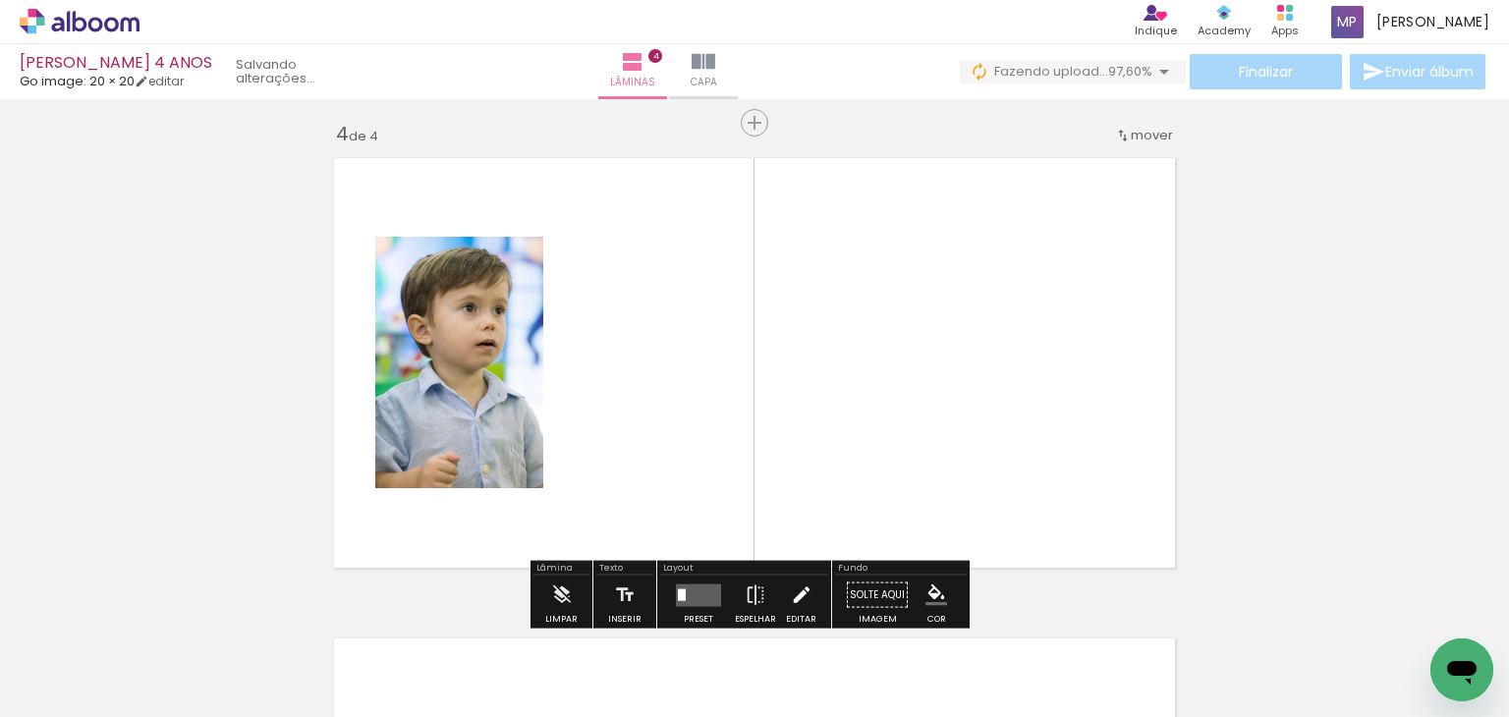
scroll to position [1466, 0]
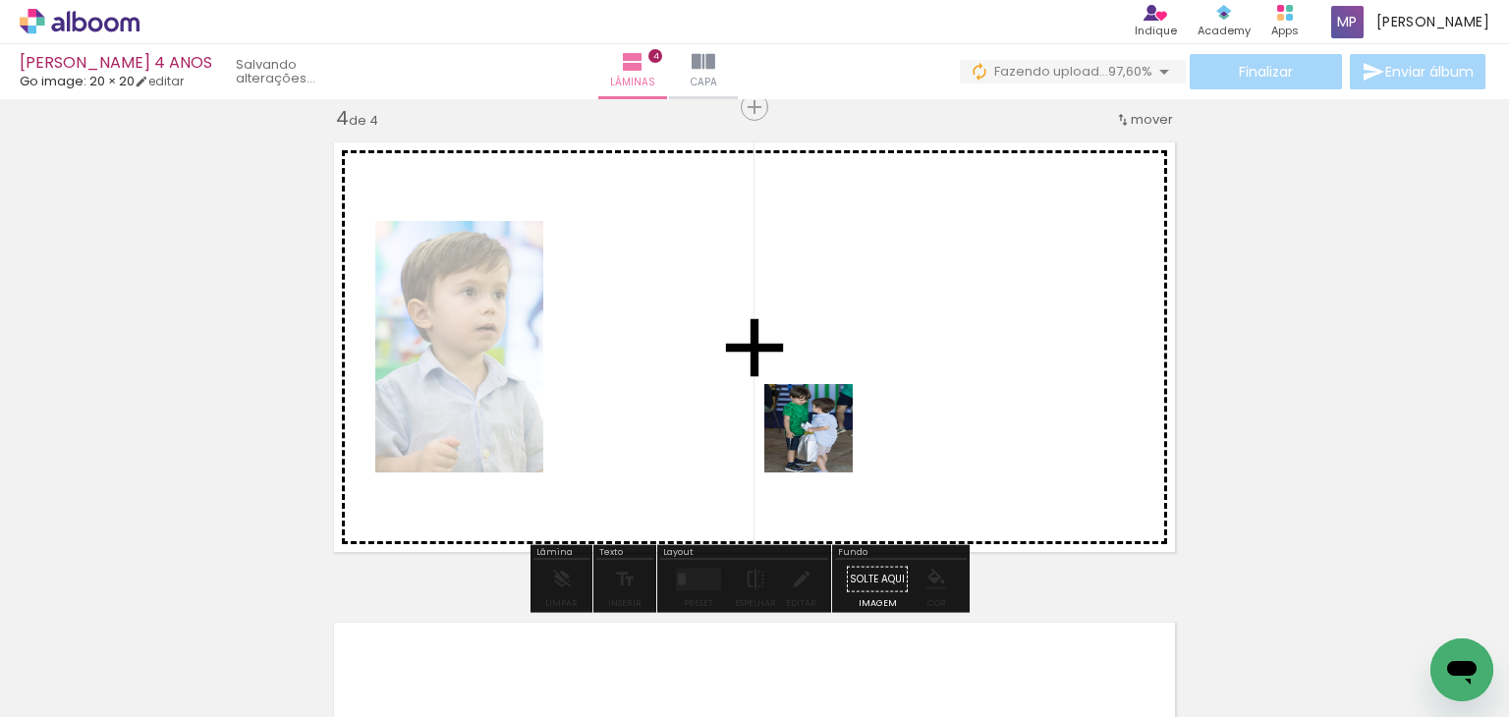
drag, startPoint x: 857, startPoint y: 584, endPoint x: 818, endPoint y: 407, distance: 181.2
click at [818, 407] on quentale-workspace at bounding box center [754, 358] width 1509 height 717
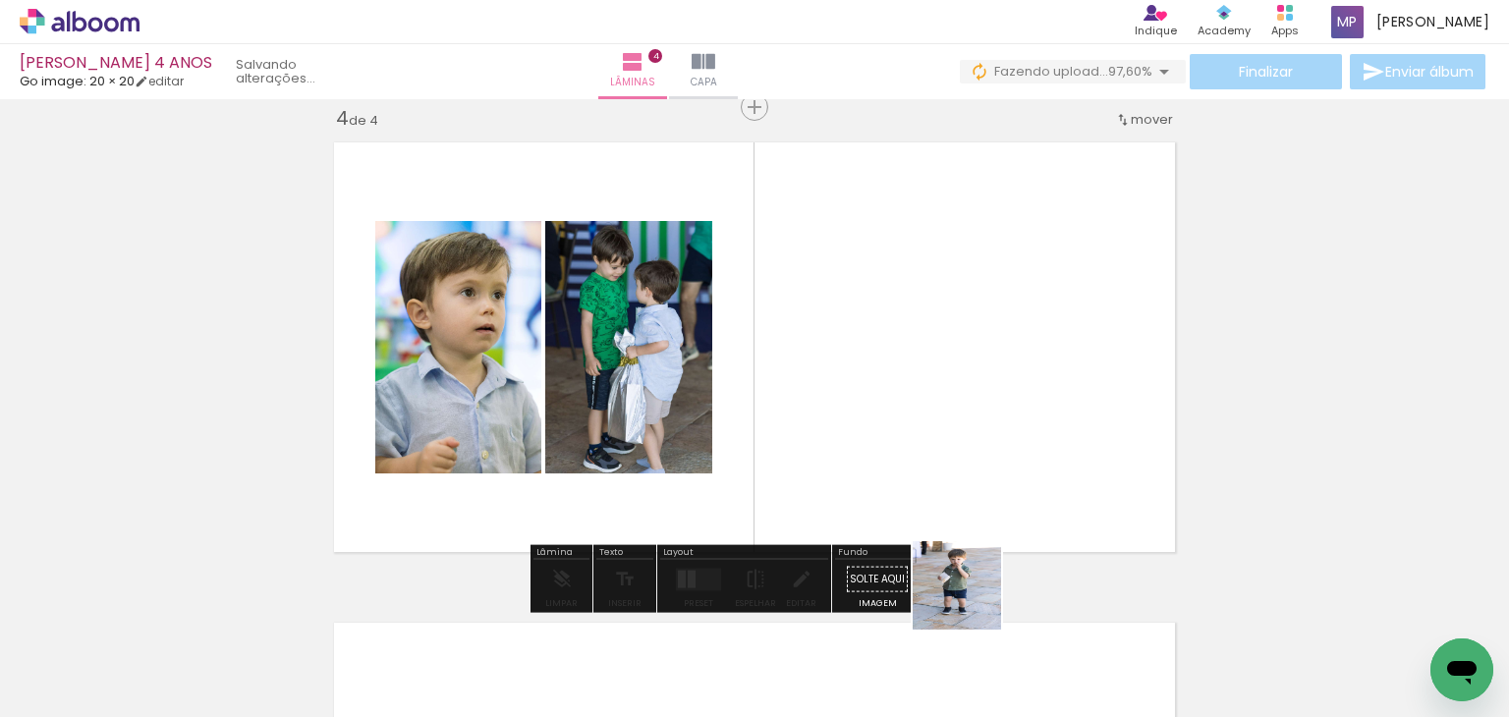
drag, startPoint x: 982, startPoint y: 628, endPoint x: 926, endPoint y: 398, distance: 236.7
click at [926, 398] on quentale-workspace at bounding box center [754, 358] width 1509 height 717
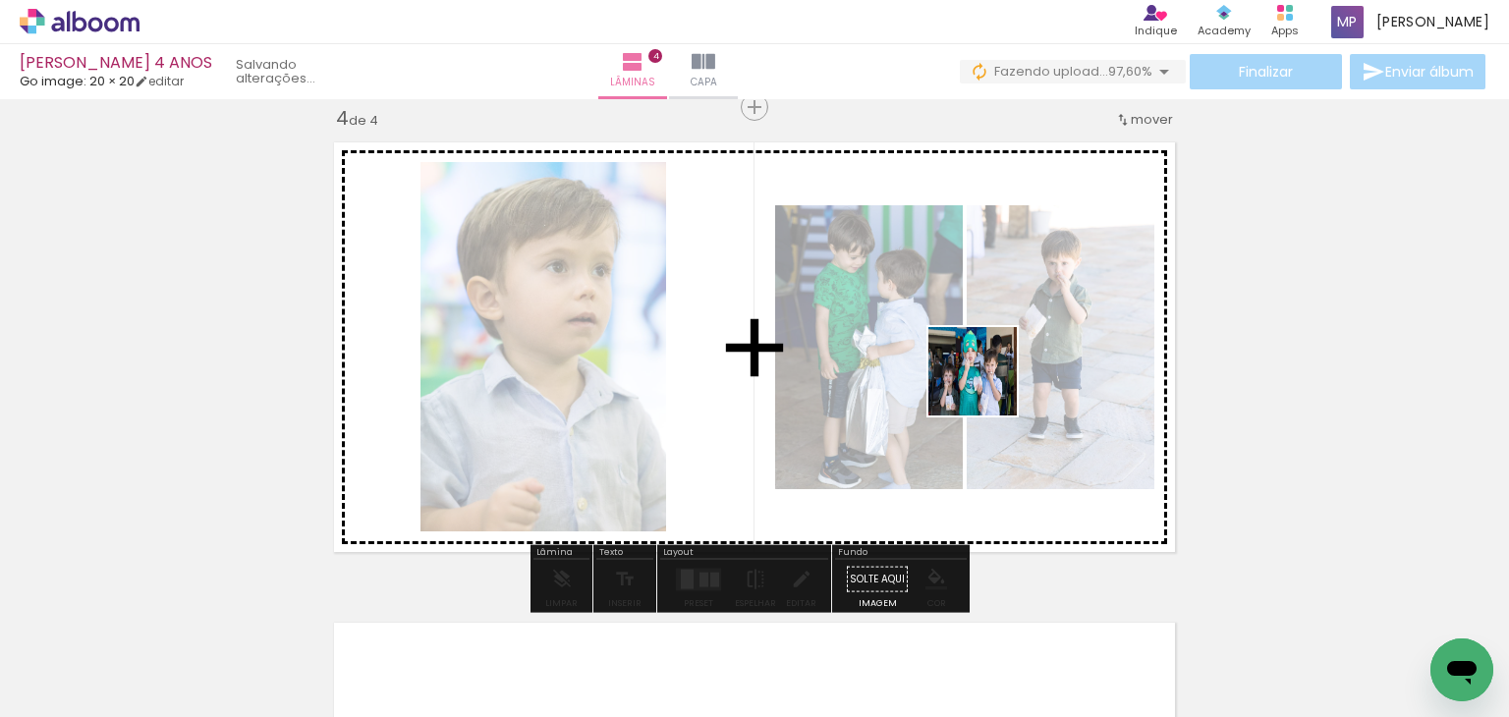
drag, startPoint x: 1057, startPoint y: 593, endPoint x: 988, endPoint y: 382, distance: 221.6
click at [988, 382] on quentale-workspace at bounding box center [754, 358] width 1509 height 717
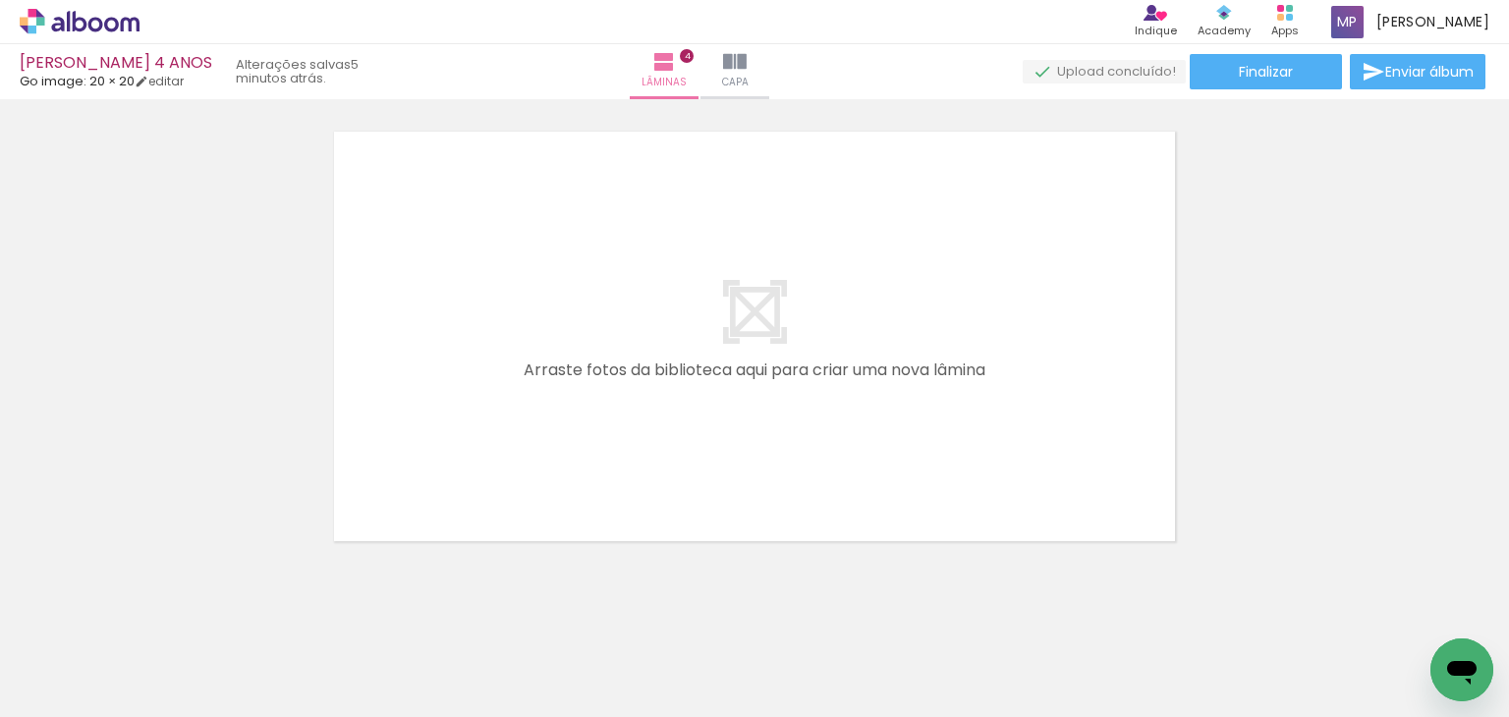
scroll to position [0, 990]
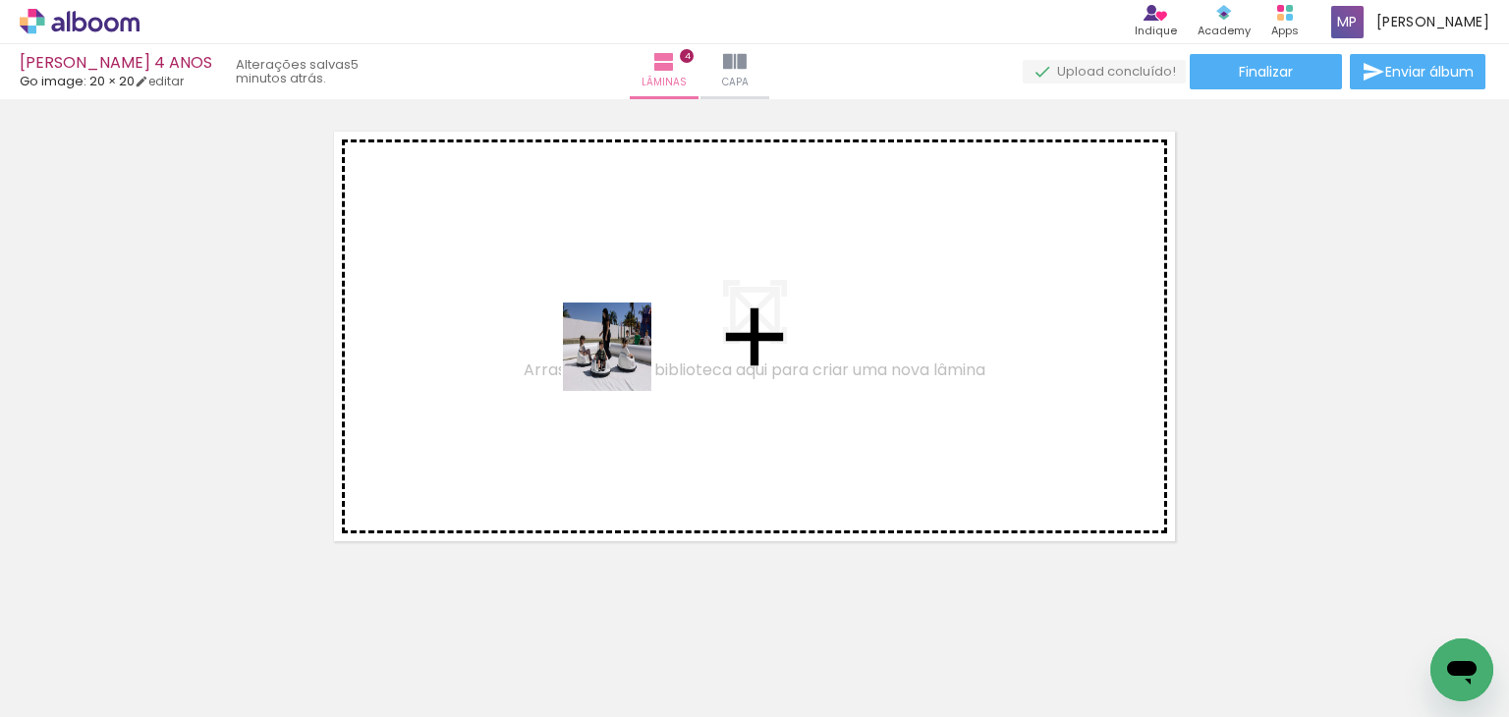
drag, startPoint x: 224, startPoint y: 665, endPoint x: 630, endPoint y: 347, distance: 515.8
click at [630, 347] on quentale-workspace at bounding box center [754, 358] width 1509 height 717
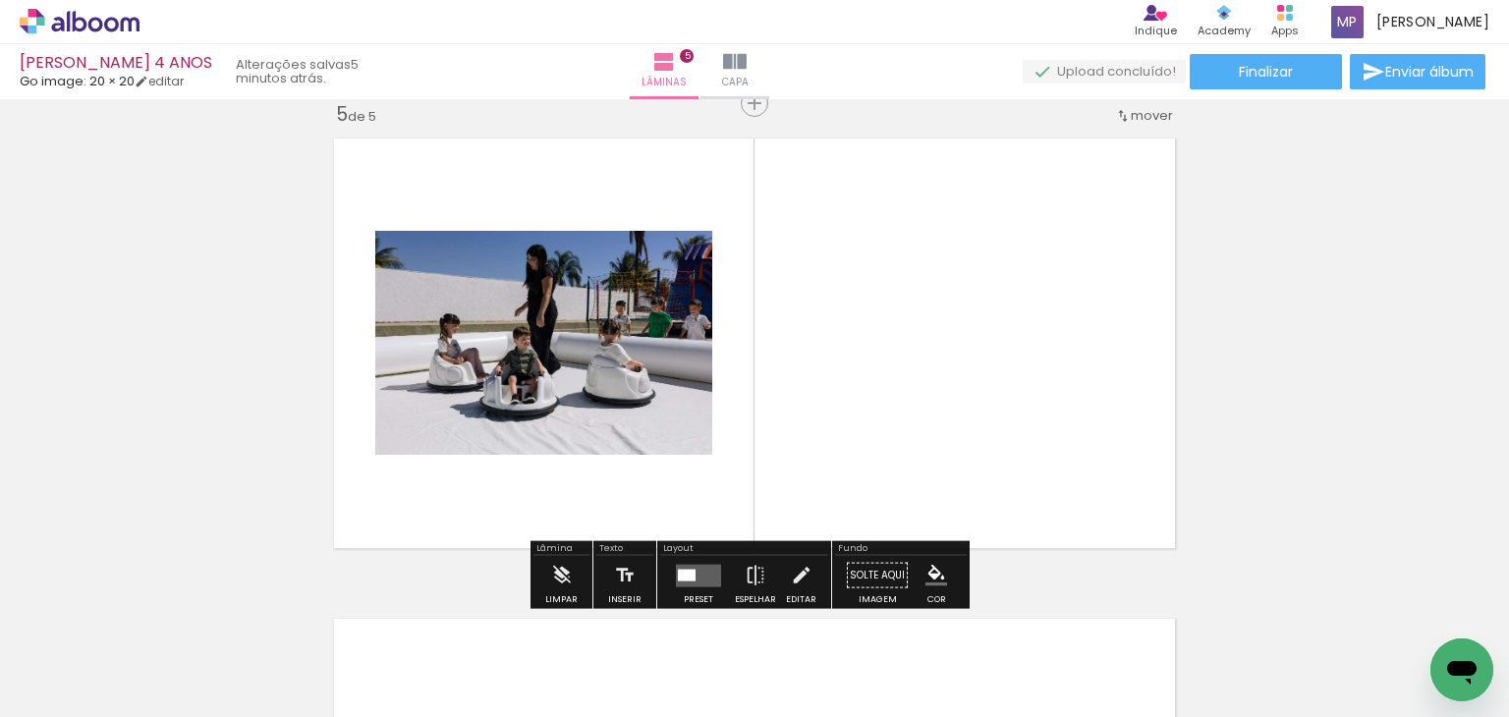
scroll to position [1947, 0]
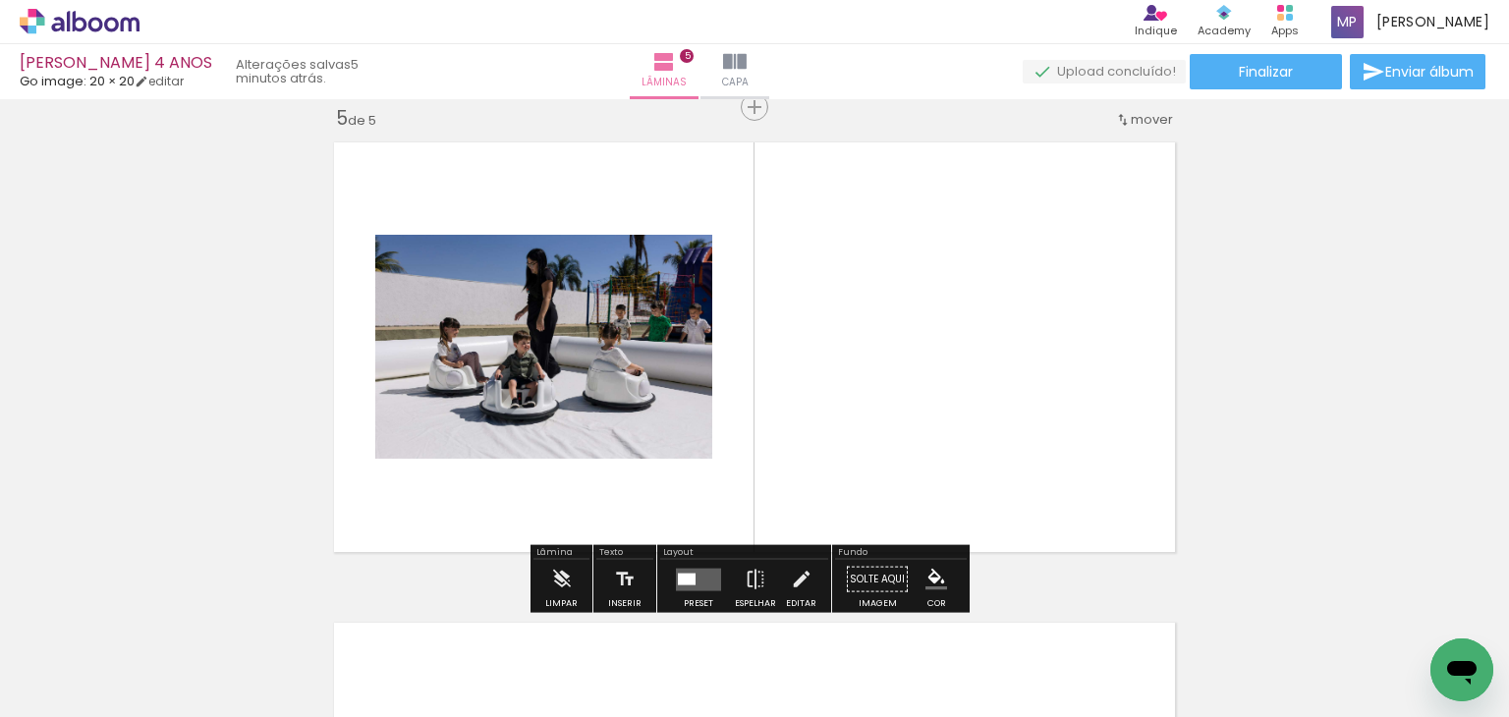
drag, startPoint x: 335, startPoint y: 642, endPoint x: 587, endPoint y: 453, distance: 314.4
click at [584, 438] on quentale-workspace at bounding box center [754, 358] width 1509 height 717
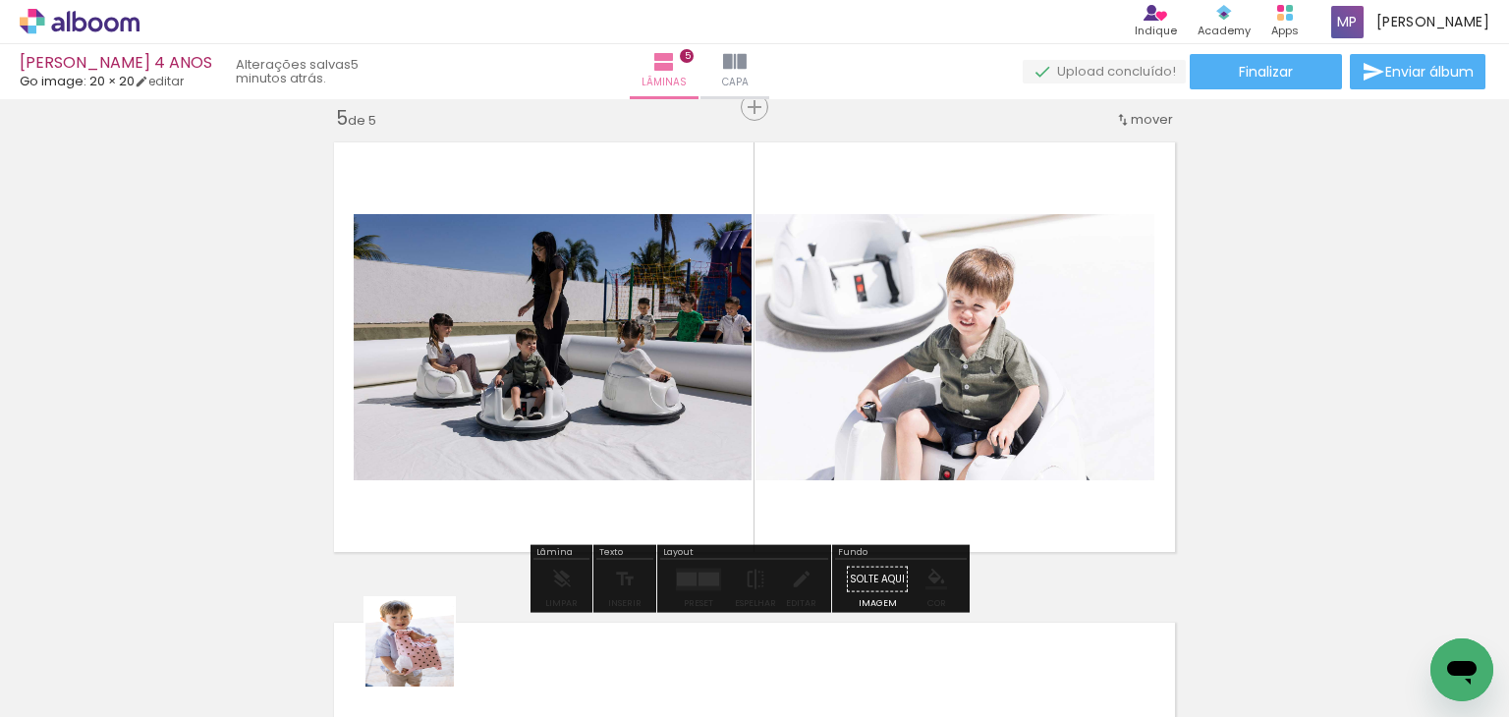
drag, startPoint x: 423, startPoint y: 679, endPoint x: 558, endPoint y: 421, distance: 291.8
click at [550, 414] on quentale-workspace at bounding box center [754, 358] width 1509 height 717
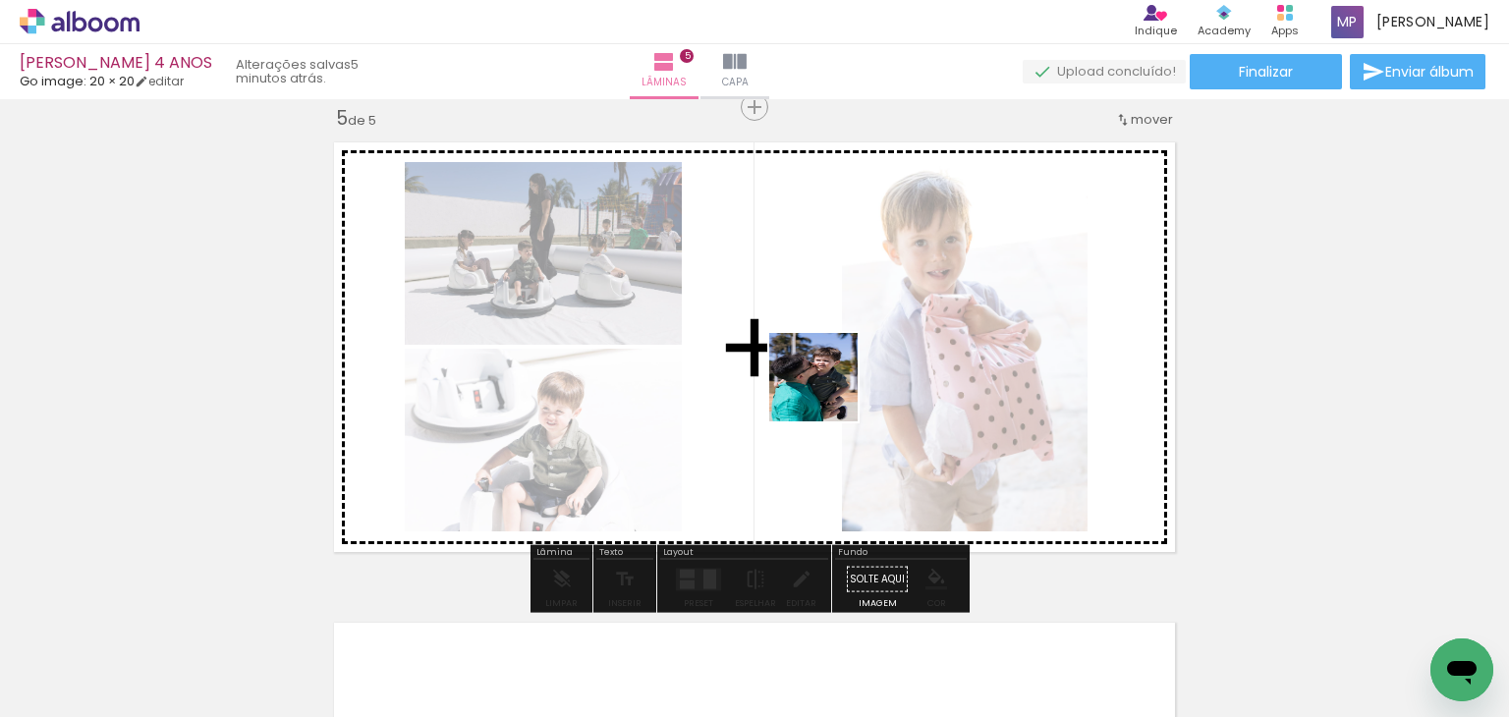
drag, startPoint x: 834, startPoint y: 435, endPoint x: 827, endPoint y: 391, distance: 44.8
click at [827, 391] on quentale-workspace at bounding box center [754, 358] width 1509 height 717
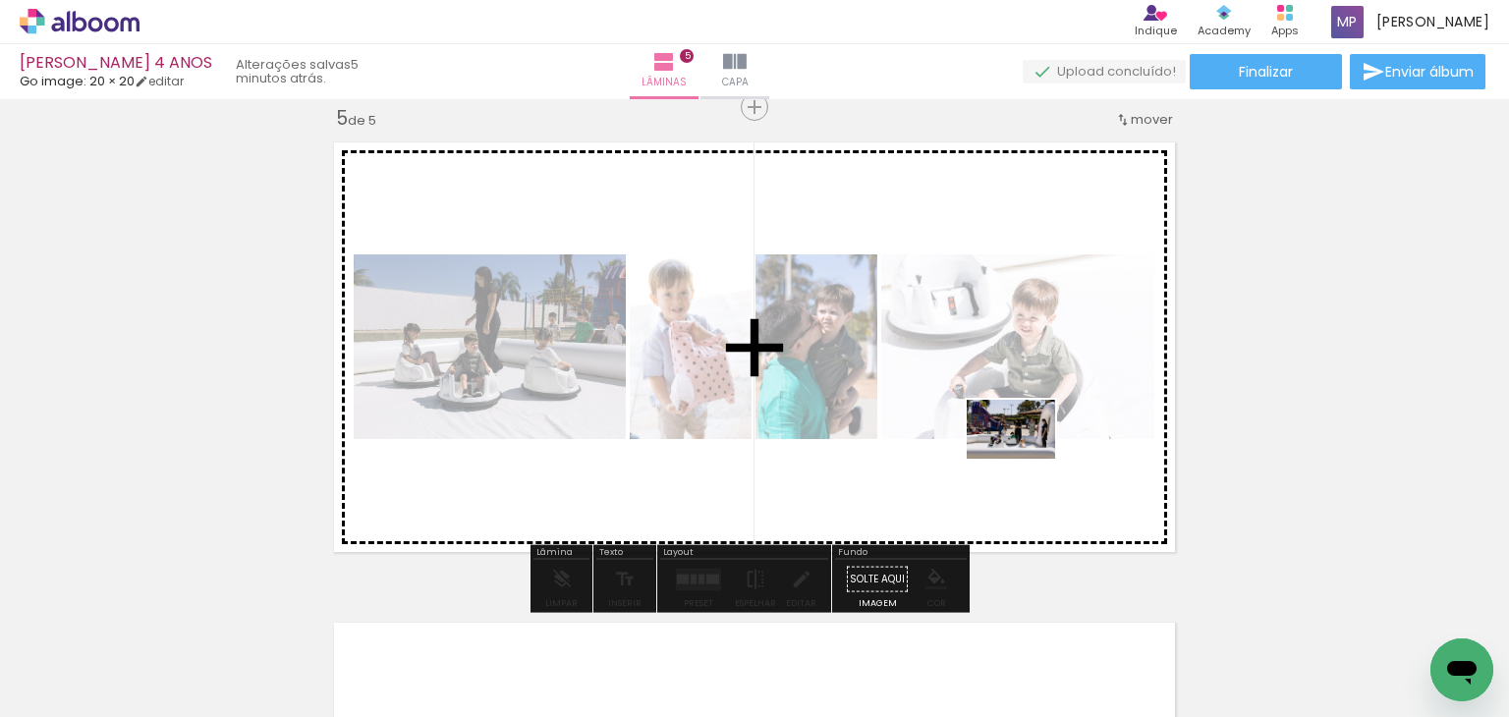
drag, startPoint x: 1053, startPoint y: 647, endPoint x: 1026, endPoint y: 459, distance: 189.7
click at [1026, 459] on quentale-workspace at bounding box center [754, 358] width 1509 height 717
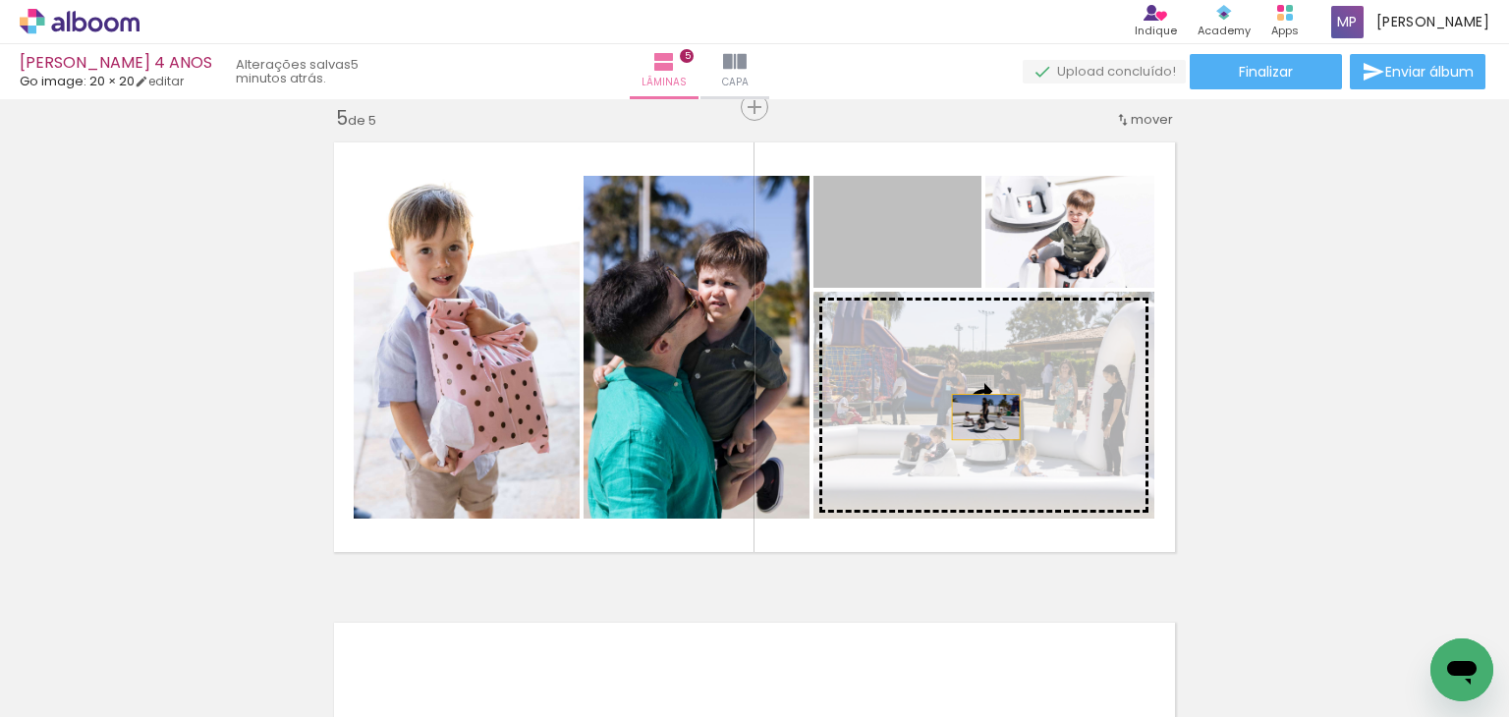
drag, startPoint x: 903, startPoint y: 238, endPoint x: 979, endPoint y: 417, distance: 194.2
click at [0, 0] on slot at bounding box center [0, 0] width 0 height 0
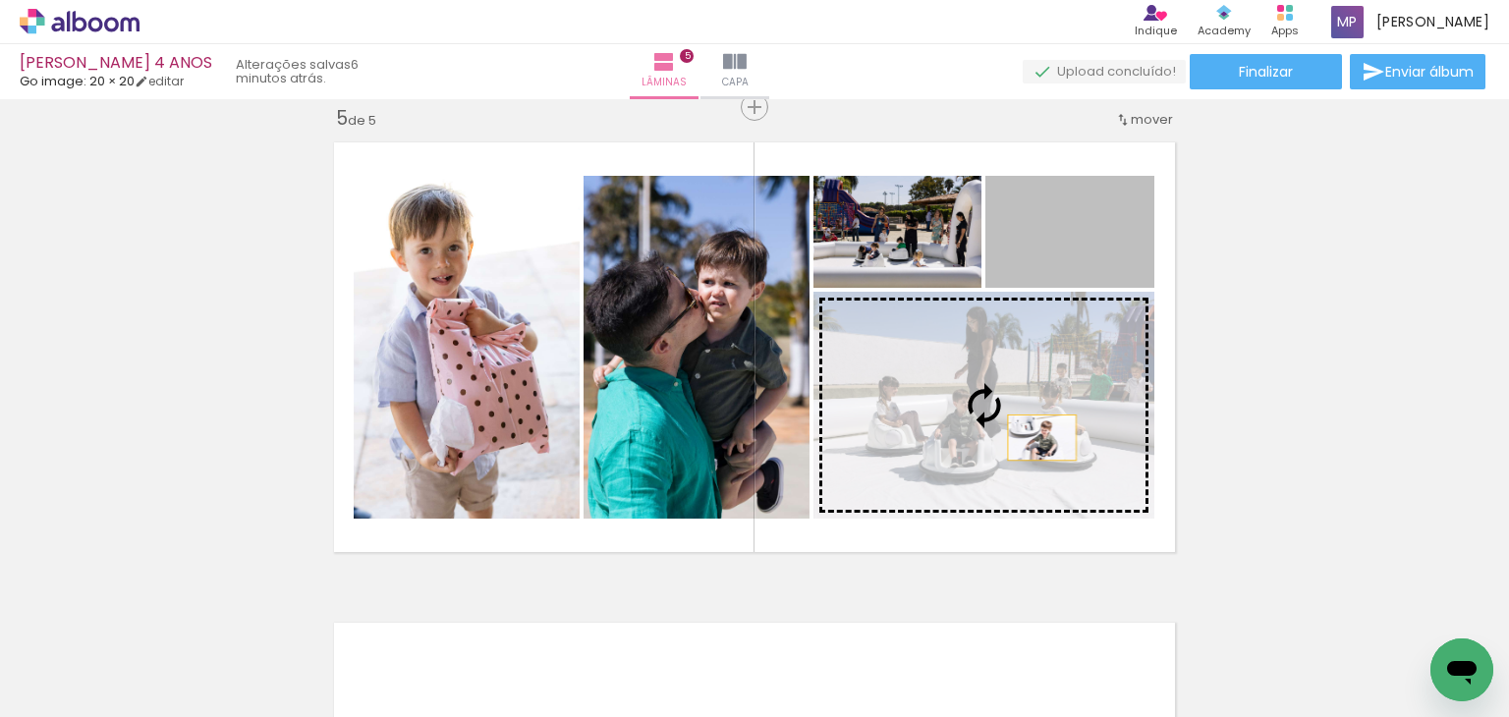
drag, startPoint x: 1099, startPoint y: 241, endPoint x: 1060, endPoint y: 459, distance: 221.5
click at [0, 0] on slot at bounding box center [0, 0] width 0 height 0
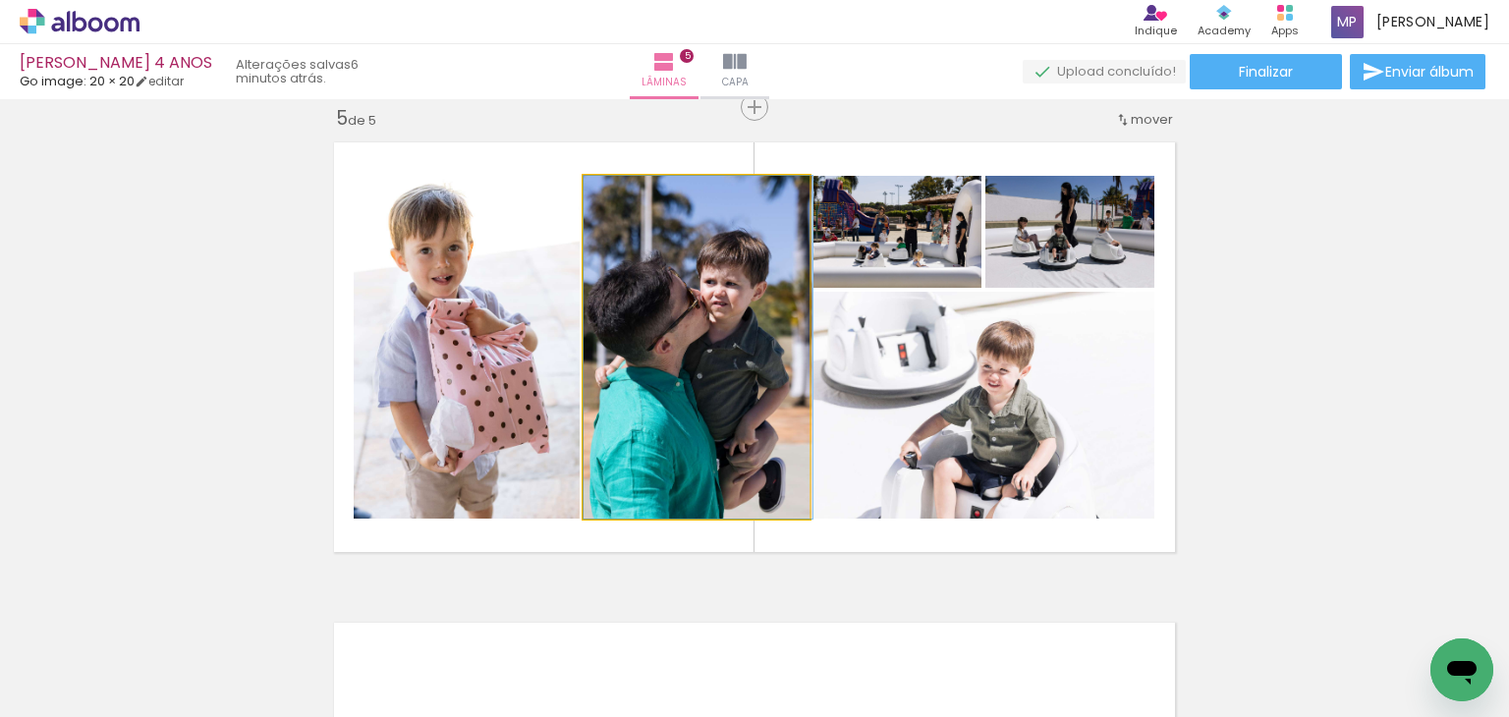
drag, startPoint x: 701, startPoint y: 418, endPoint x: 712, endPoint y: 414, distance: 12.4
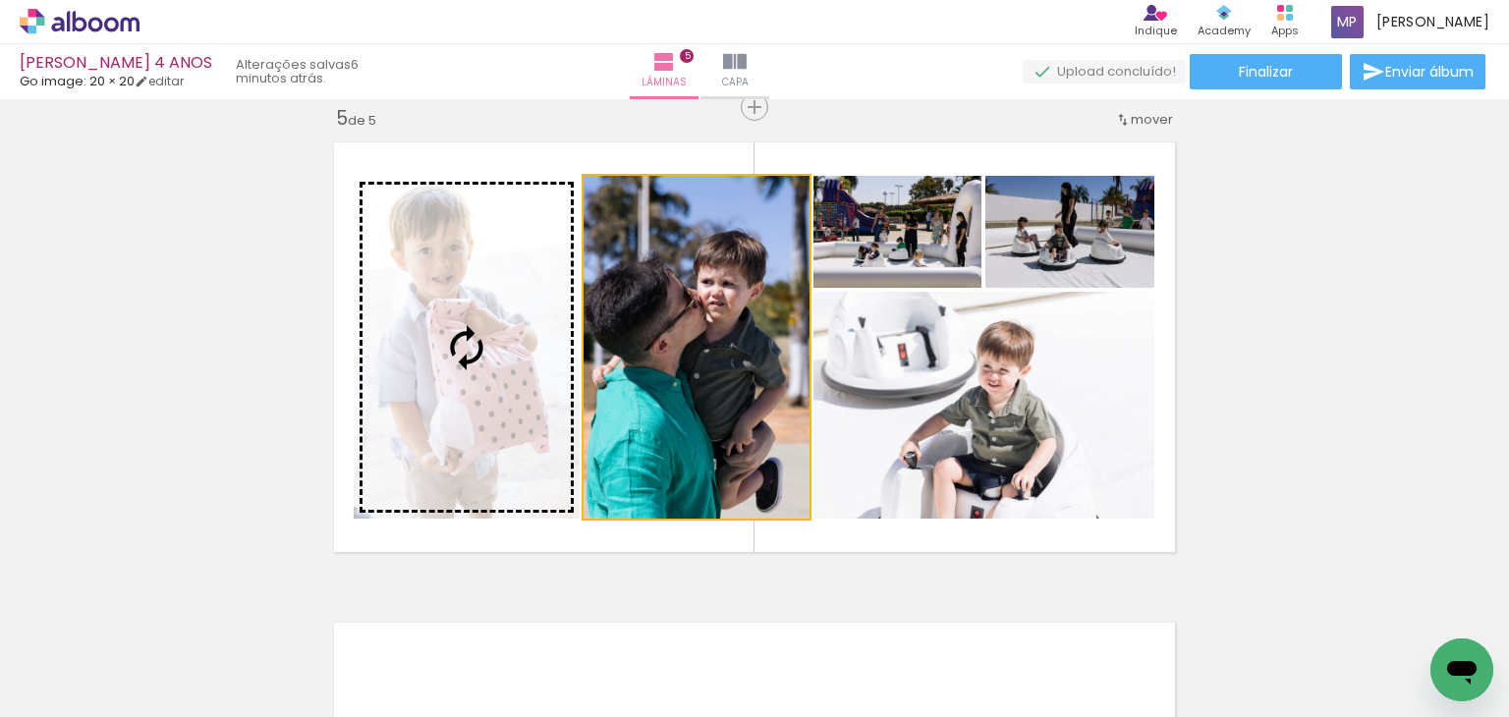
drag, startPoint x: 704, startPoint y: 406, endPoint x: 523, endPoint y: 398, distance: 181.0
click at [0, 0] on slot at bounding box center [0, 0] width 0 height 0
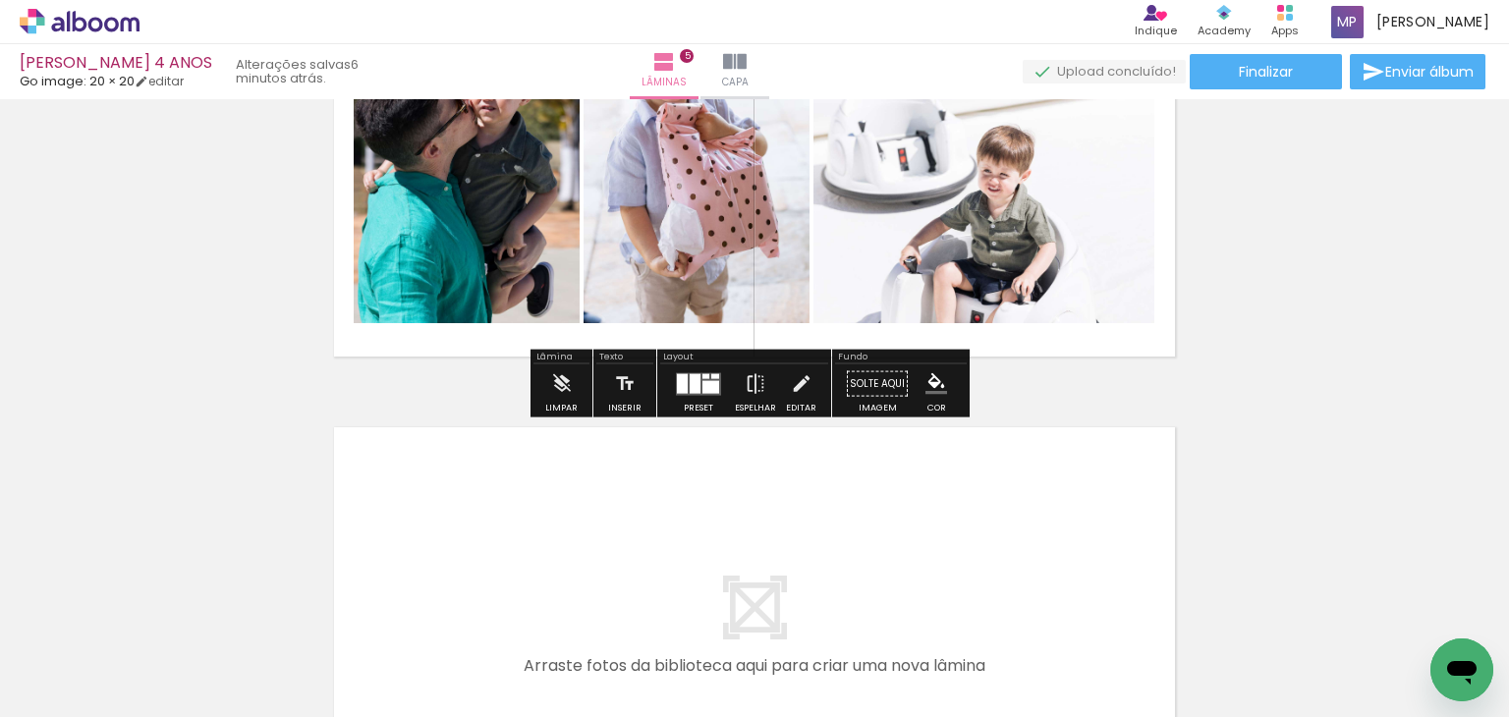
scroll to position [2143, 0]
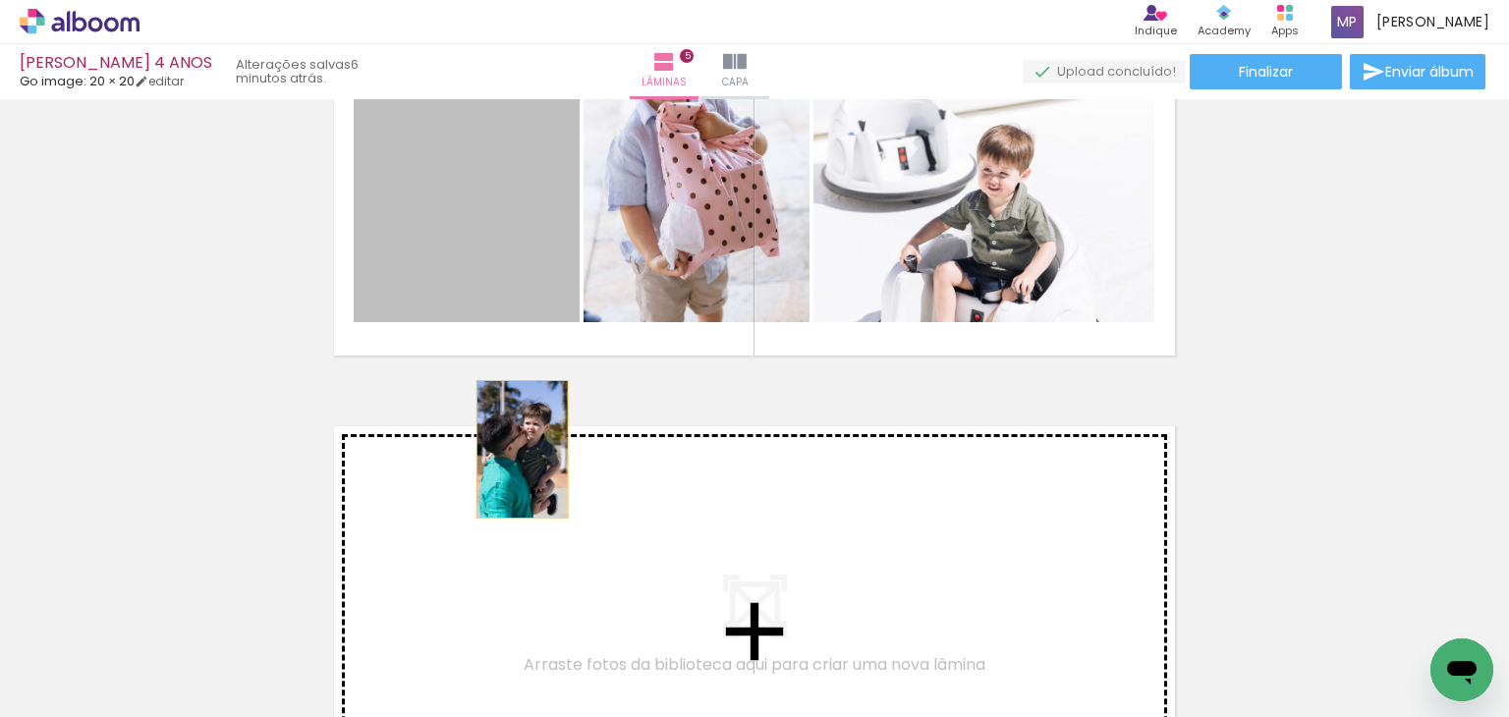
drag, startPoint x: 496, startPoint y: 288, endPoint x: 1115, endPoint y: 610, distance: 697.9
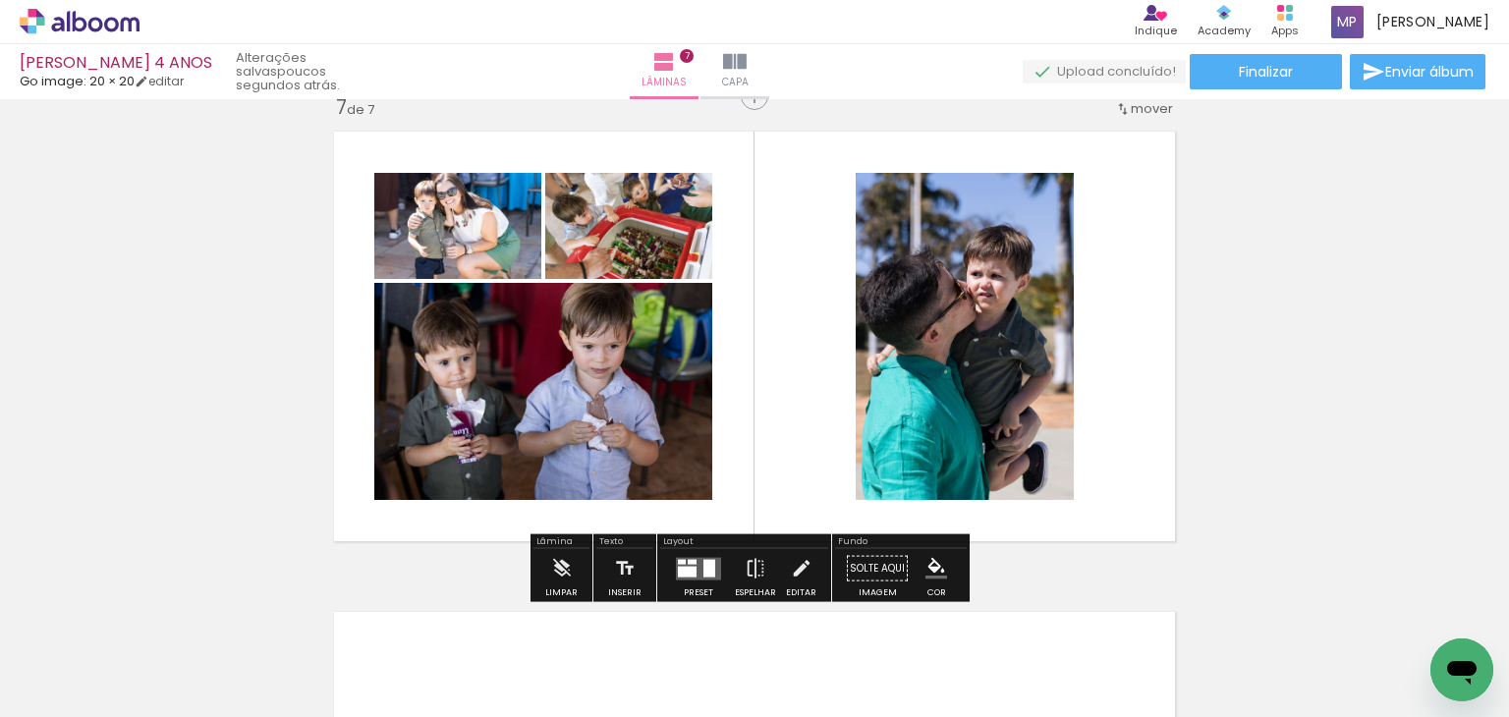
scroll to position [8451, 0]
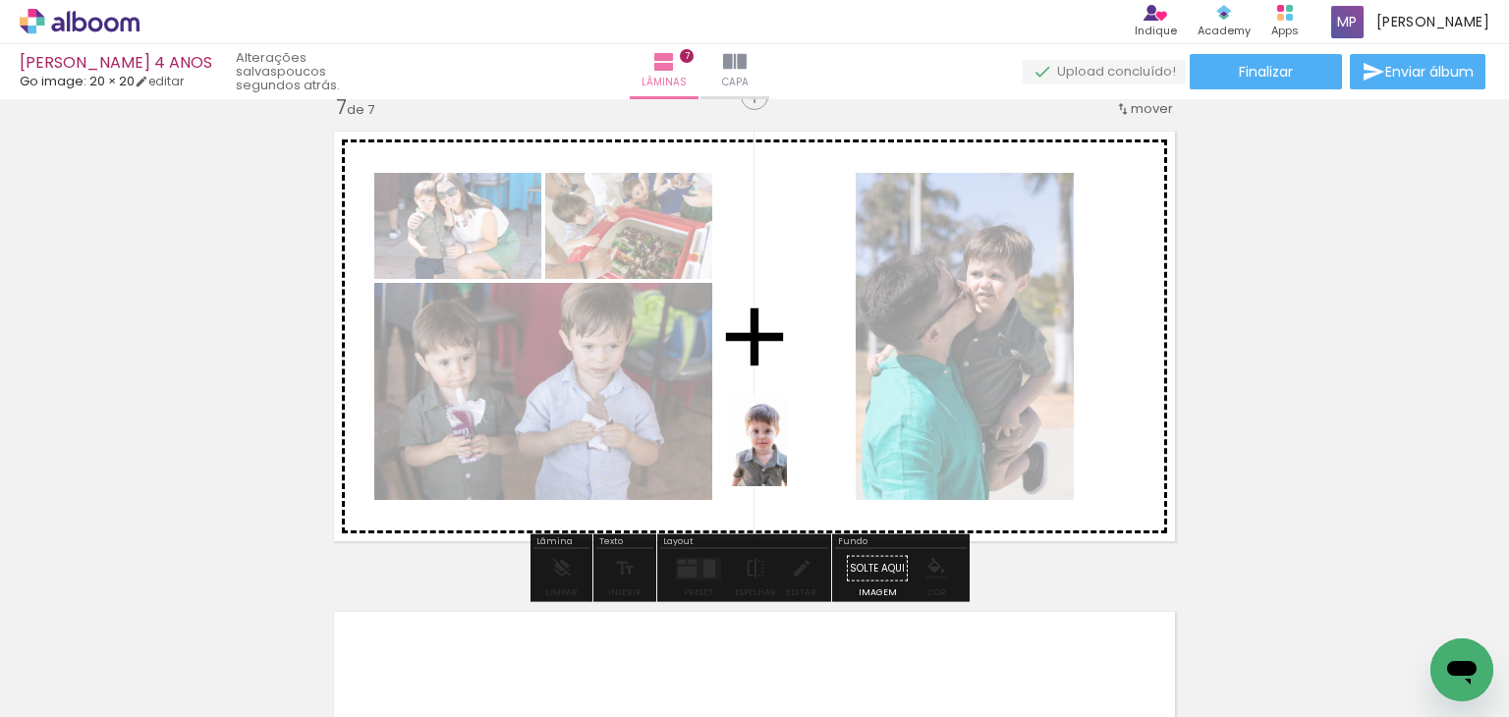
drag, startPoint x: 872, startPoint y: 648, endPoint x: 787, endPoint y: 457, distance: 208.5
click at [787, 457] on quentale-workspace at bounding box center [754, 358] width 1509 height 717
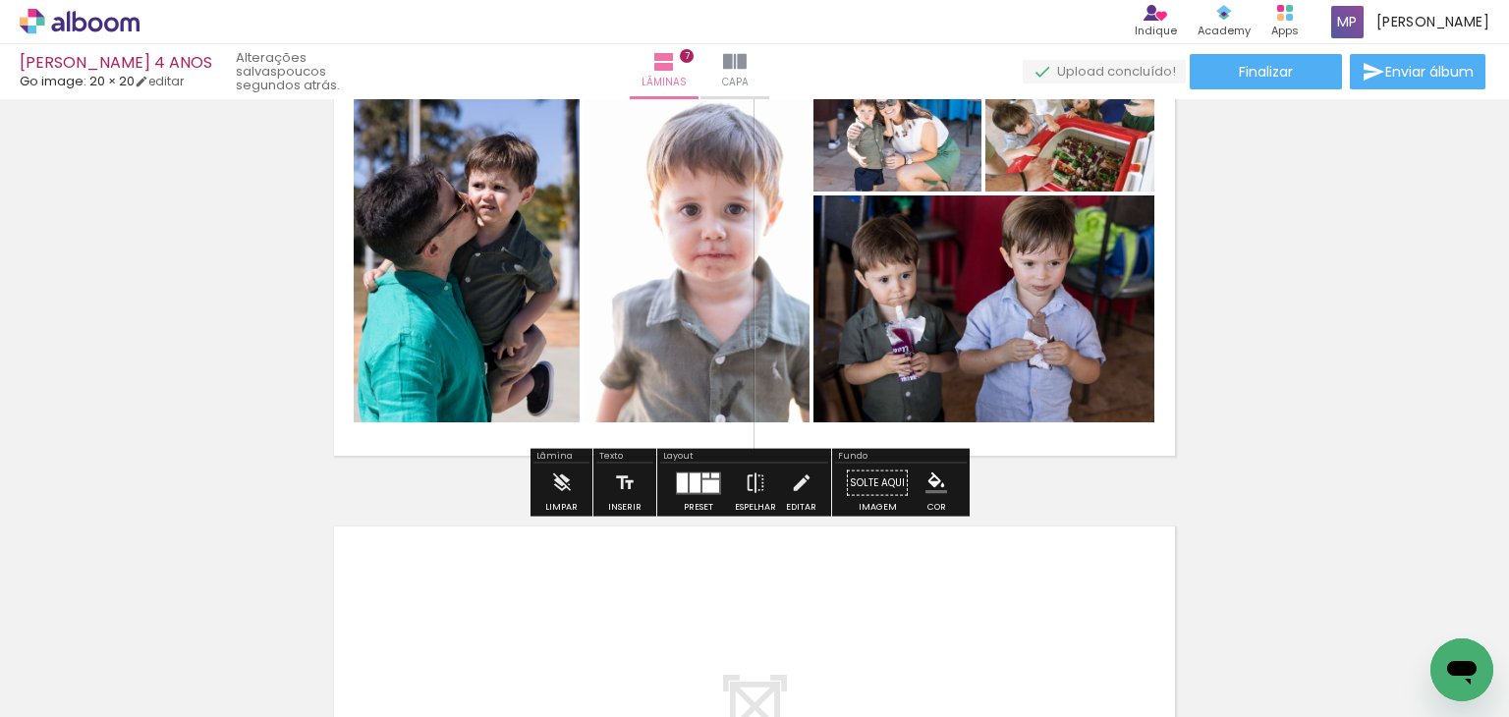
scroll to position [3017, 0]
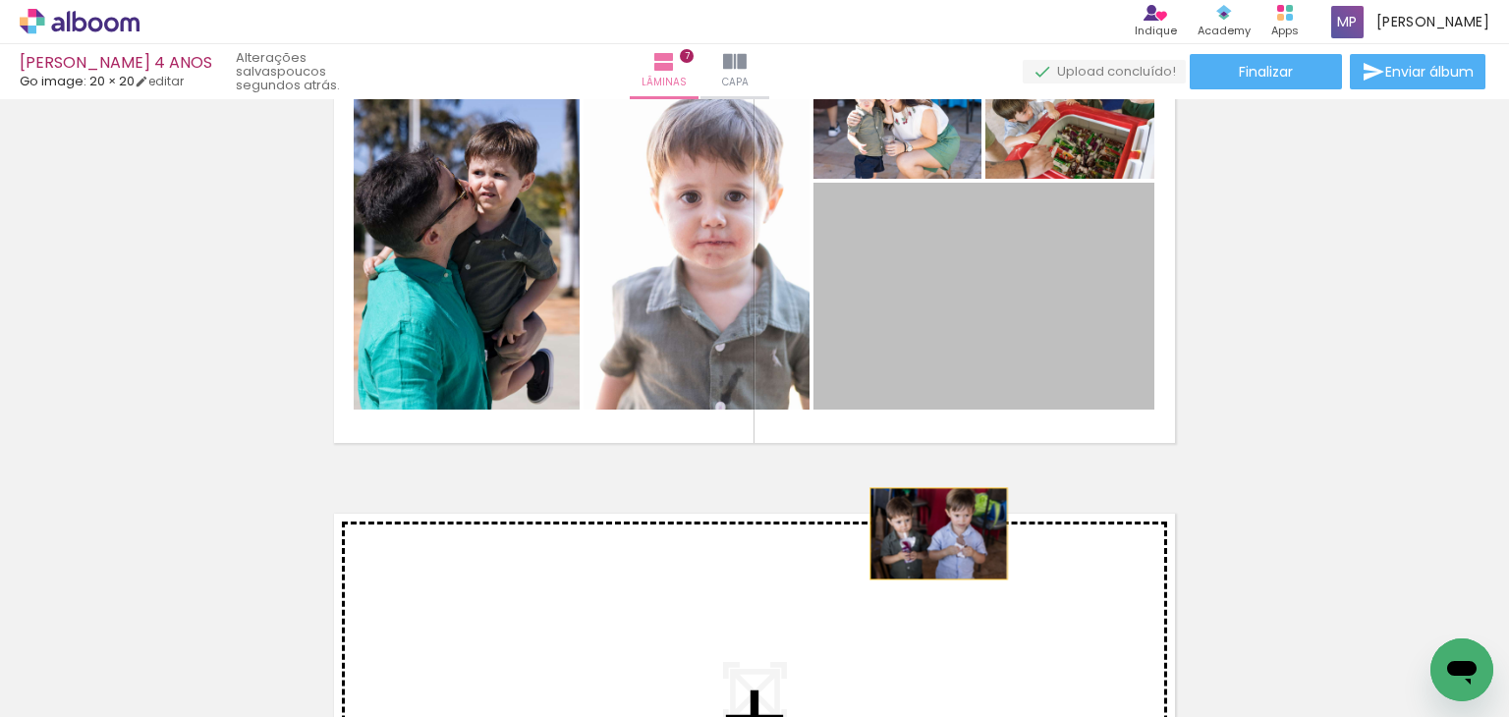
drag, startPoint x: 1015, startPoint y: 317, endPoint x: 932, endPoint y: 534, distance: 231.8
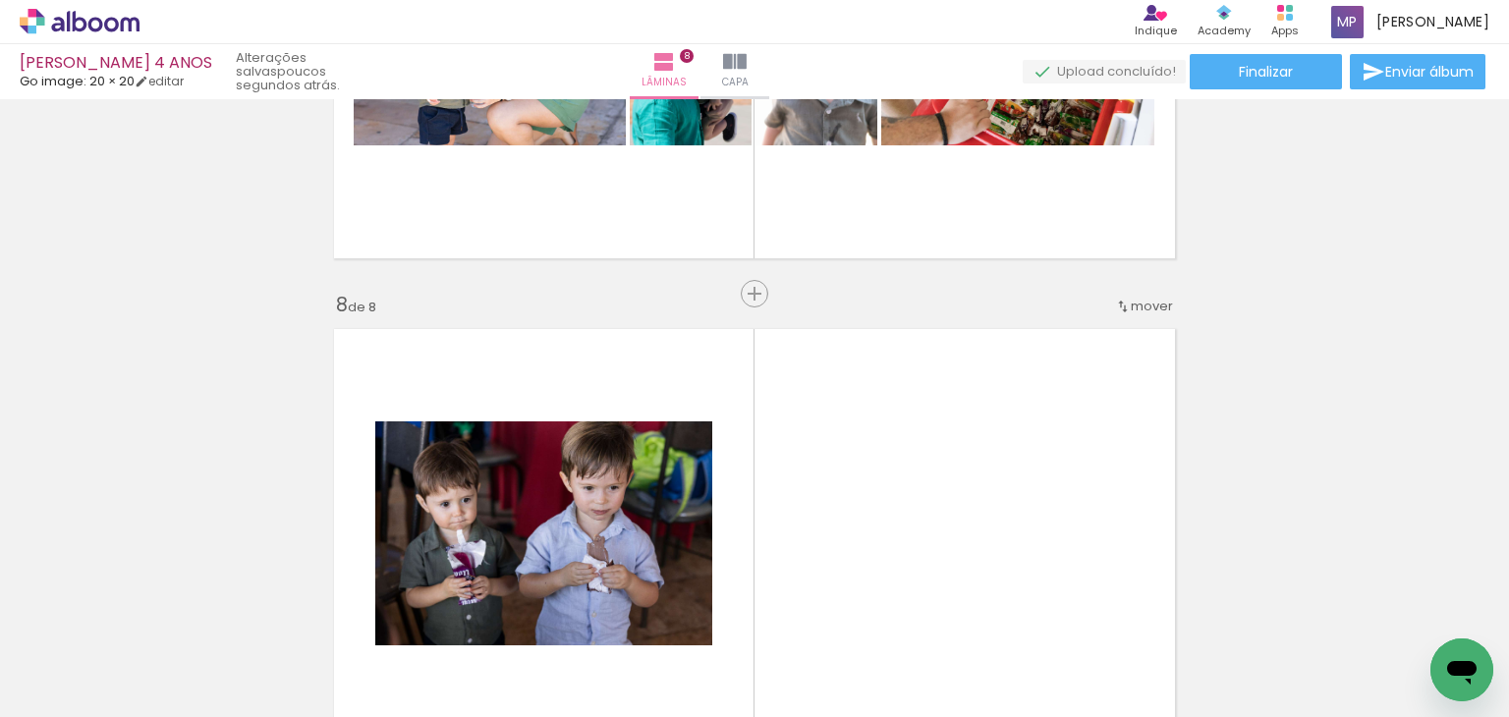
scroll to position [3192, 0]
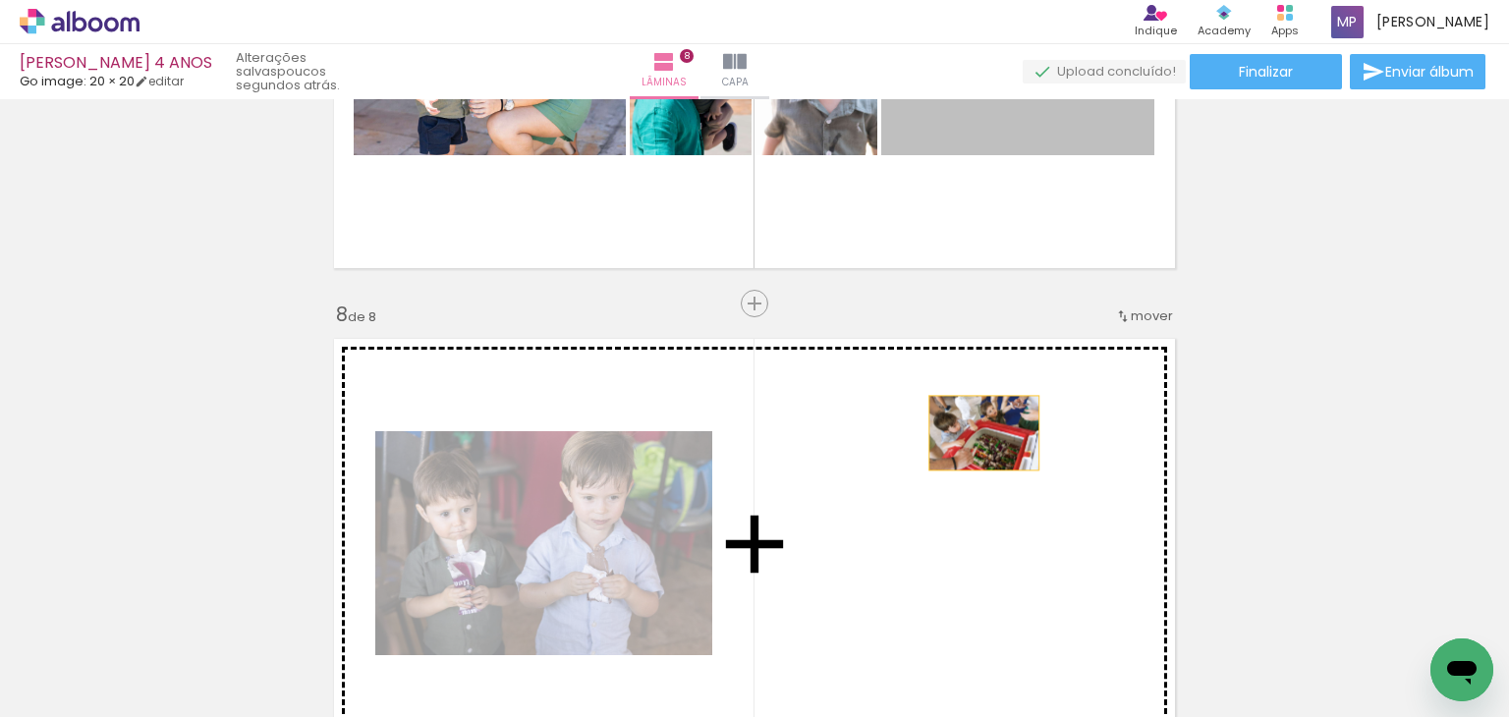
drag, startPoint x: 1022, startPoint y: 129, endPoint x: 963, endPoint y: 484, distance: 360.6
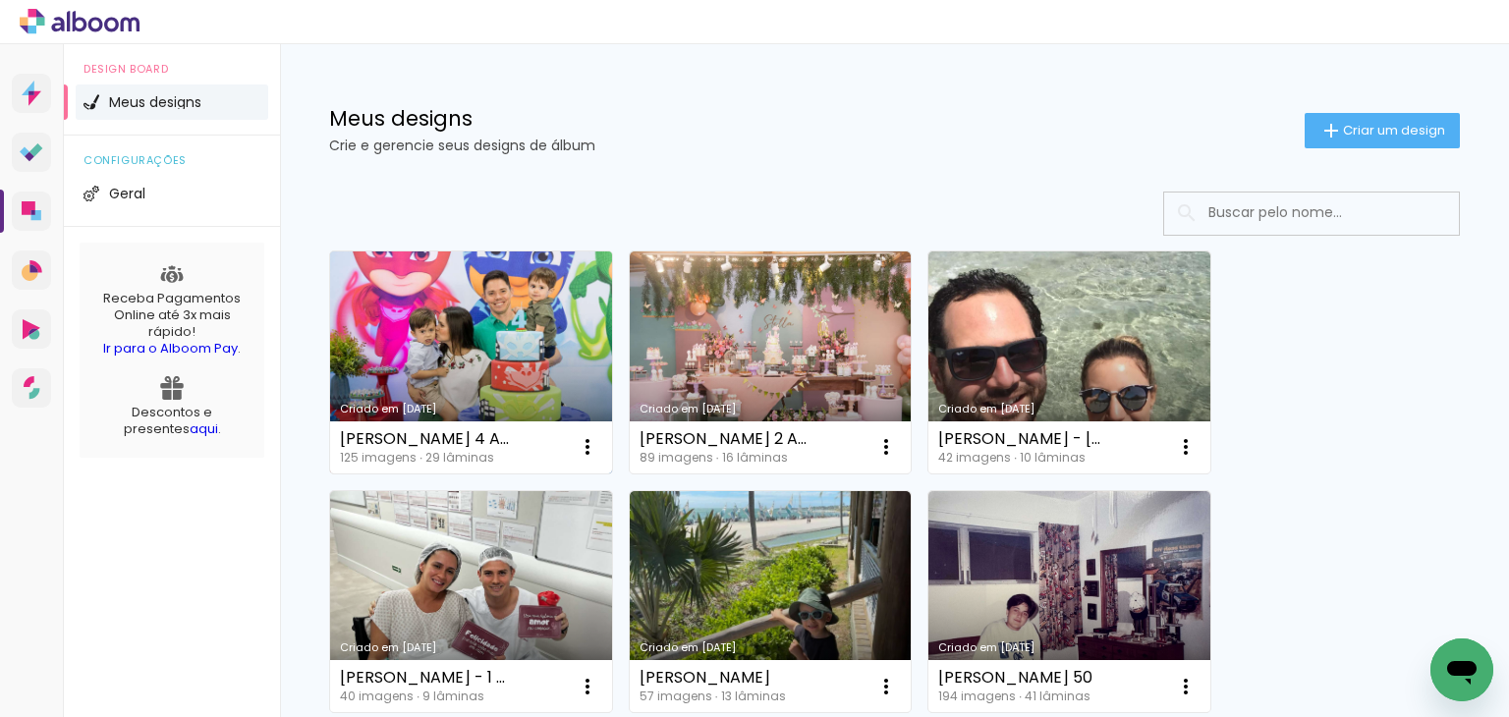
click at [472, 342] on link "Criado em [DATE]" at bounding box center [471, 363] width 282 height 222
